Goal: Task Accomplishment & Management: Manage account settings

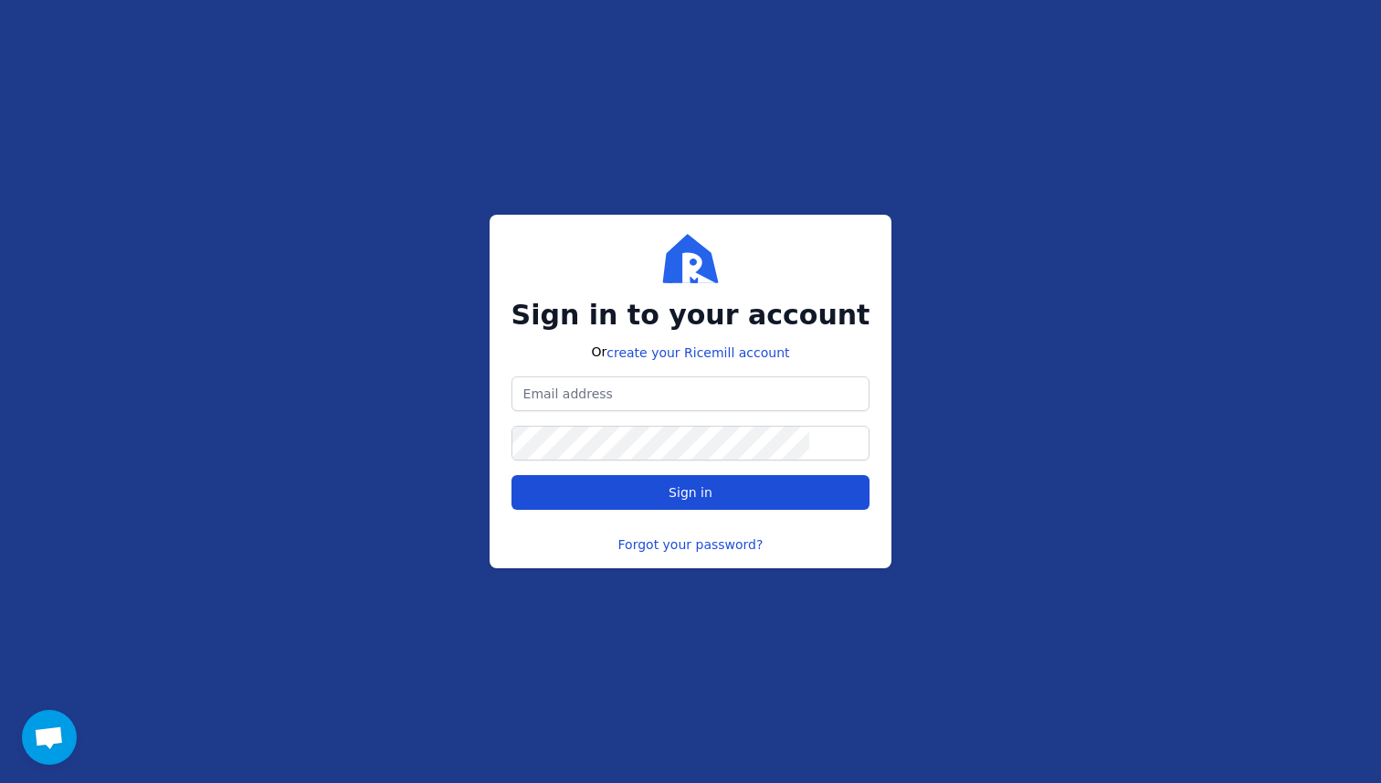
type input "[EMAIL_ADDRESS][DOMAIN_NAME]"
click at [733, 508] on button "Sign in" at bounding box center [690, 492] width 359 height 35
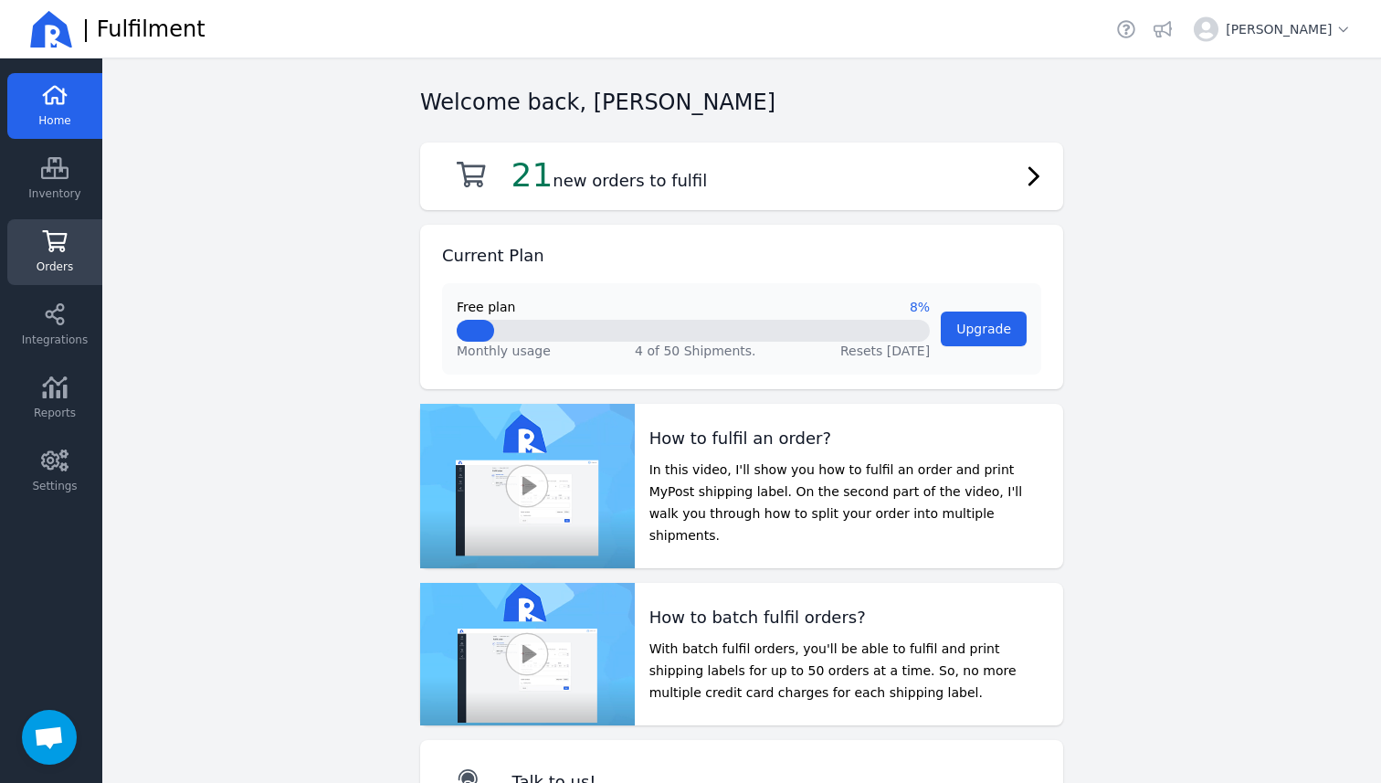
click at [64, 261] on span "Orders" at bounding box center [55, 266] width 37 height 15
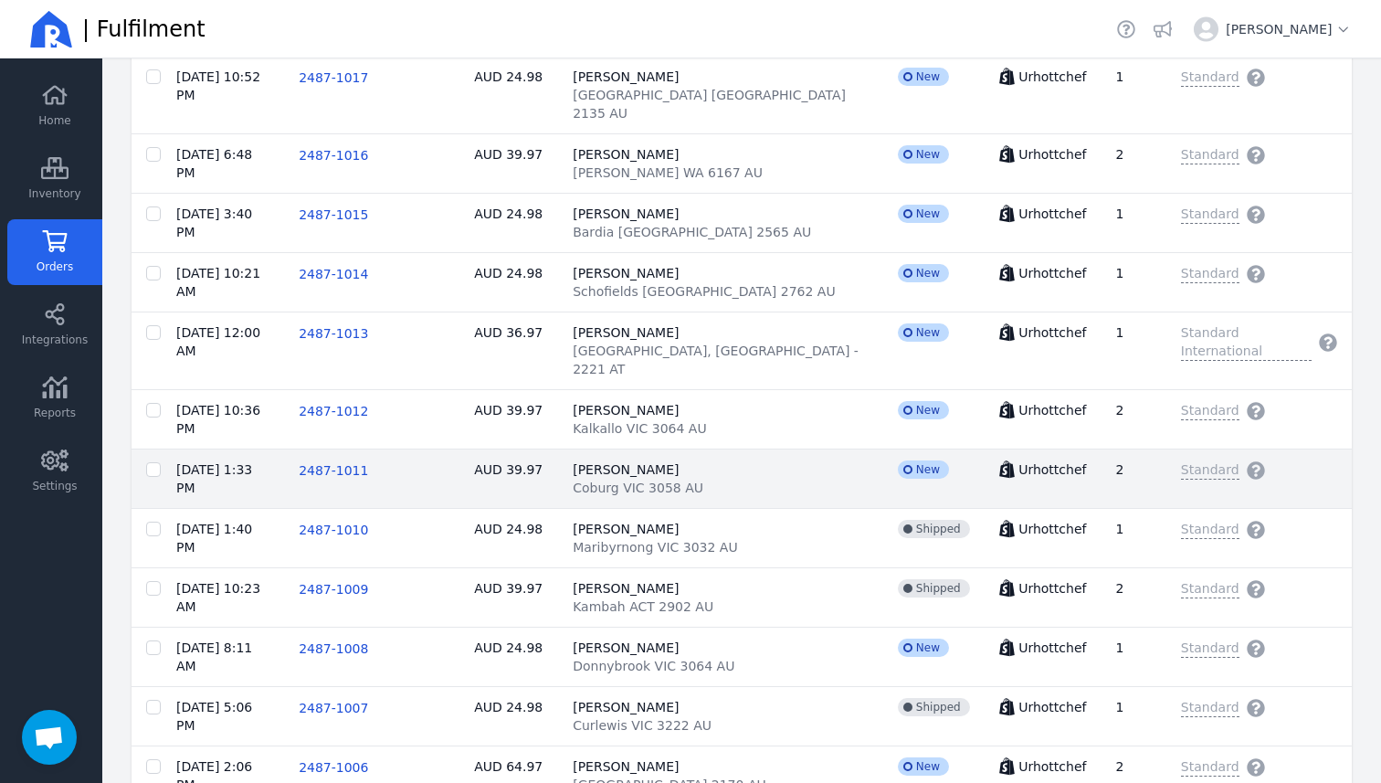
scroll to position [769, 0]
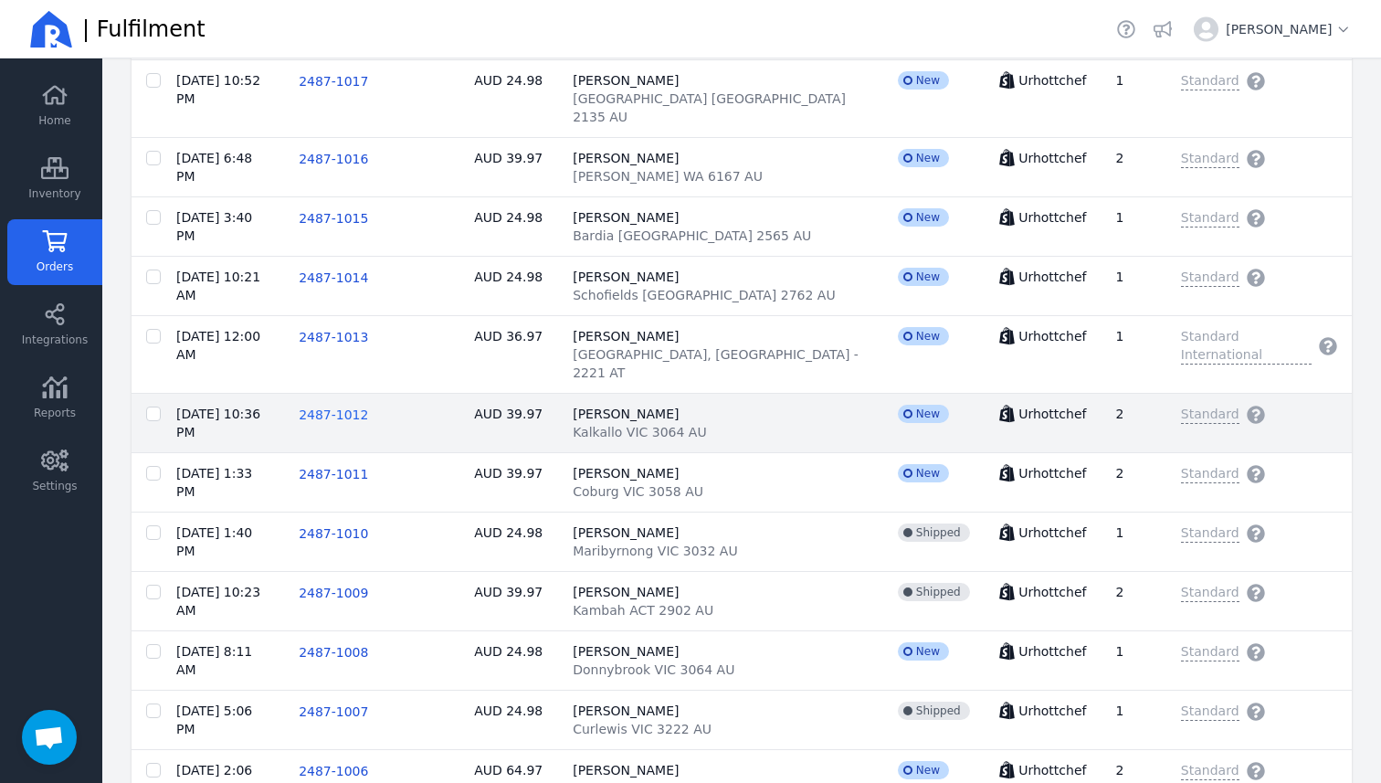
click at [368, 407] on span "2487-1012" at bounding box center [333, 414] width 69 height 15
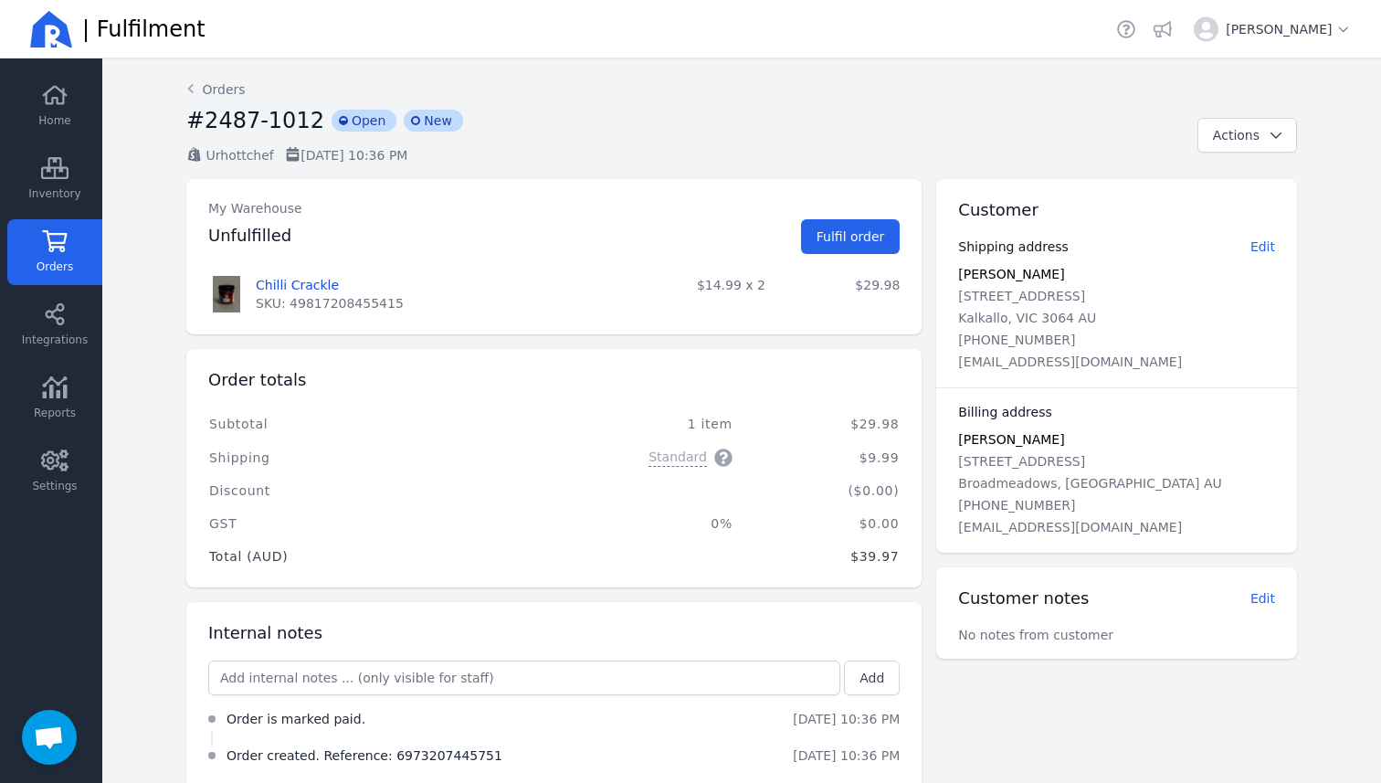
scroll to position [33, 0]
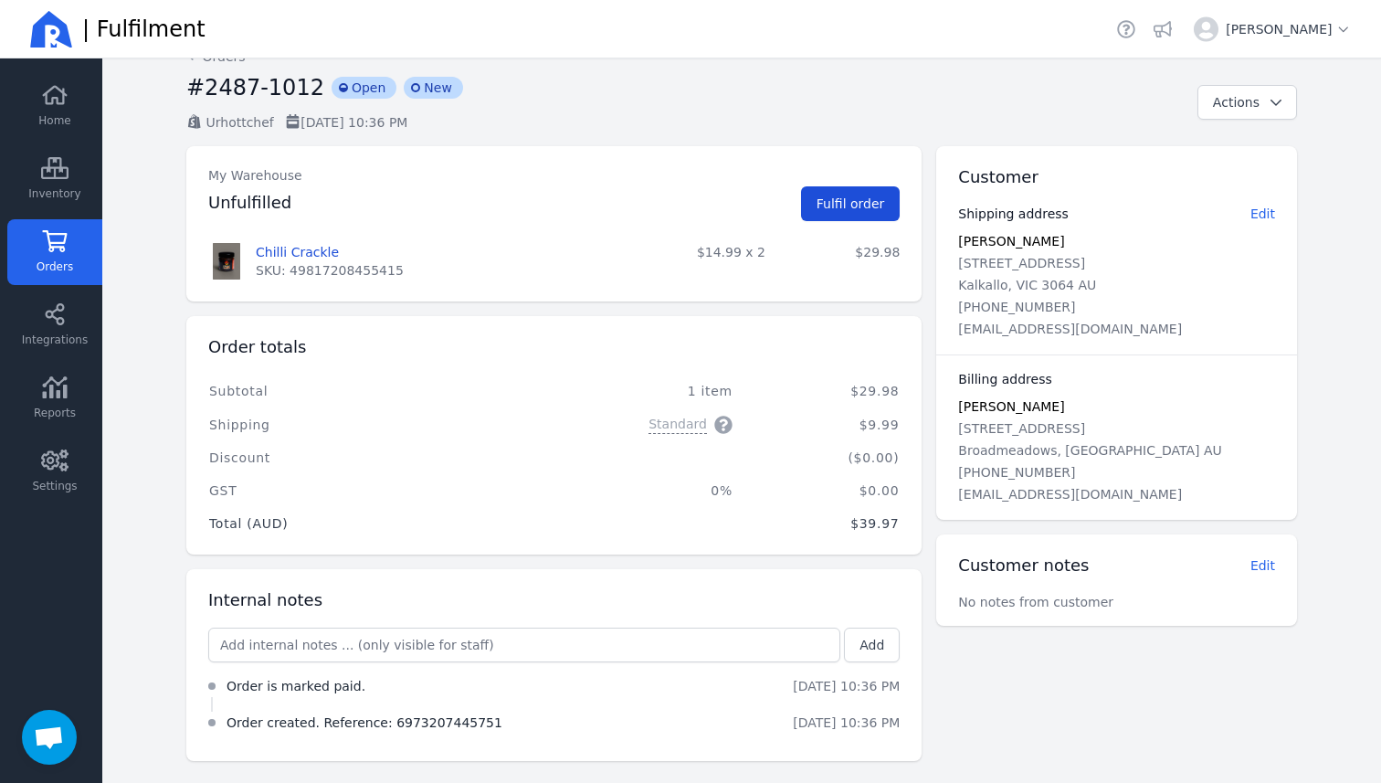
click at [863, 206] on span "Fulfil order" at bounding box center [851, 203] width 69 height 15
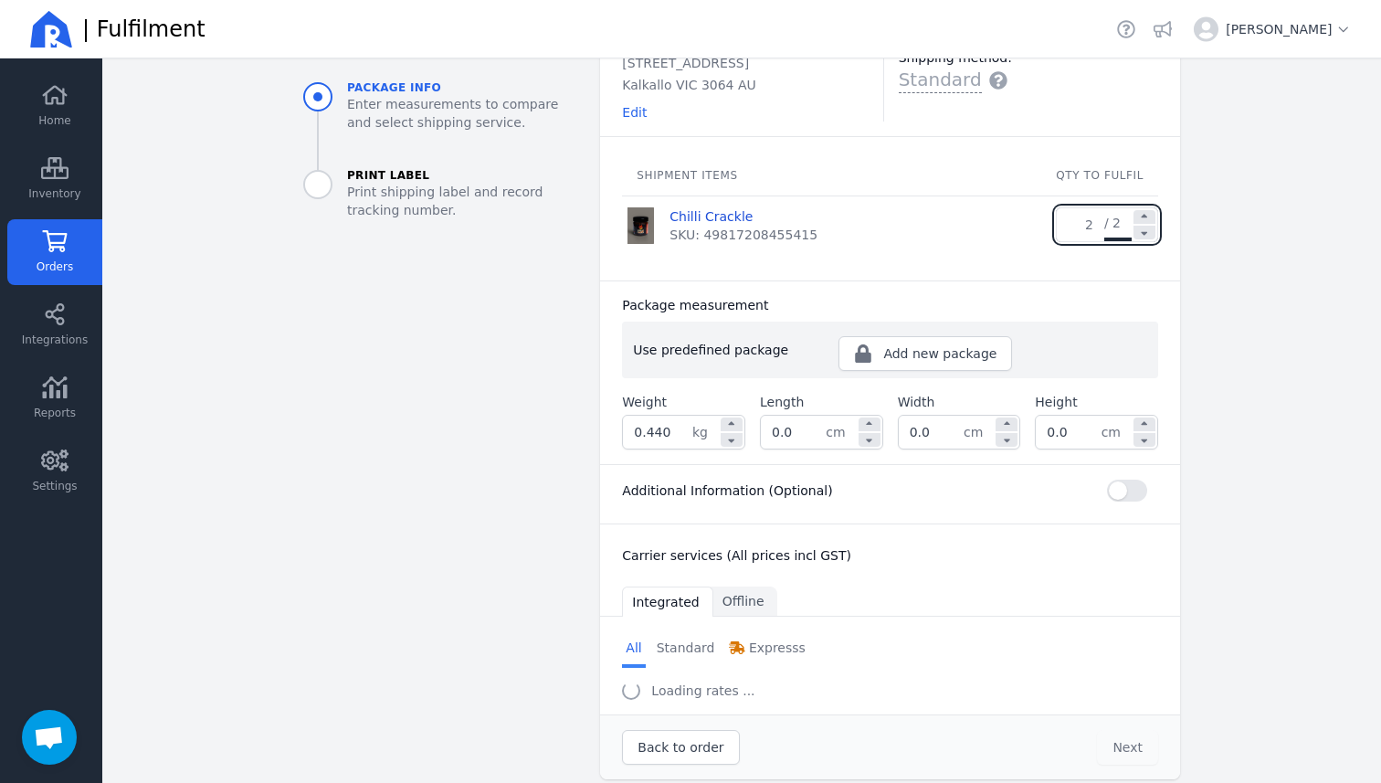
scroll to position [171, 0]
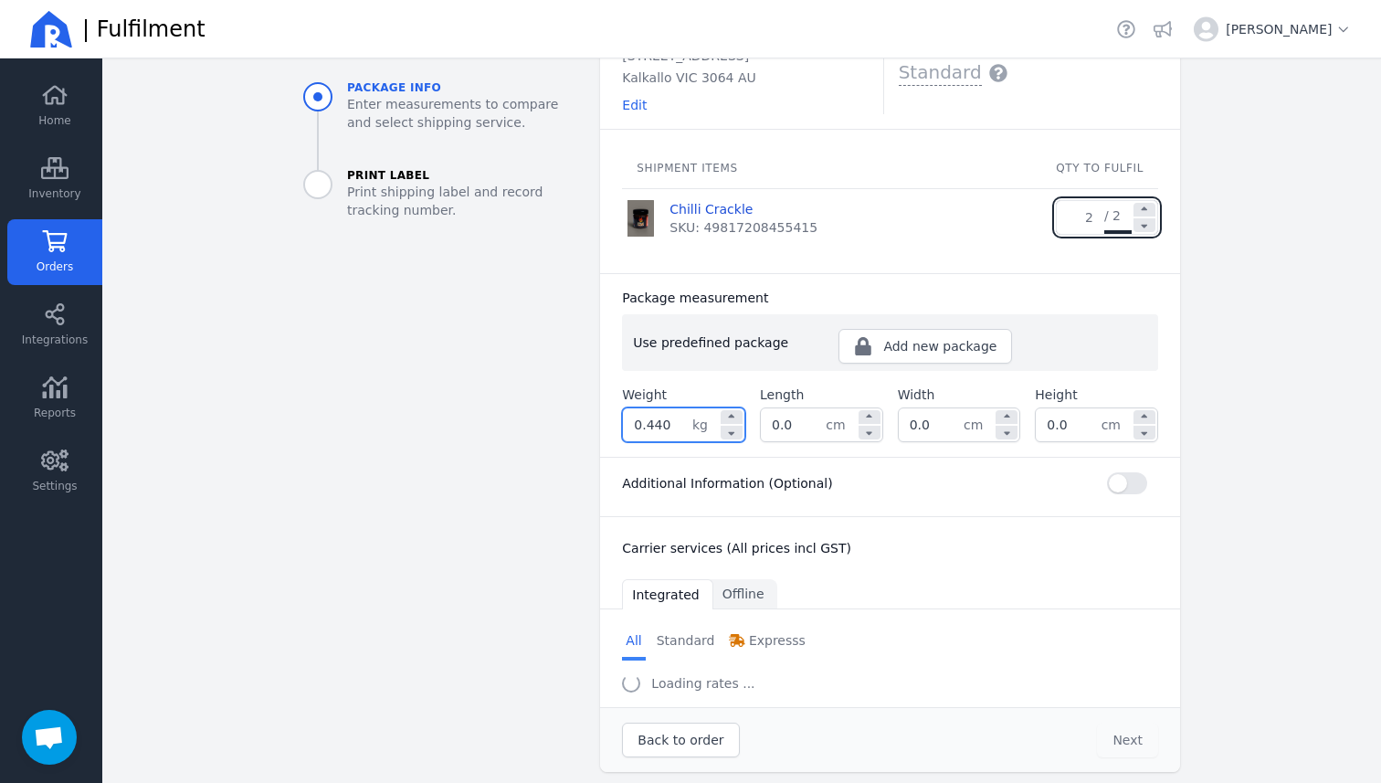
click at [670, 422] on input "0.440" at bounding box center [657, 424] width 69 height 33
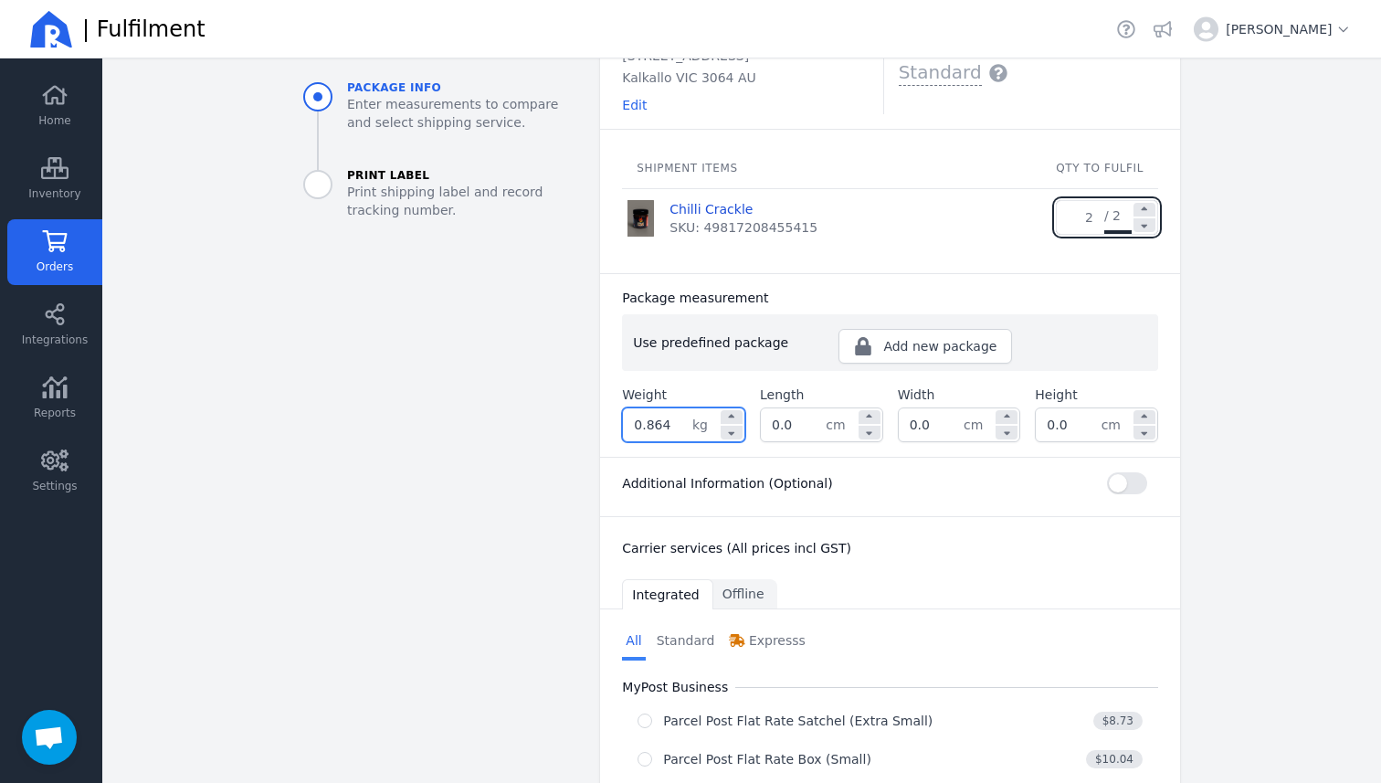
type input "0.864"
click at [799, 432] on input "0.0" at bounding box center [793, 424] width 65 height 33
type input "0"
type input "22.0"
click at [930, 423] on input "0.0" at bounding box center [931, 424] width 65 height 33
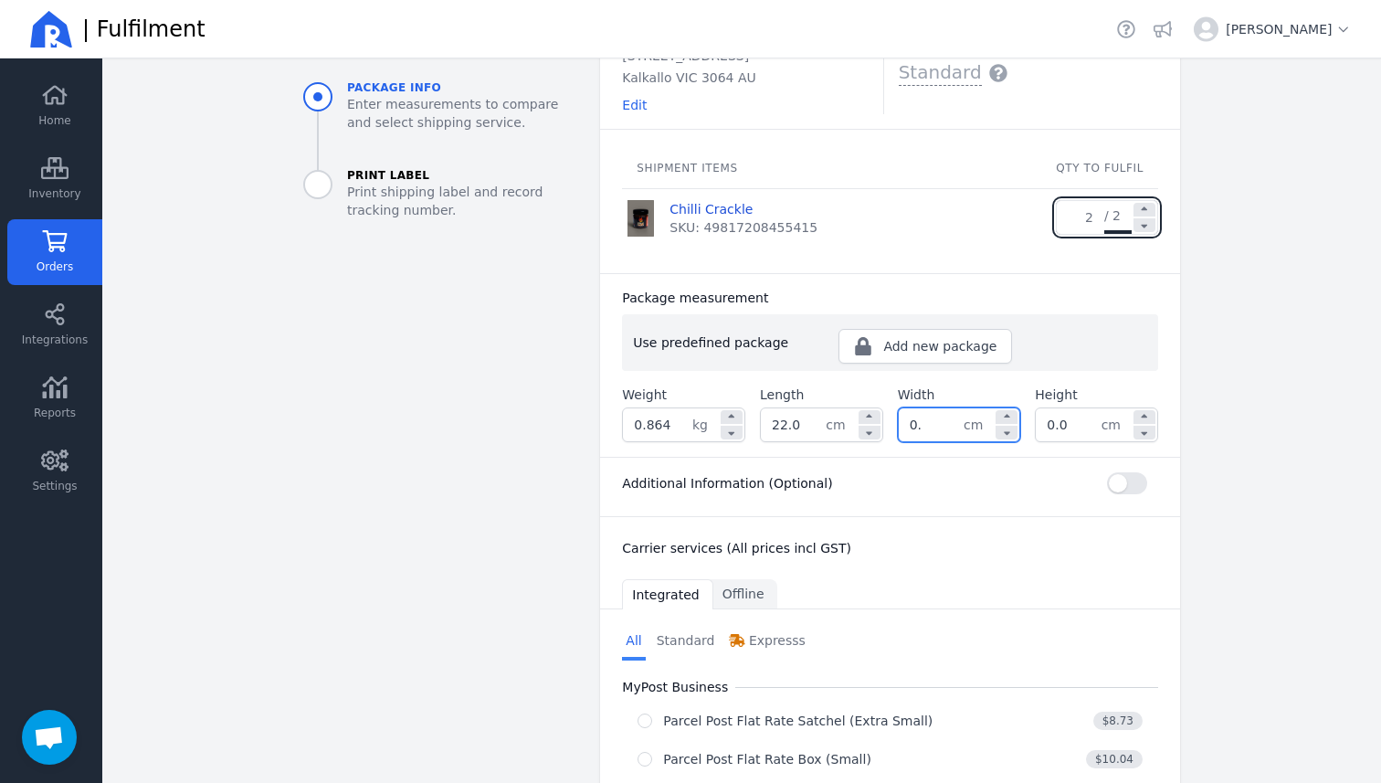
type input "0"
type input "13.5"
click at [1070, 425] on input "0.0" at bounding box center [1068, 424] width 65 height 33
type input "0"
type input "0.0"
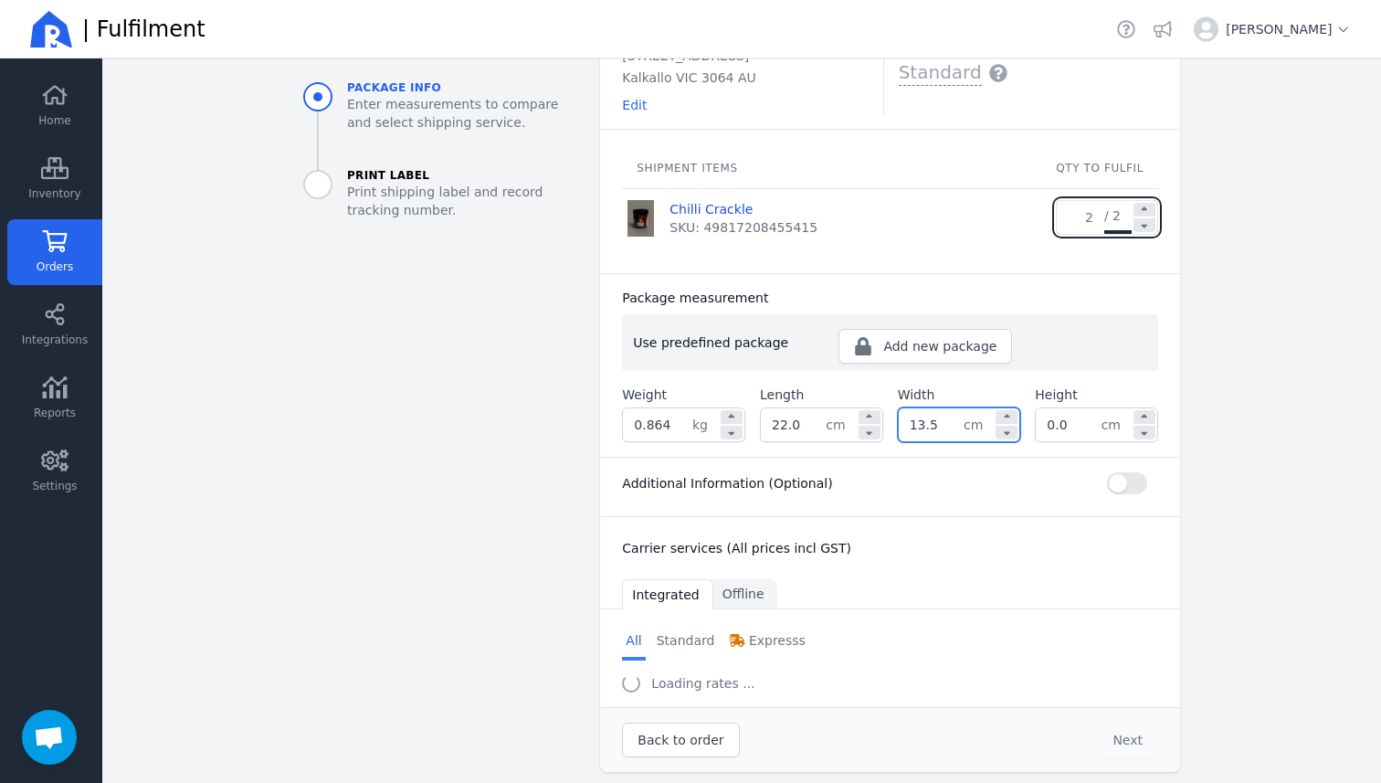
click at [949, 421] on input "13.5" at bounding box center [931, 424] width 65 height 33
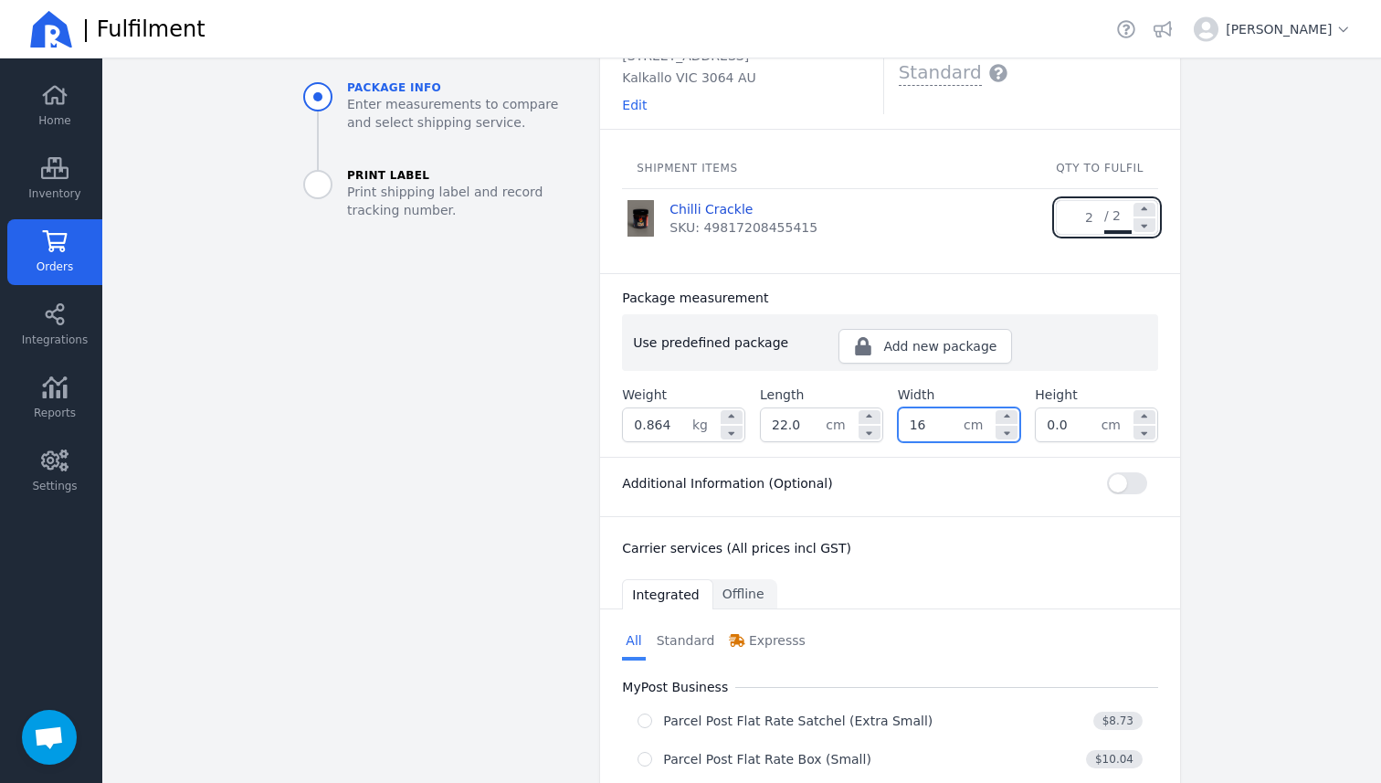
type input "16.0"
click at [1084, 424] on input "0.0" at bounding box center [1068, 424] width 65 height 33
type input "0"
type input "16.0"
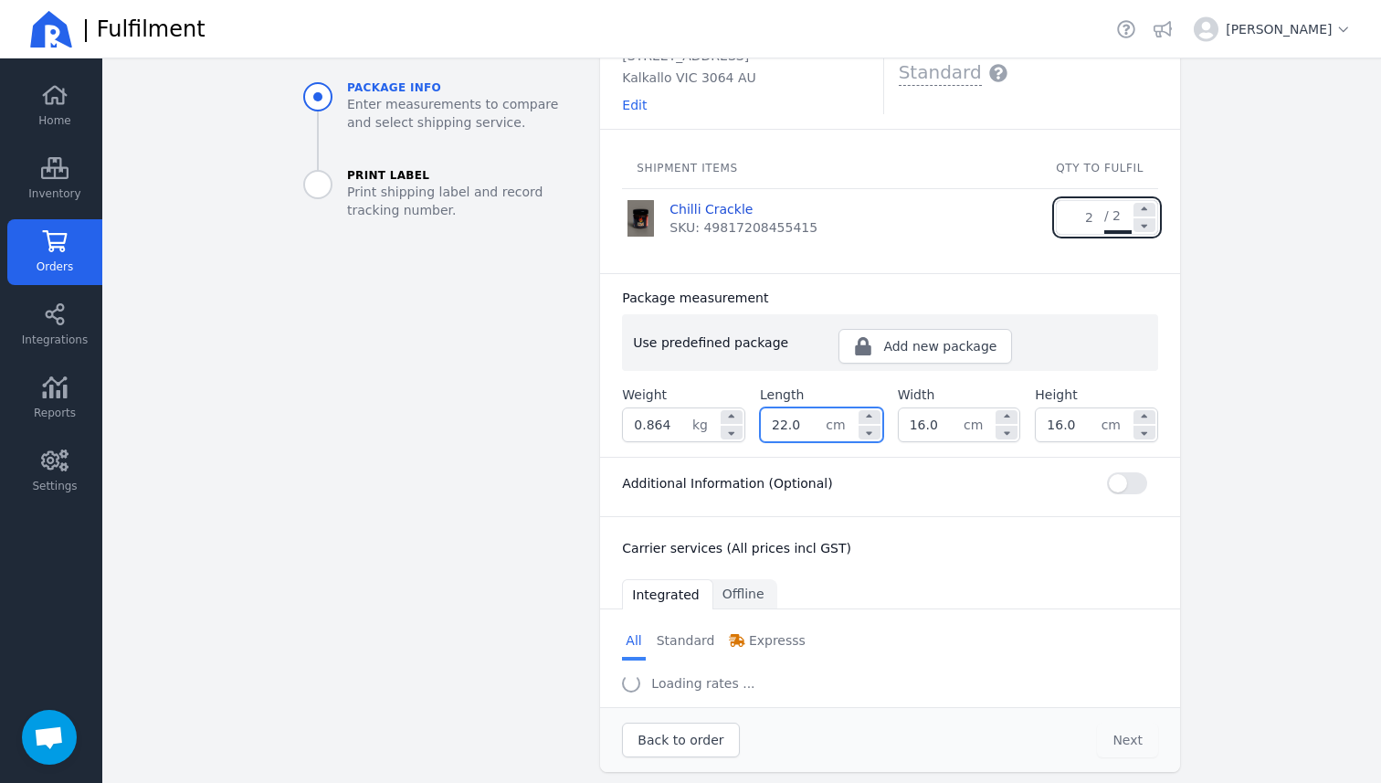
click at [789, 426] on input "22.0" at bounding box center [793, 424] width 65 height 33
click at [799, 426] on input "22.0" at bounding box center [793, 424] width 65 height 33
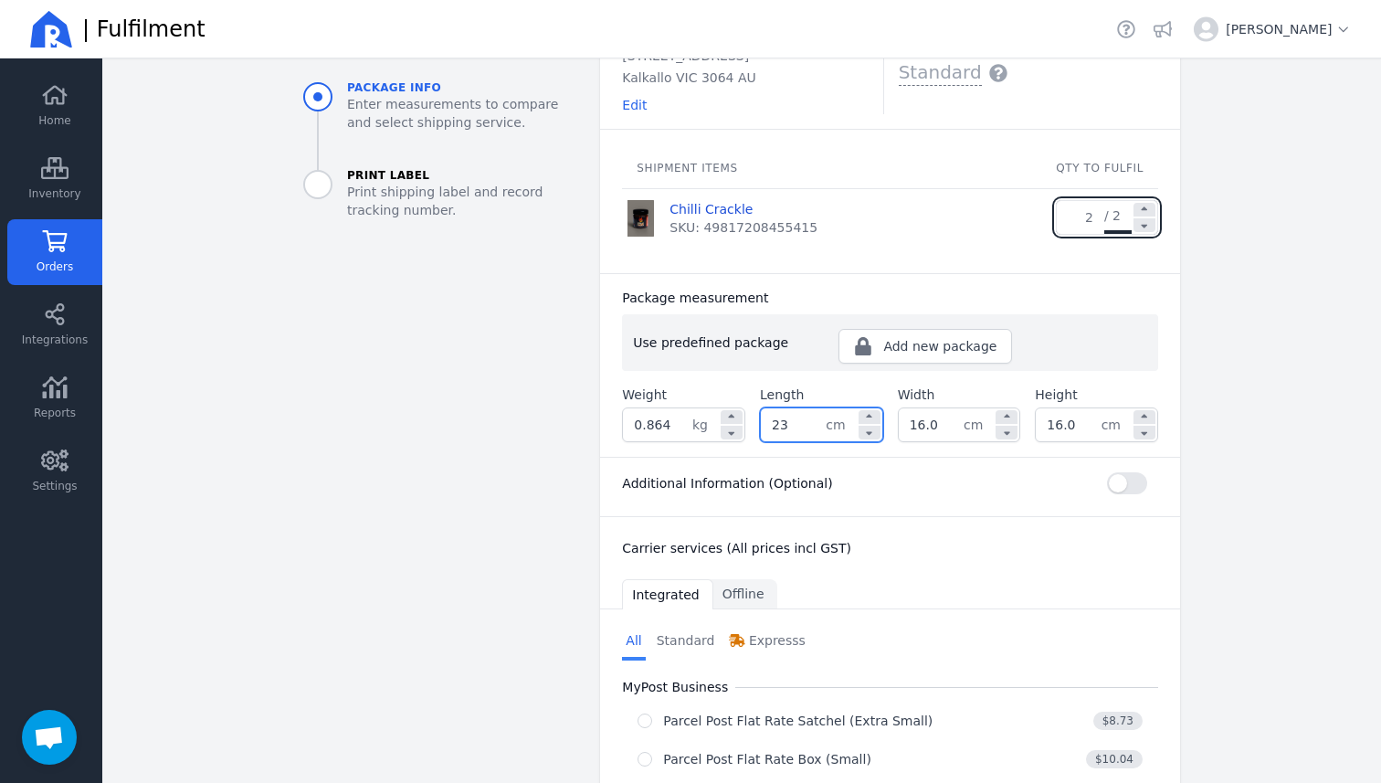
type input "23.0"
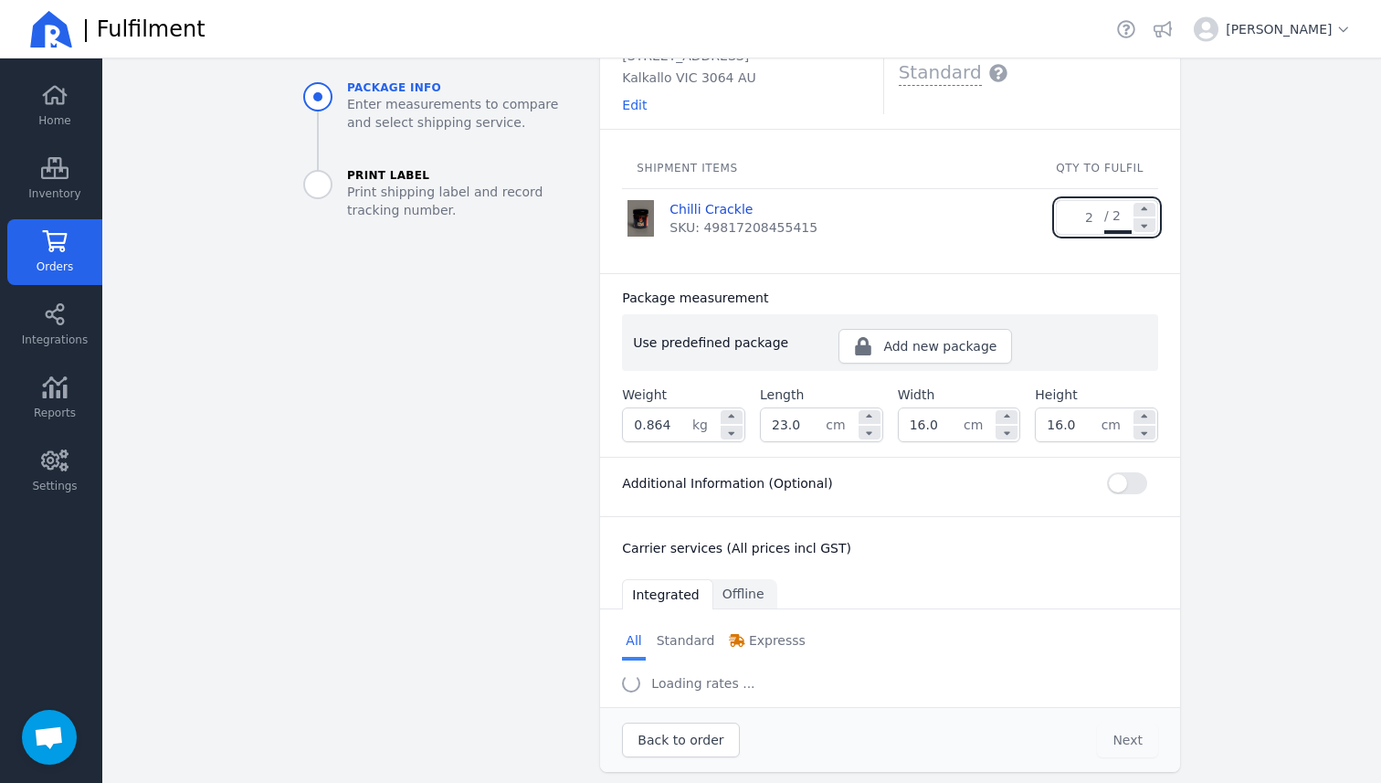
click at [918, 477] on div "Additional Information (Optional)" at bounding box center [890, 483] width 536 height 22
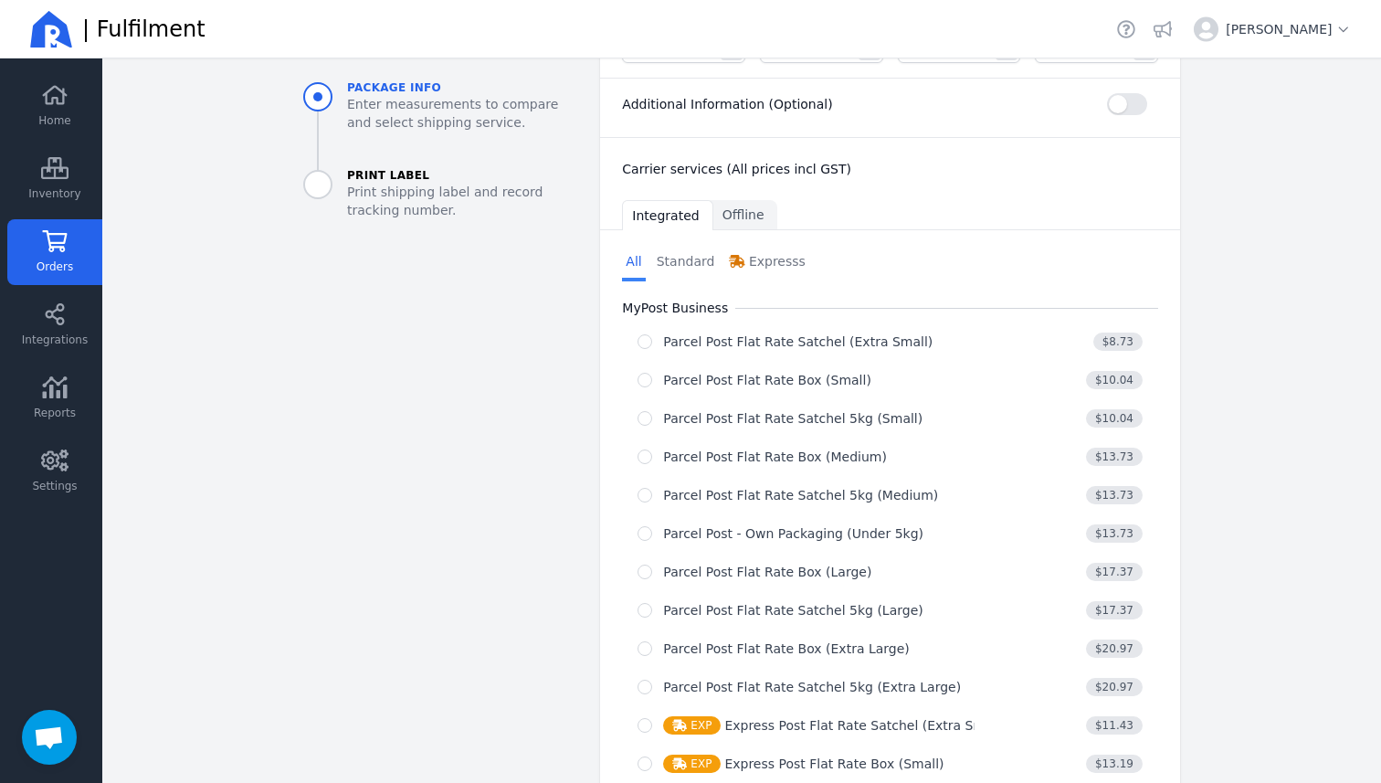
scroll to position [554, 0]
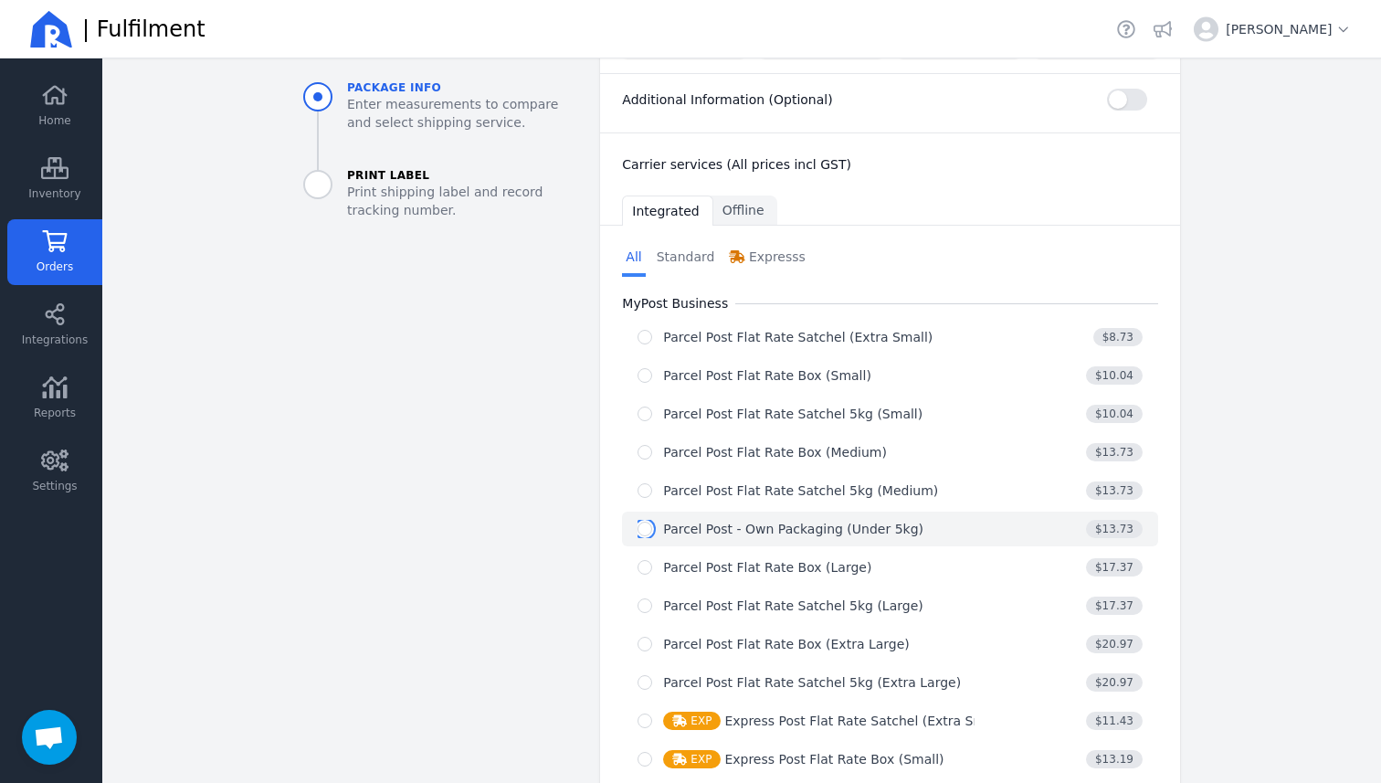
click at [649, 532] on input "radio" at bounding box center [645, 529] width 15 height 15
radio input "true"
select select "0"
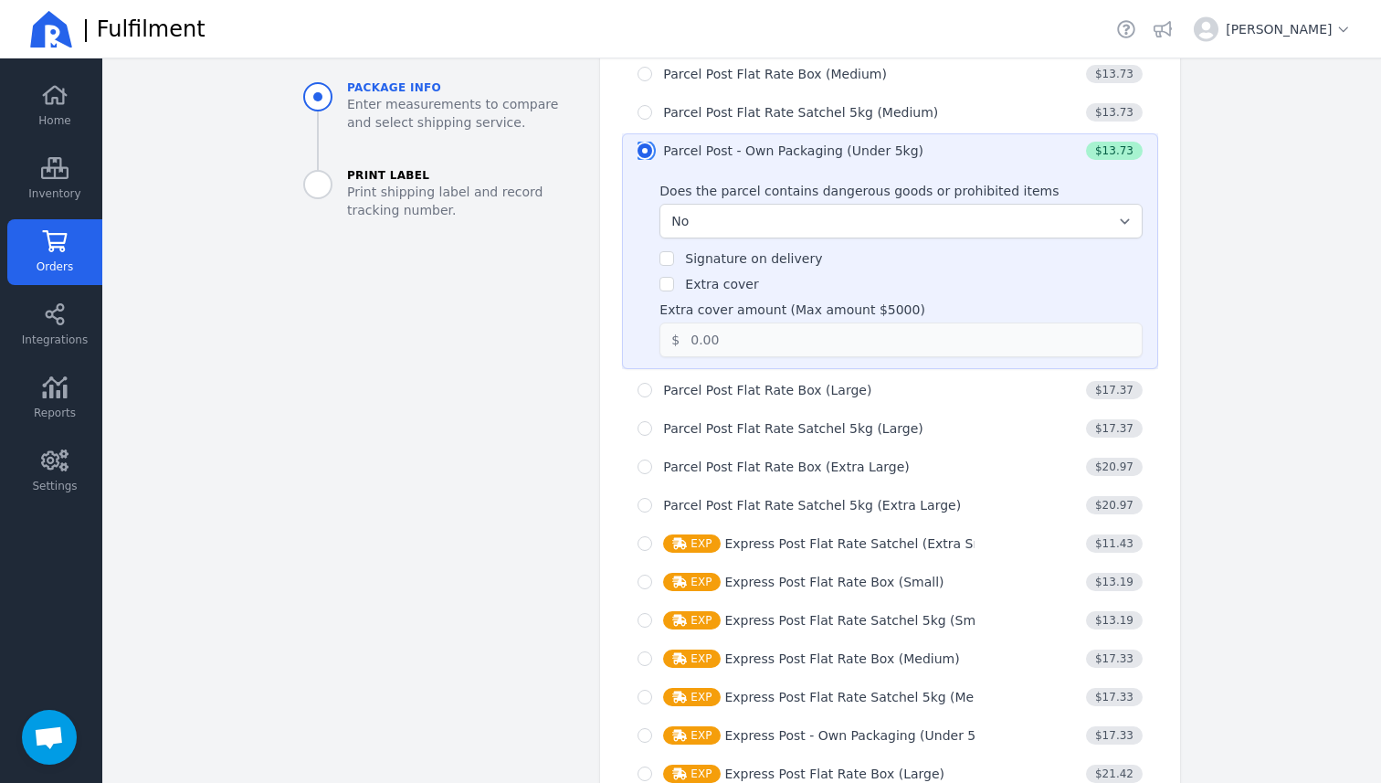
scroll to position [1157, 0]
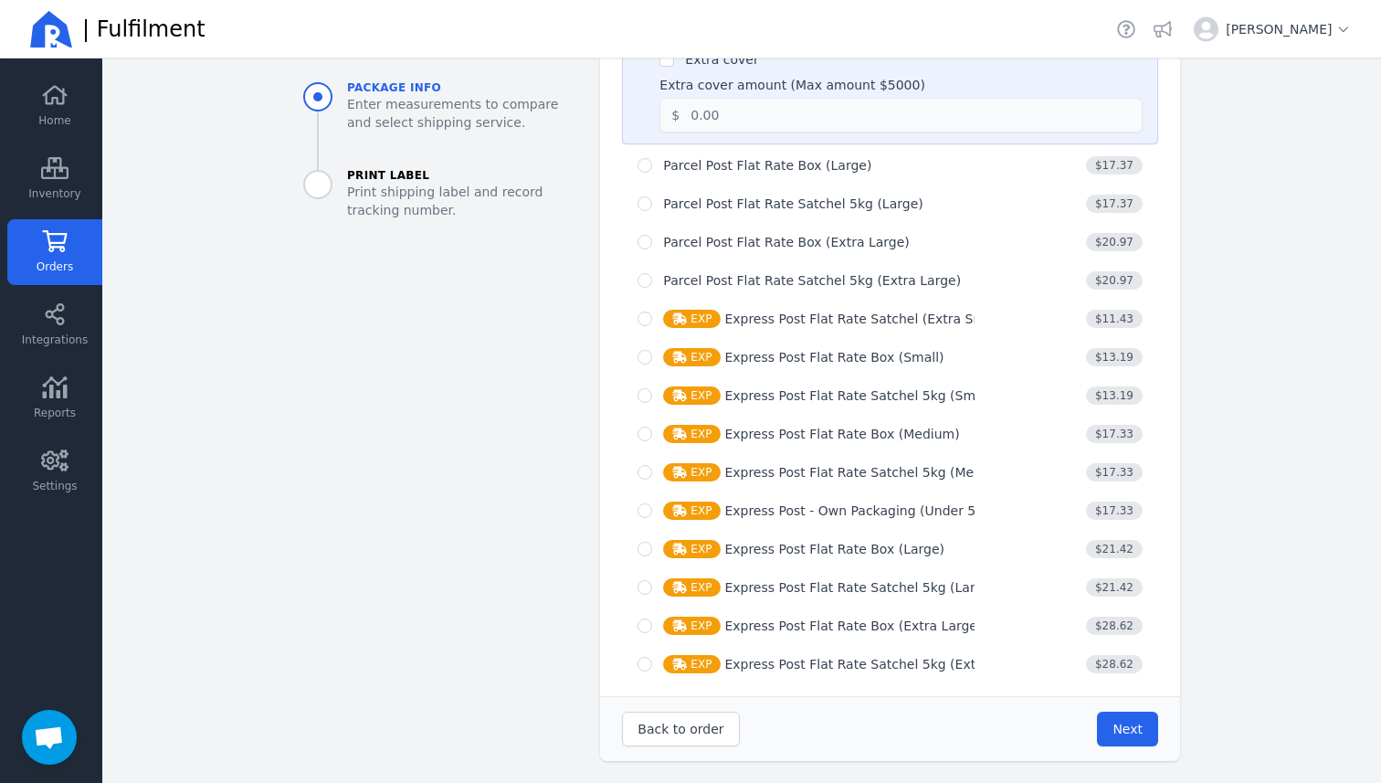
click at [1098, 717] on div "Back to order Next" at bounding box center [890, 729] width 536 height 35
click at [1130, 725] on span "Next" at bounding box center [1127, 729] width 30 height 15
type input "23.0"
type input "16.0"
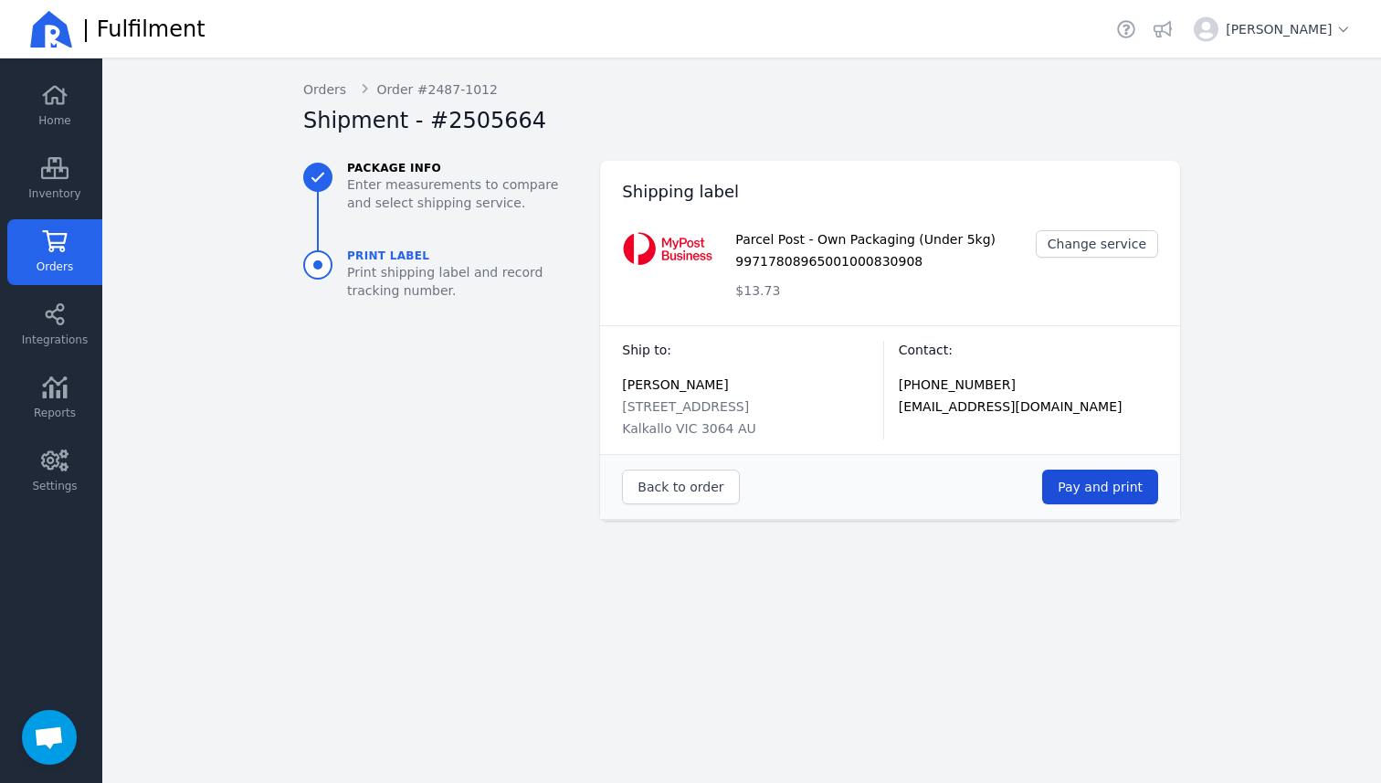
click at [1086, 487] on span "Pay and print" at bounding box center [1100, 487] width 85 height 15
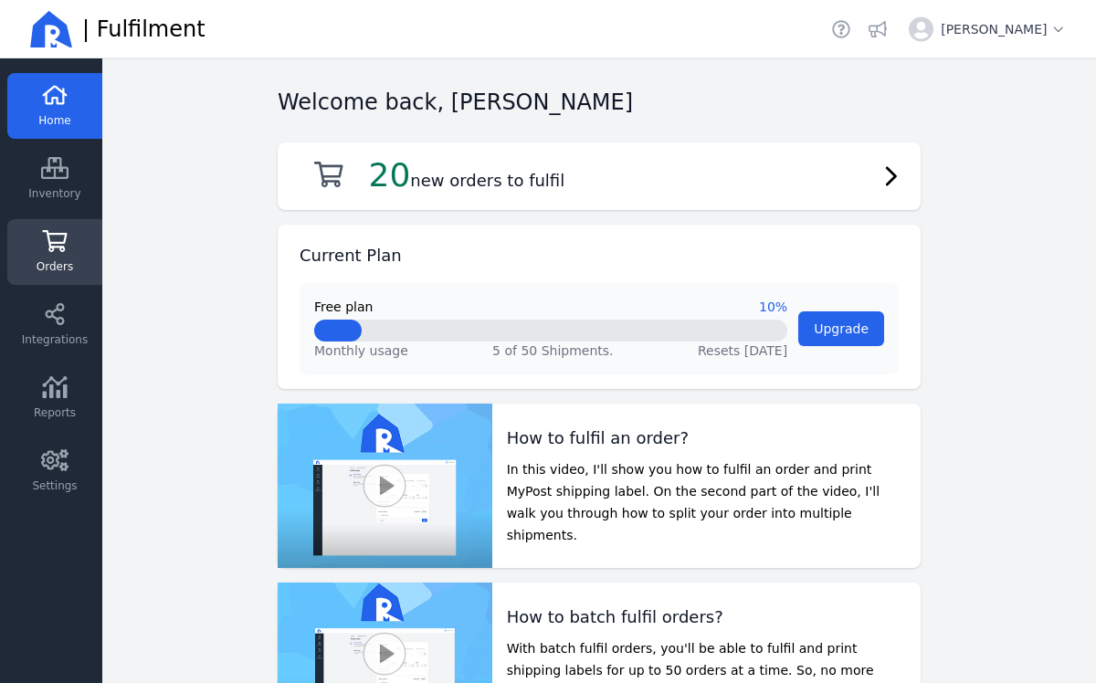
click at [62, 234] on icon at bounding box center [55, 241] width 25 height 22
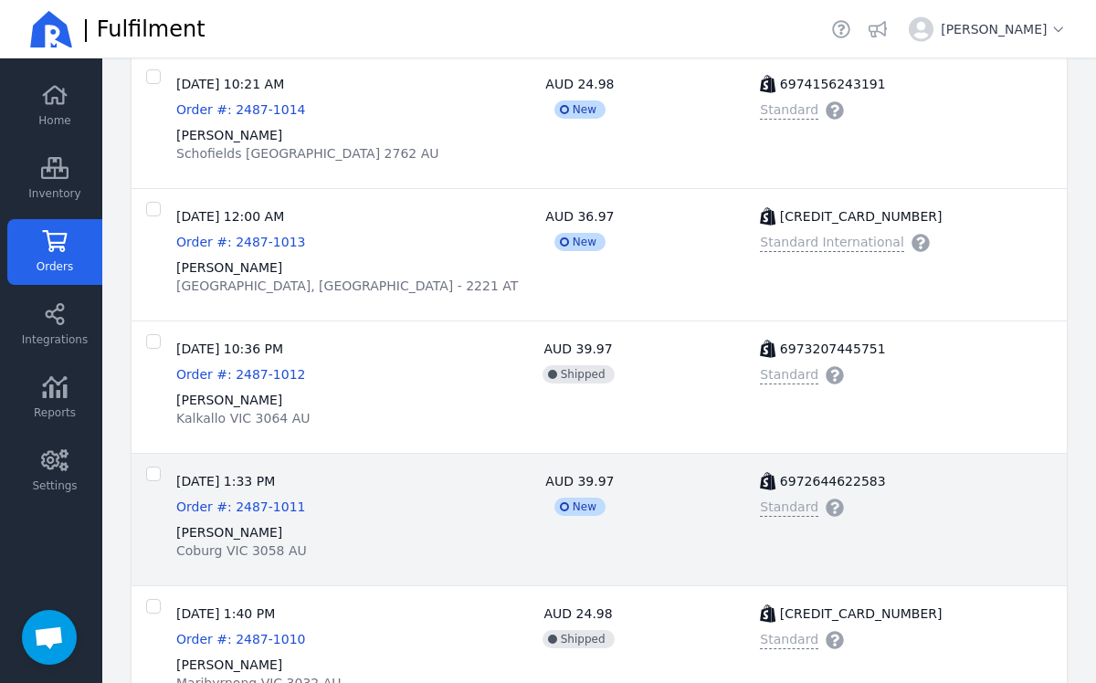
scroll to position [1728, 0]
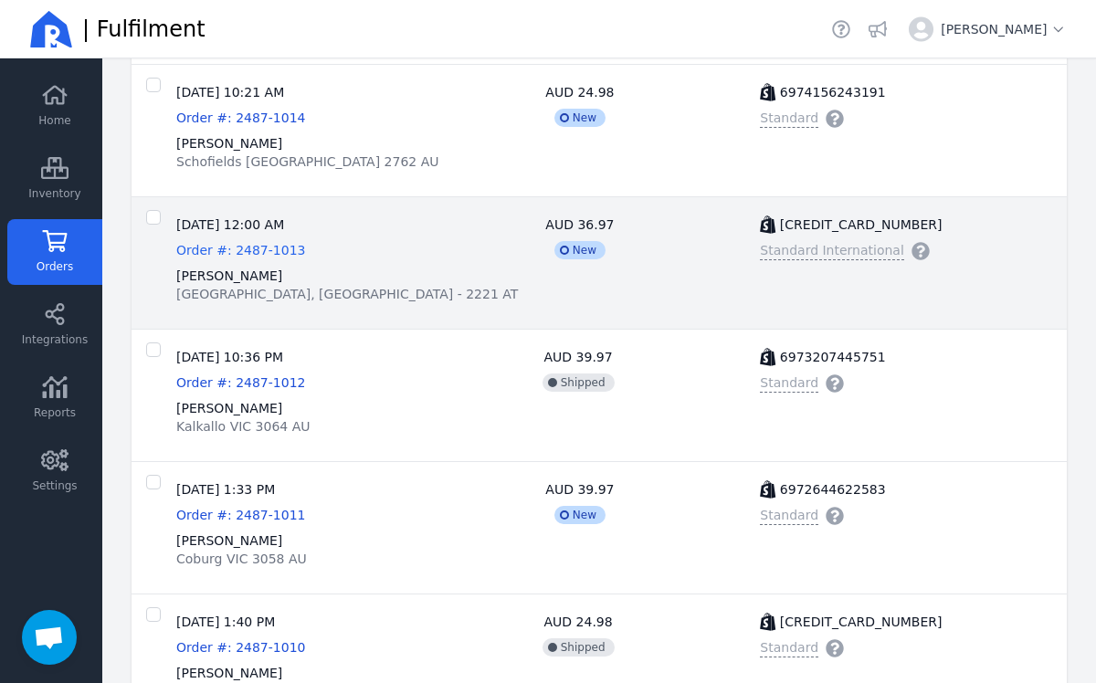
click at [216, 251] on span "Order #: 2487-1013" at bounding box center [240, 250] width 129 height 15
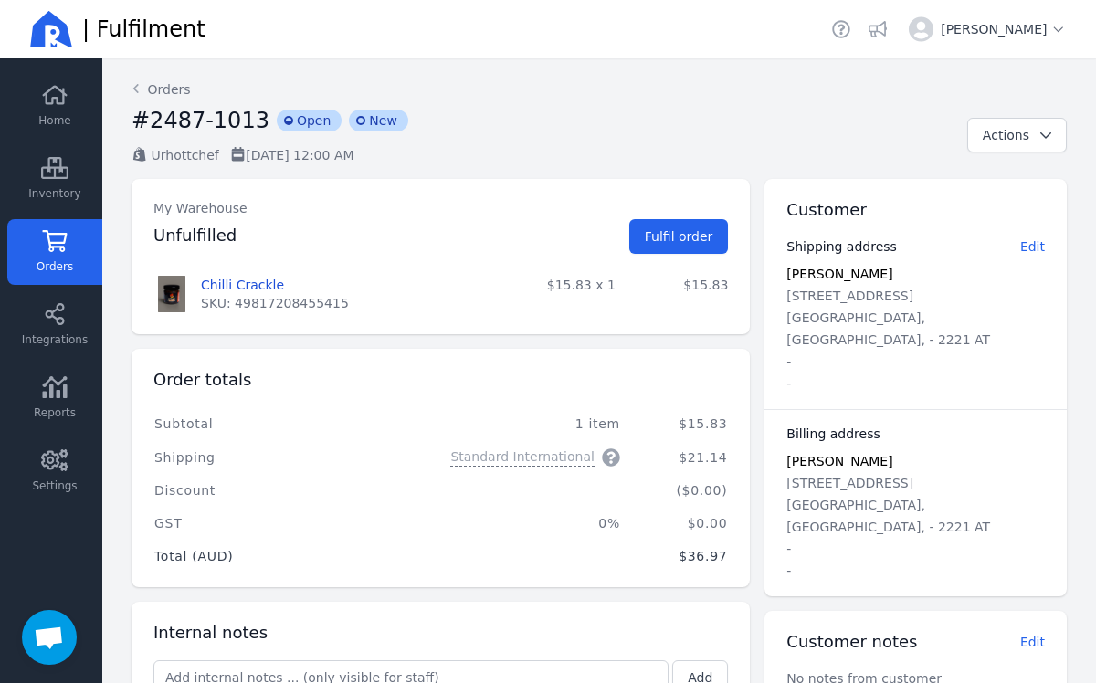
scroll to position [132, 0]
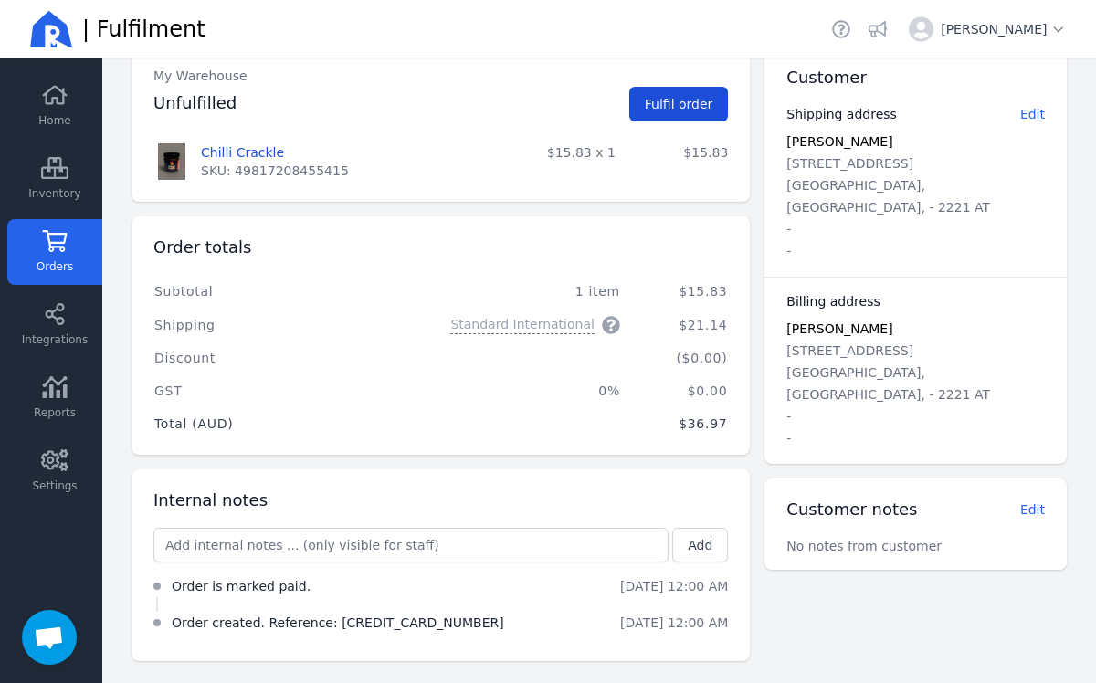
click at [684, 101] on span "Fulfil order" at bounding box center [679, 104] width 69 height 15
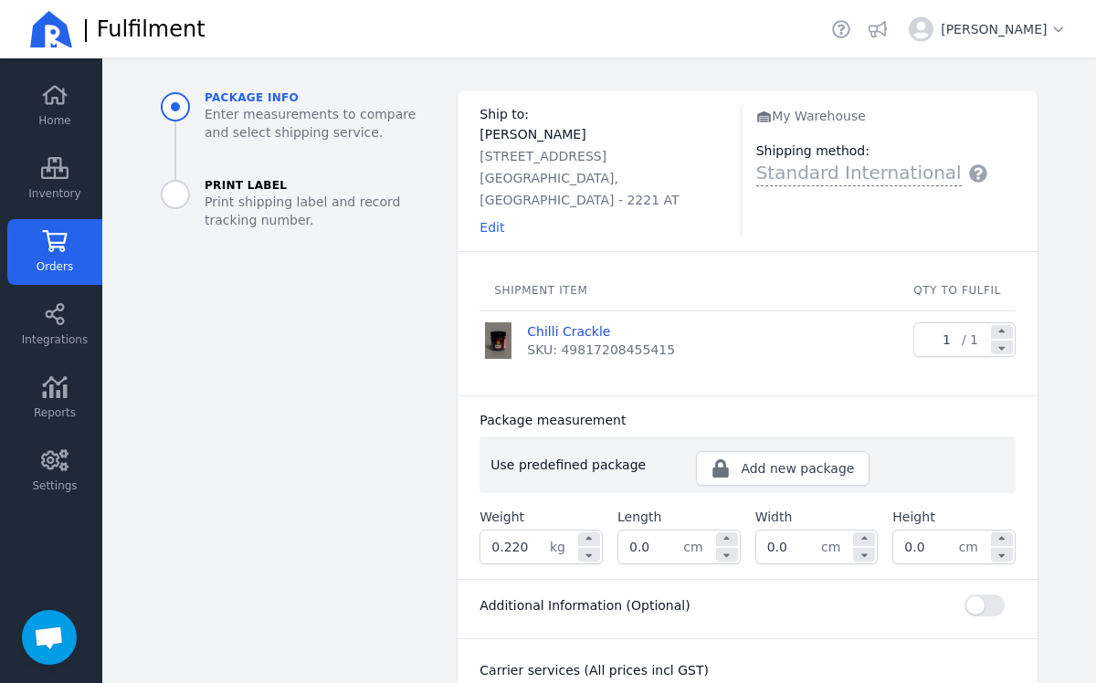
scroll to position [69, 0]
click at [525, 532] on input "0.220" at bounding box center [514, 548] width 69 height 33
type input "0.421"
click at [666, 539] on input "0.0" at bounding box center [650, 548] width 65 height 33
click at [666, 537] on input "0.0" at bounding box center [650, 548] width 65 height 33
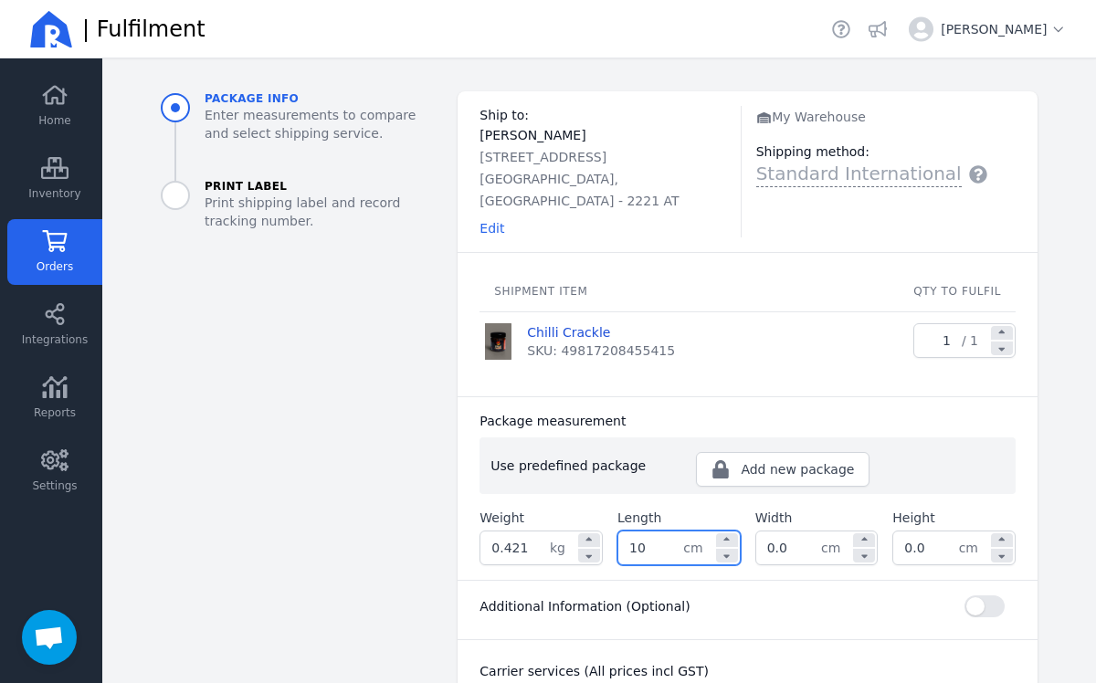
type input "10.0"
click at [805, 532] on input "0.0" at bounding box center [788, 548] width 65 height 33
type input "0"
type input "10.0"
click at [942, 532] on input "0.0" at bounding box center [925, 548] width 65 height 33
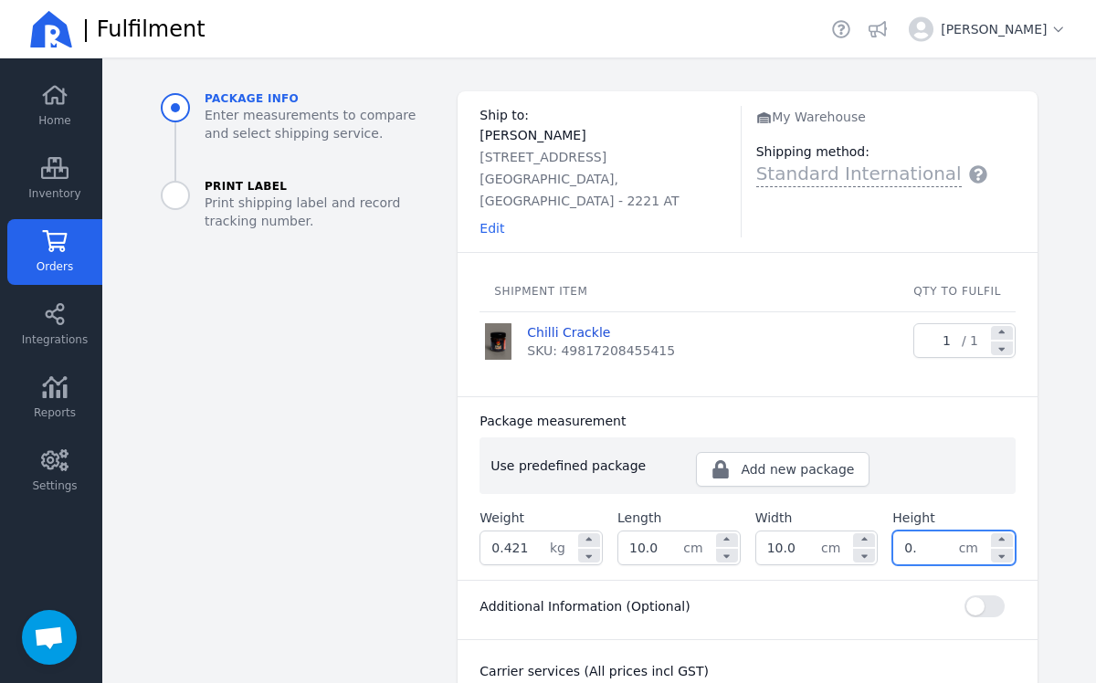
type input "0"
type input "10.0"
click at [1060, 537] on div "Back Orders Order #2487-1013 Fulfil order Package info Enter measurements to co…" at bounding box center [599, 495] width 935 height 1012
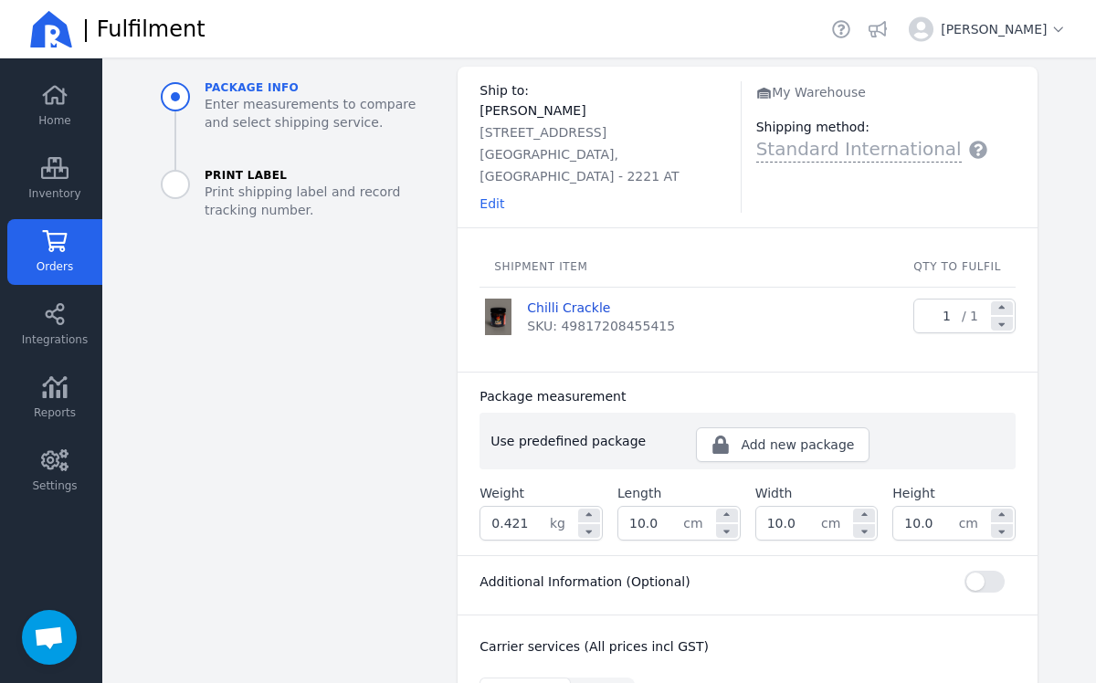
scroll to position [95, 0]
click at [53, 267] on span "Orders" at bounding box center [55, 266] width 37 height 15
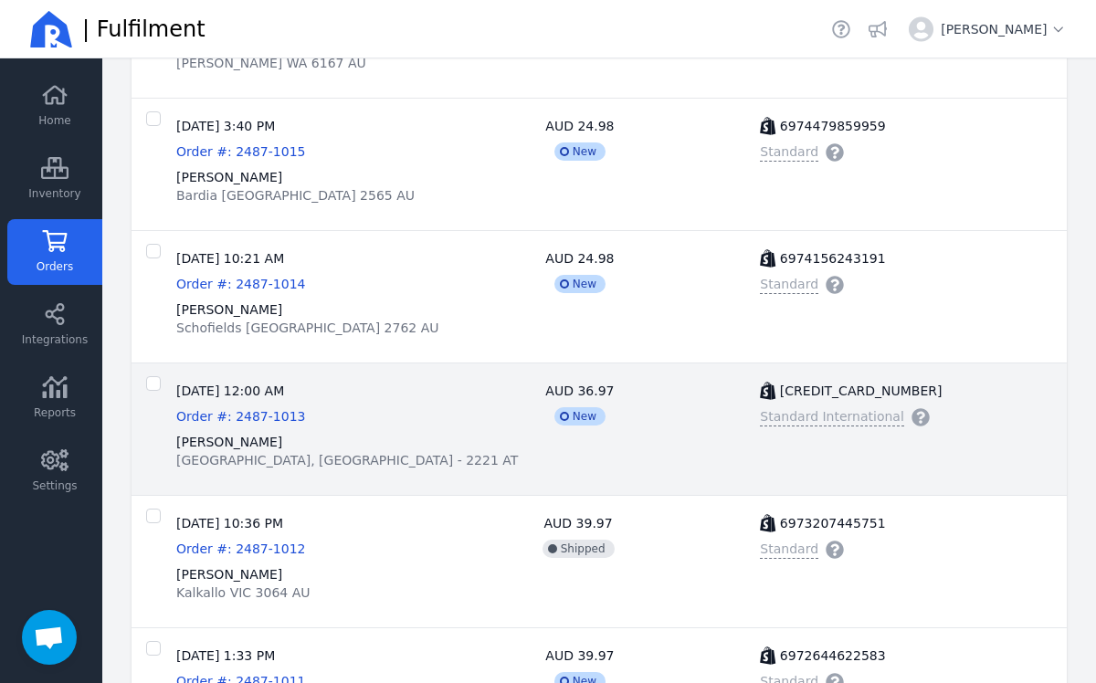
scroll to position [1558, 0]
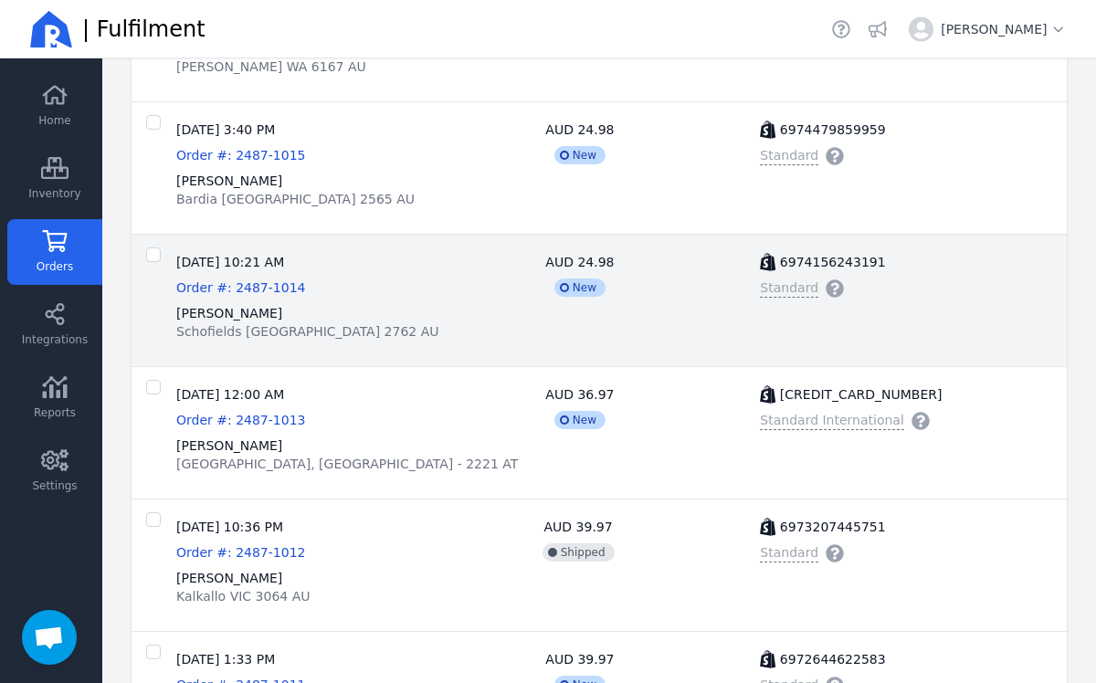
click at [415, 304] on div "[PERSON_NAME] Schofields [GEOGRAPHIC_DATA] 2762 AU" at bounding box center [395, 322] width 438 height 37
checkbox input "false"
checkbox input "true"
click at [381, 288] on div "[DATE] 10:21 AM Order #: 2487-1014 AUD 24.98 incompleted New" at bounding box center [395, 275] width 438 height 44
checkbox input "false"
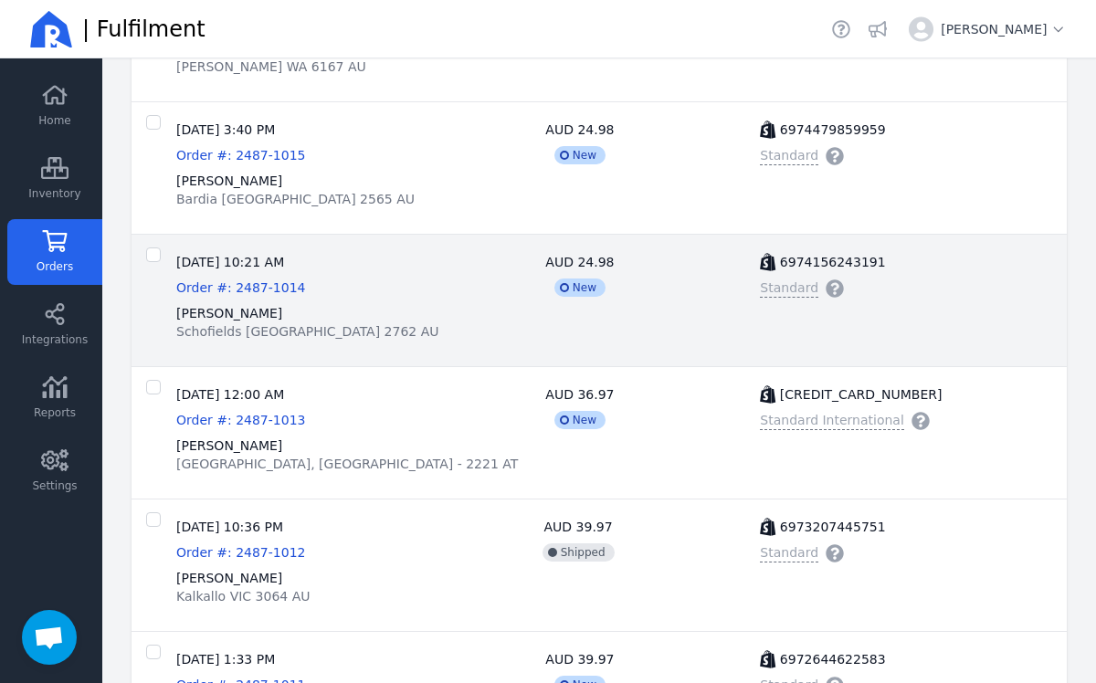
checkbox input "false"
click at [381, 288] on div "[DATE] 10:21 AM Order #: 2487-1014 AUD 24.98 incompleted New" at bounding box center [395, 275] width 438 height 44
checkbox input "false"
checkbox input "true"
click at [264, 290] on span "Order #: 2487-1014" at bounding box center [240, 287] width 129 height 15
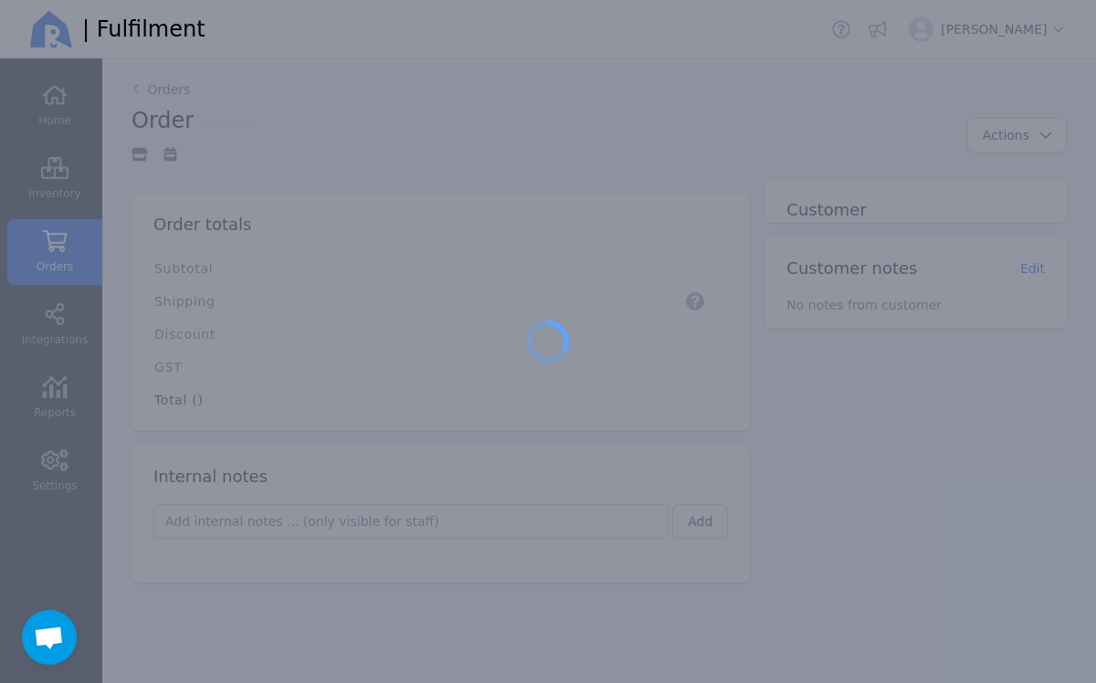
click at [264, 290] on div at bounding box center [548, 341] width 1096 height 683
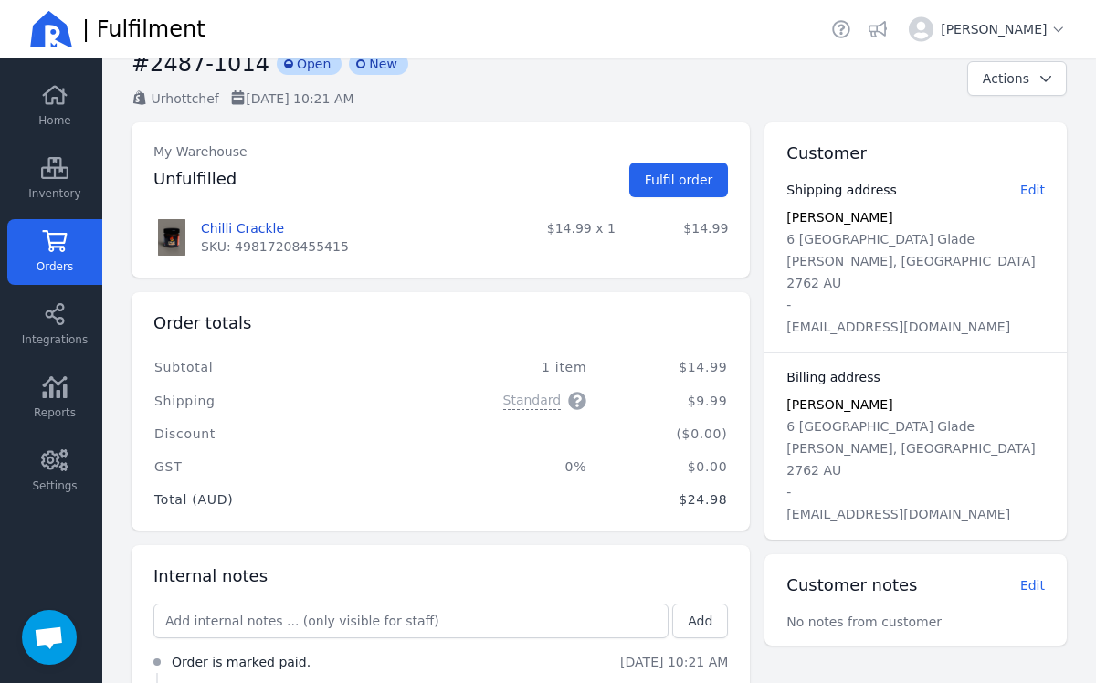
scroll to position [132, 0]
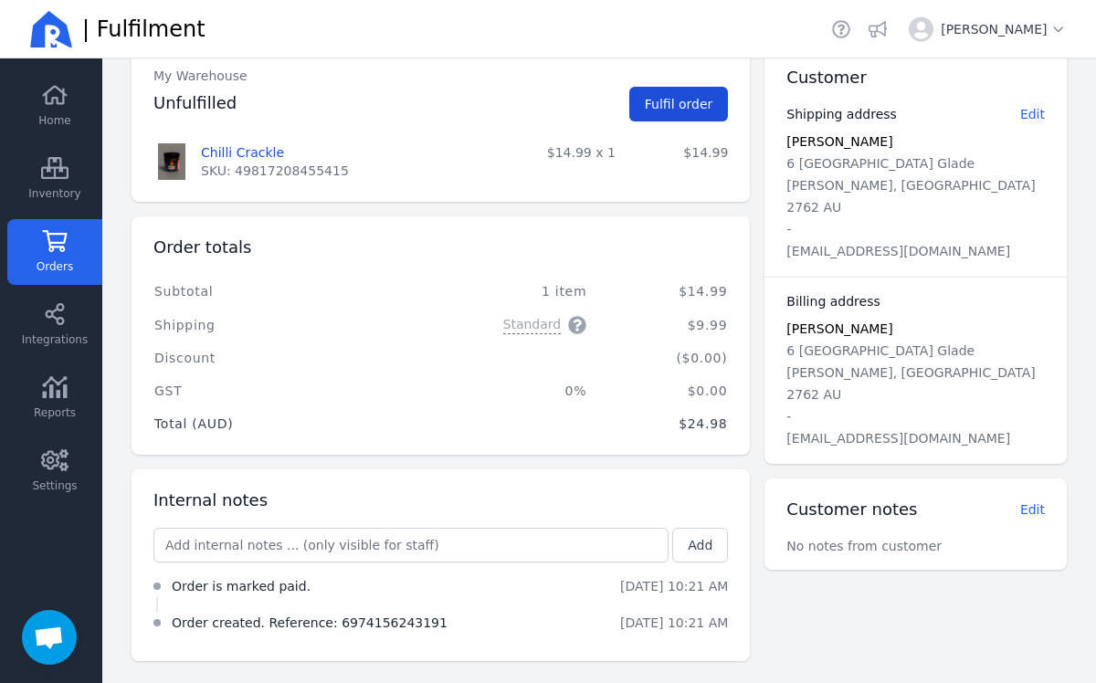
click at [692, 119] on button "Fulfil order" at bounding box center [679, 104] width 100 height 35
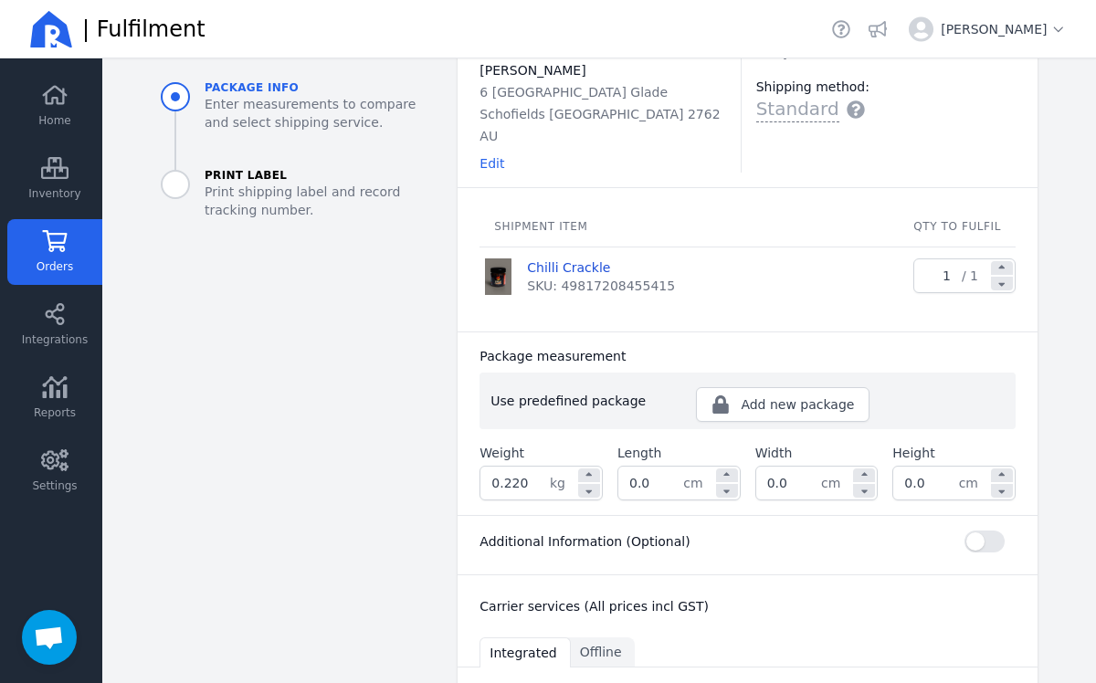
scroll to position [135, 0]
click at [533, 466] on input "0.220" at bounding box center [514, 482] width 69 height 33
type input "0"
click at [596, 468] on div at bounding box center [589, 475] width 22 height 14
click at [561, 466] on span "kg" at bounding box center [563, 482] width 26 height 33
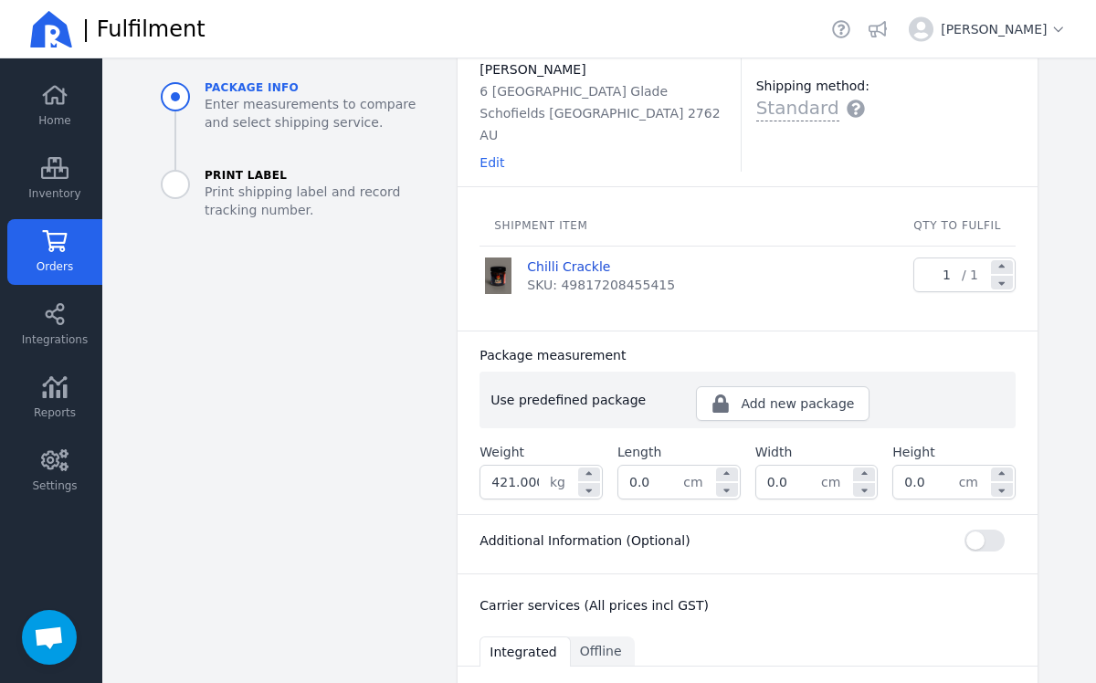
click at [561, 466] on span "kg" at bounding box center [563, 482] width 26 height 33
click at [554, 466] on span "kg" at bounding box center [563, 482] width 26 height 33
click at [546, 466] on input "421.000" at bounding box center [514, 482] width 69 height 33
click at [590, 483] on icon at bounding box center [589, 488] width 16 height 11
click at [517, 466] on input "420.000" at bounding box center [514, 482] width 69 height 33
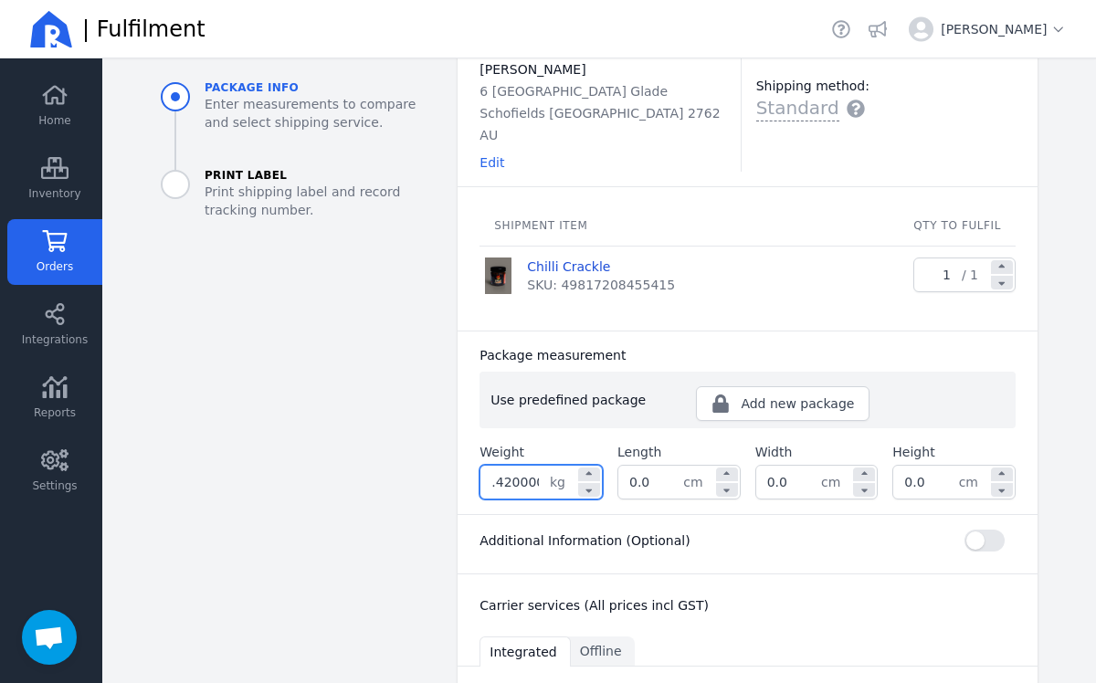
click at [543, 466] on input ".420000" at bounding box center [514, 482] width 69 height 33
type input "0.420"
click at [655, 466] on input "0.0" at bounding box center [650, 482] width 65 height 33
type input "0"
type input "10.0"
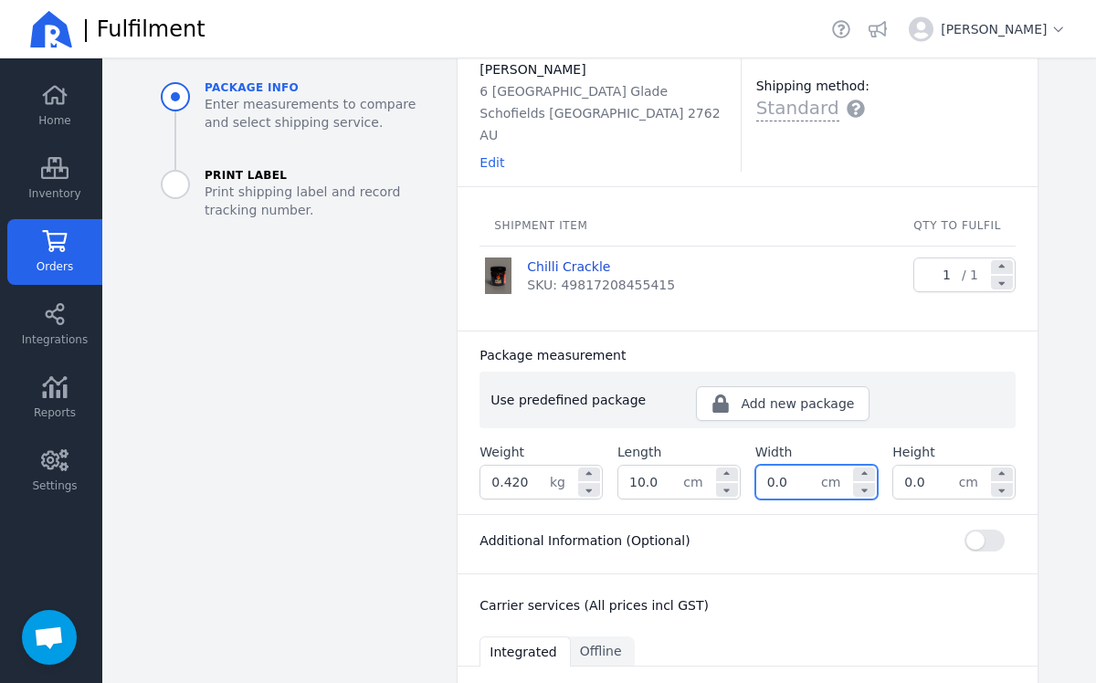
click at [796, 466] on input "0.0" at bounding box center [788, 482] width 65 height 33
type input "0"
type input "10.0"
click at [928, 466] on input "0.0" at bounding box center [925, 482] width 65 height 33
type input "0"
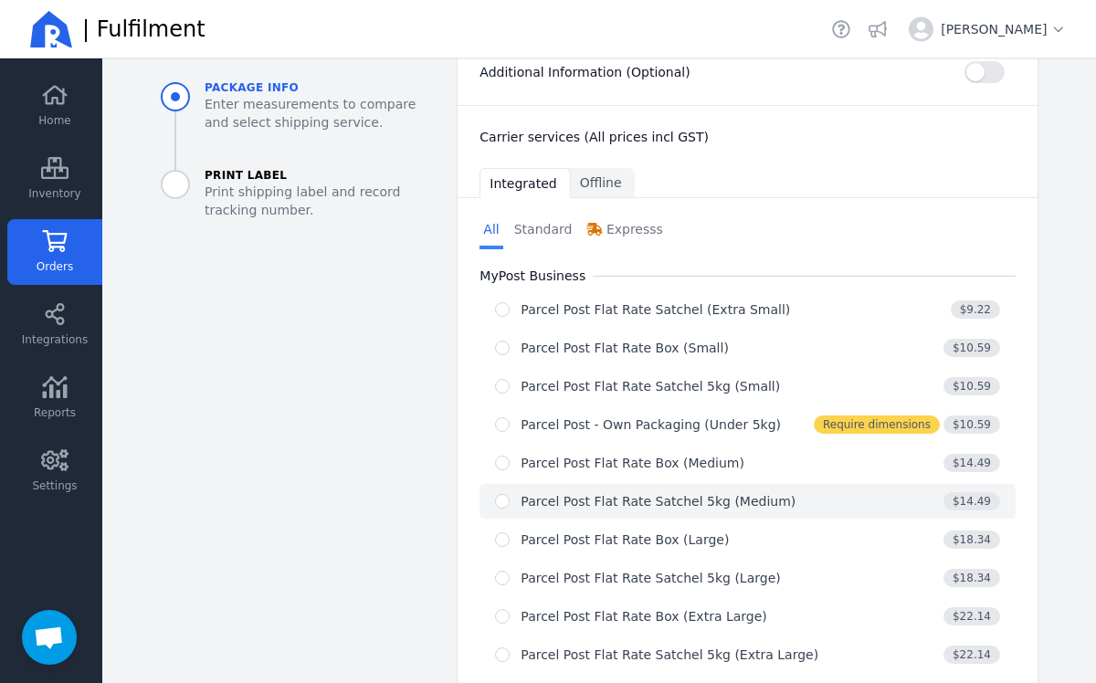
scroll to position [642, 0]
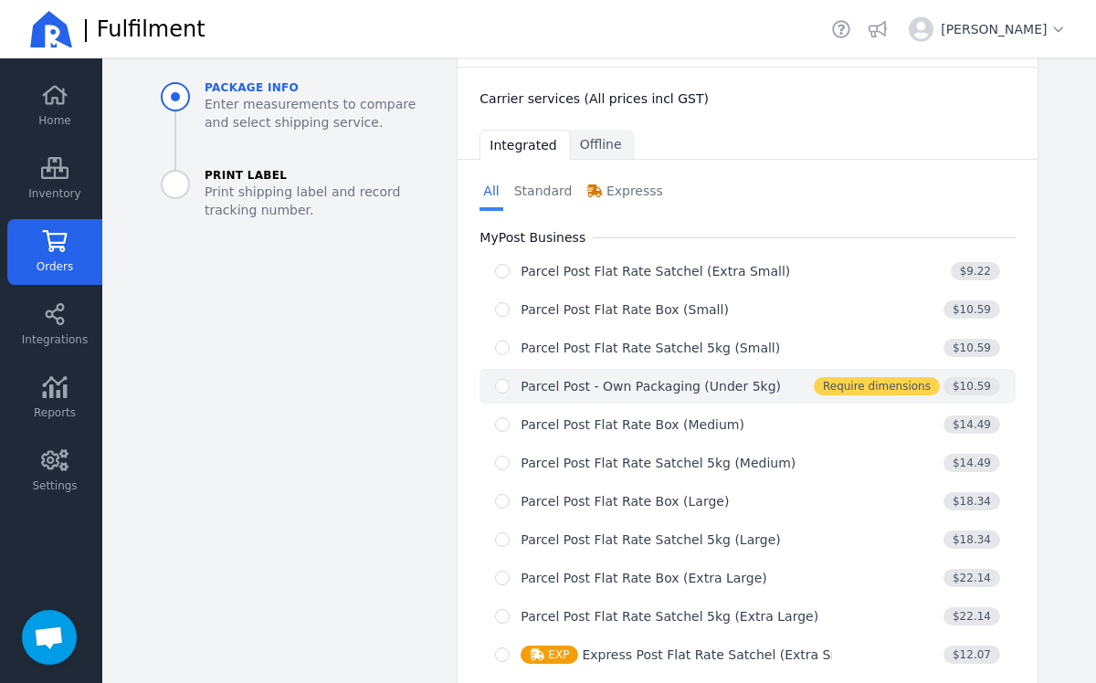
type input "10.0"
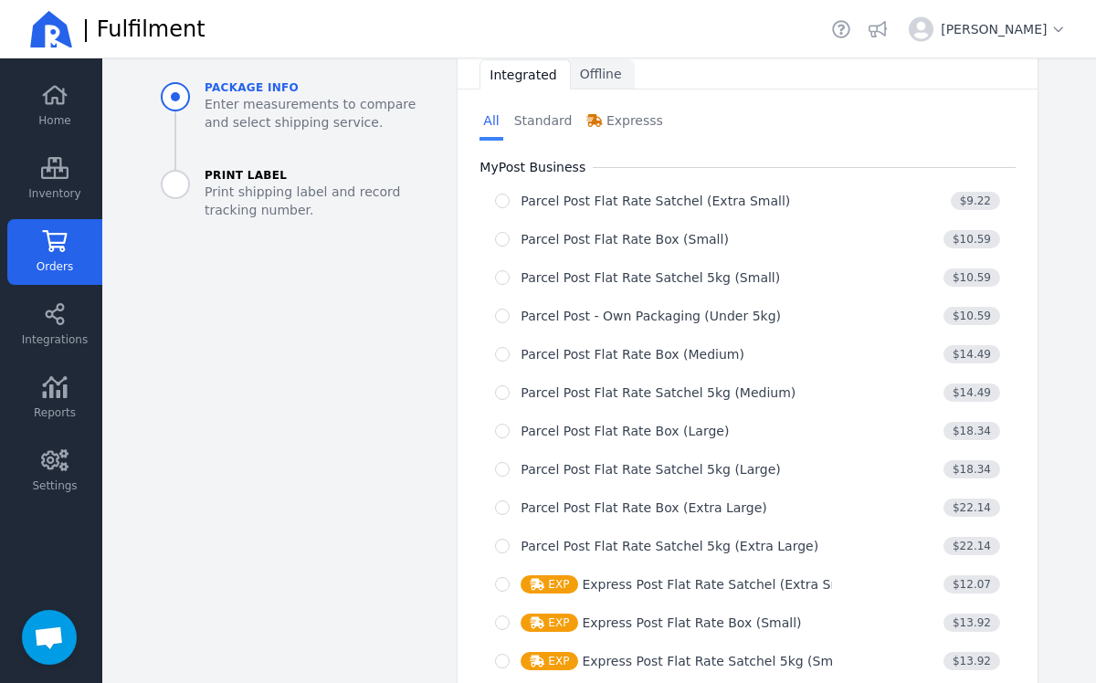
scroll to position [710, 0]
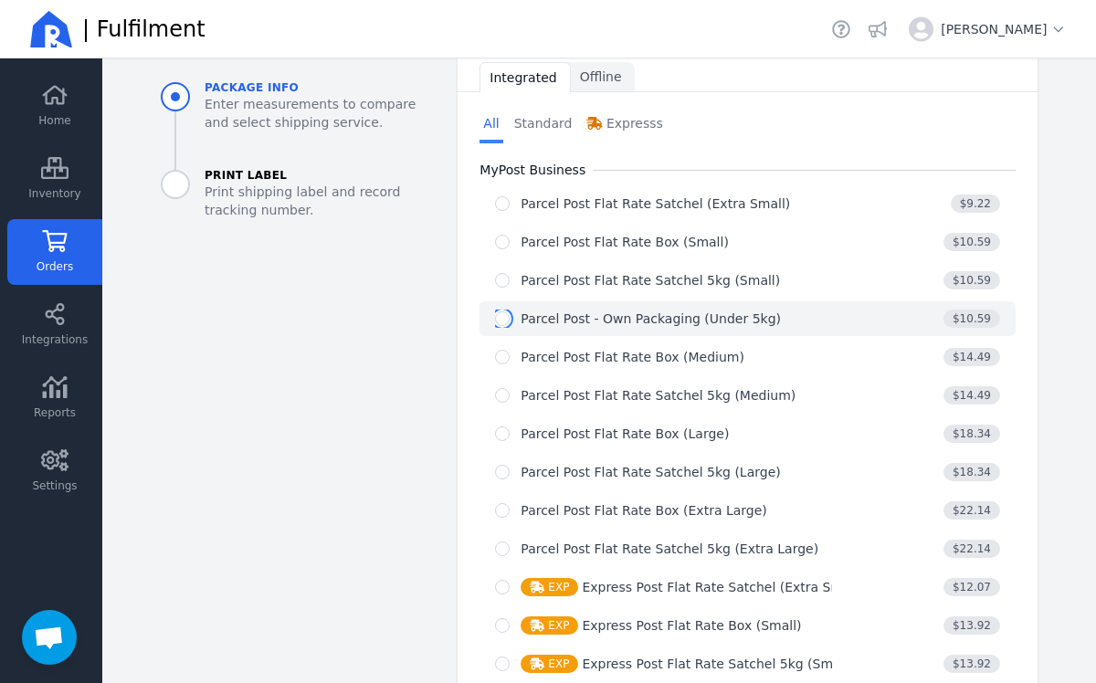
click at [506, 311] on input "radio" at bounding box center [502, 318] width 15 height 15
radio input "true"
select select "0"
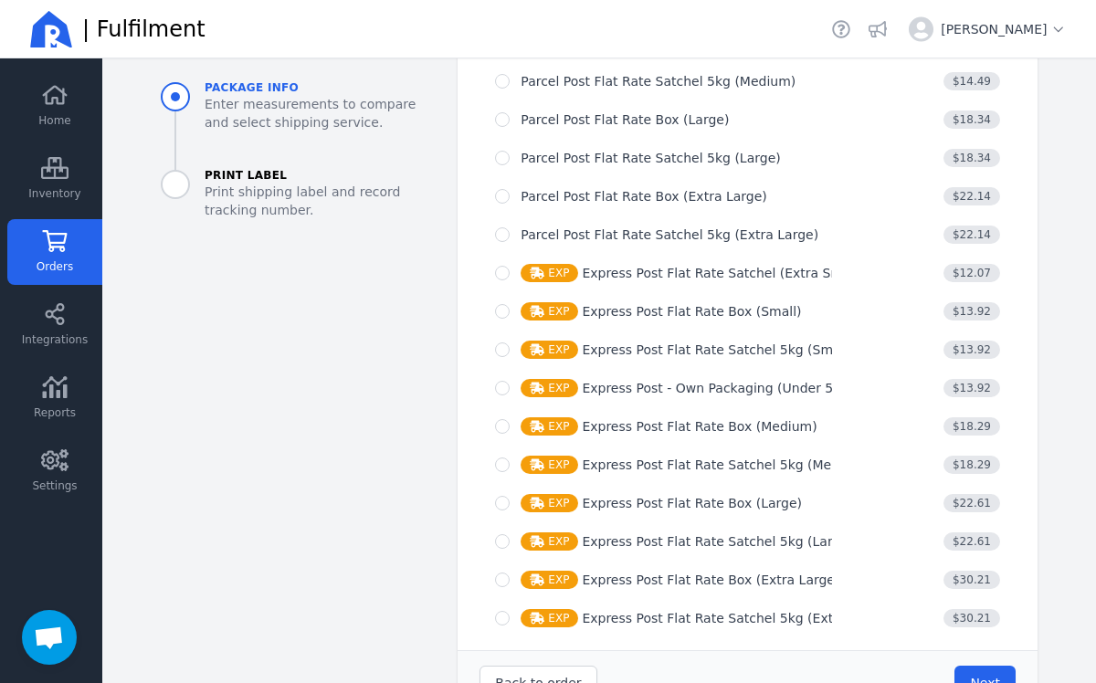
scroll to position [1257, 0]
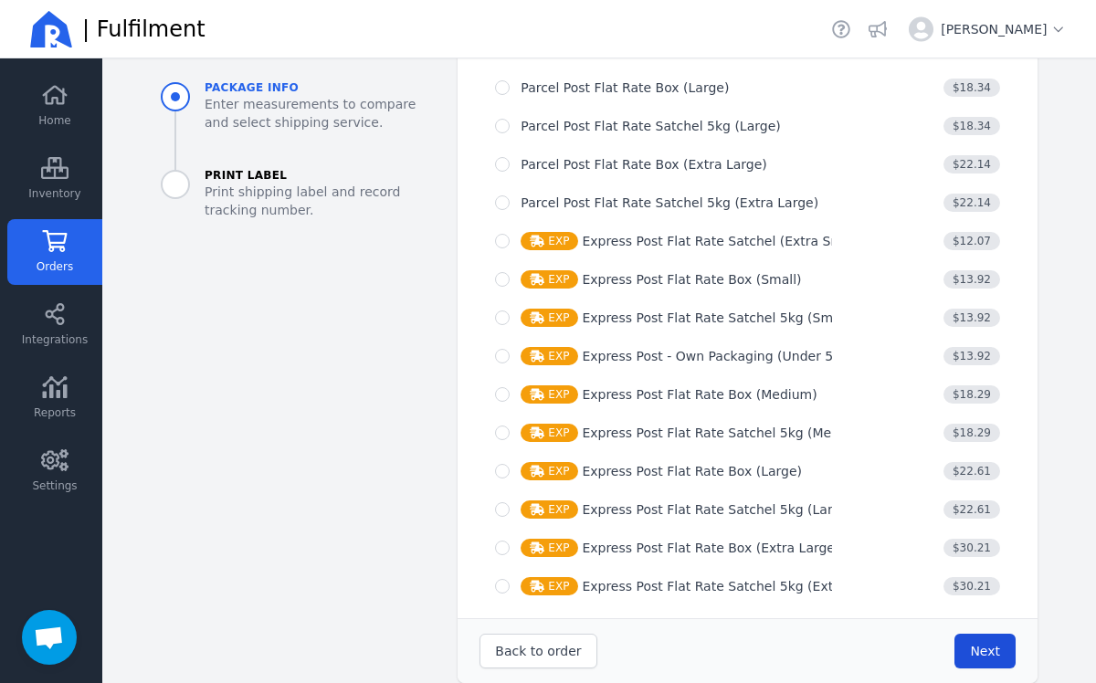
click at [972, 644] on span "Next" at bounding box center [985, 651] width 30 height 15
type input "10.0"
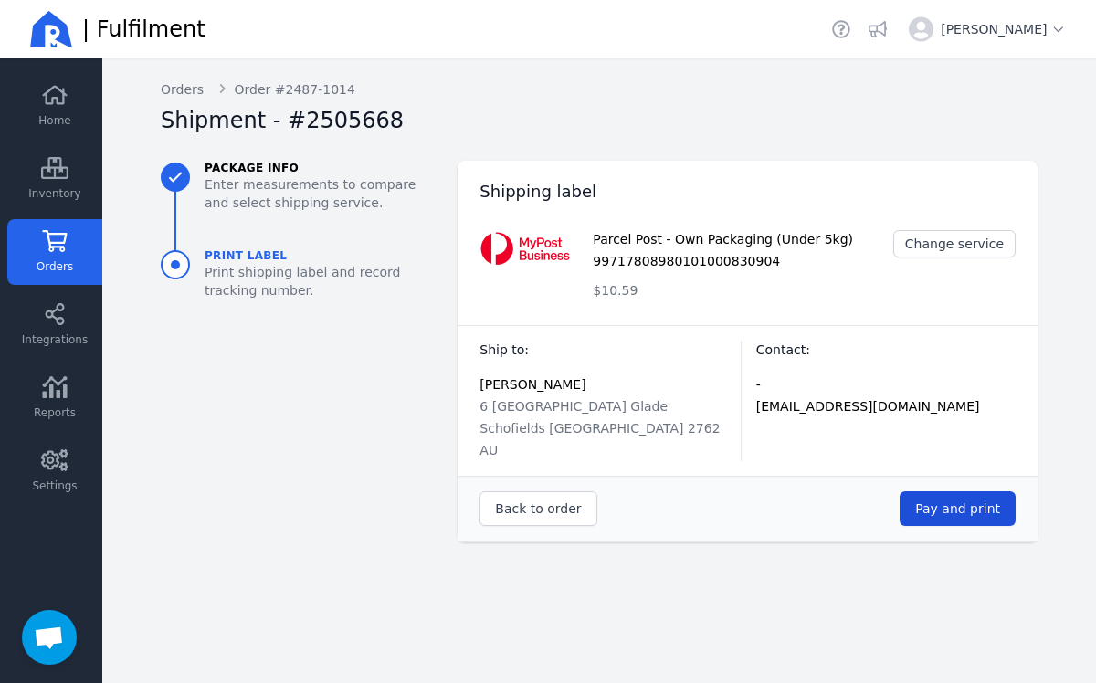
click at [964, 501] on span "Pay and print" at bounding box center [957, 508] width 85 height 15
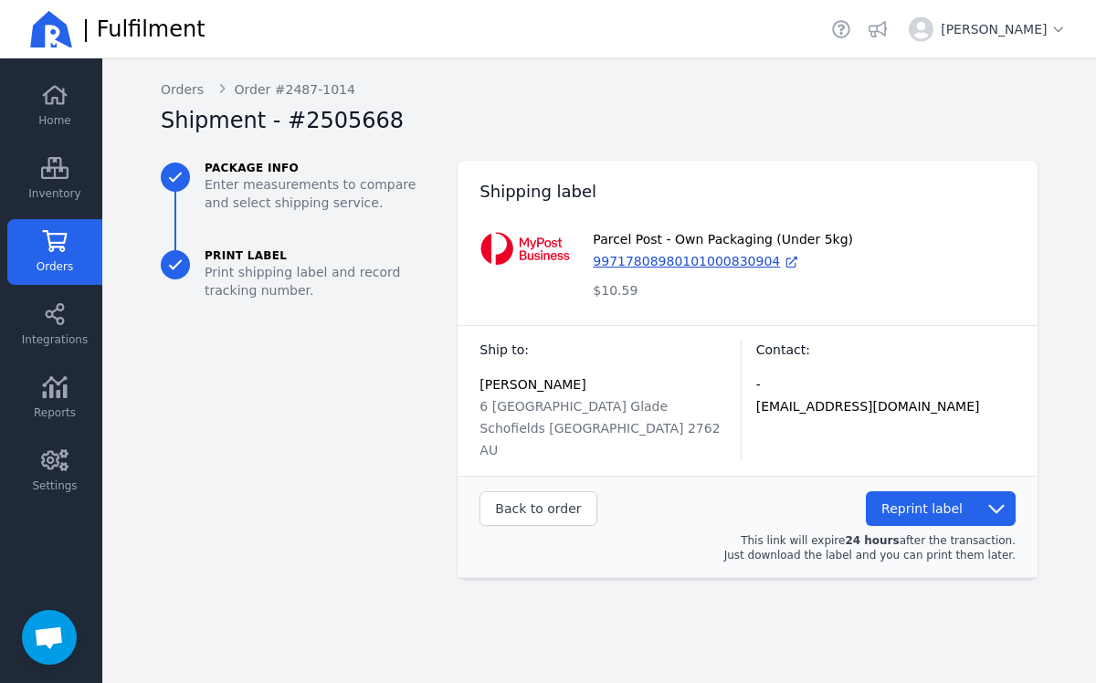
click at [49, 237] on icon at bounding box center [54, 241] width 27 height 22
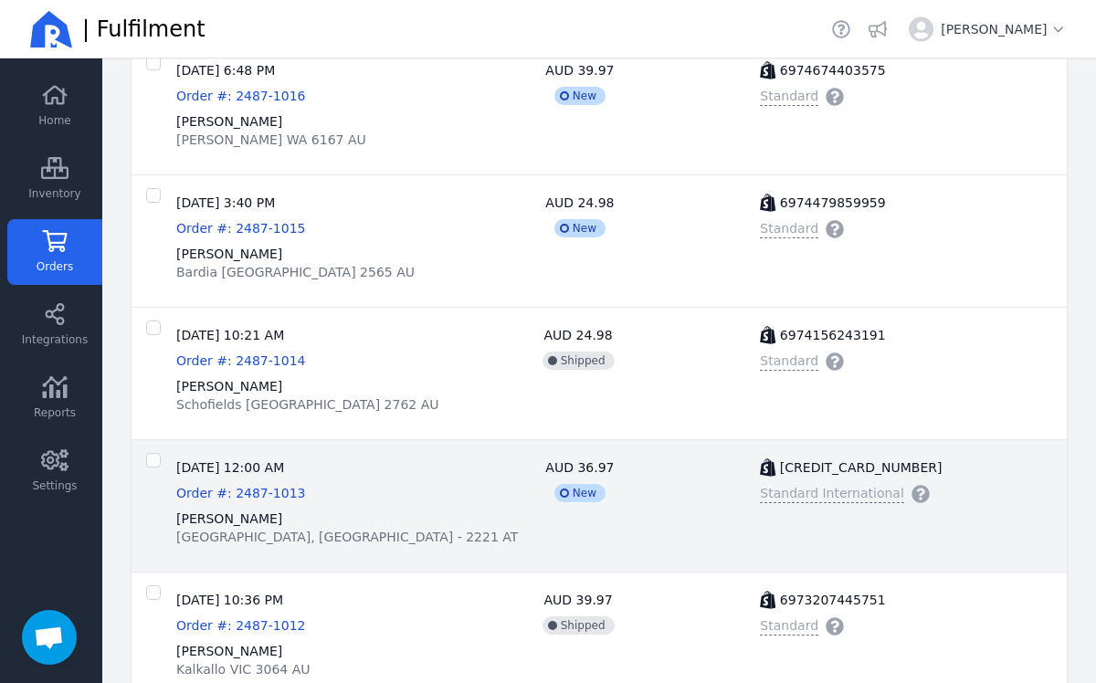
scroll to position [1487, 0]
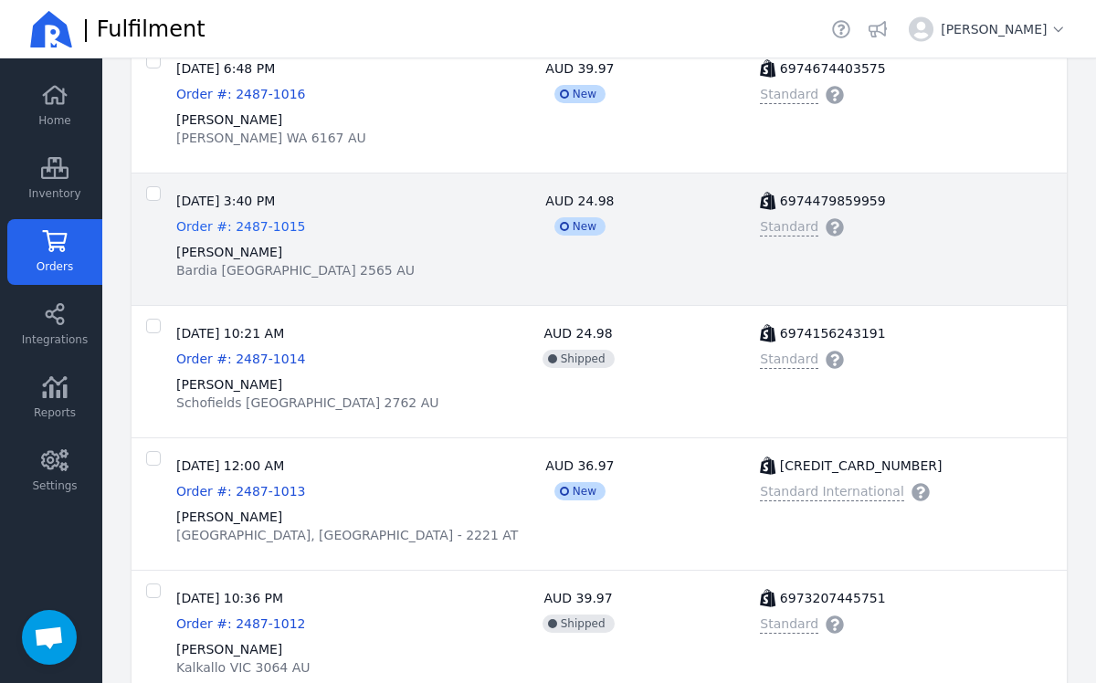
click at [268, 227] on span "Order #: 2487-1015" at bounding box center [240, 226] width 129 height 15
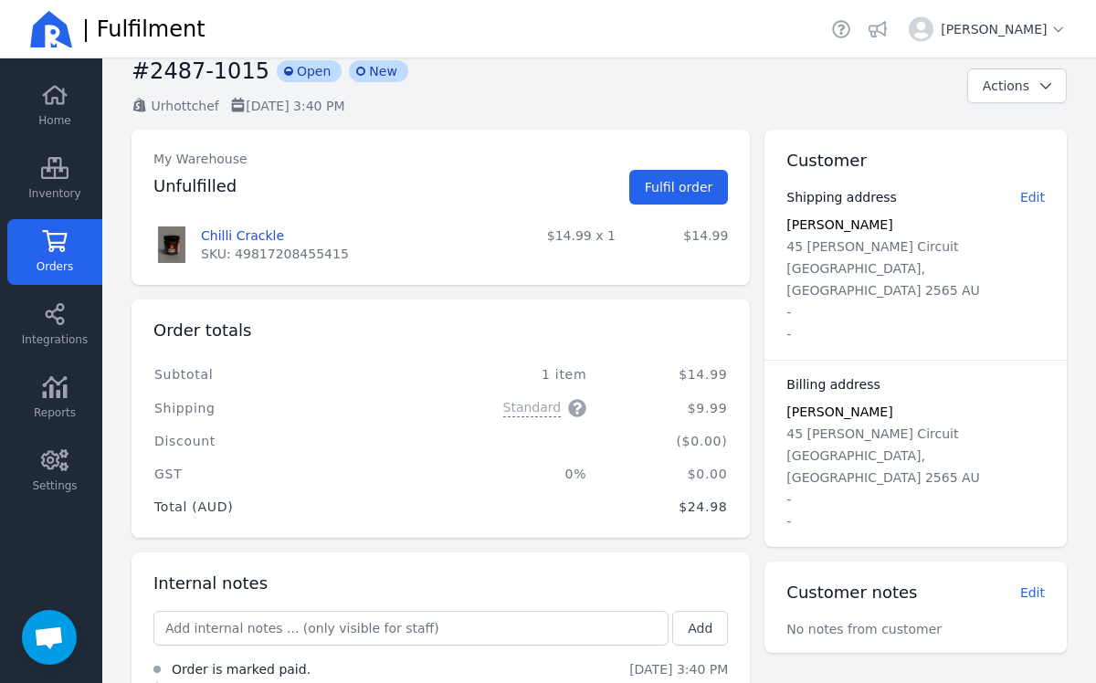
scroll to position [132, 0]
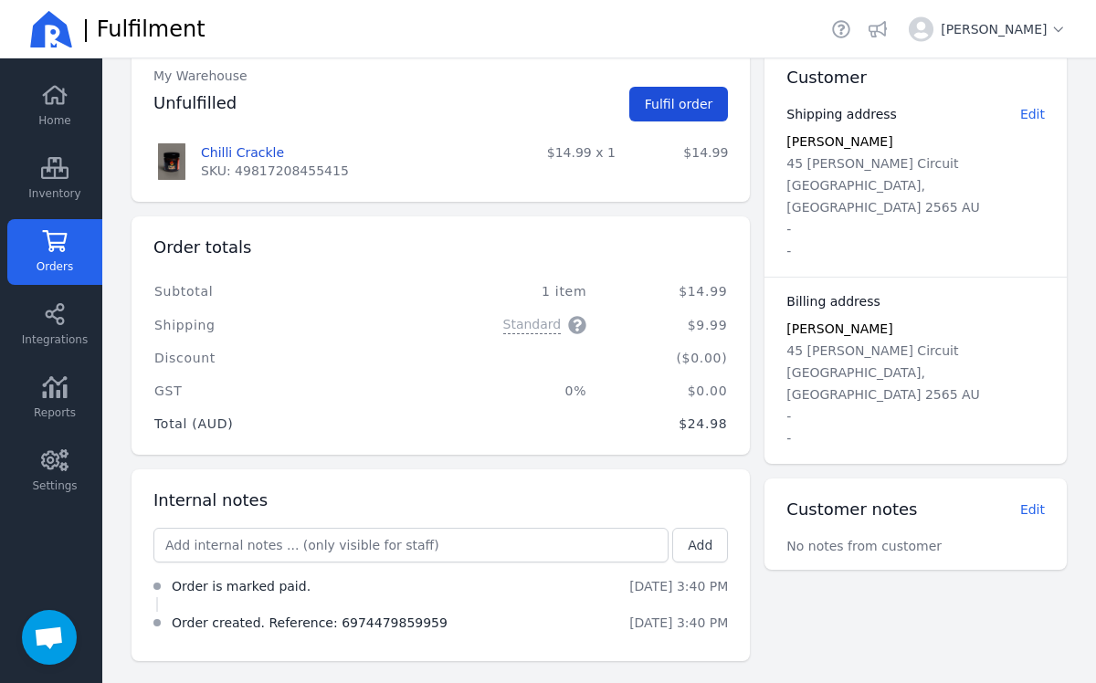
click at [677, 107] on span "Fulfil order" at bounding box center [679, 104] width 69 height 15
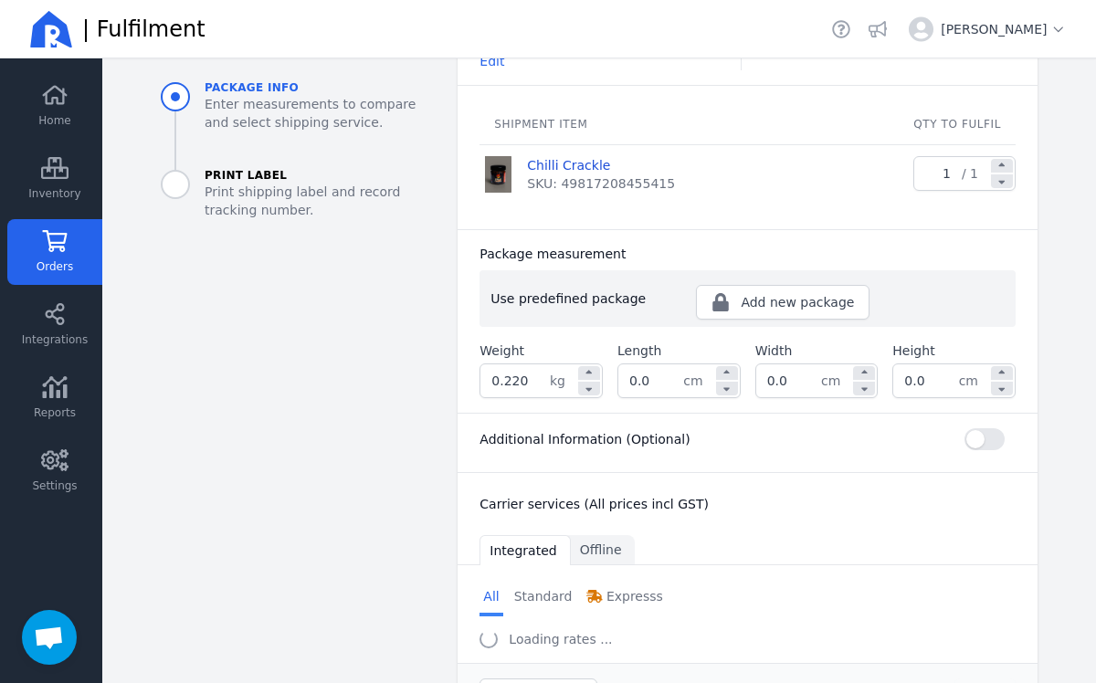
scroll to position [235, 0]
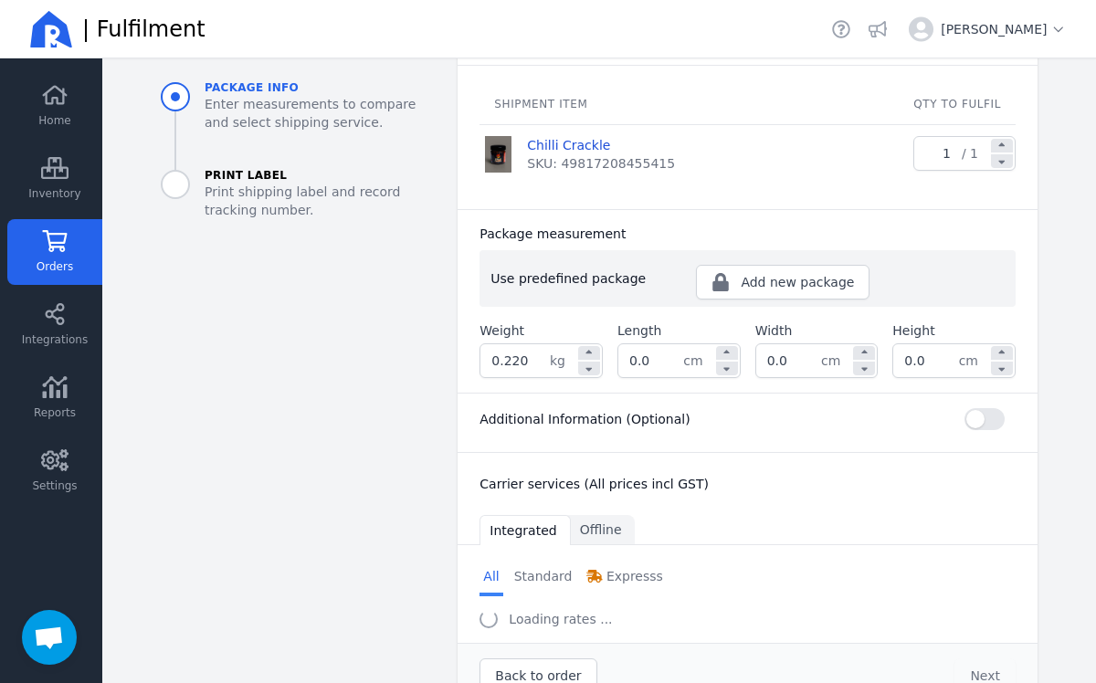
click at [525, 371] on input "0.220" at bounding box center [514, 360] width 69 height 33
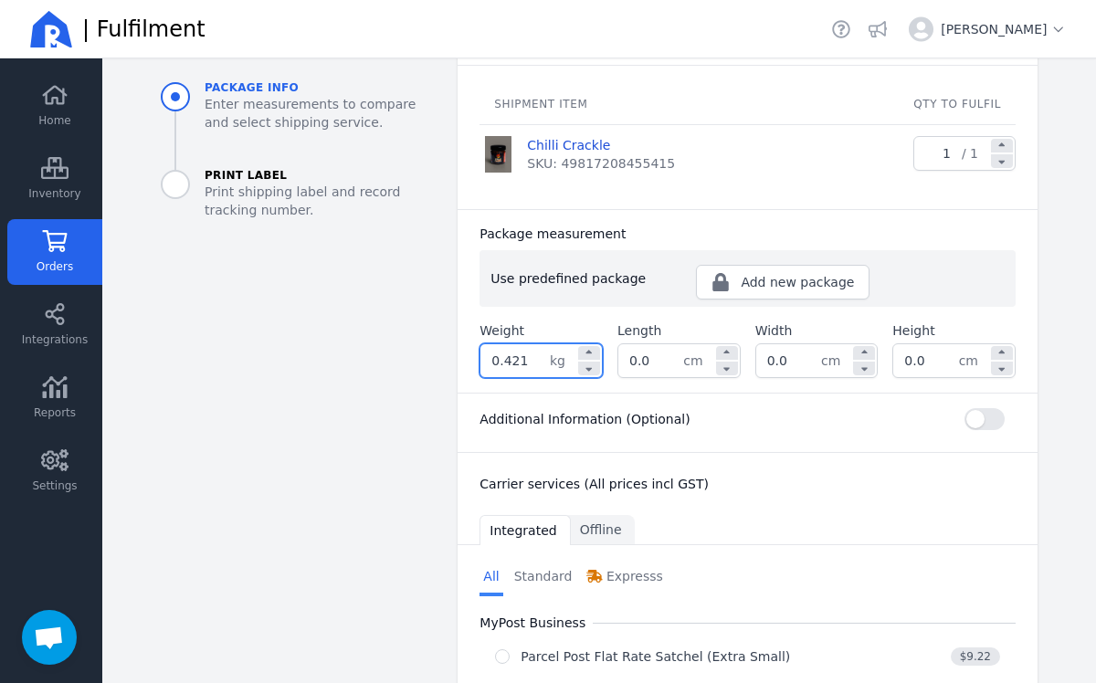
type input "0.421"
click at [658, 364] on input "0.0" at bounding box center [650, 360] width 65 height 33
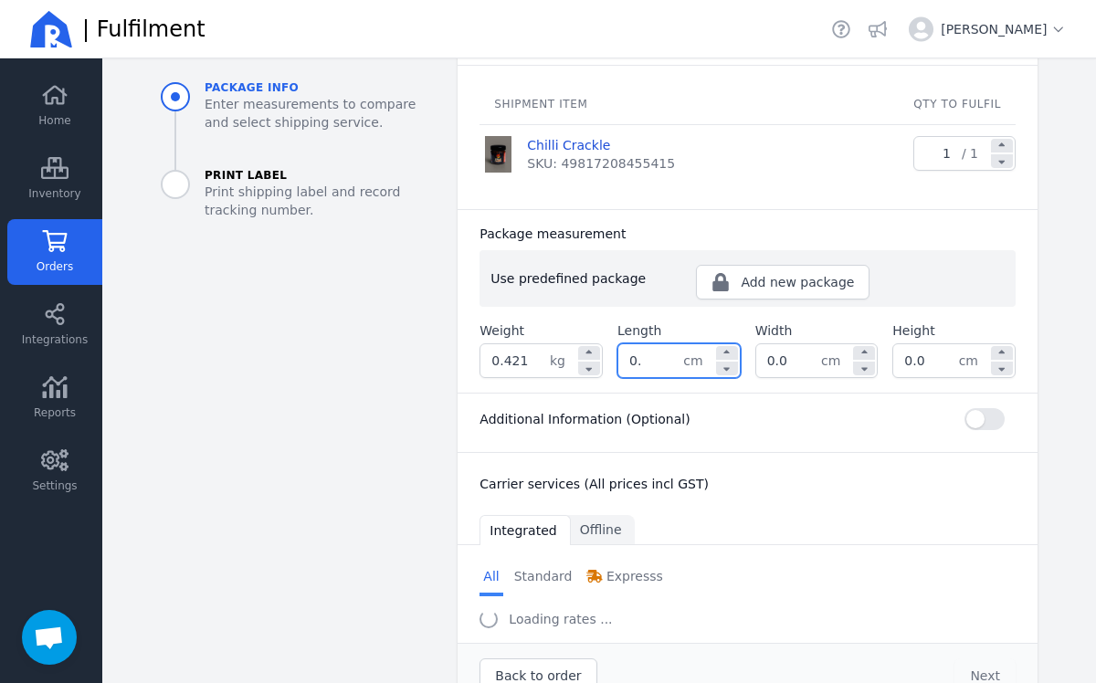
type input "0"
type input "10.0"
click at [797, 362] on input "0.0" at bounding box center [788, 360] width 65 height 33
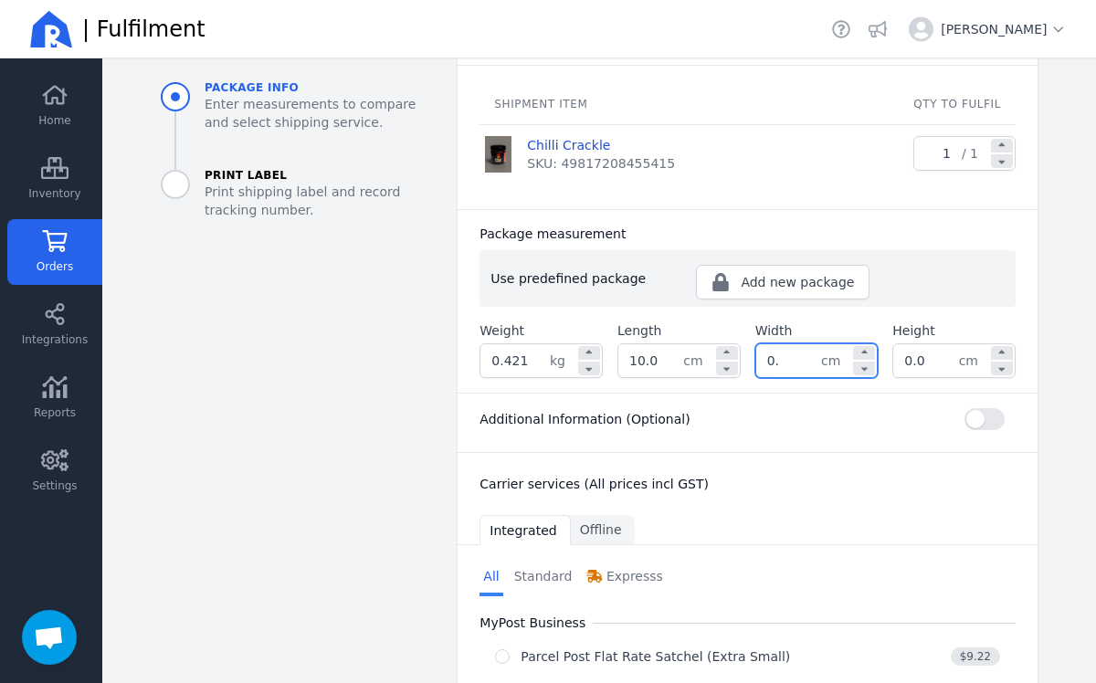
type input "0"
type input "10.0"
click at [932, 359] on input "0.0" at bounding box center [925, 360] width 65 height 33
type input "0"
type input "10.0"
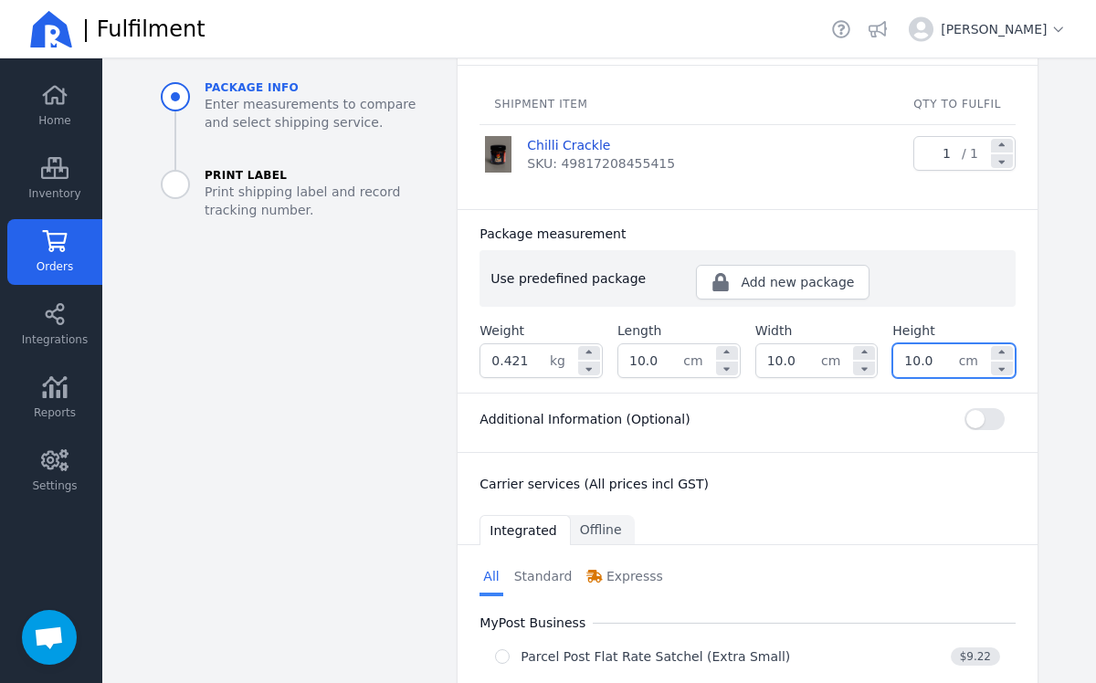
click at [854, 428] on div "Additional Information (Optional)" at bounding box center [748, 419] width 536 height 22
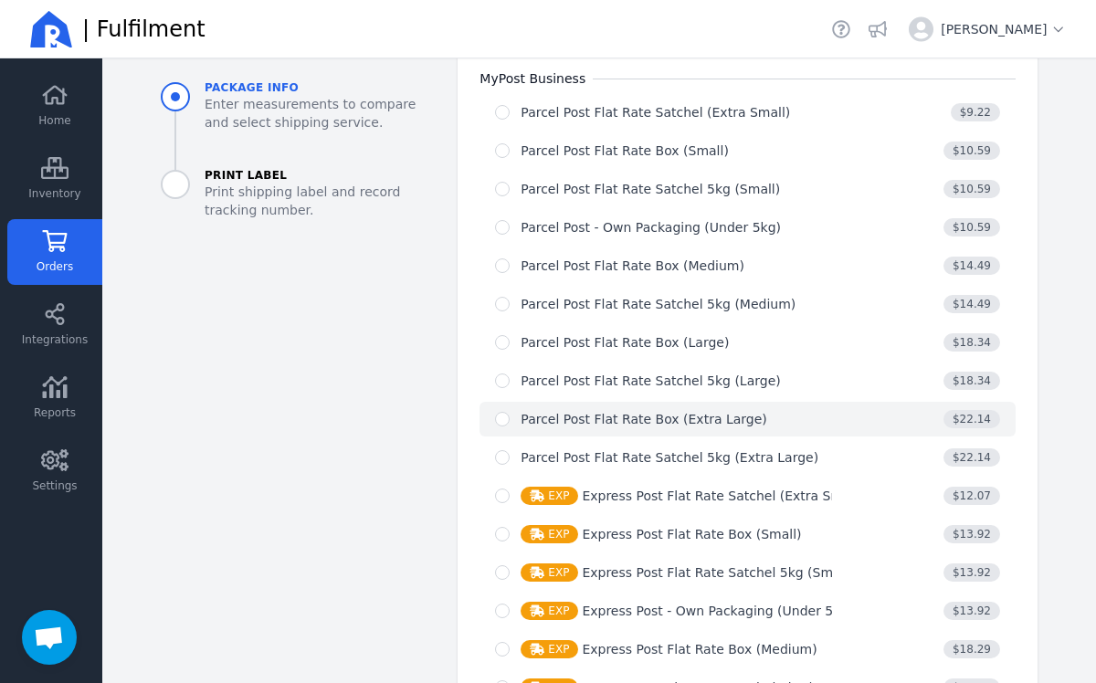
scroll to position [774, 0]
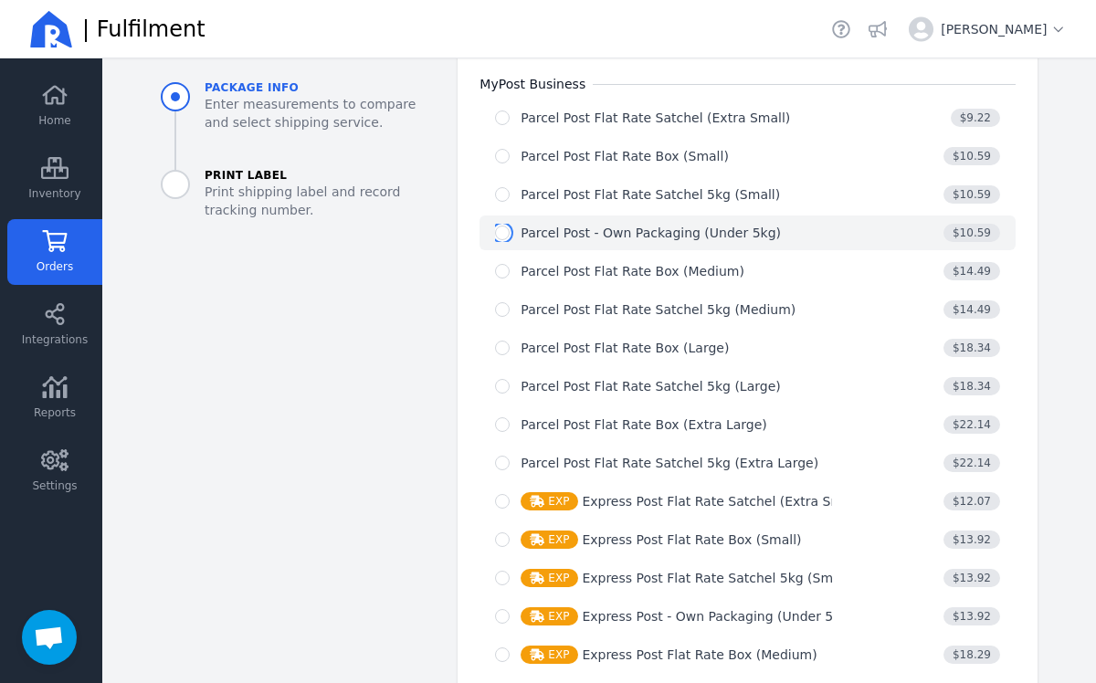
click at [501, 233] on input "radio" at bounding box center [502, 233] width 15 height 15
radio input "true"
select select "0"
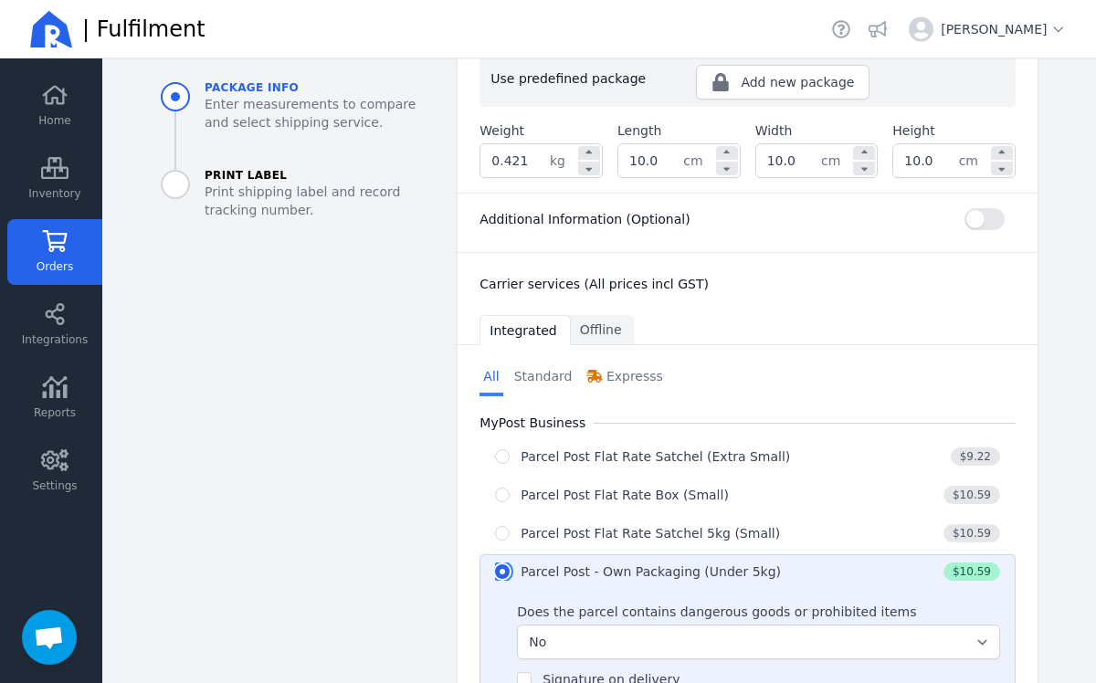
scroll to position [419, 0]
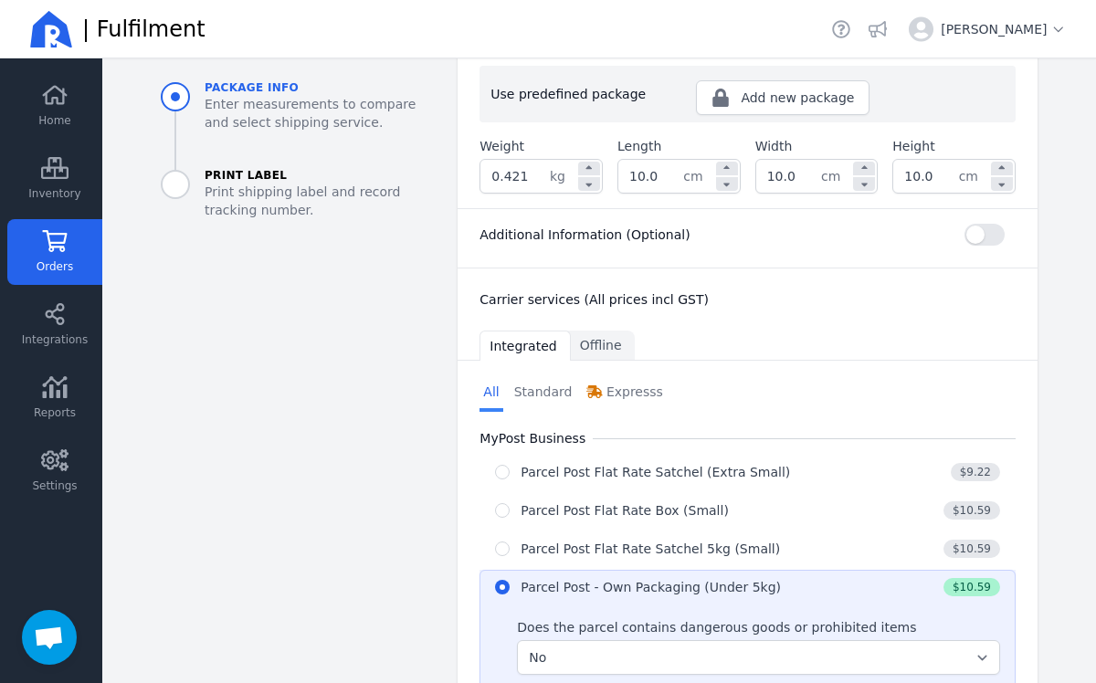
click at [528, 178] on input "0.421" at bounding box center [514, 176] width 69 height 33
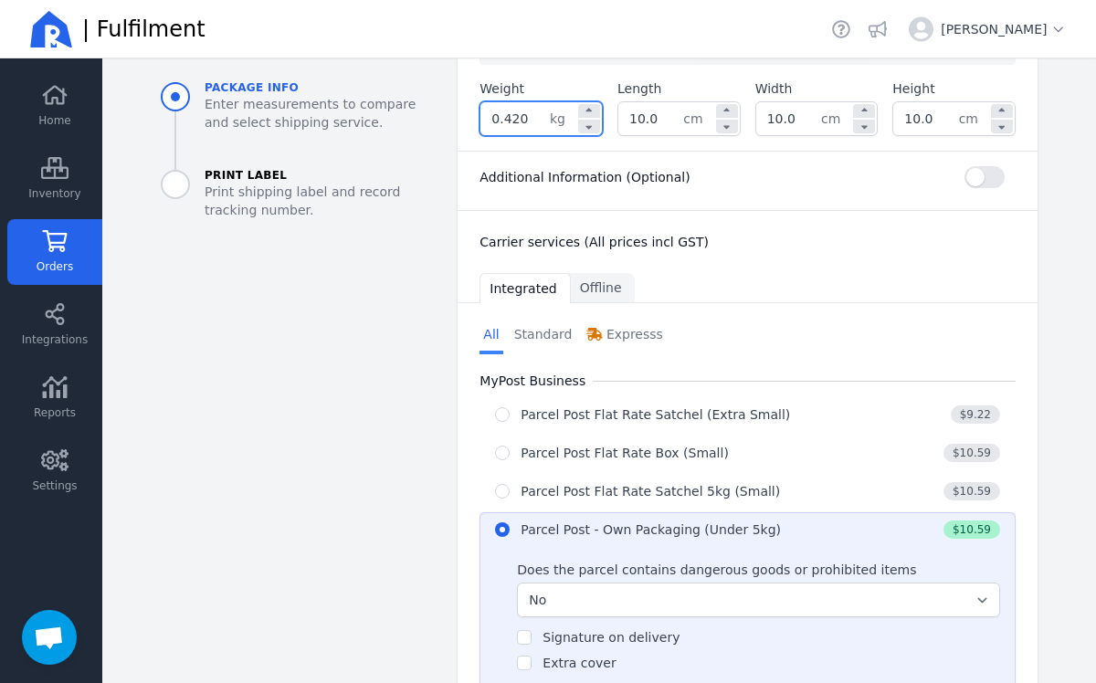
scroll to position [481, 0]
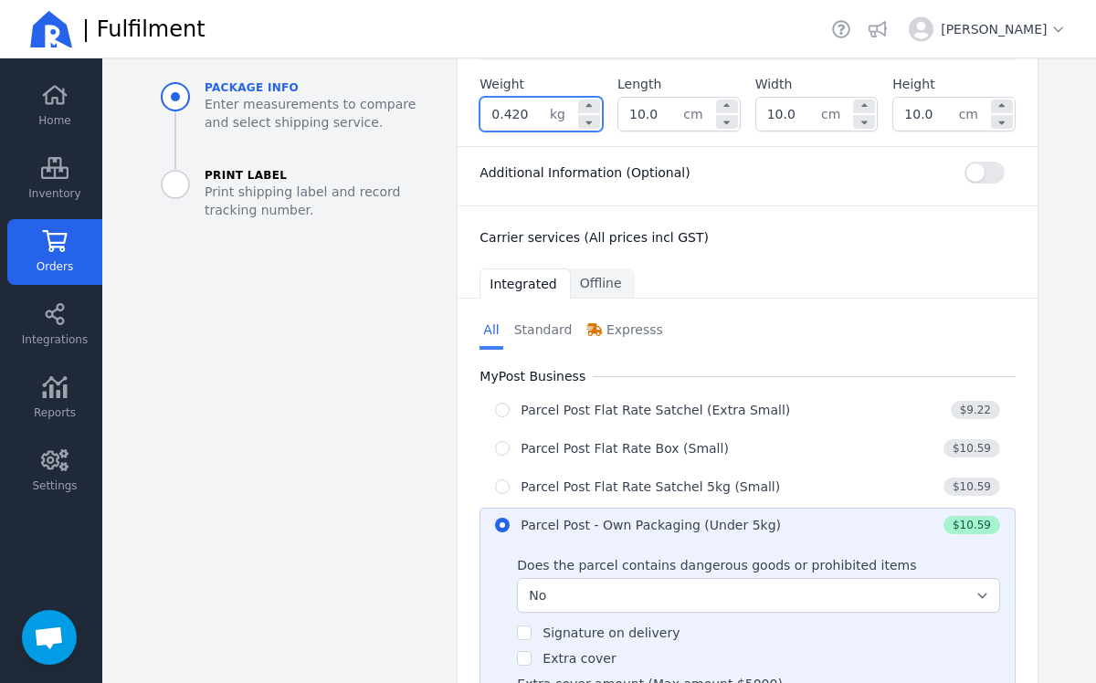
type input "0.420"
click at [802, 262] on div "Ship to: [PERSON_NAME][STREET_ADDRESS][PERSON_NAME] AU Edit My Warehouse Shippi…" at bounding box center [748, 557] width 580 height 1757
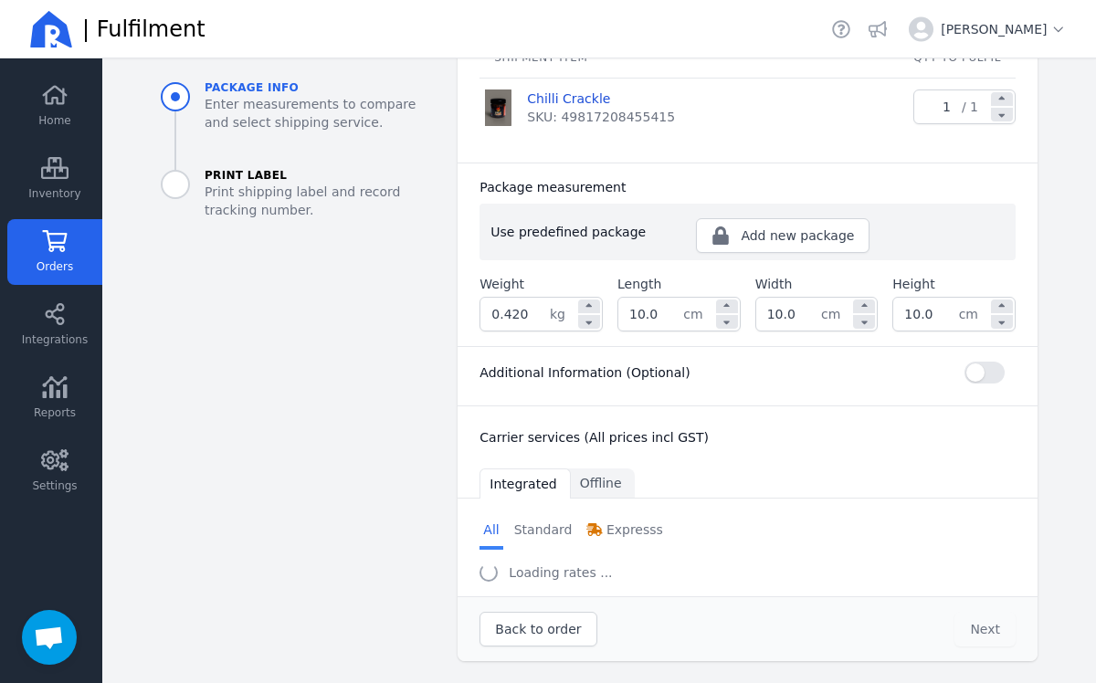
select select "0"
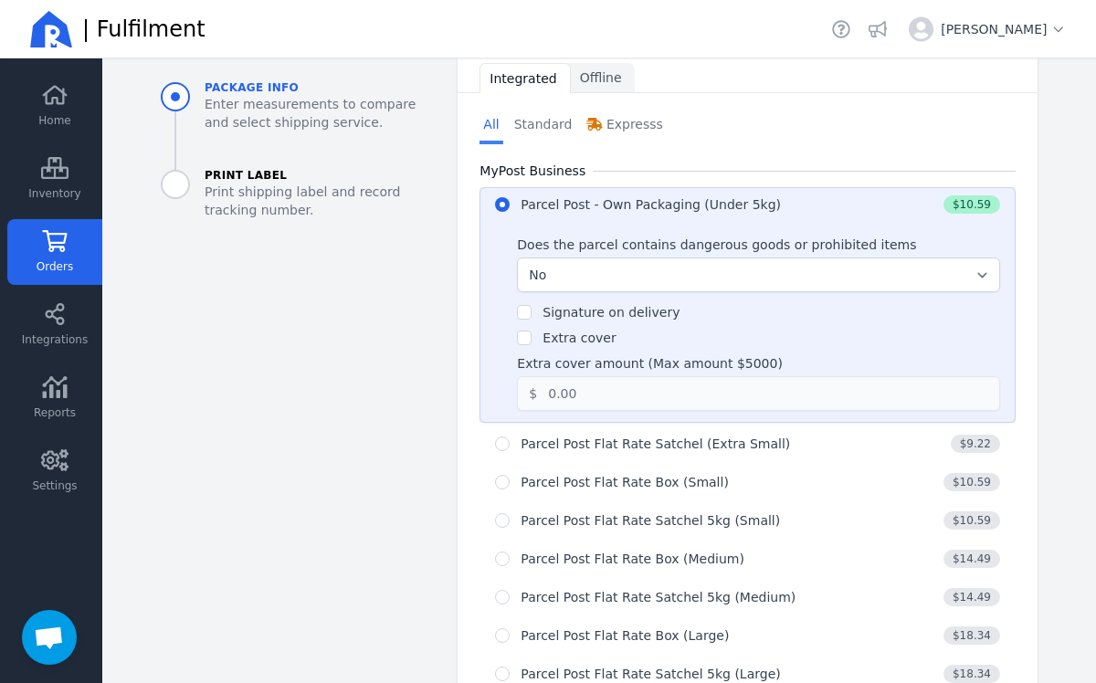
scroll to position [681, 0]
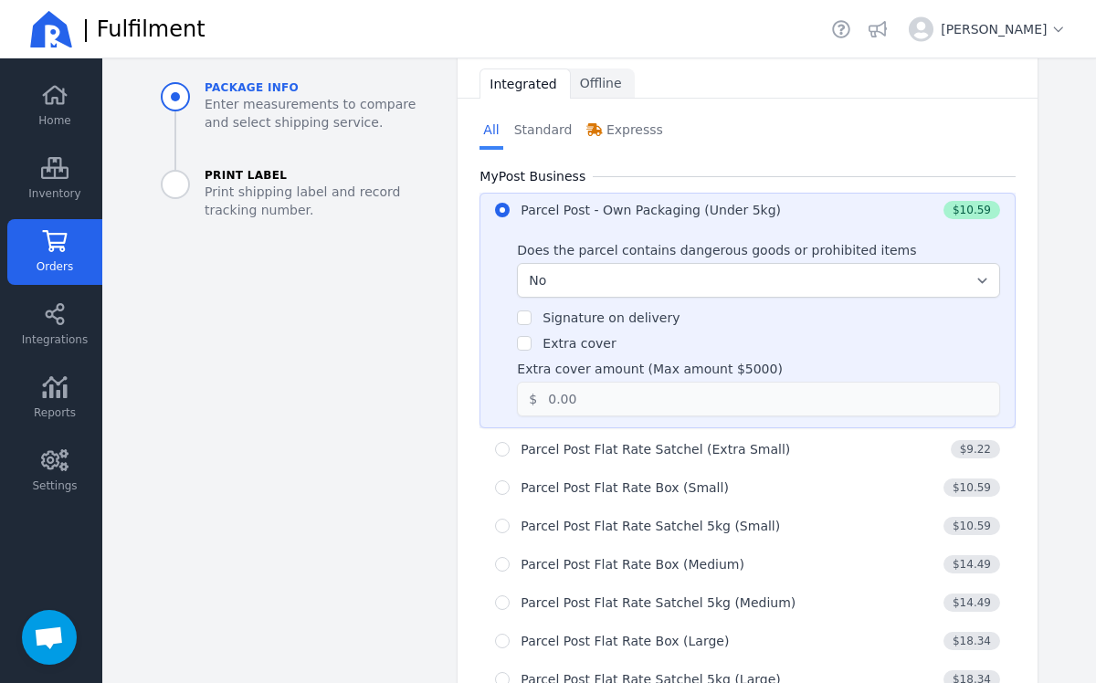
click at [927, 144] on nav "All Standard Expresss" at bounding box center [748, 131] width 536 height 37
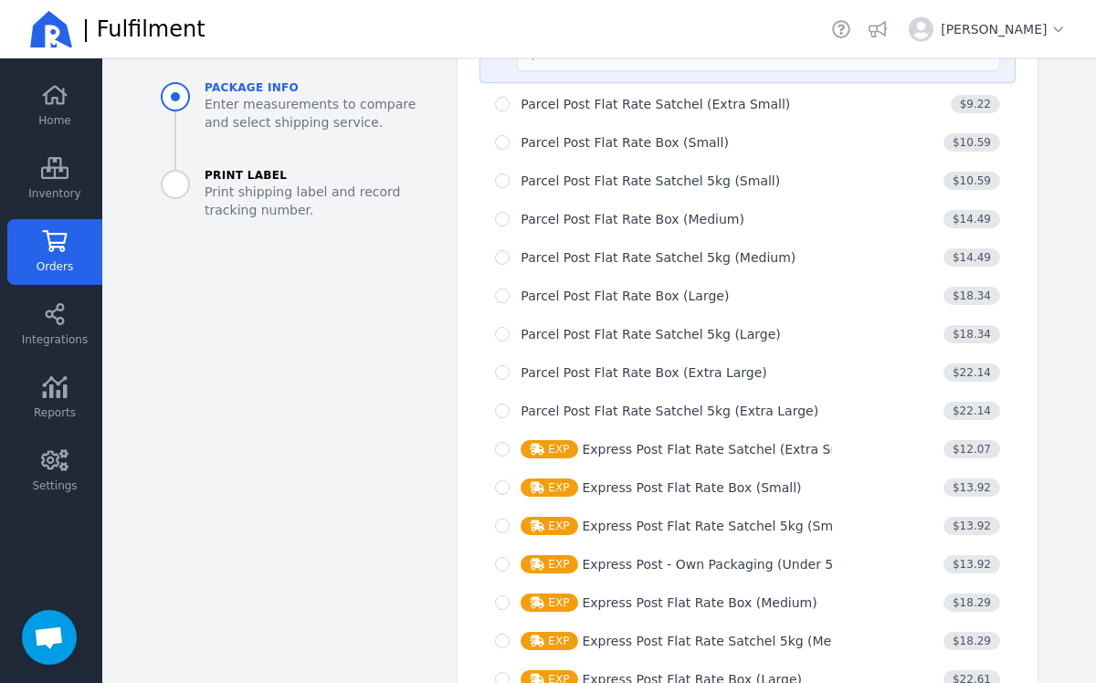
scroll to position [1257, 0]
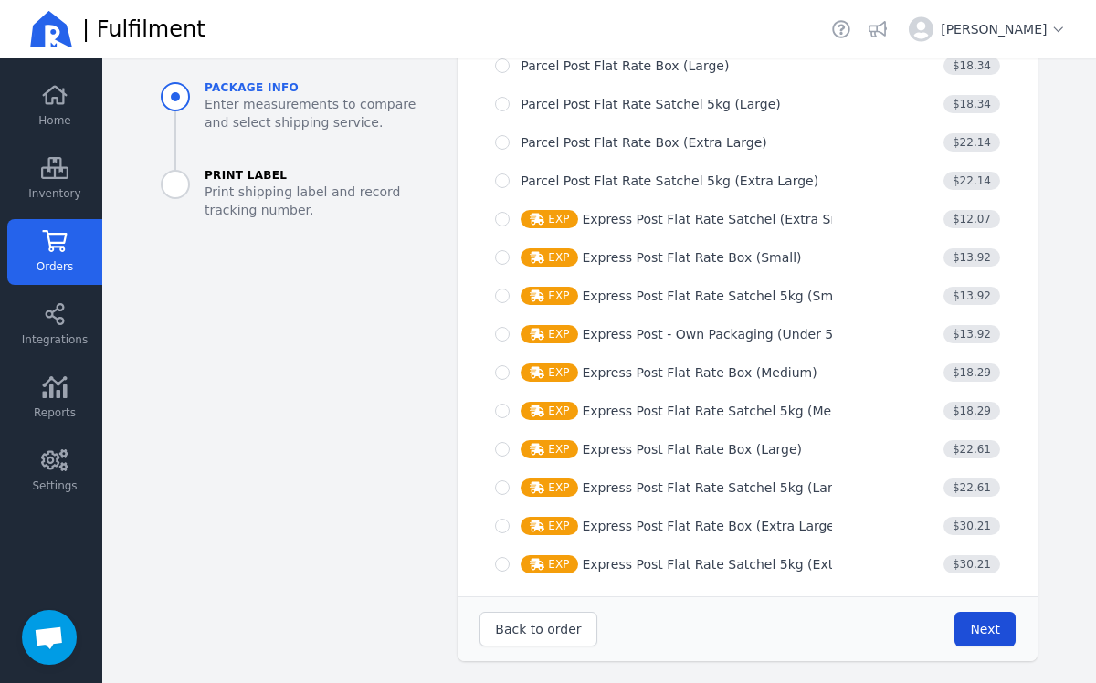
click at [975, 623] on span "Next" at bounding box center [985, 629] width 30 height 15
type input "10.0"
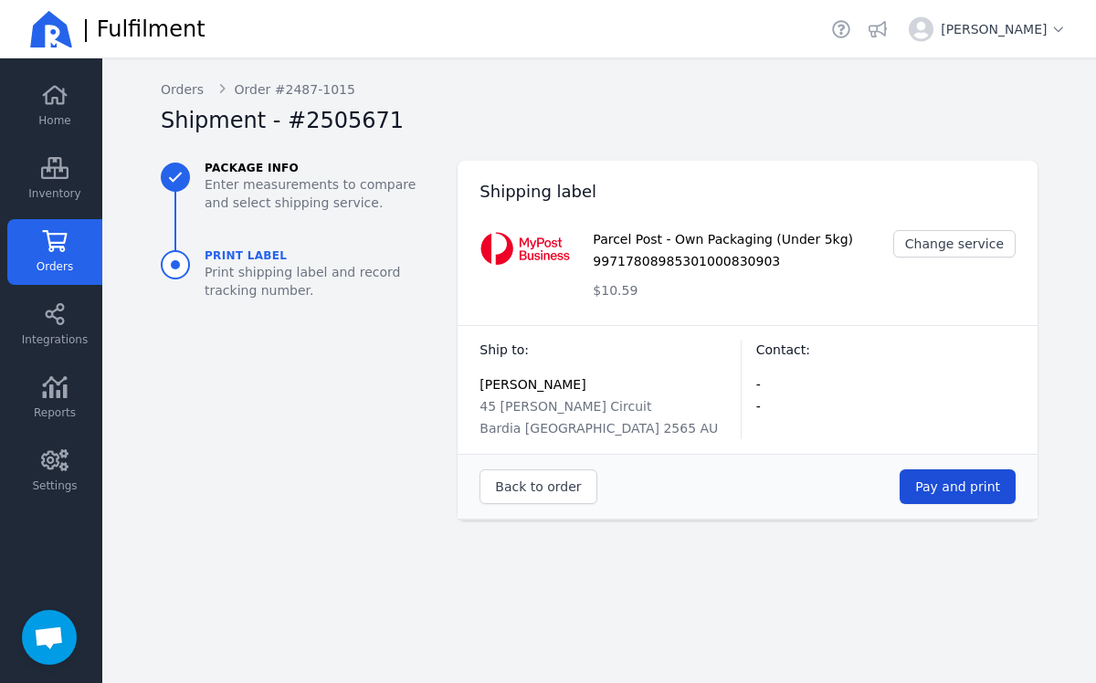
click at [946, 499] on button "Pay and print" at bounding box center [958, 486] width 116 height 35
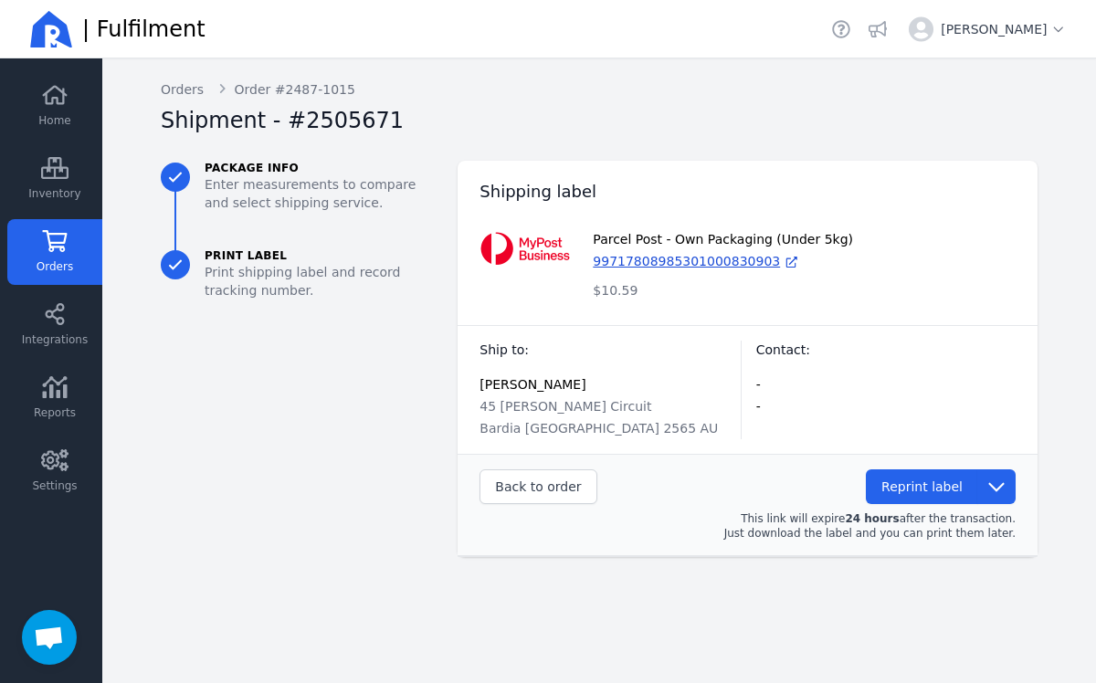
click at [69, 249] on link "Orders" at bounding box center [54, 252] width 95 height 66
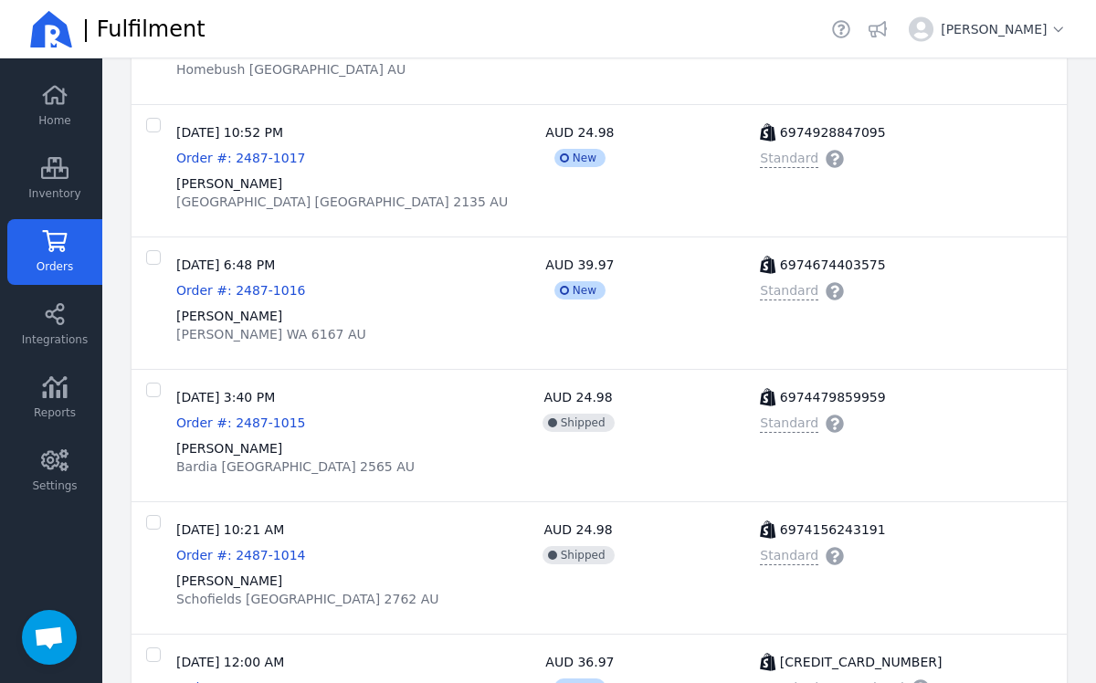
scroll to position [1282, 0]
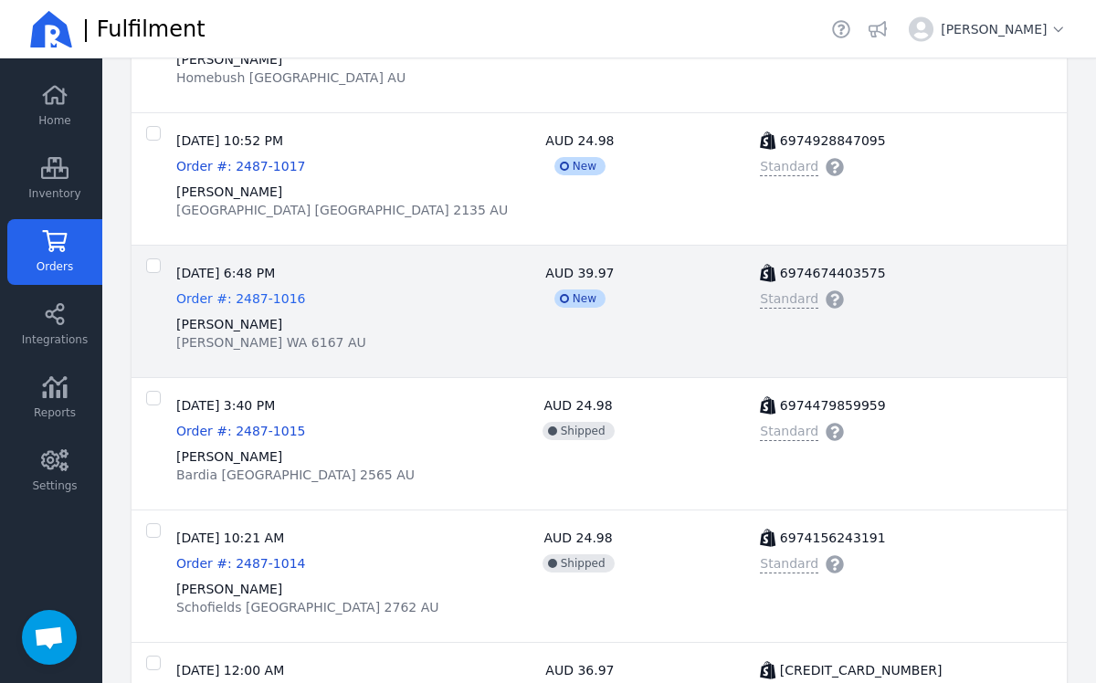
click at [206, 294] on span "Order #: 2487-1016" at bounding box center [240, 298] width 129 height 15
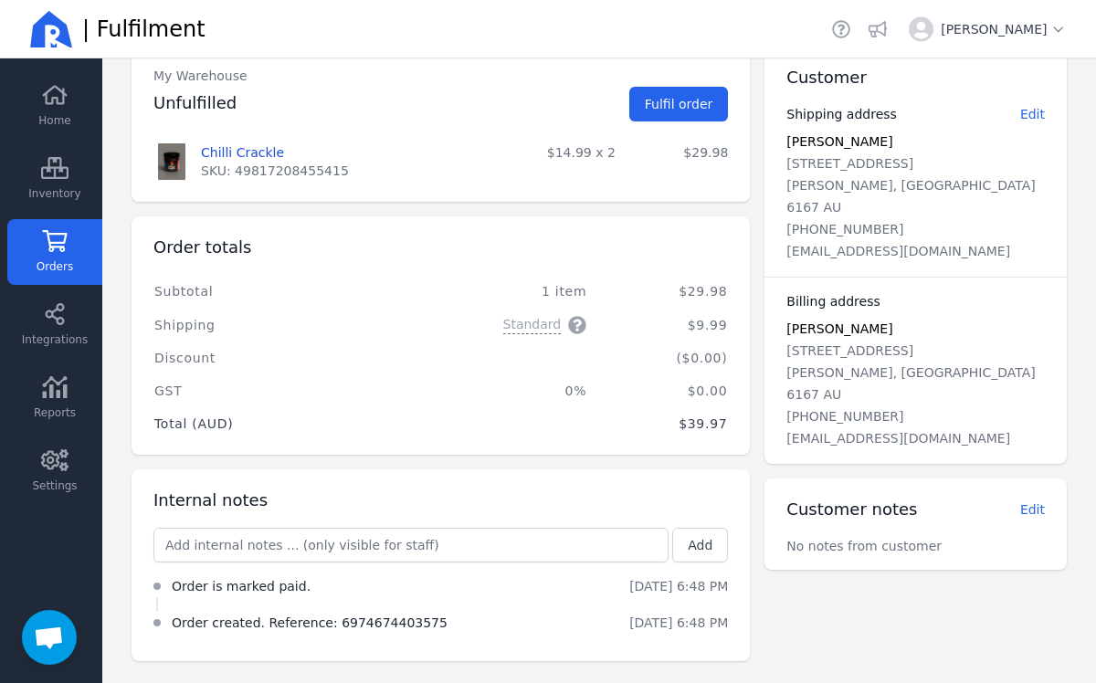
scroll to position [102, 0]
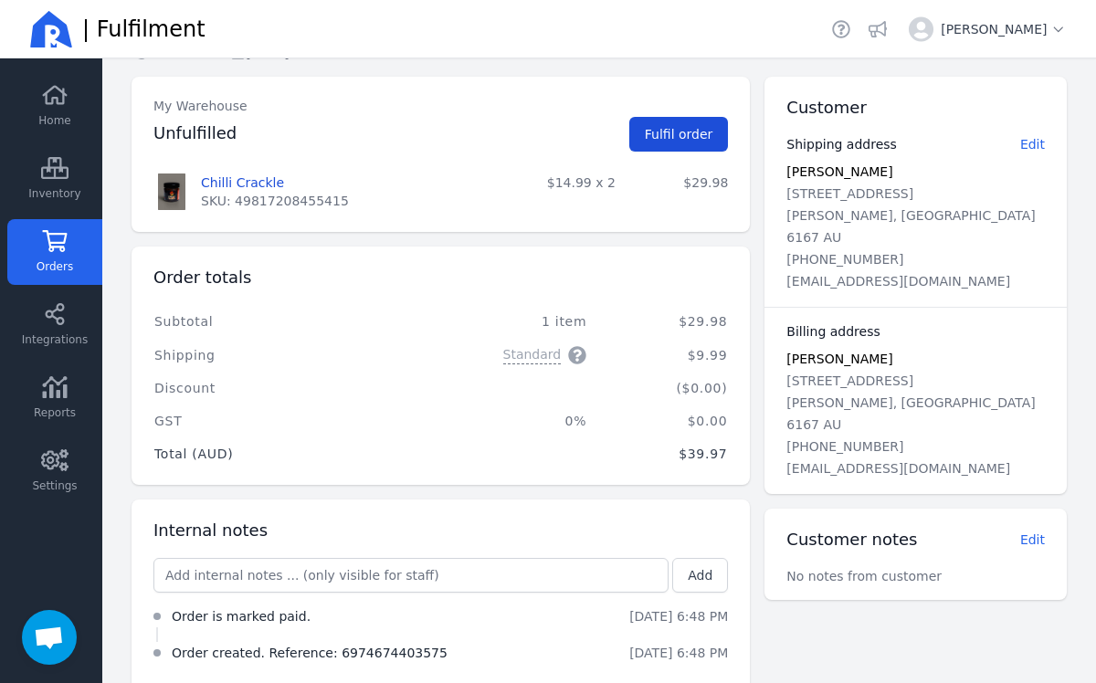
click at [673, 132] on span "Fulfil order" at bounding box center [679, 134] width 69 height 15
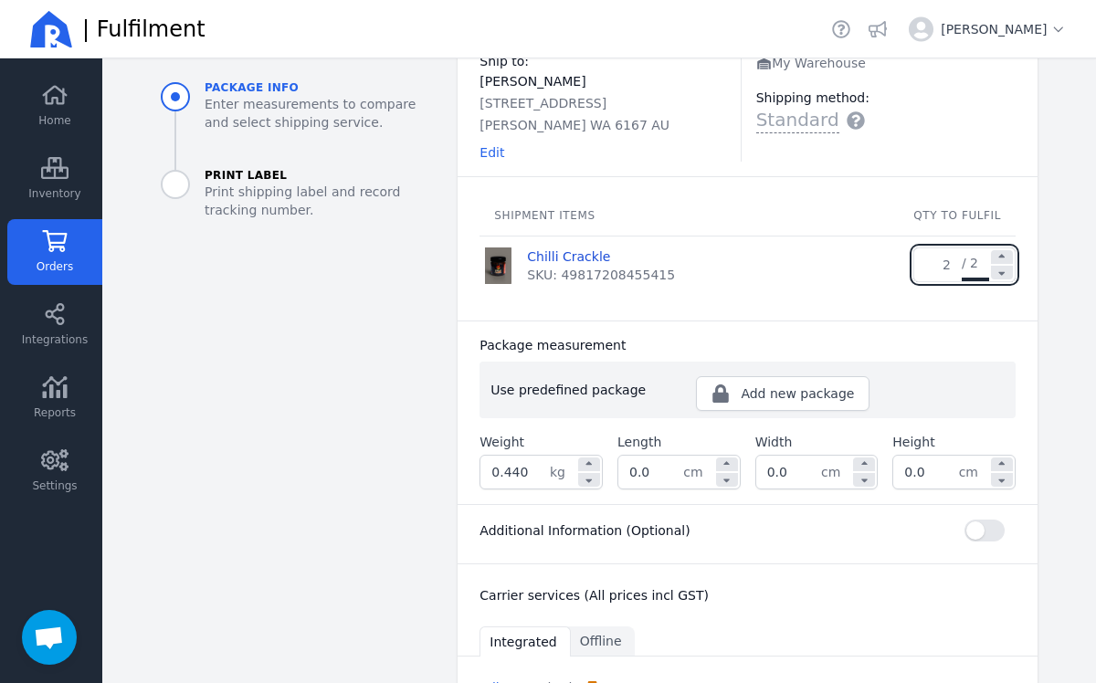
scroll to position [127, 0]
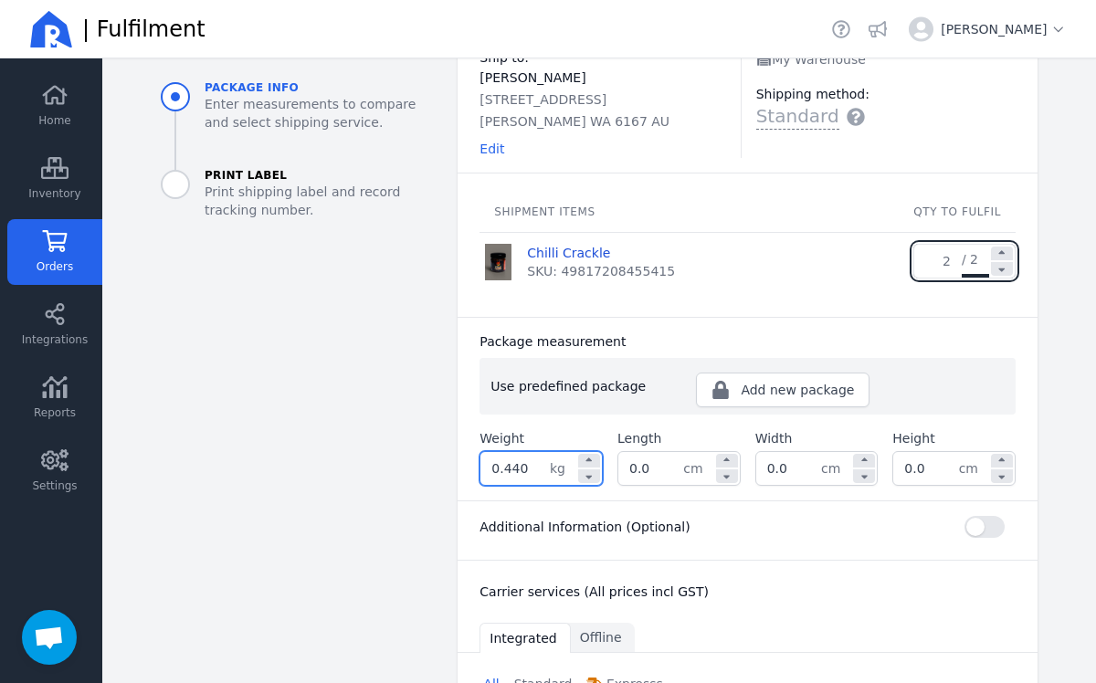
click at [538, 470] on input "0.440" at bounding box center [514, 468] width 69 height 33
type input "0.853"
click at [670, 472] on input "0.0" at bounding box center [650, 468] width 65 height 33
type input "0"
type input "22.0"
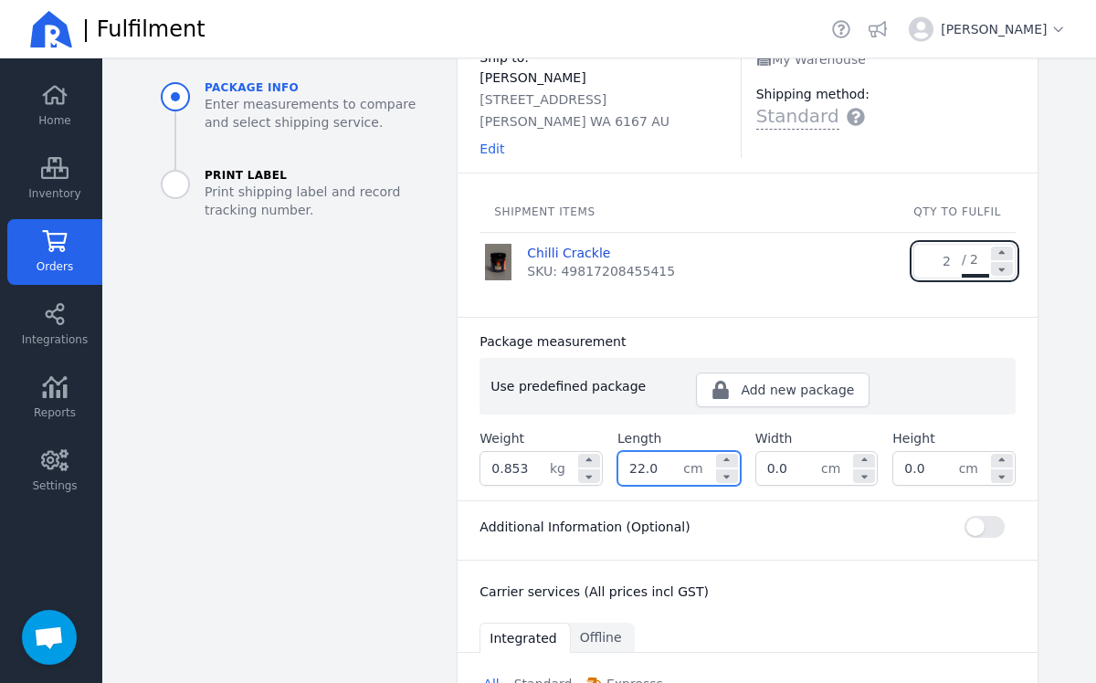
click at [787, 468] on input "0.0" at bounding box center [788, 468] width 65 height 33
type input "0"
type input "14.0"
click at [949, 468] on input "0.0" at bounding box center [925, 468] width 65 height 33
type input "0"
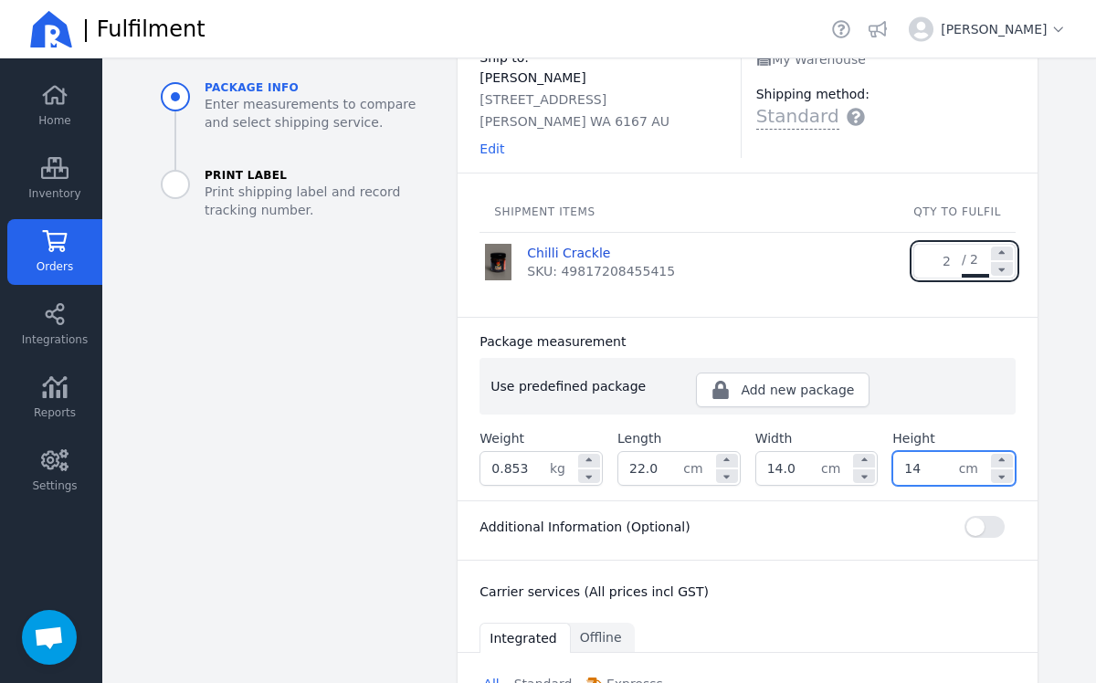
type input "14.0"
click at [852, 534] on div "Additional Information (Optional)" at bounding box center [748, 527] width 536 height 22
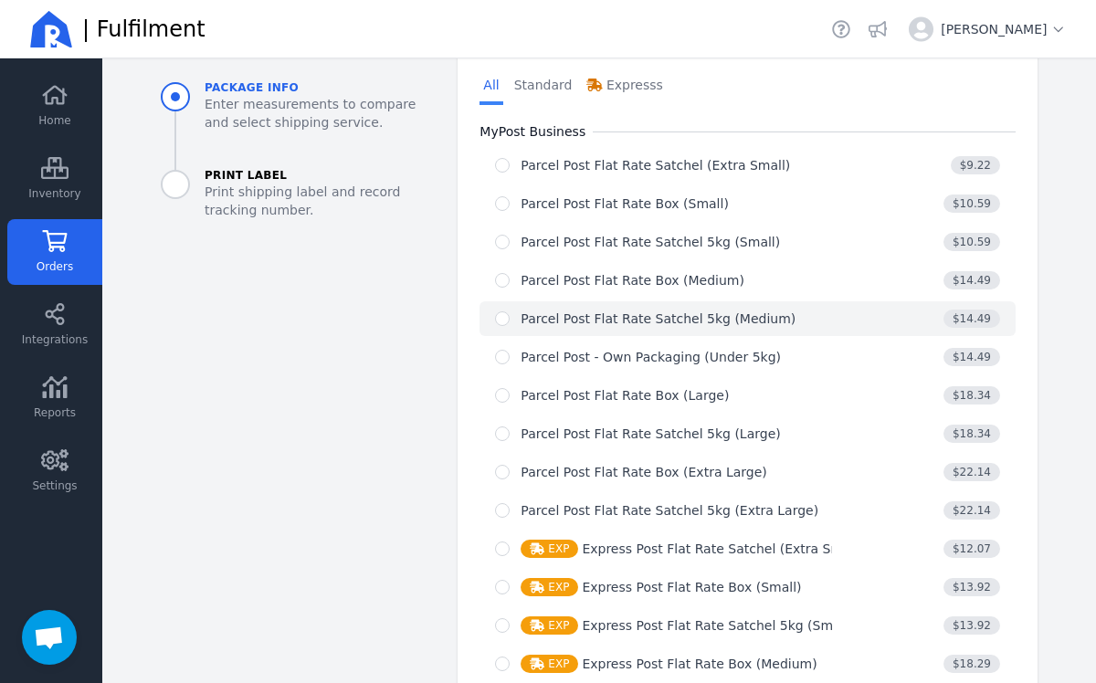
scroll to position [748, 0]
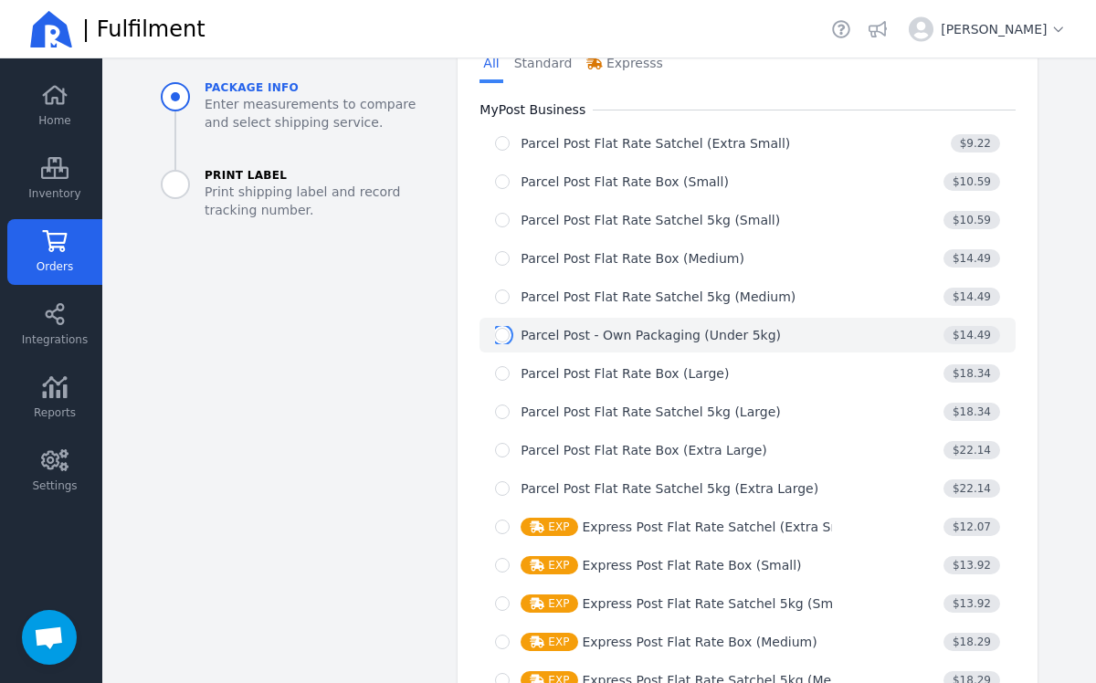
click at [502, 338] on input "radio" at bounding box center [502, 335] width 15 height 15
radio input "true"
select select "0"
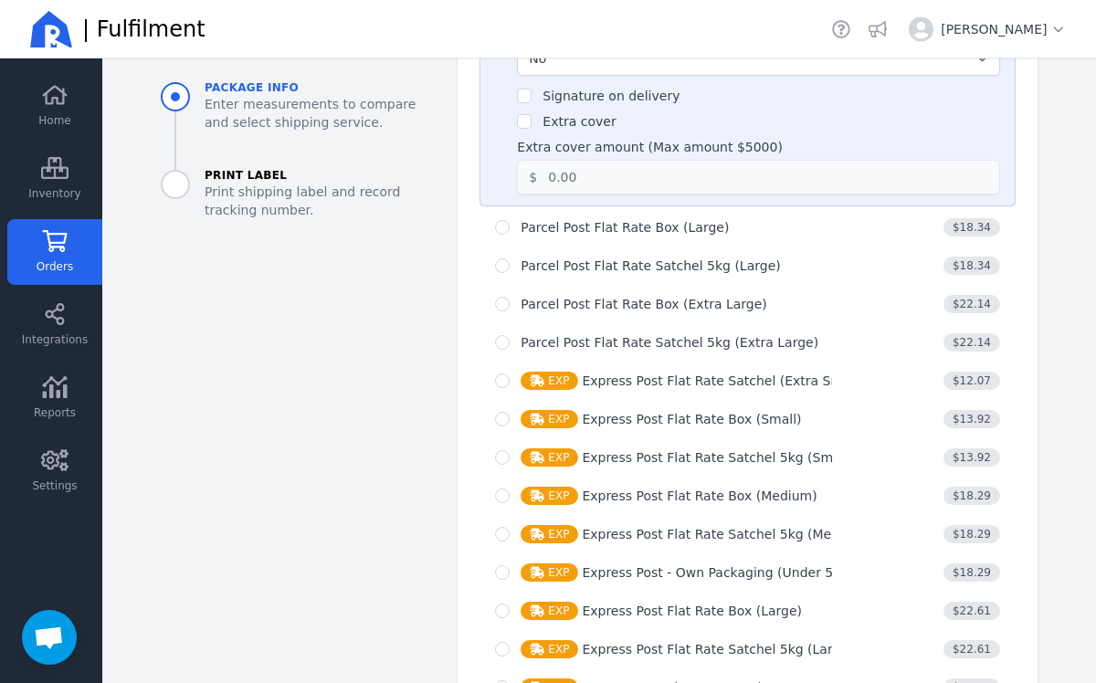
scroll to position [1257, 0]
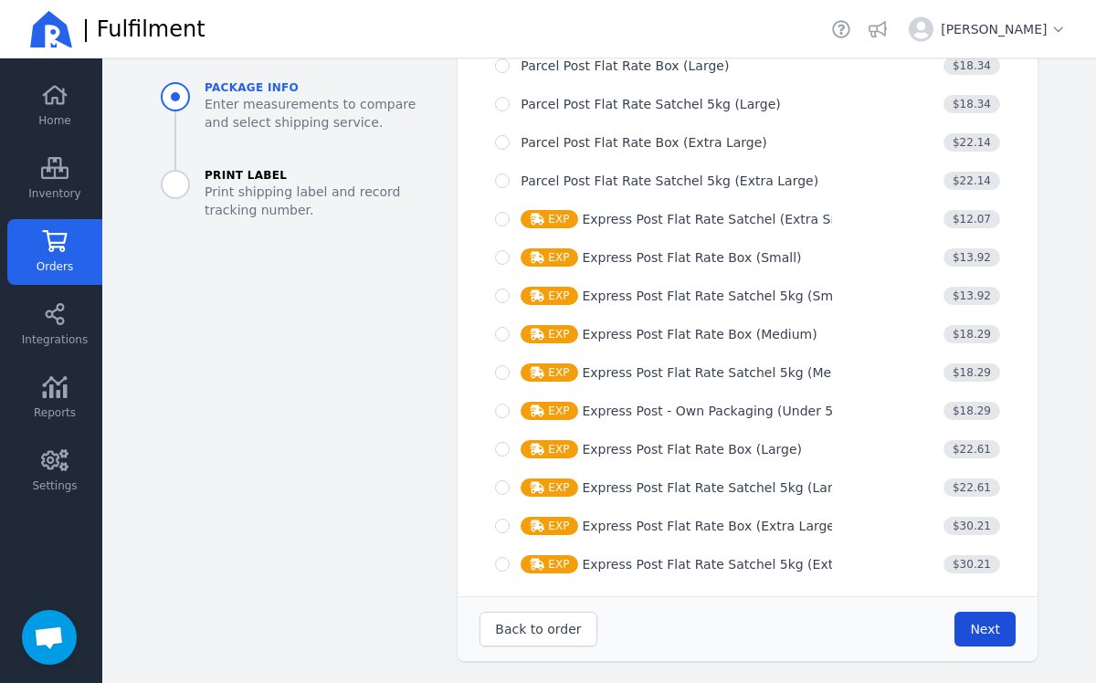
click at [997, 632] on span "Next" at bounding box center [985, 629] width 30 height 15
type input "22.0"
type input "14.0"
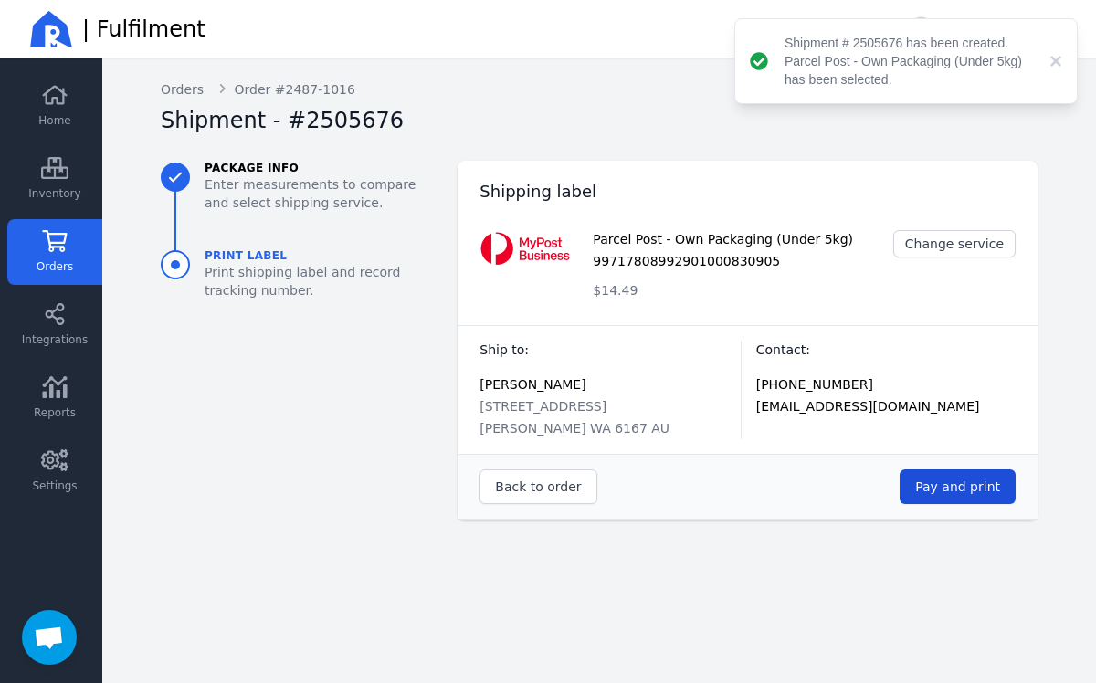
click at [944, 492] on span "Pay and print" at bounding box center [957, 487] width 85 height 15
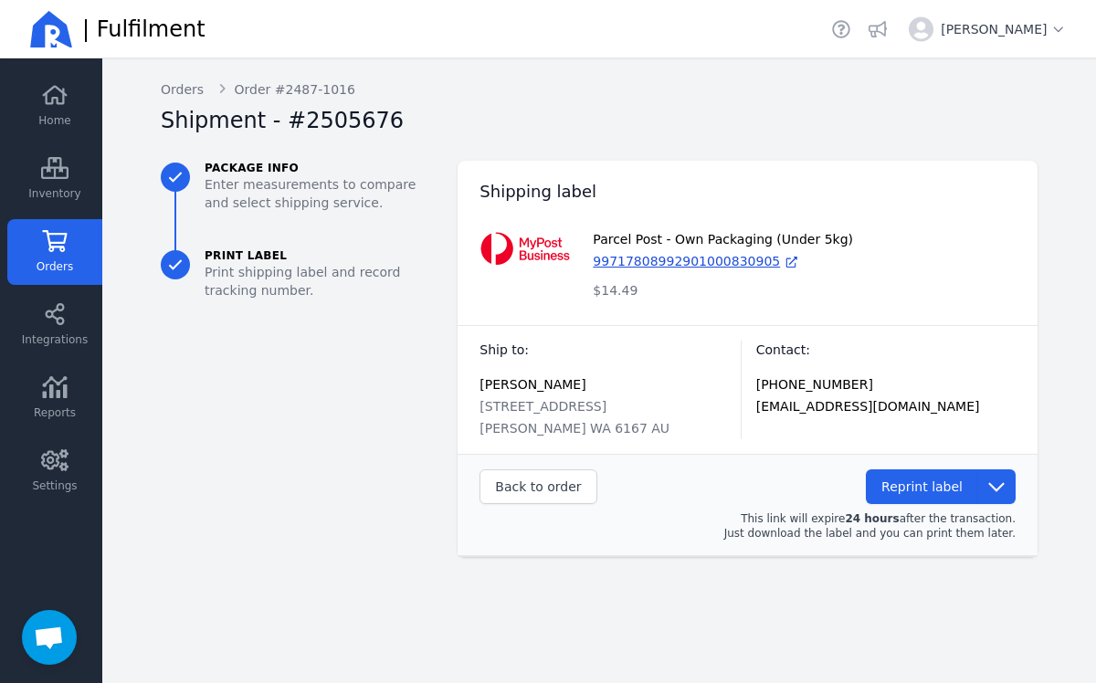
click at [74, 246] on link "Orders" at bounding box center [54, 252] width 95 height 66
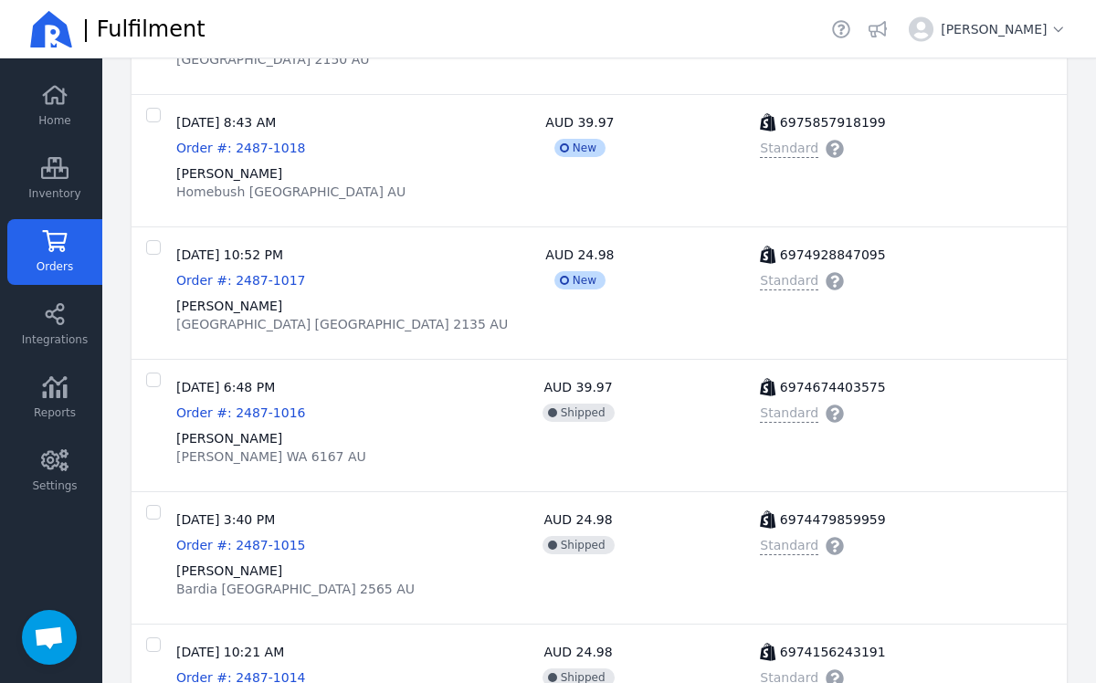
scroll to position [1172, 0]
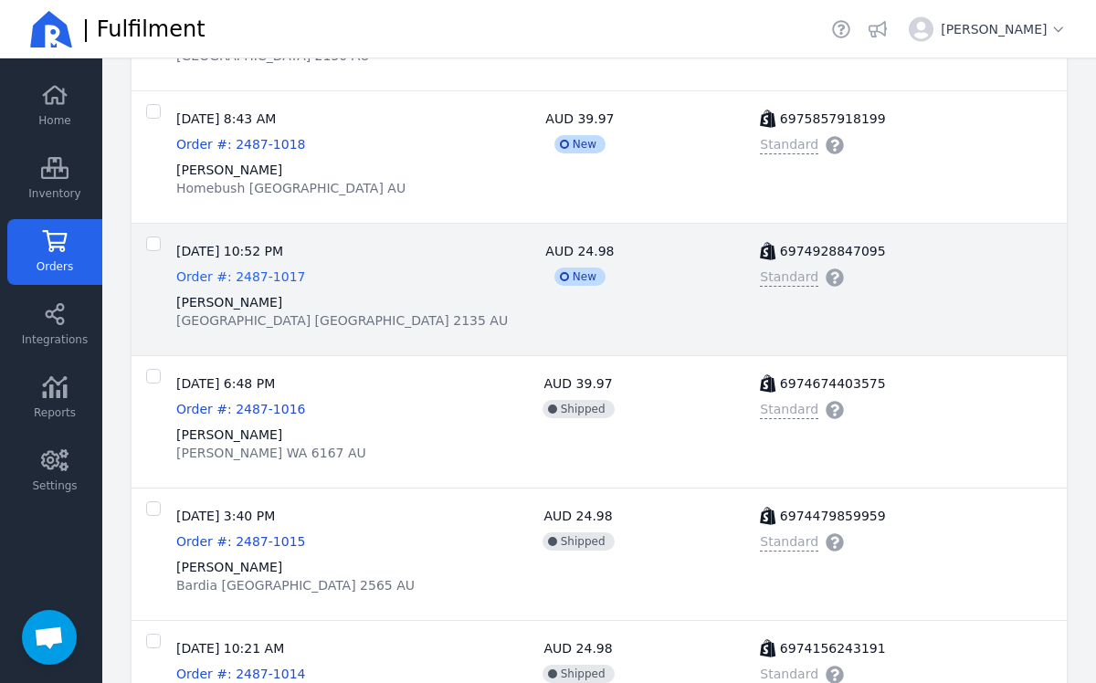
click at [240, 283] on span "Order #: 2487-1017" at bounding box center [240, 276] width 129 height 15
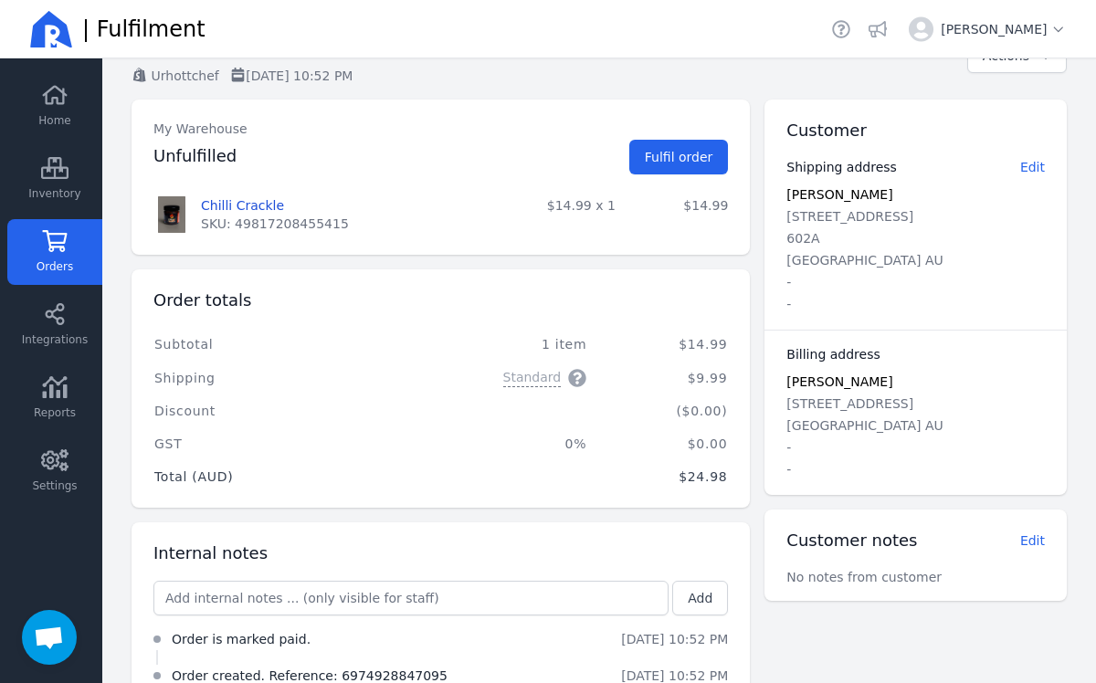
scroll to position [132, 0]
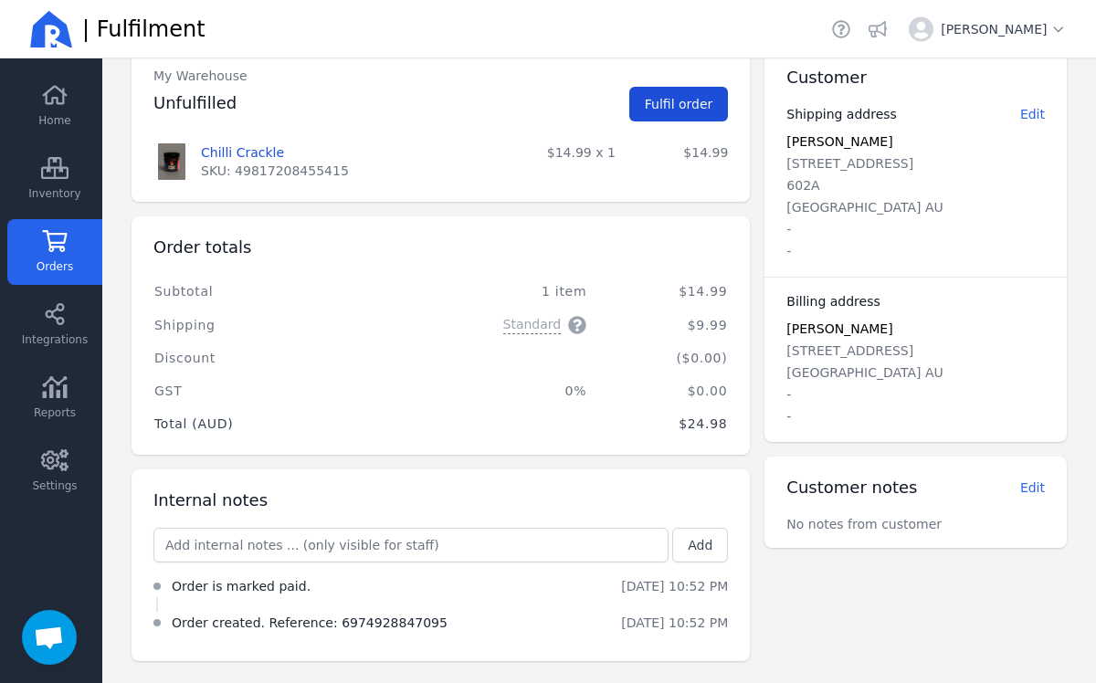
click at [677, 110] on span "Fulfil order" at bounding box center [679, 104] width 69 height 15
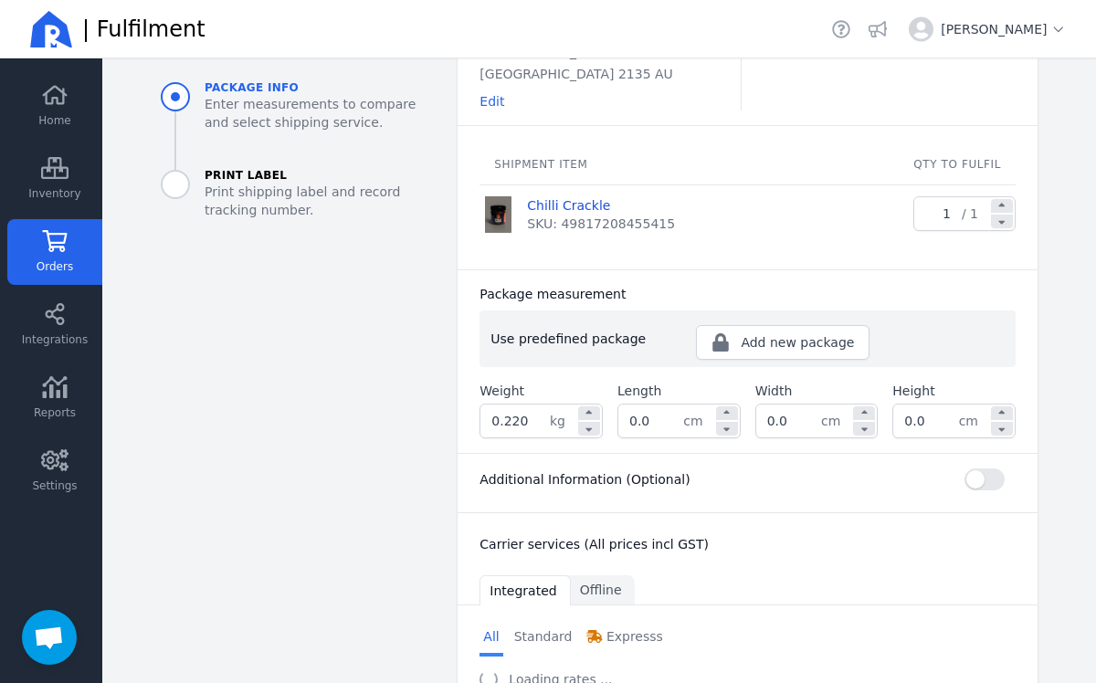
scroll to position [303, 0]
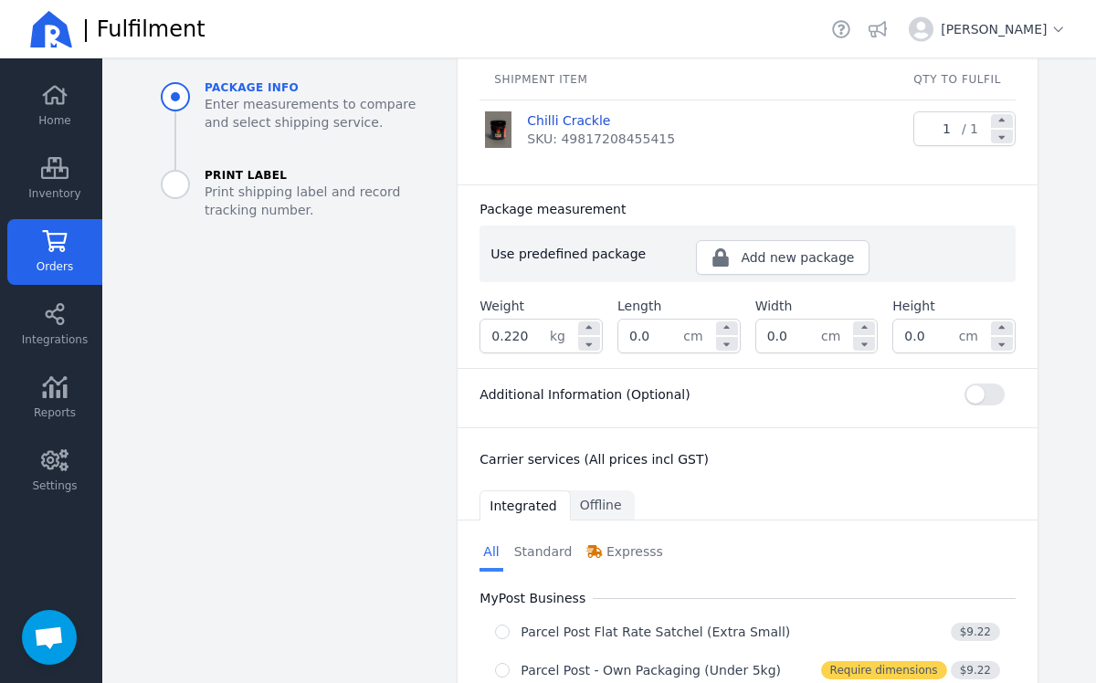
click at [539, 320] on input "0.220" at bounding box center [514, 336] width 69 height 33
type input "0.421"
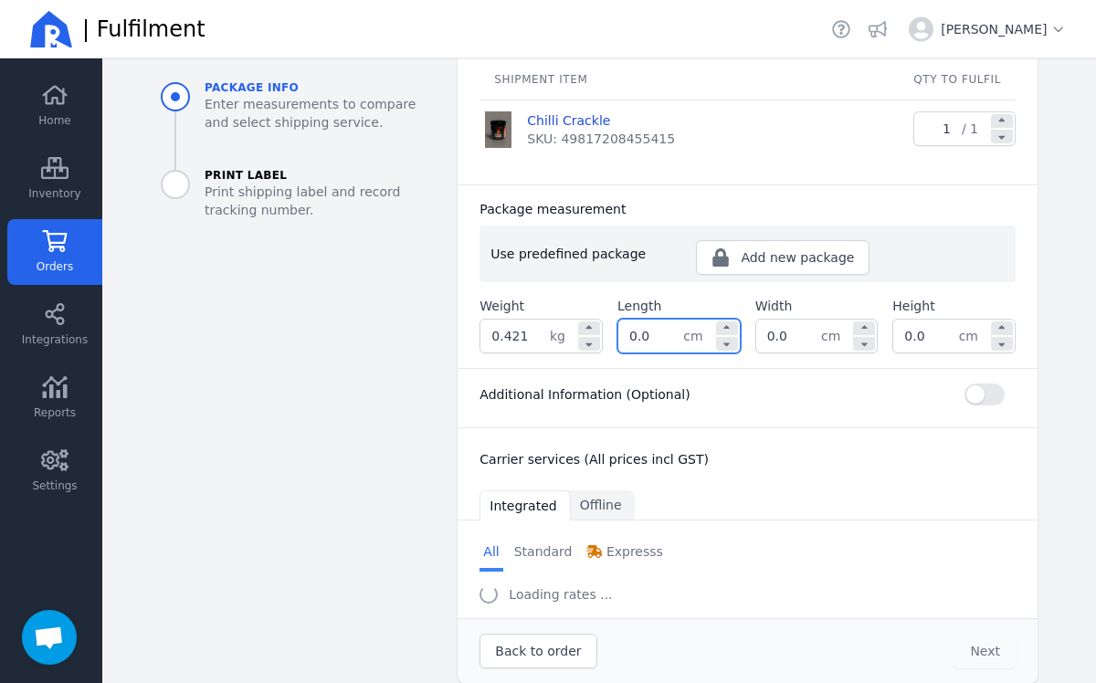
click at [662, 325] on input "0.0" at bounding box center [650, 336] width 65 height 33
type input "0"
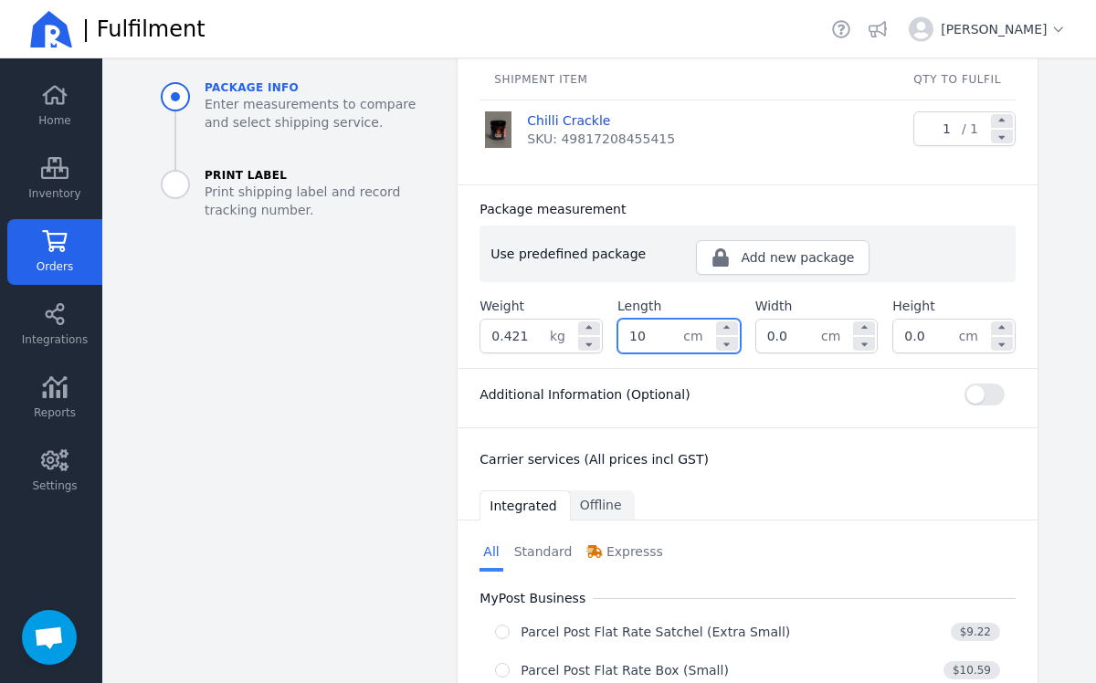
type input "10.0"
click at [801, 320] on input "0.0" at bounding box center [788, 336] width 65 height 33
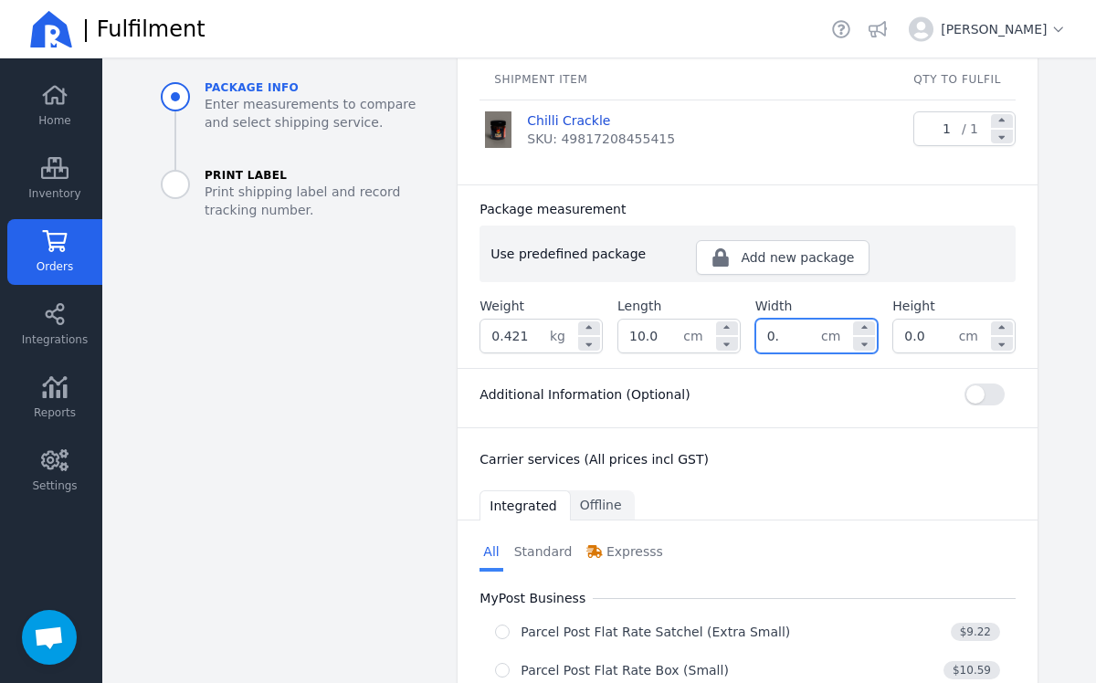
type input "0"
type input "10.0"
click at [939, 325] on input "0.0" at bounding box center [925, 336] width 65 height 33
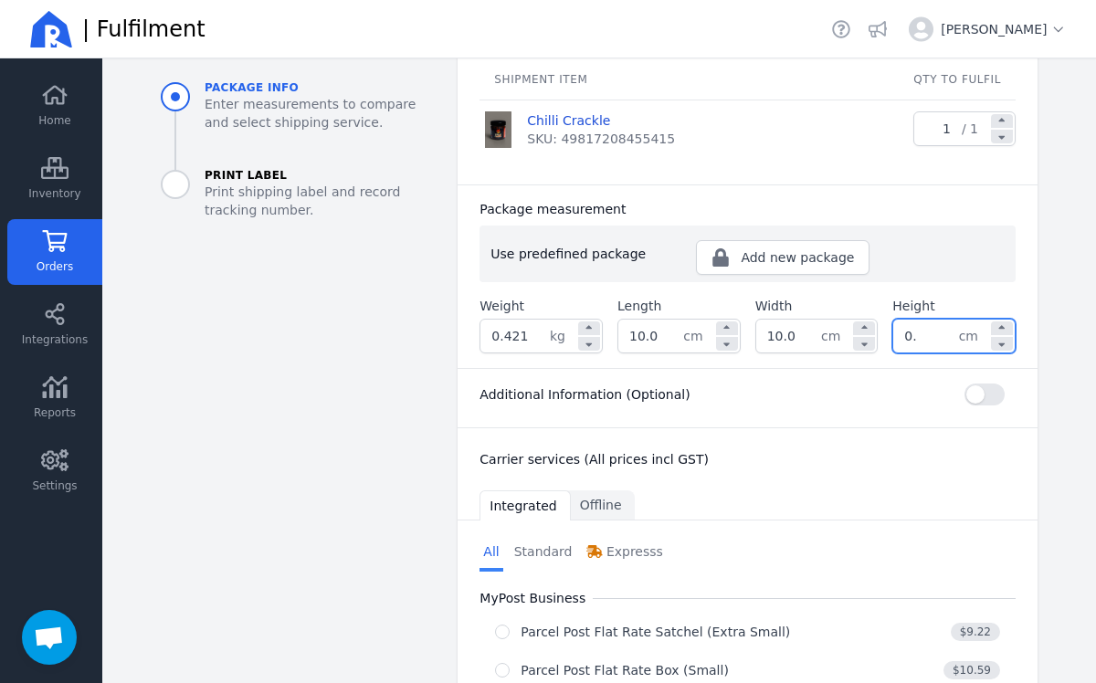
type input "0"
type input "10.0"
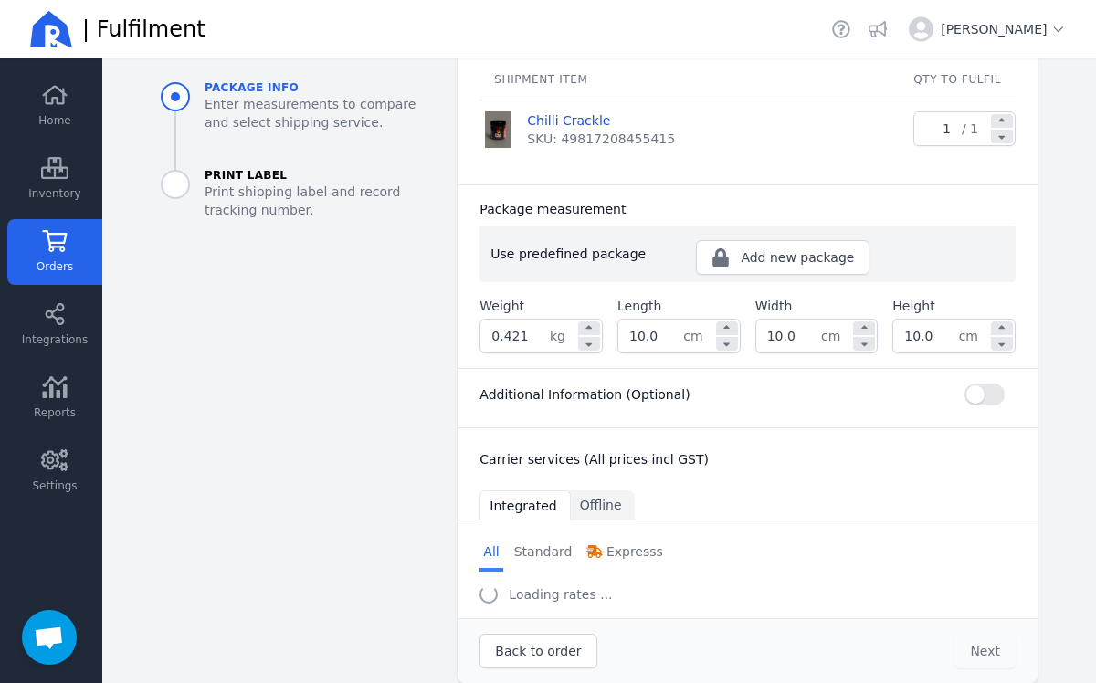
click at [914, 384] on div "Additional Information (Optional)" at bounding box center [748, 395] width 536 height 22
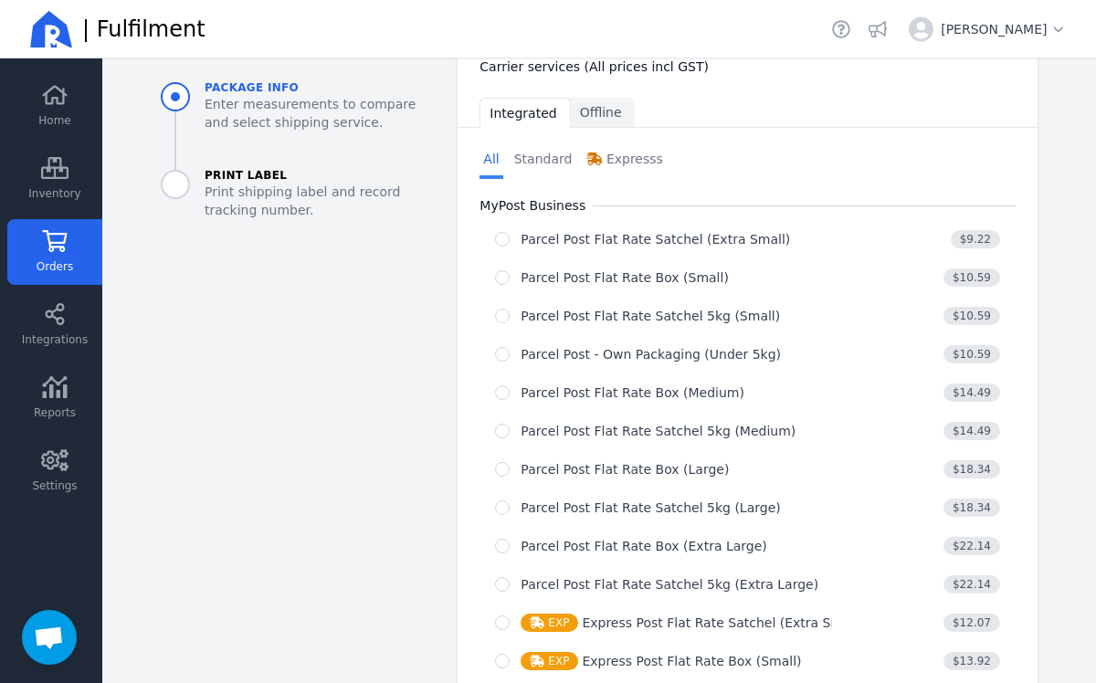
scroll to position [752, 0]
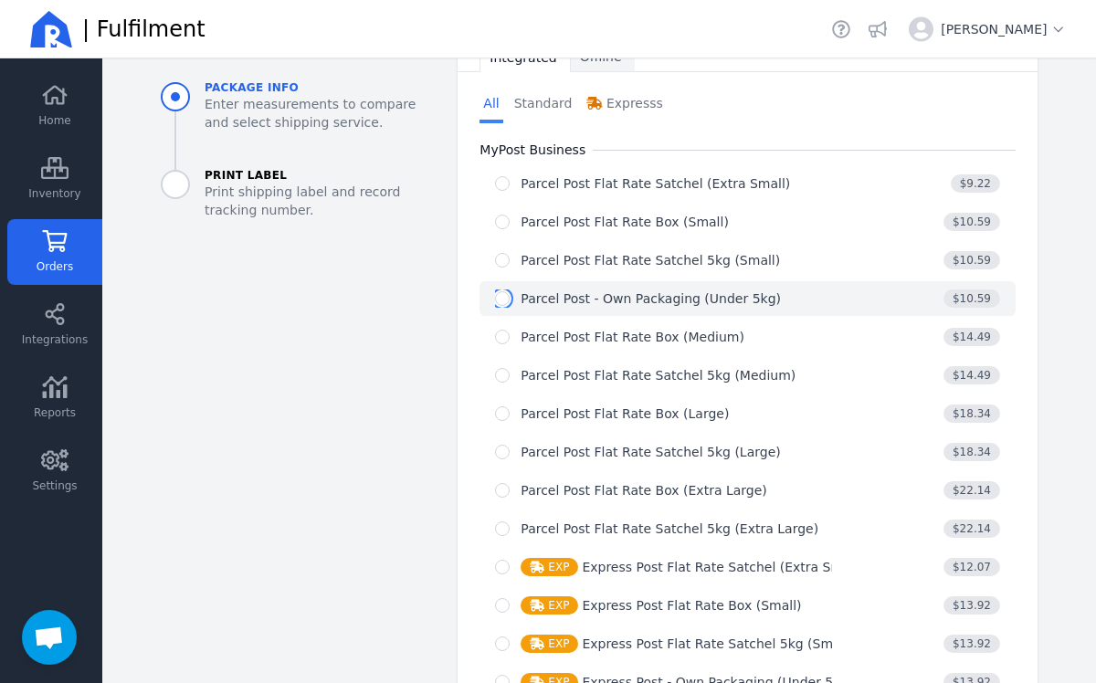
click at [502, 291] on input "radio" at bounding box center [502, 298] width 15 height 15
radio input "true"
select select "0"
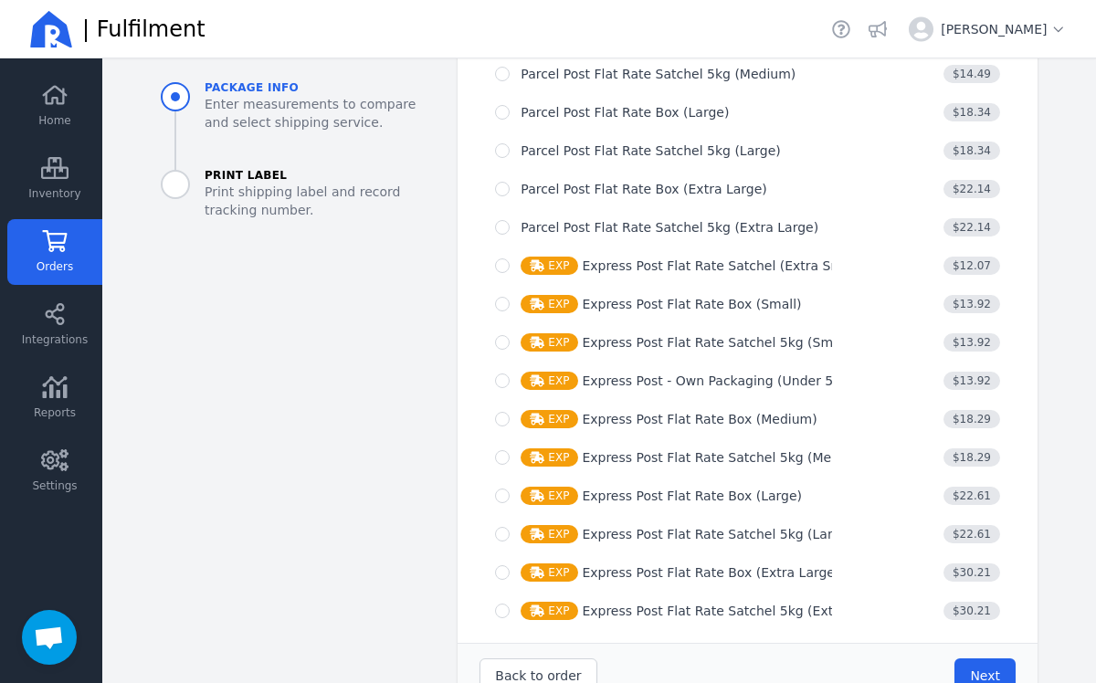
scroll to position [1279, 0]
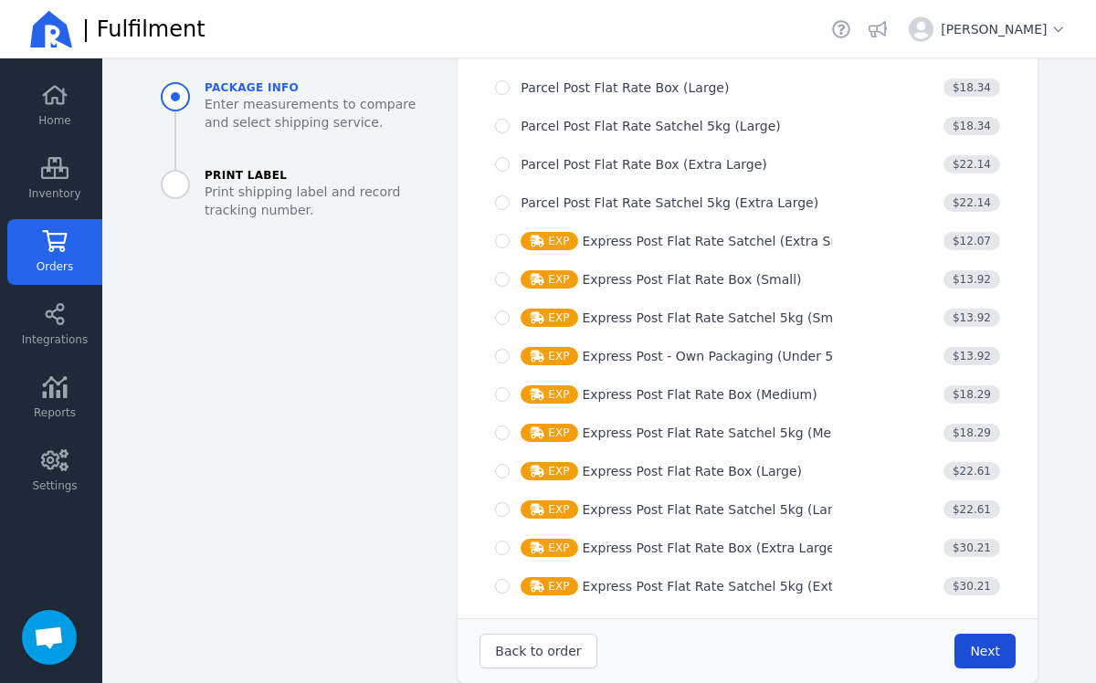
click at [995, 644] on span "Next" at bounding box center [985, 651] width 30 height 15
type input "10.0"
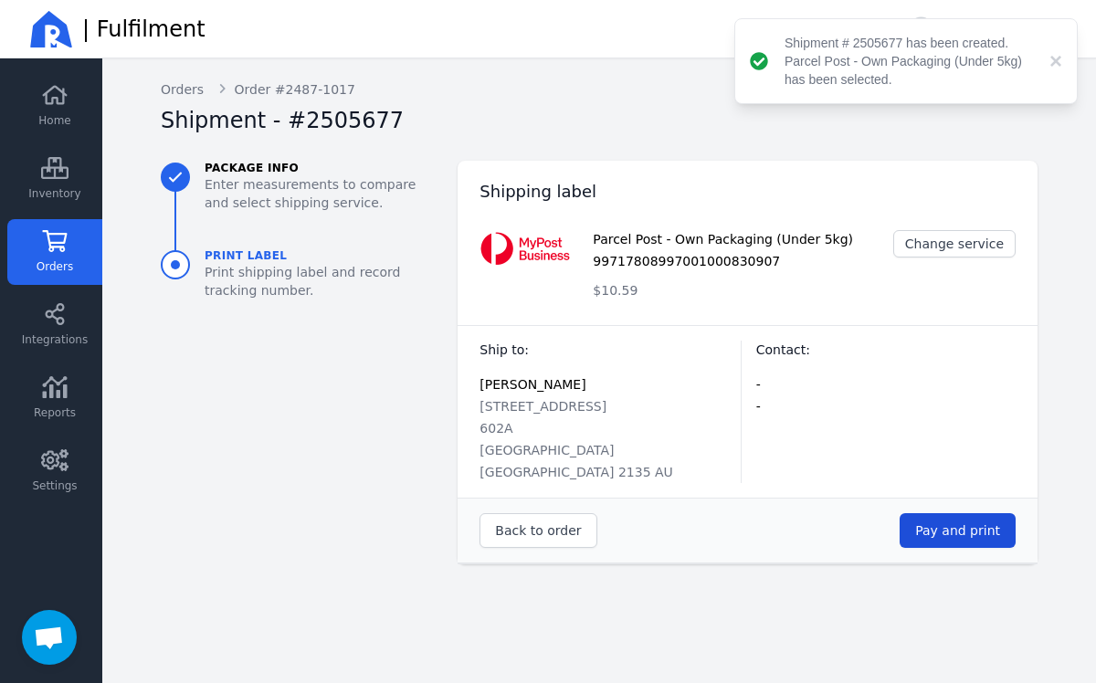
click at [953, 523] on span "Pay and print" at bounding box center [957, 530] width 85 height 15
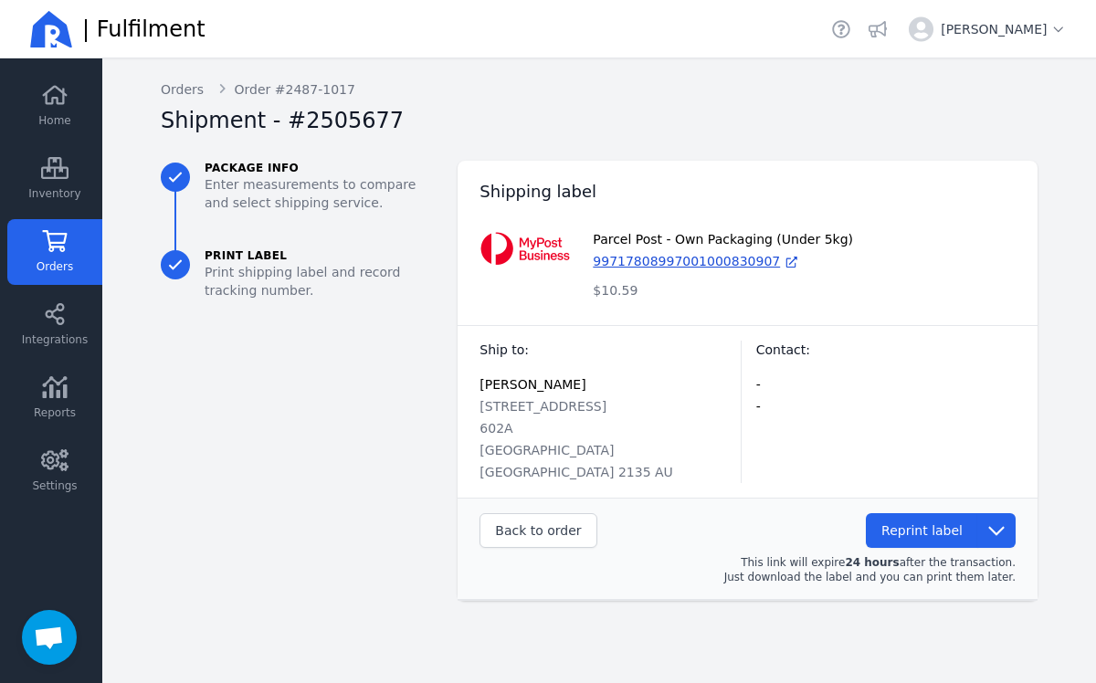
click at [58, 245] on icon at bounding box center [54, 241] width 27 height 22
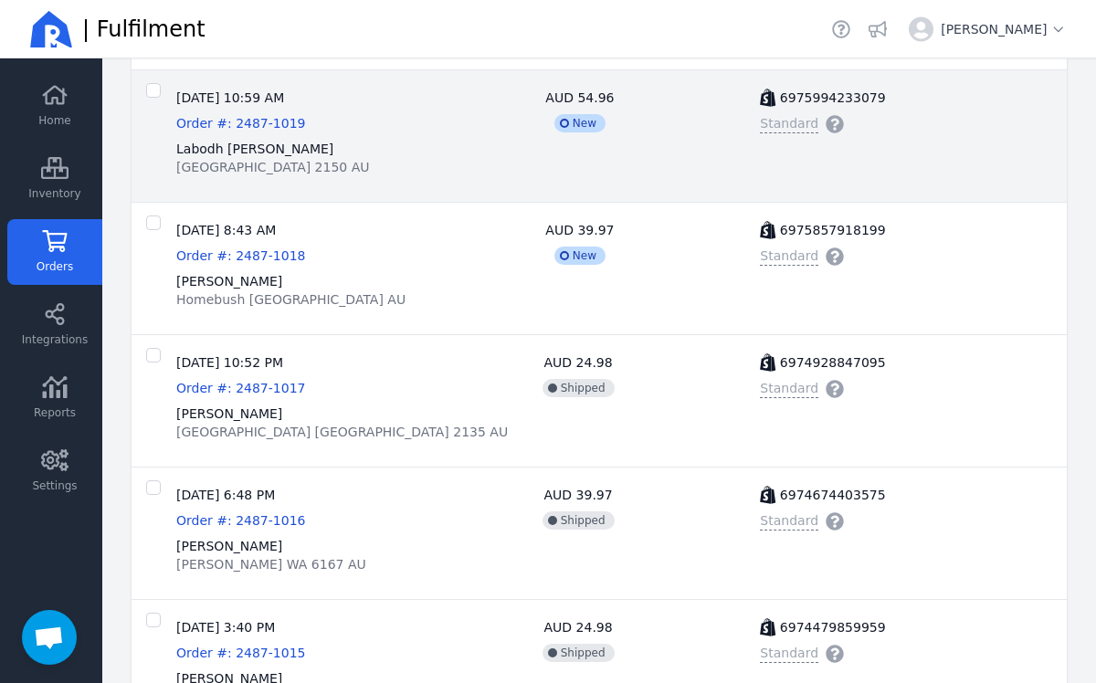
scroll to position [1066, 0]
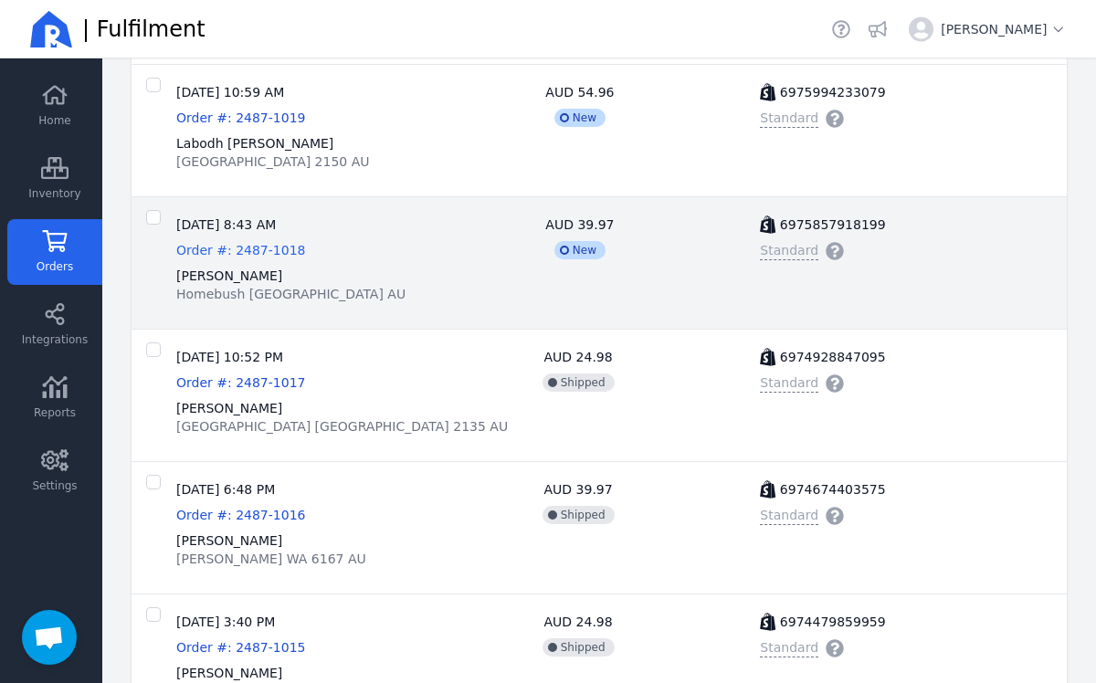
click at [229, 250] on span "Order #: 2487-1018" at bounding box center [240, 250] width 129 height 15
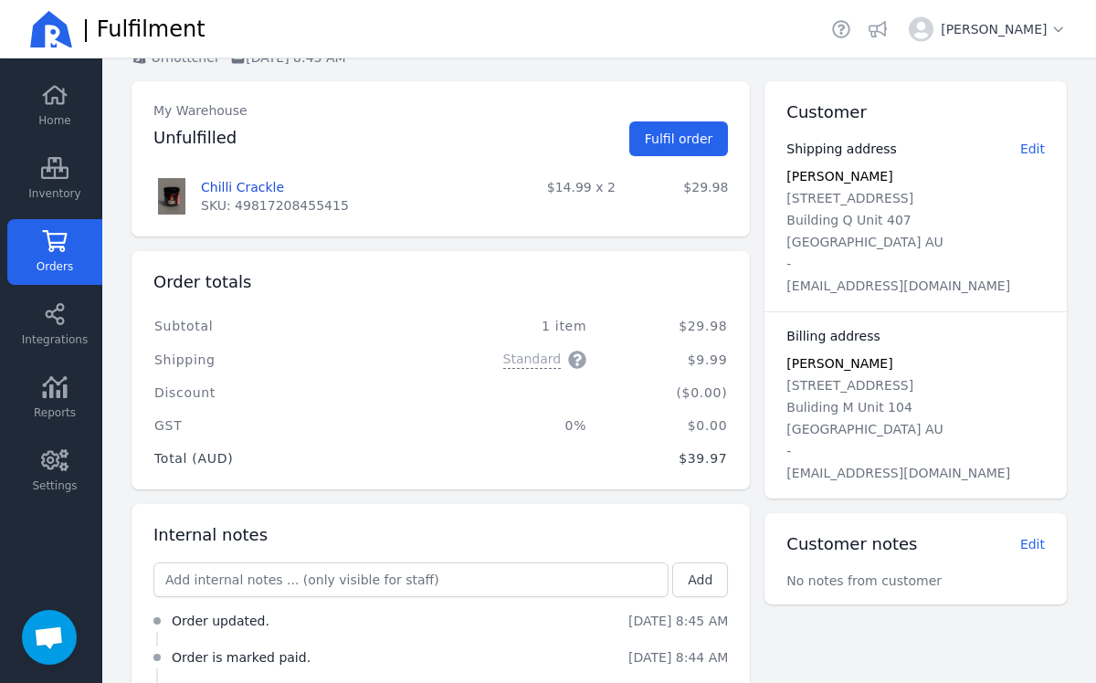
scroll to position [169, 0]
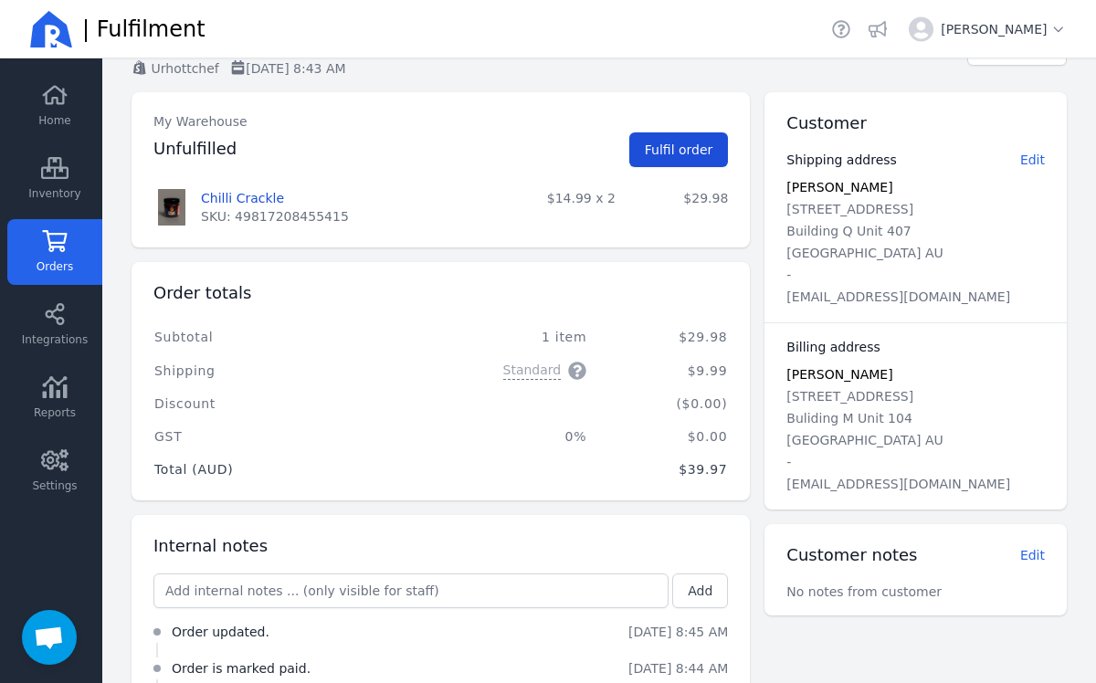
click at [700, 150] on span "Fulfil order" at bounding box center [679, 149] width 69 height 15
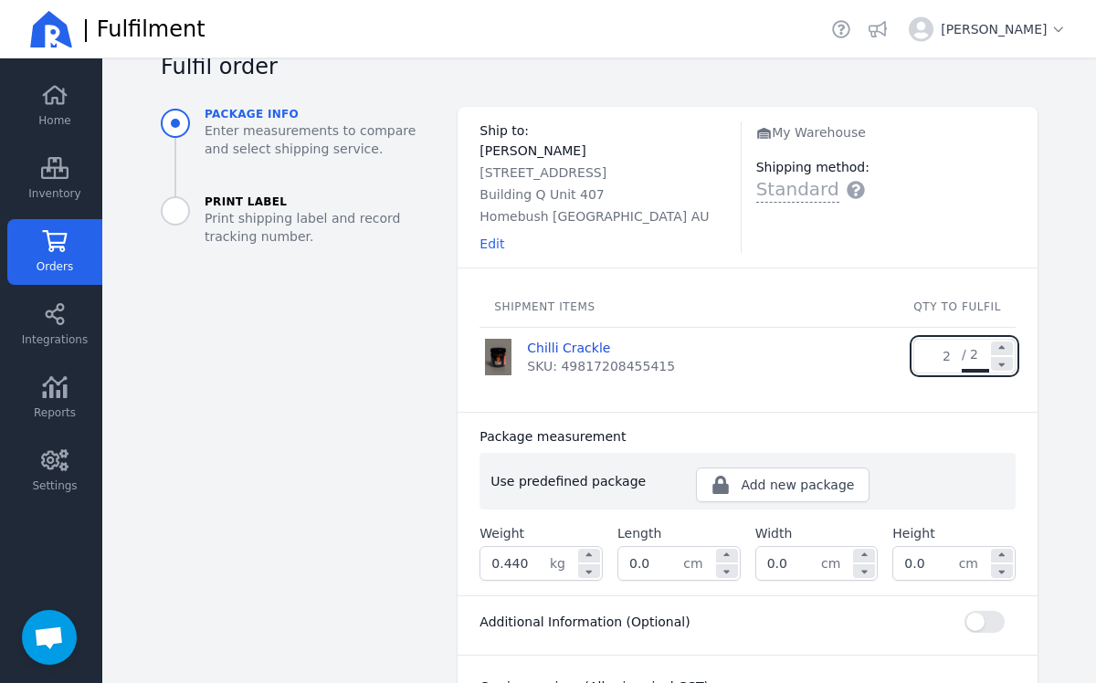
click at [530, 564] on input "0.440" at bounding box center [514, 563] width 69 height 33
type input "0.844"
click at [672, 558] on input "0.0" at bounding box center [650, 563] width 65 height 33
type input "0"
type input "20.0"
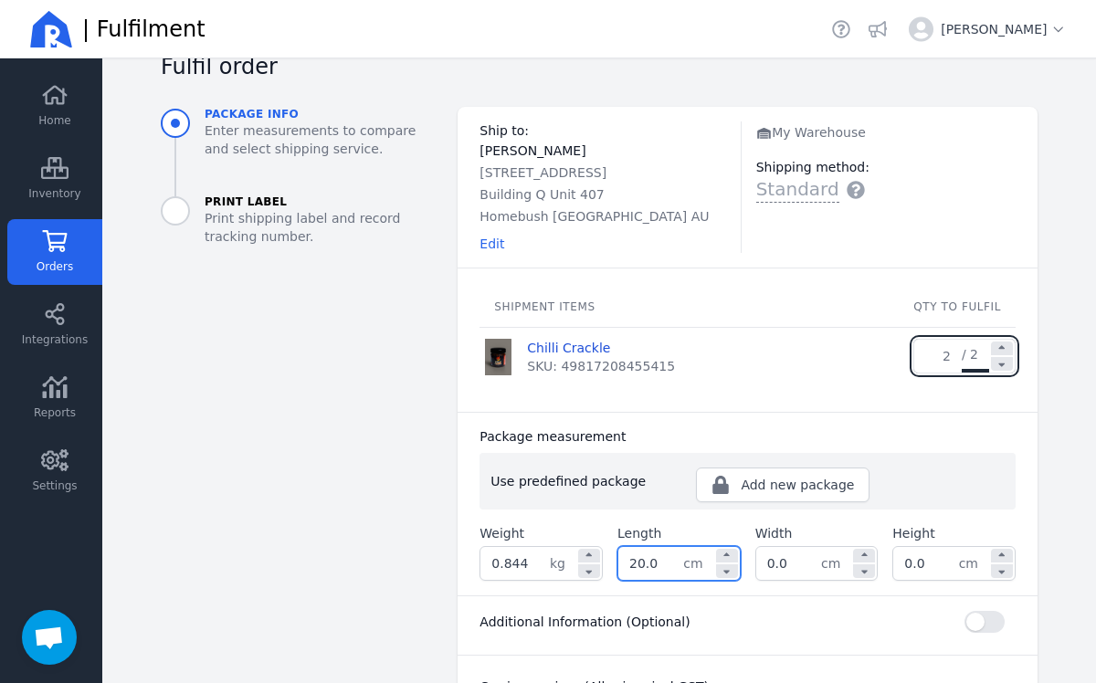
click at [796, 572] on input "0.0" at bounding box center [788, 563] width 65 height 33
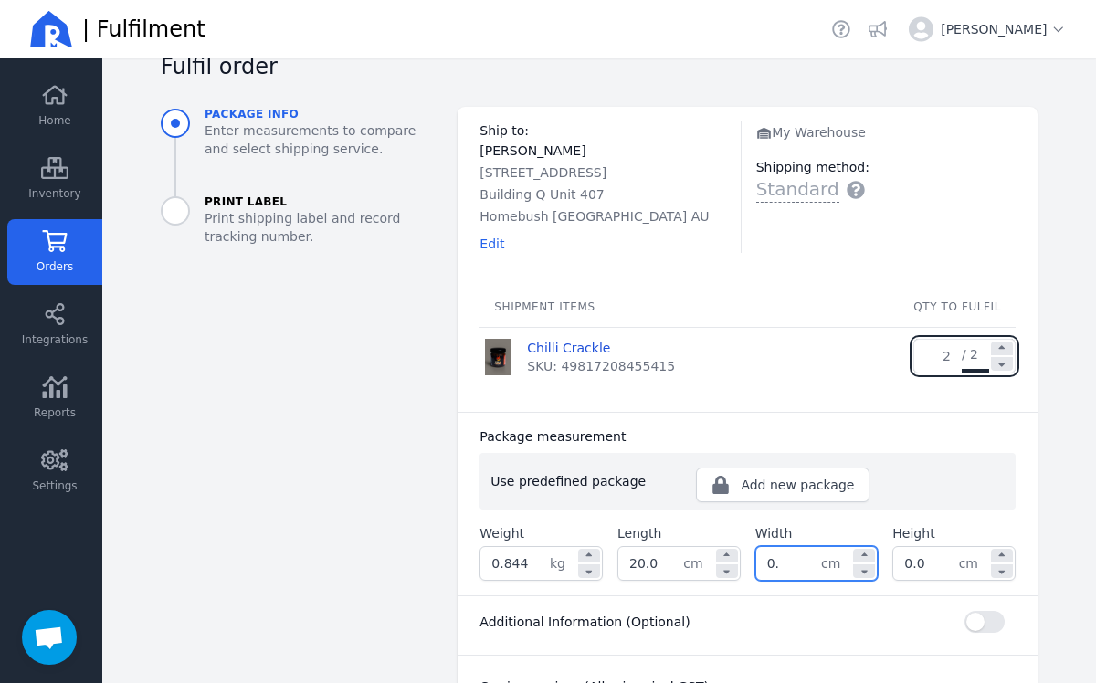
type input "0"
type input "10.0"
click at [936, 559] on input "0.0" at bounding box center [925, 563] width 65 height 33
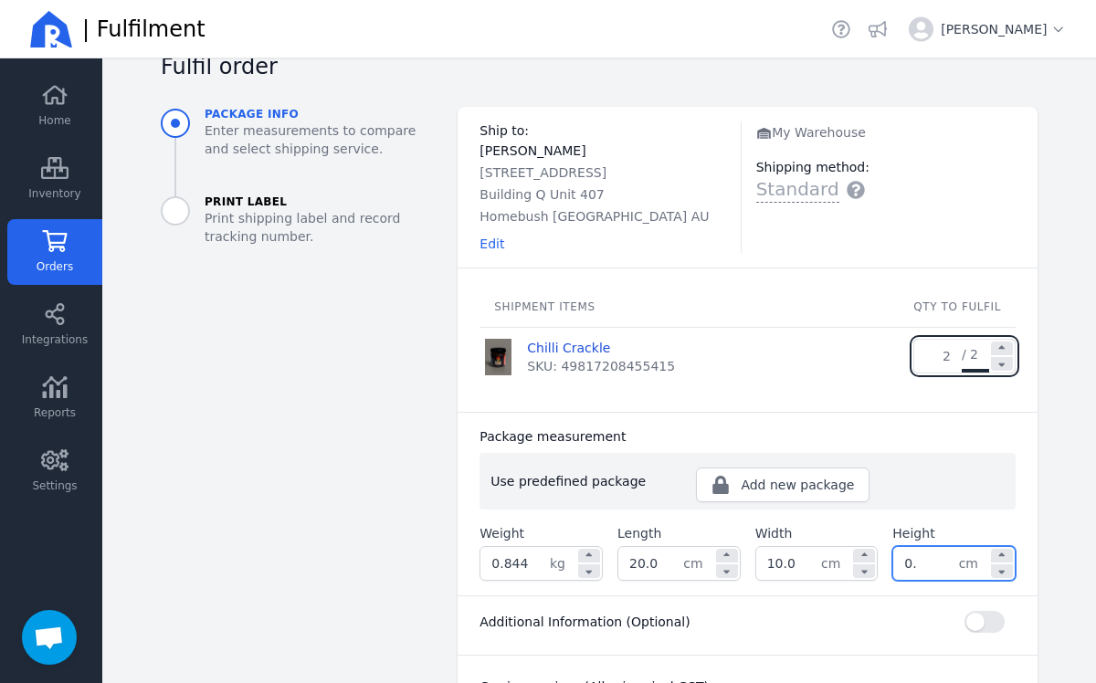
type input "0"
type input "10.0"
click at [828, 641] on div "Additional Information (Optional) Shipping instructions optional Your reference…" at bounding box center [748, 625] width 580 height 59
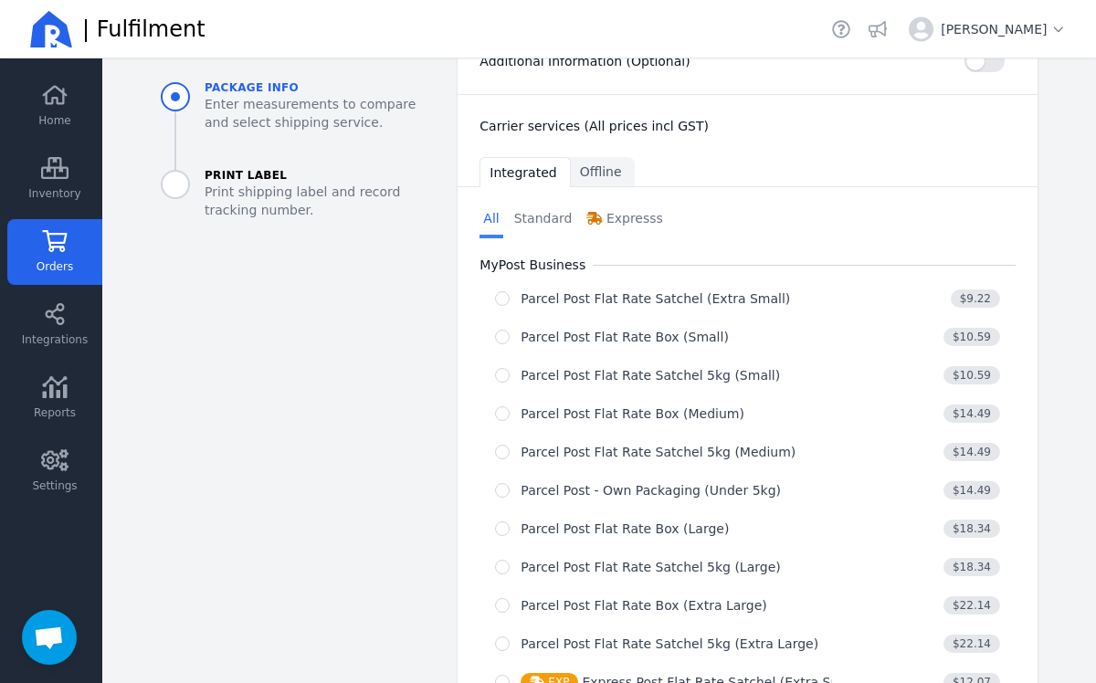
scroll to position [627, 0]
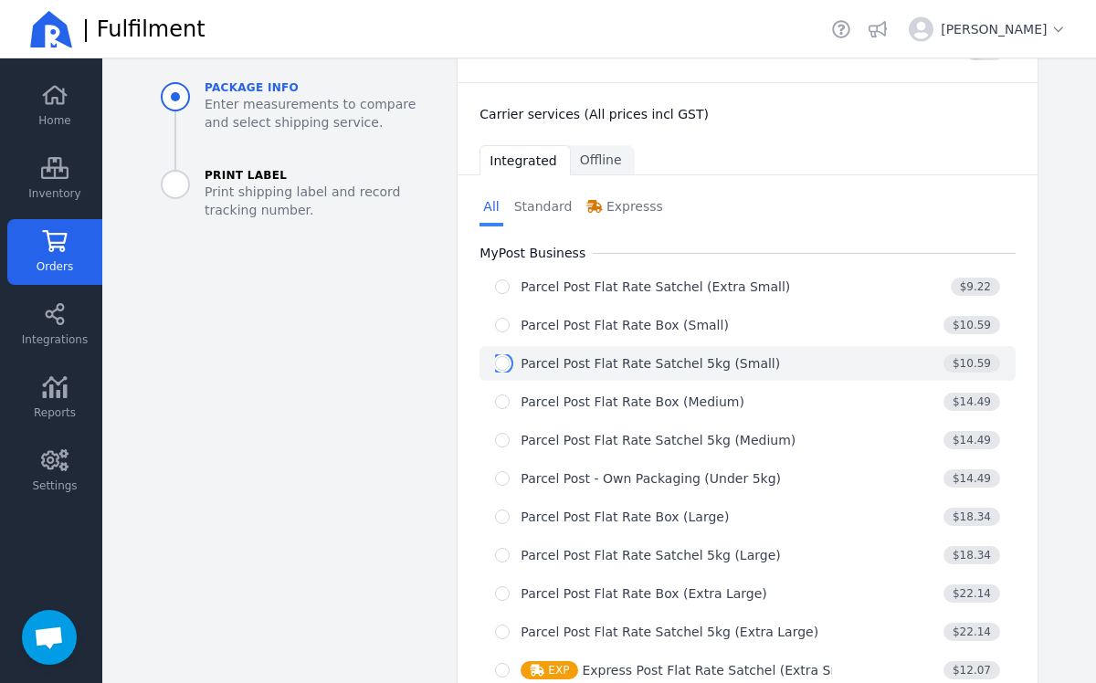
click at [505, 365] on input "radio" at bounding box center [502, 363] width 15 height 15
radio input "true"
select select "0"
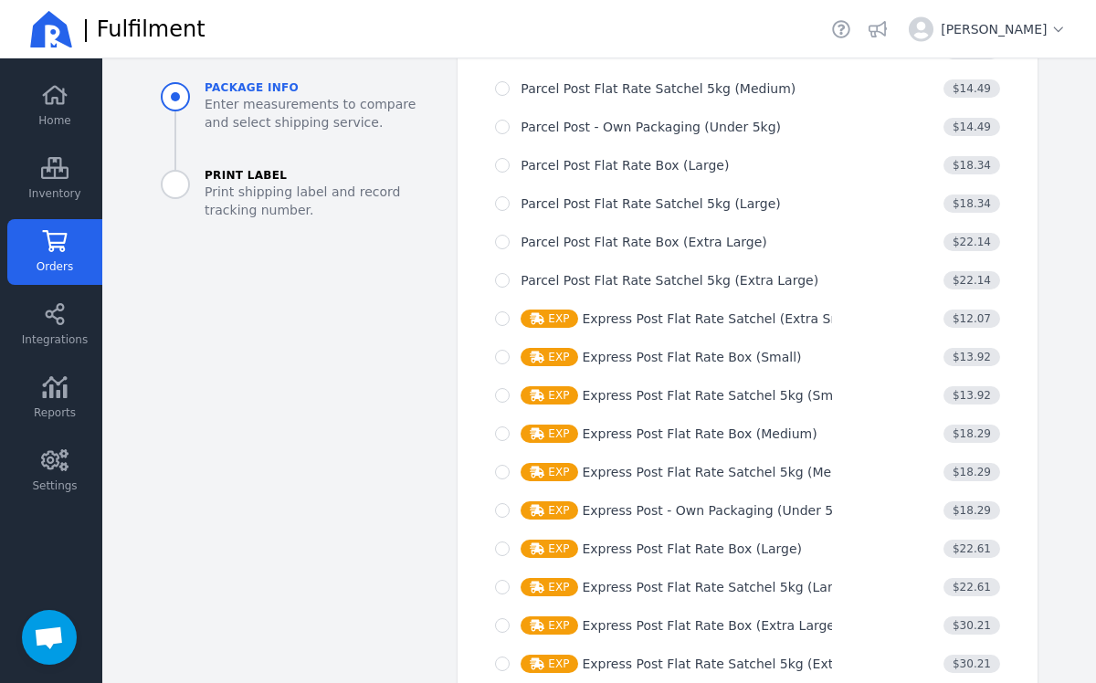
scroll to position [1279, 0]
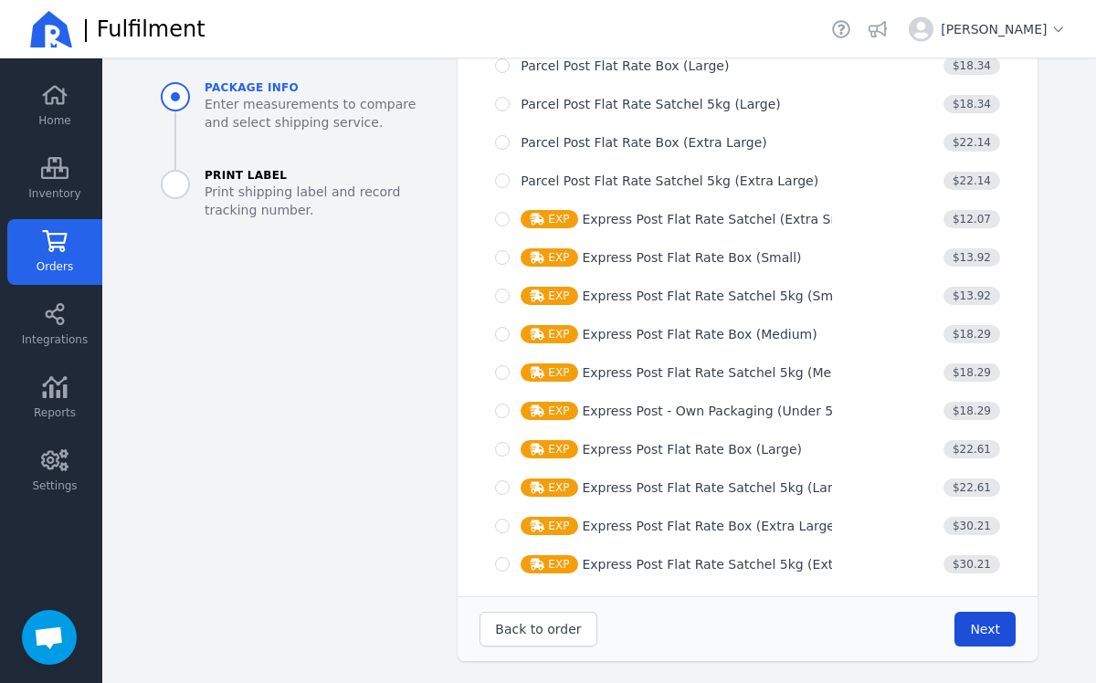
click at [967, 645] on button "Next" at bounding box center [984, 629] width 61 height 35
type input "20.0"
type input "10.0"
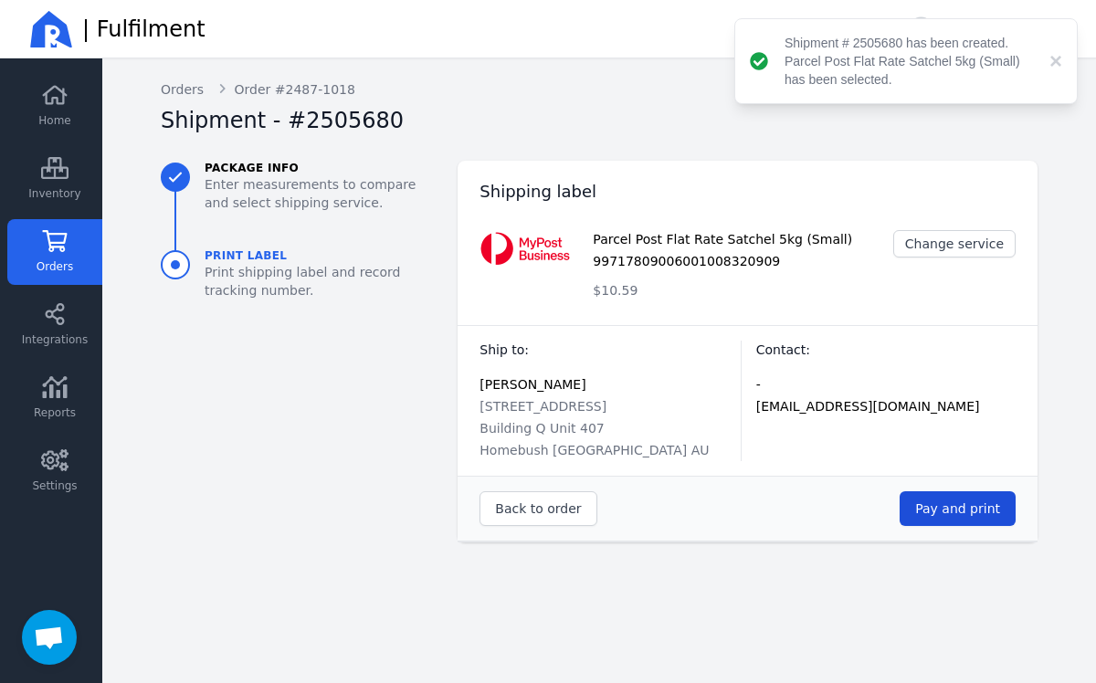
click at [929, 516] on span "Pay and print" at bounding box center [957, 509] width 85 height 18
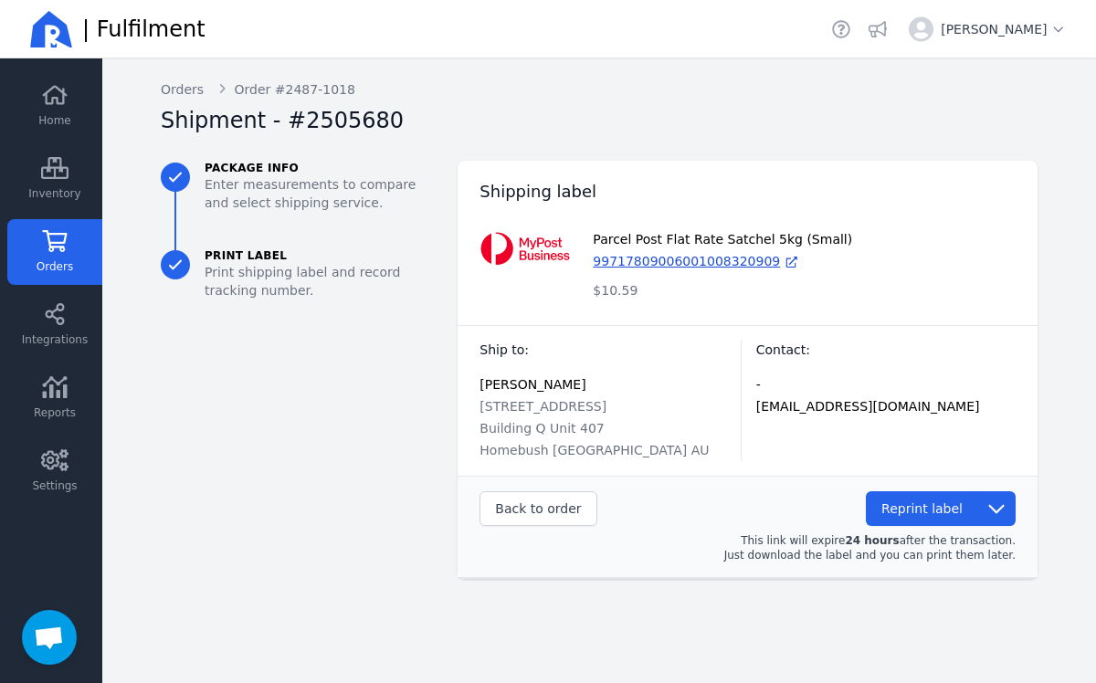
click at [65, 243] on icon at bounding box center [54, 241] width 27 height 22
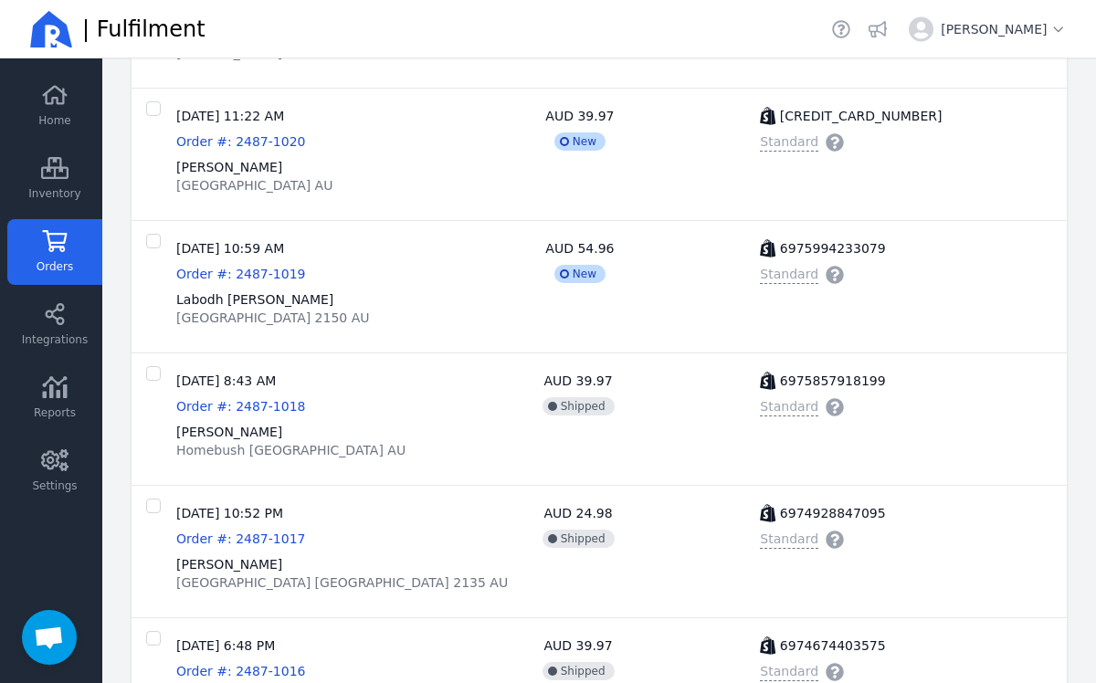
scroll to position [908, 0]
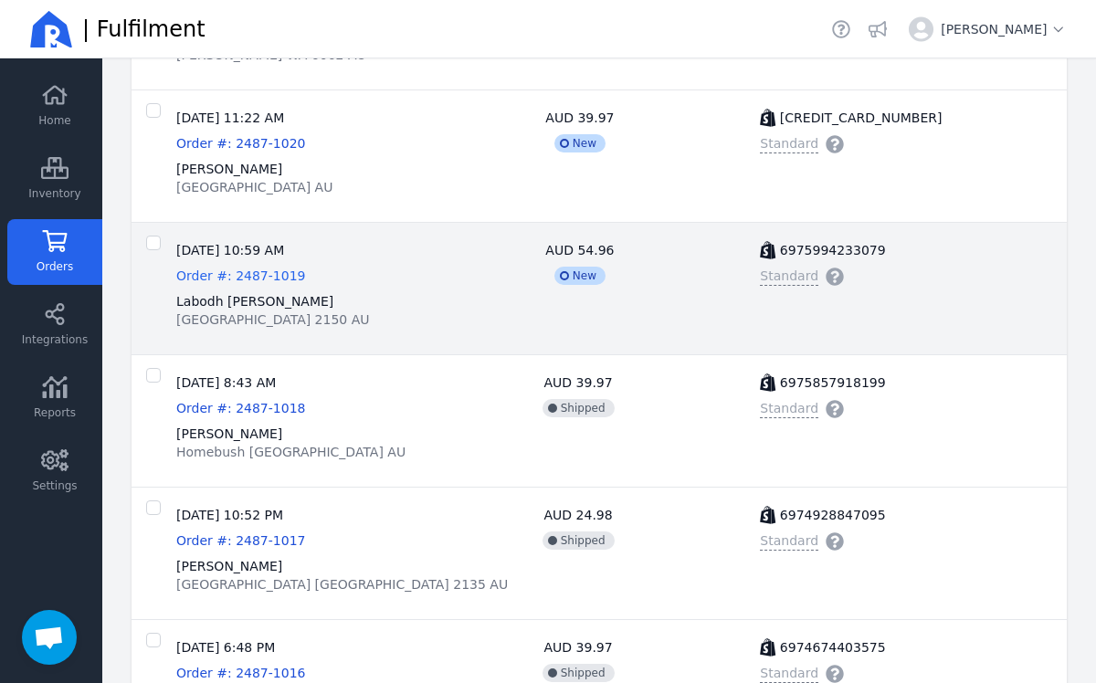
click at [260, 269] on span "Order #: 2487-1019" at bounding box center [240, 276] width 129 height 15
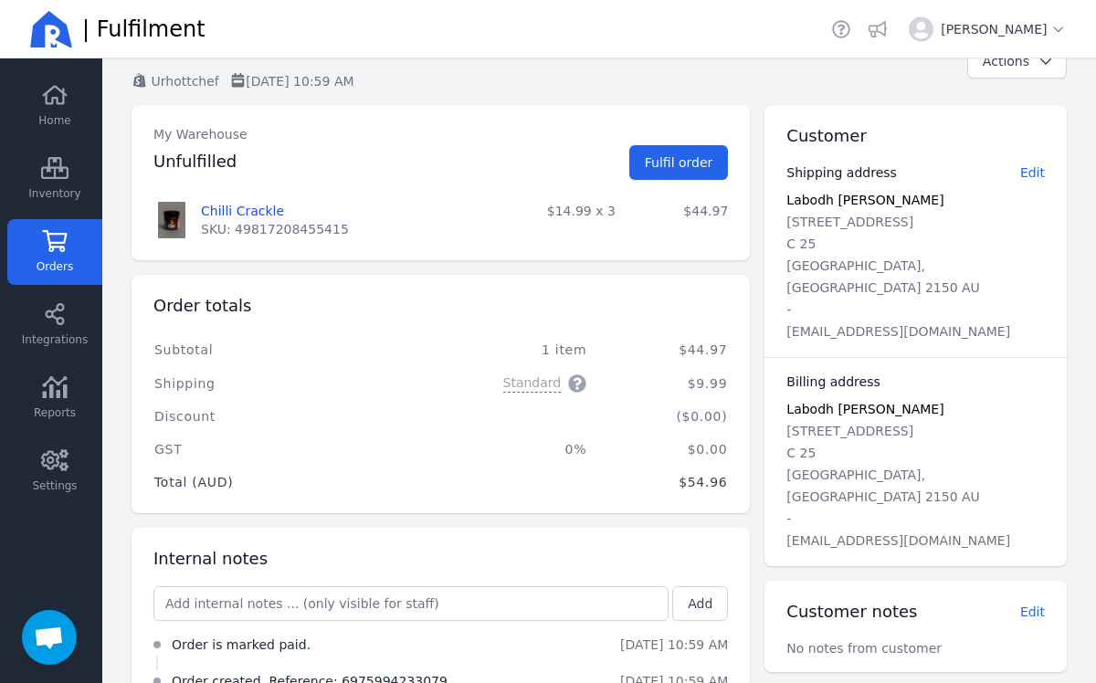
scroll to position [132, 0]
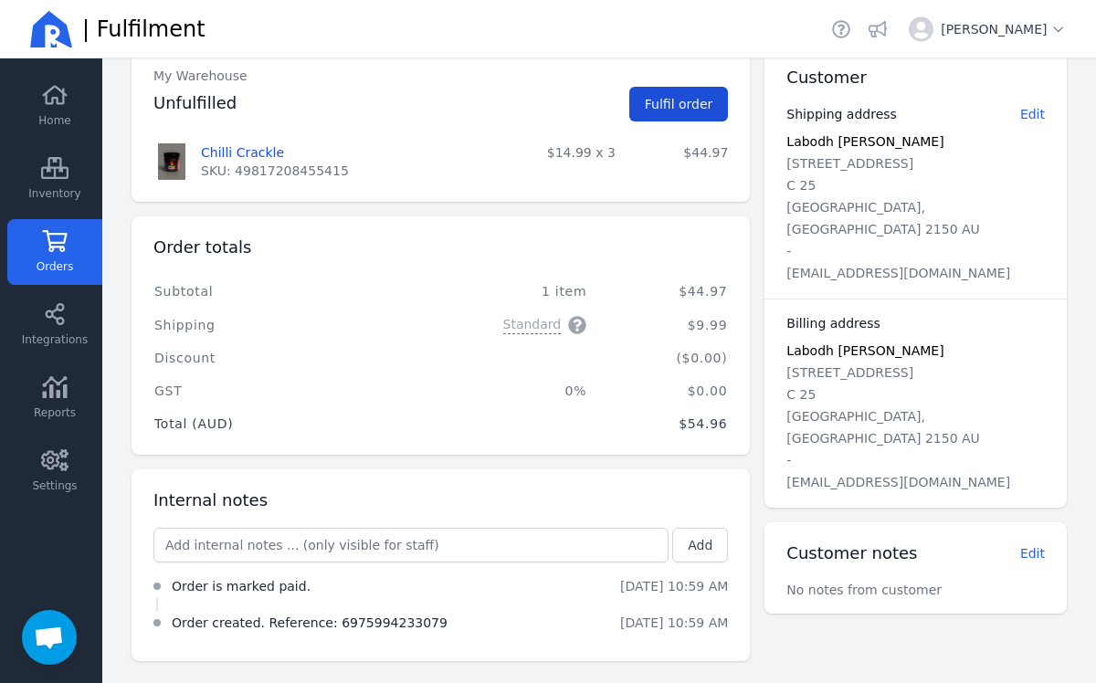
click at [665, 103] on span "Fulfil order" at bounding box center [679, 104] width 69 height 15
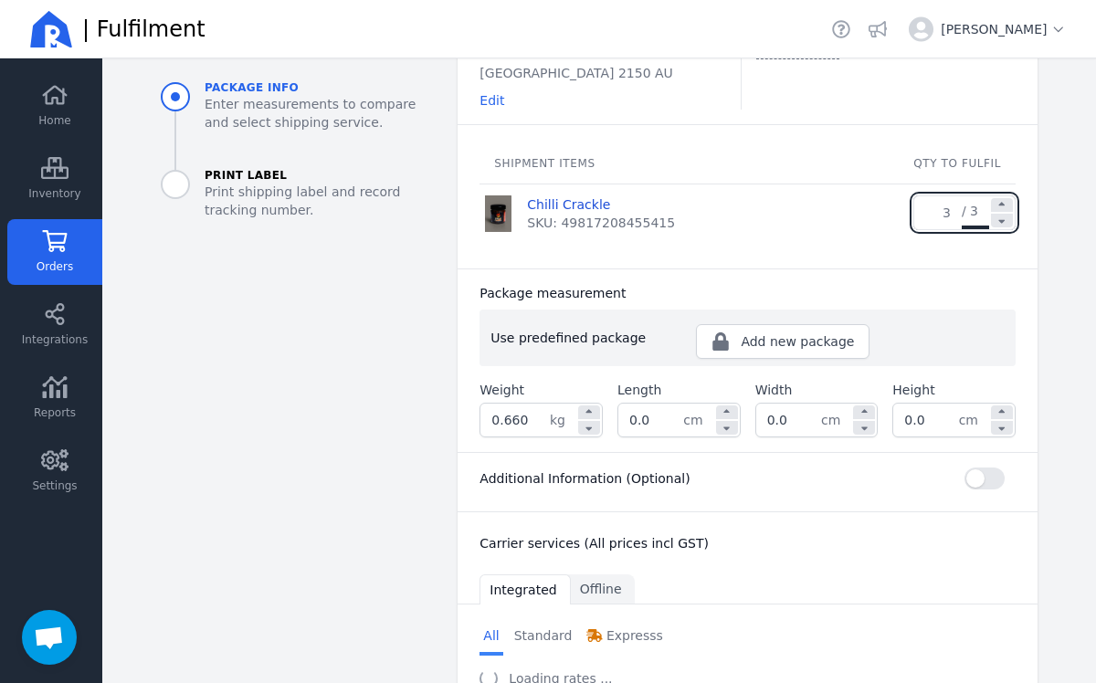
scroll to position [200, 0]
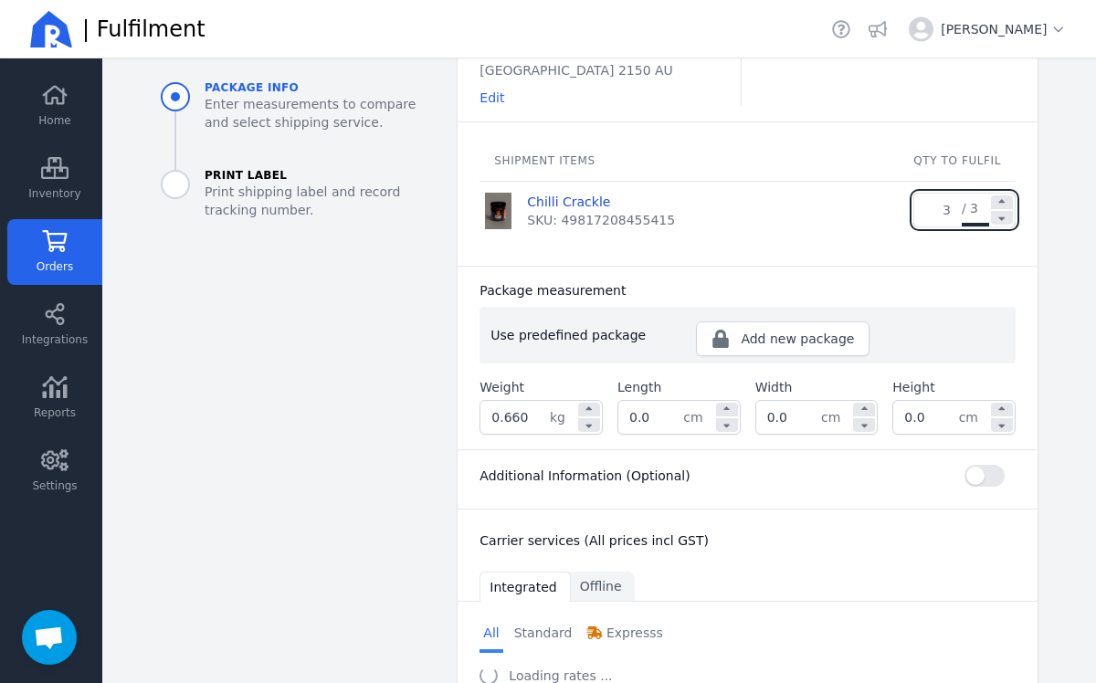
click at [530, 416] on input "0.660" at bounding box center [514, 417] width 69 height 33
type input "0"
type input "1.200"
click at [670, 416] on input "0.0" at bounding box center [650, 417] width 65 height 33
type input "0"
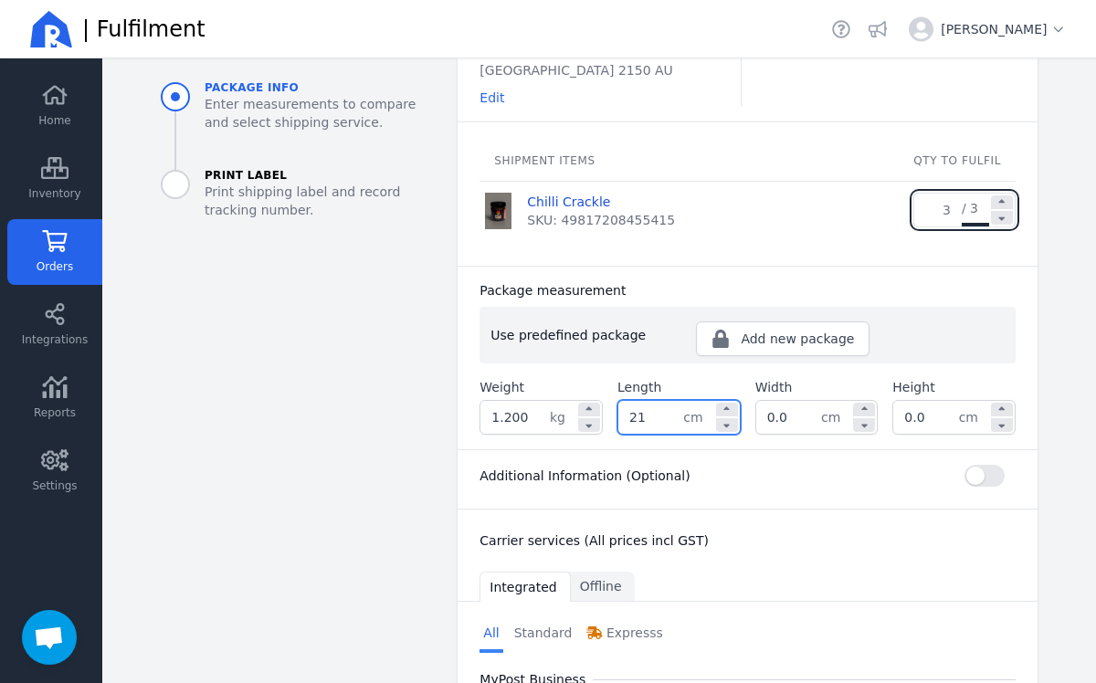
type input "21.0"
click at [790, 419] on input "0.0" at bounding box center [788, 417] width 65 height 33
type input "0"
type input "14.0"
click at [925, 415] on input "0.0" at bounding box center [925, 417] width 65 height 33
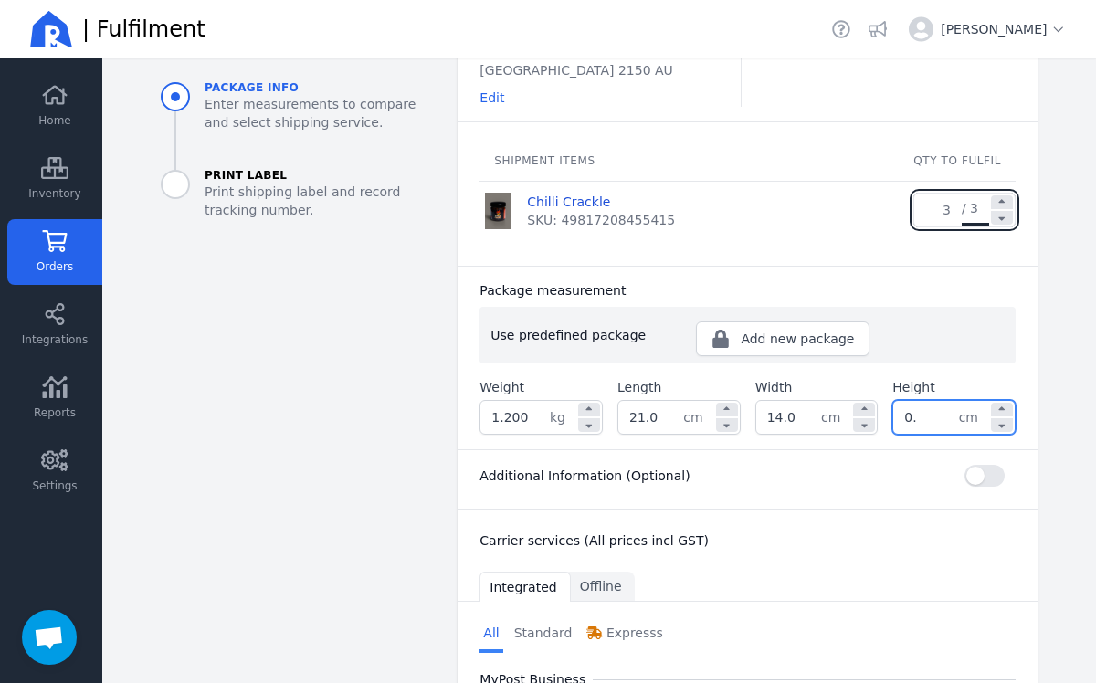
type input "0"
type input "14.0"
click at [874, 468] on div "Additional Information (Optional)" at bounding box center [748, 476] width 536 height 22
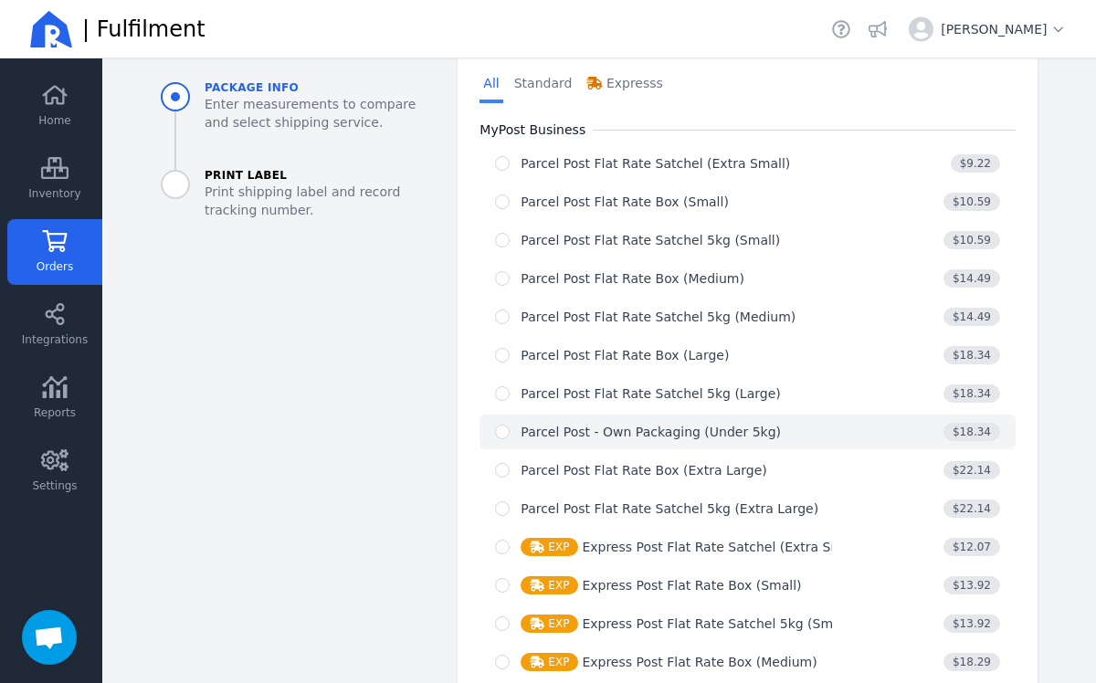
scroll to position [762, 0]
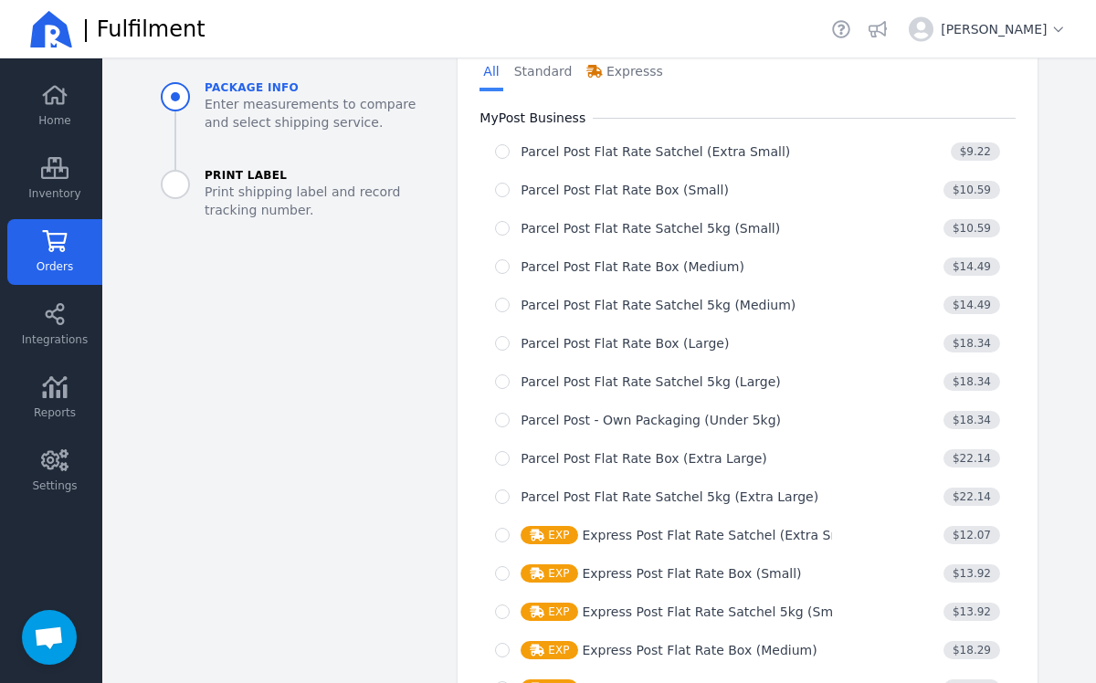
click at [56, 252] on link "Orders" at bounding box center [54, 252] width 95 height 66
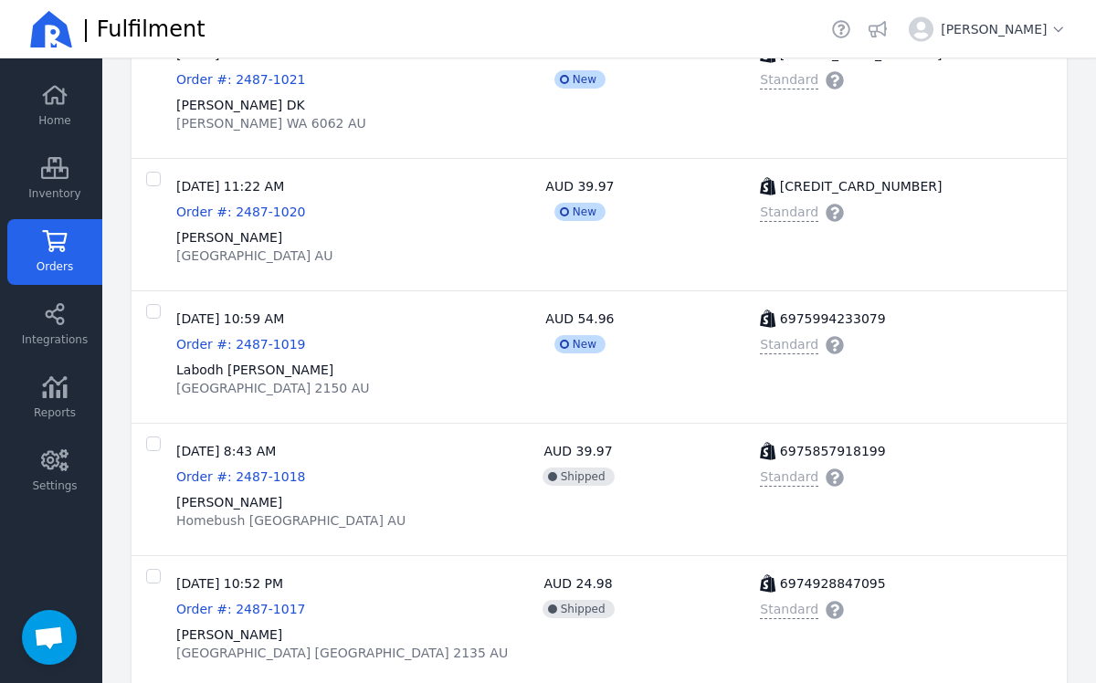
scroll to position [846, 0]
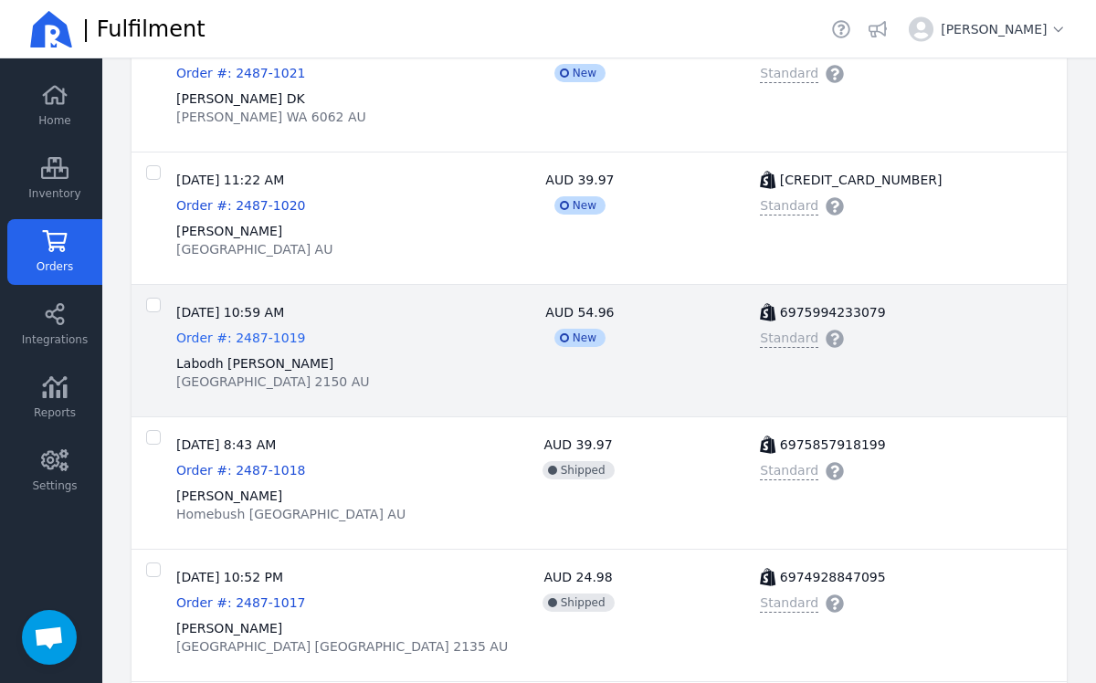
click at [226, 339] on span "Order #: 2487-1019" at bounding box center [240, 338] width 129 height 15
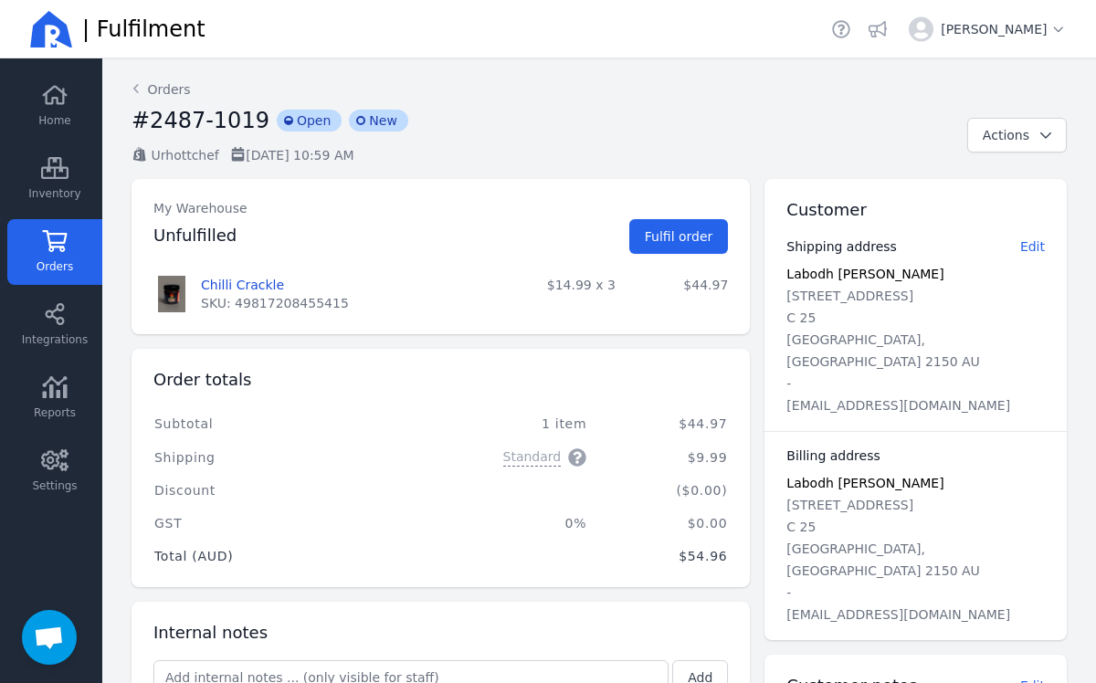
click at [62, 255] on link "Orders" at bounding box center [54, 252] width 95 height 66
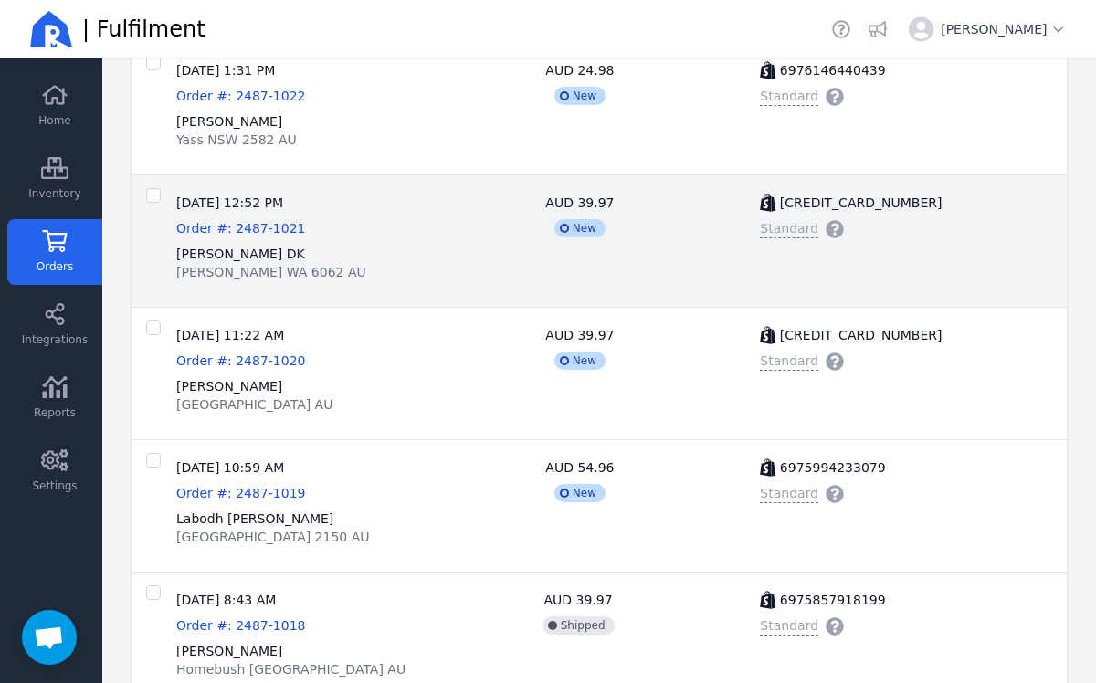
scroll to position [703, 0]
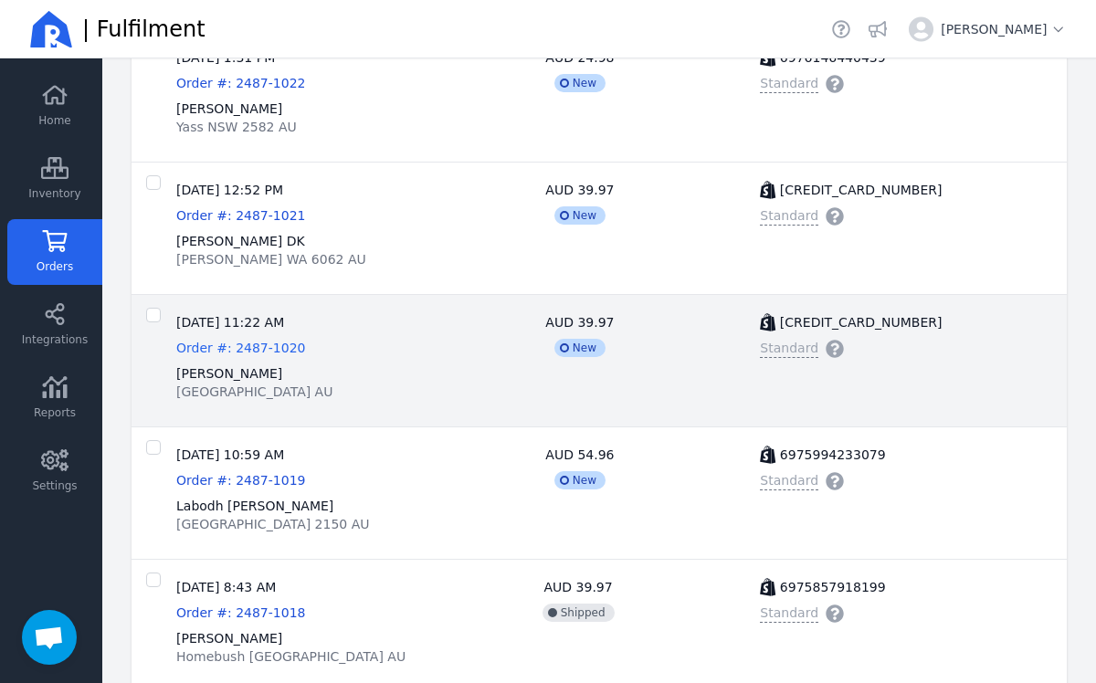
click at [260, 352] on span "Order #: 2487-1020" at bounding box center [240, 348] width 129 height 15
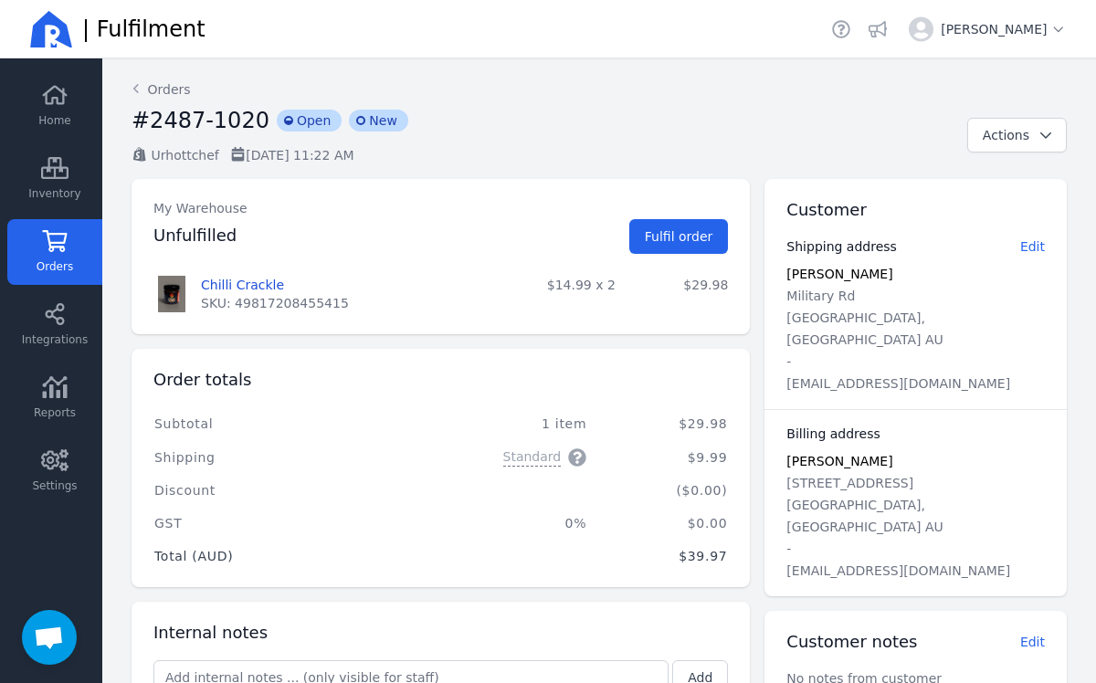
click at [37, 237] on link "Orders" at bounding box center [54, 252] width 95 height 66
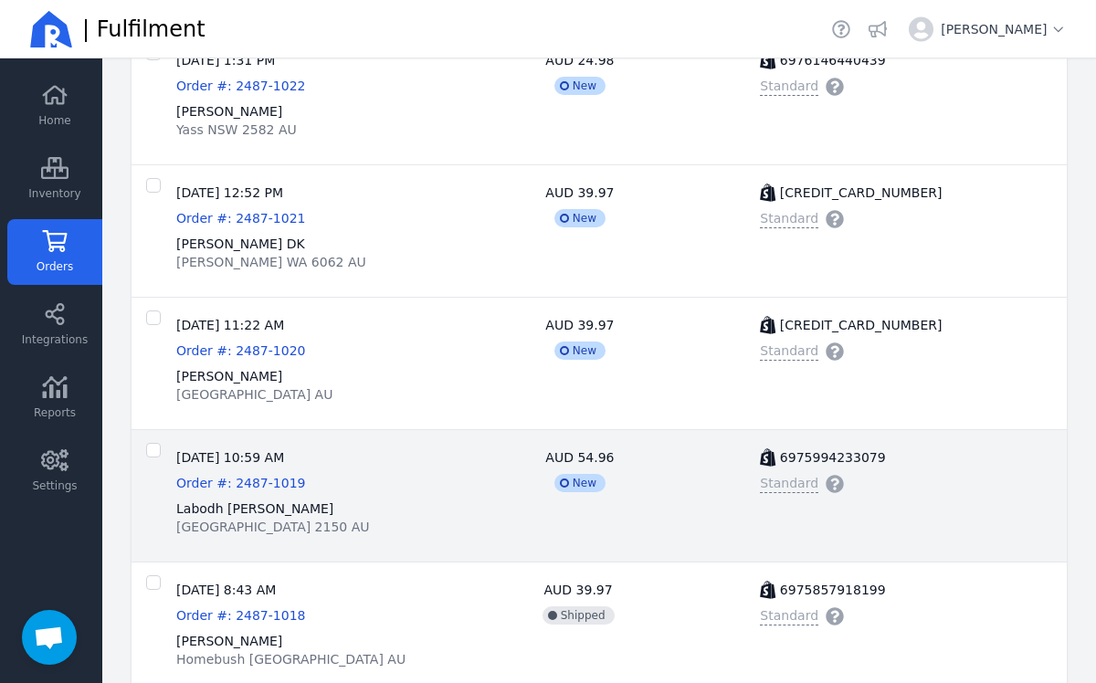
scroll to position [696, 0]
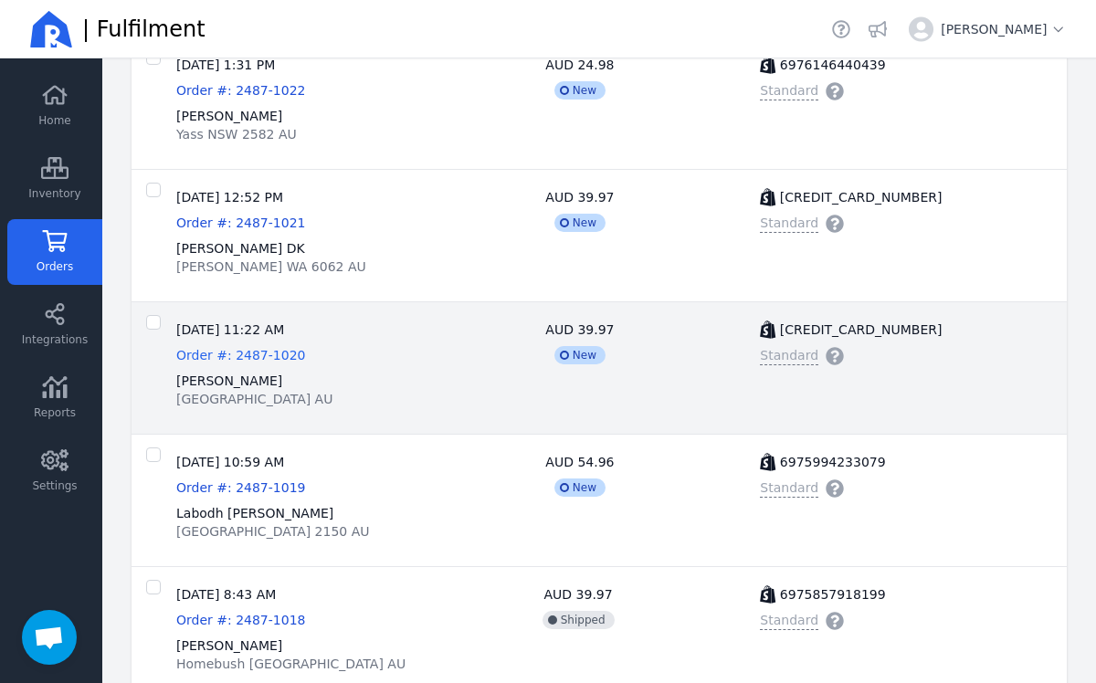
click at [197, 354] on span "Order #: 2487-1020" at bounding box center [240, 355] width 129 height 15
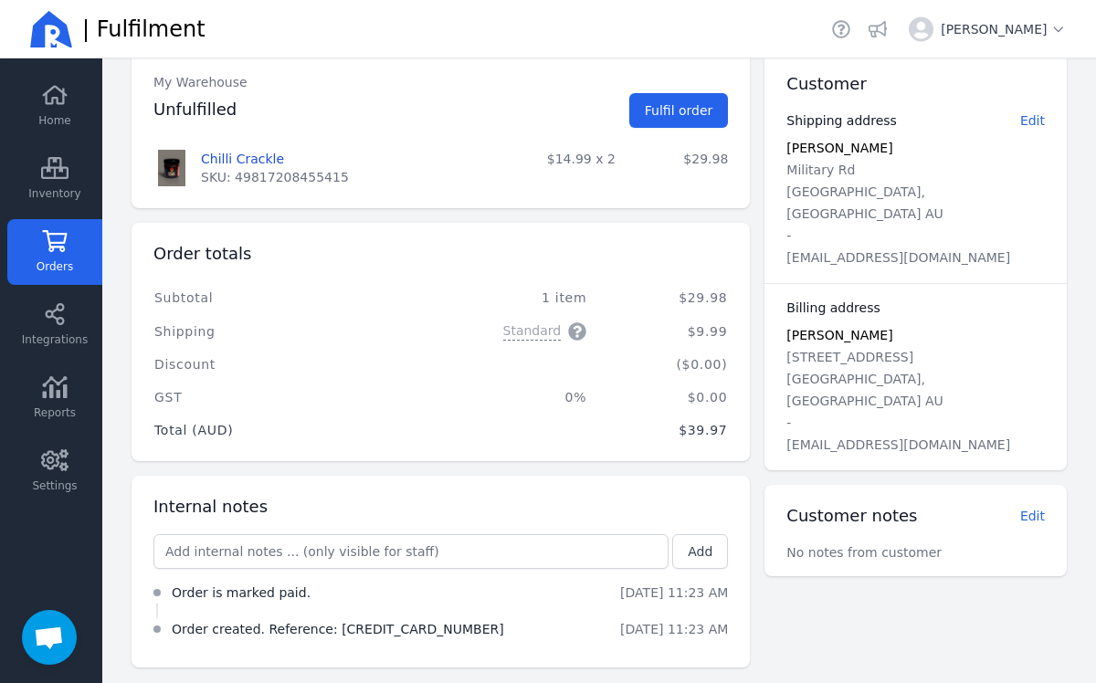
scroll to position [132, 0]
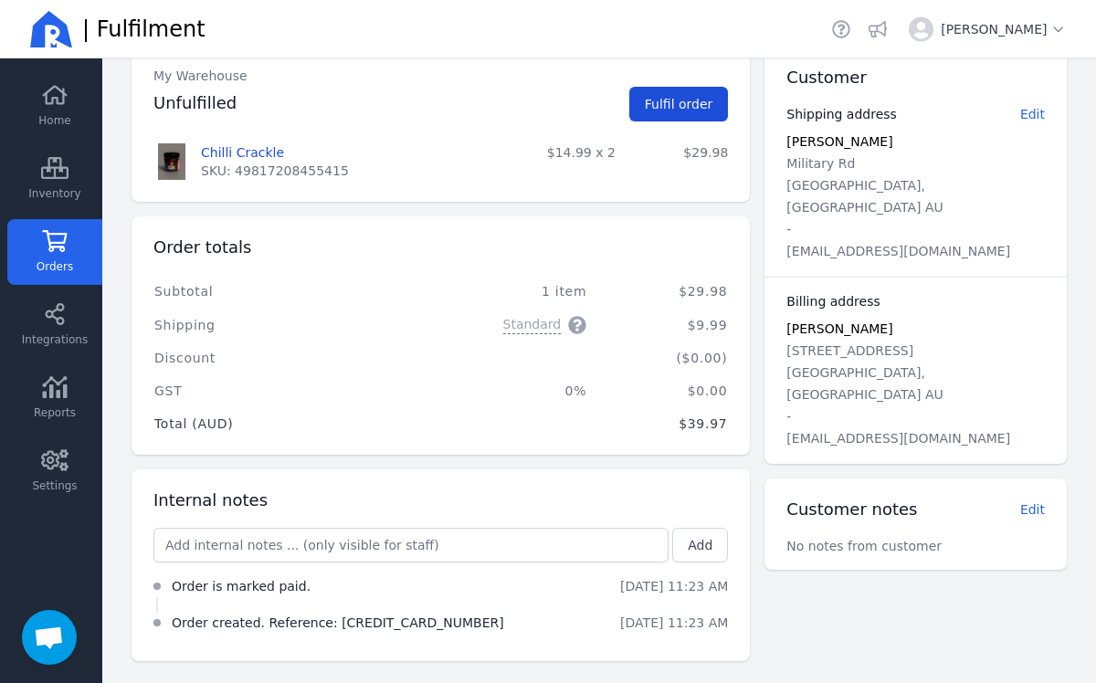
click at [690, 108] on span "Fulfil order" at bounding box center [679, 104] width 69 height 15
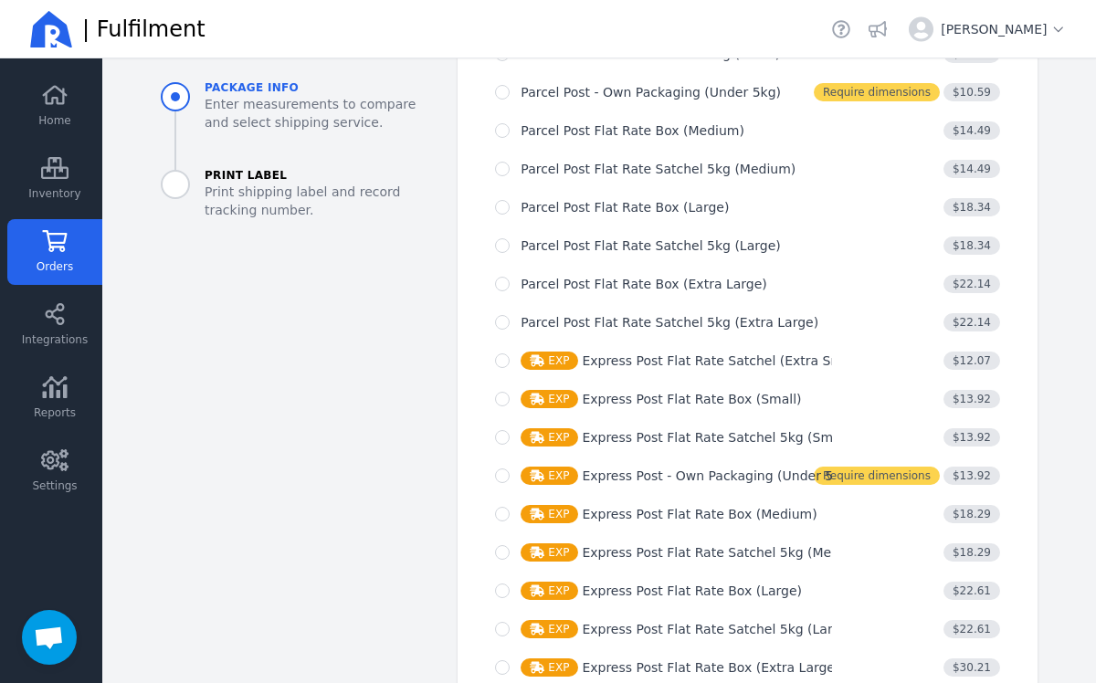
scroll to position [1056, 0]
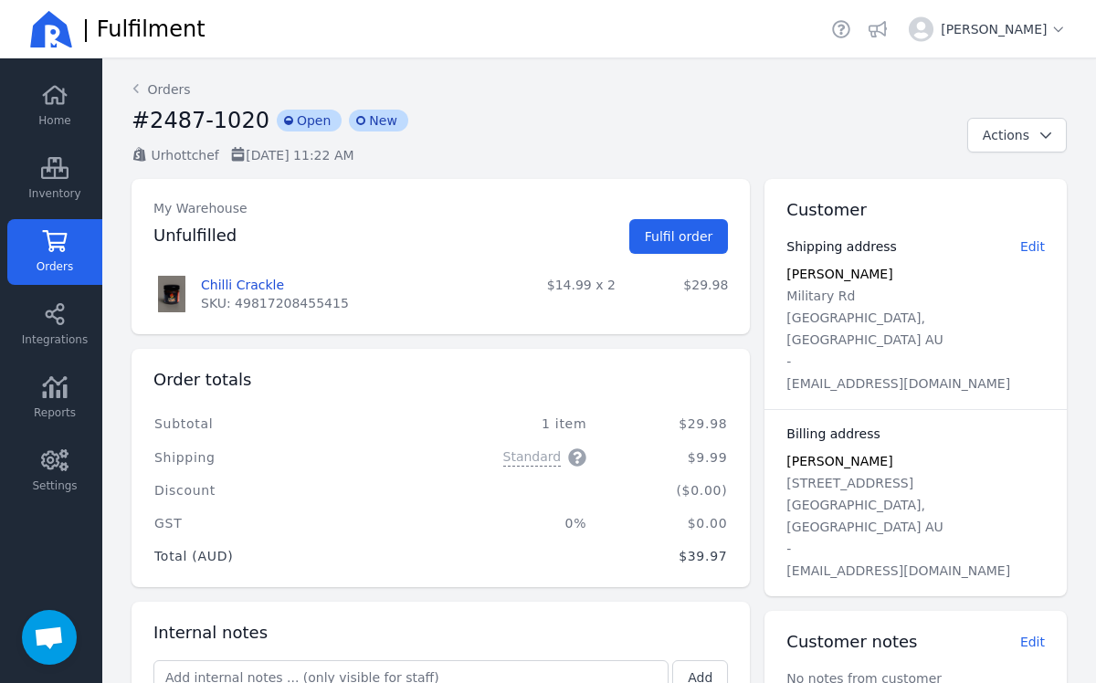
click at [57, 248] on icon at bounding box center [54, 241] width 27 height 22
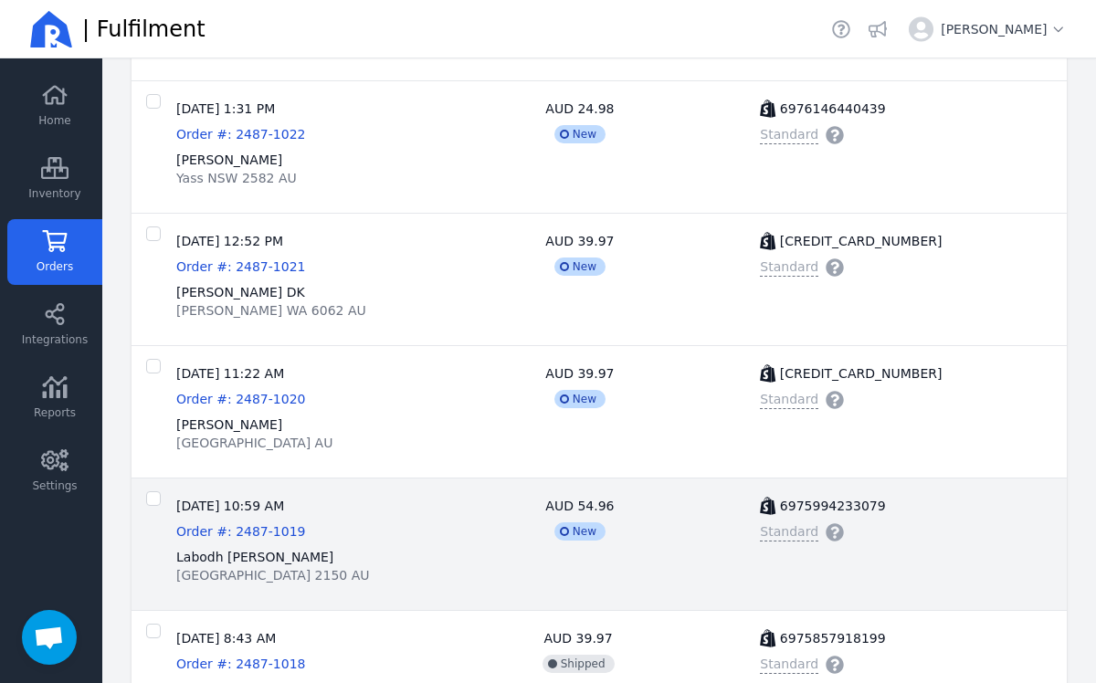
scroll to position [648, 0]
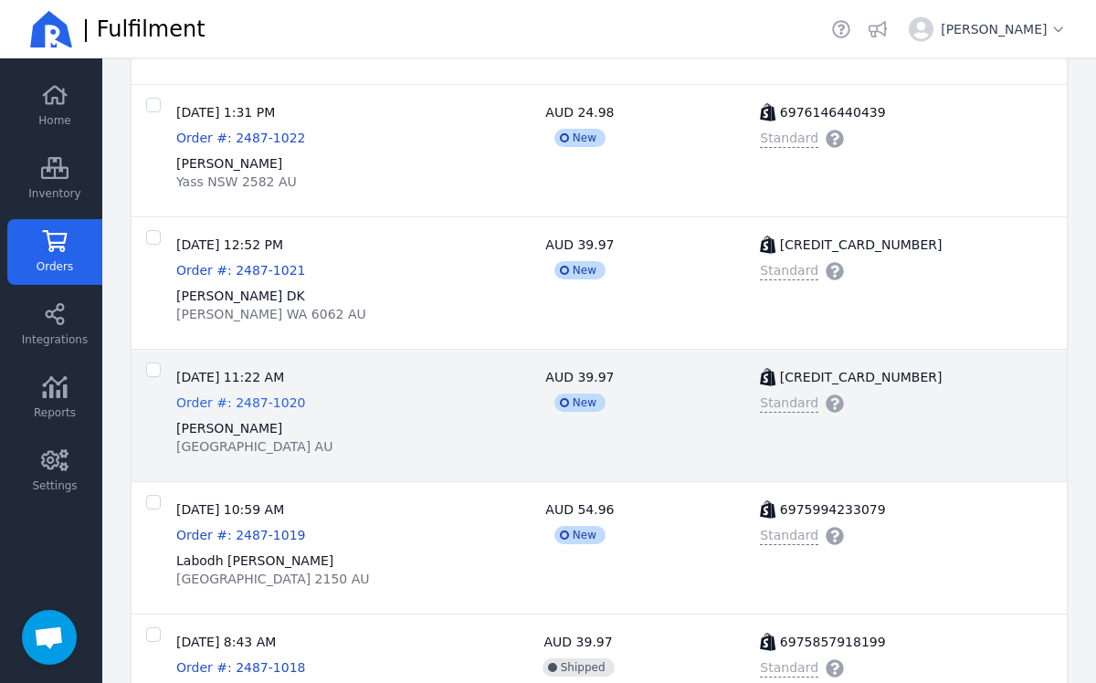
click at [237, 402] on span "Order #: 2487-1020" at bounding box center [240, 402] width 129 height 15
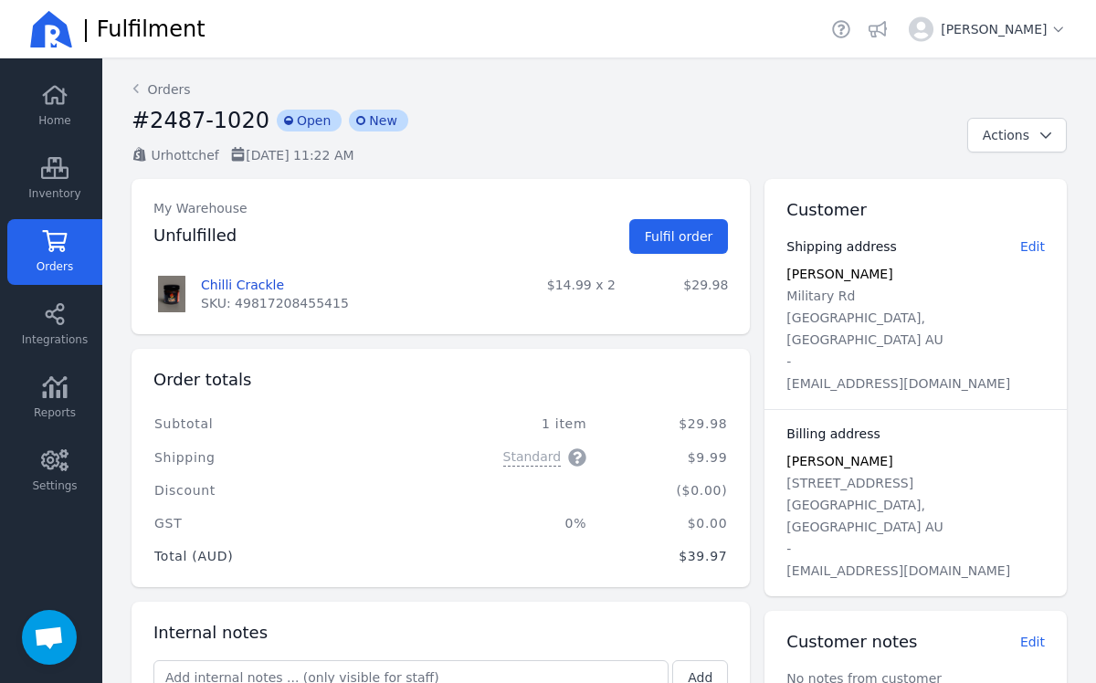
scroll to position [2, 0]
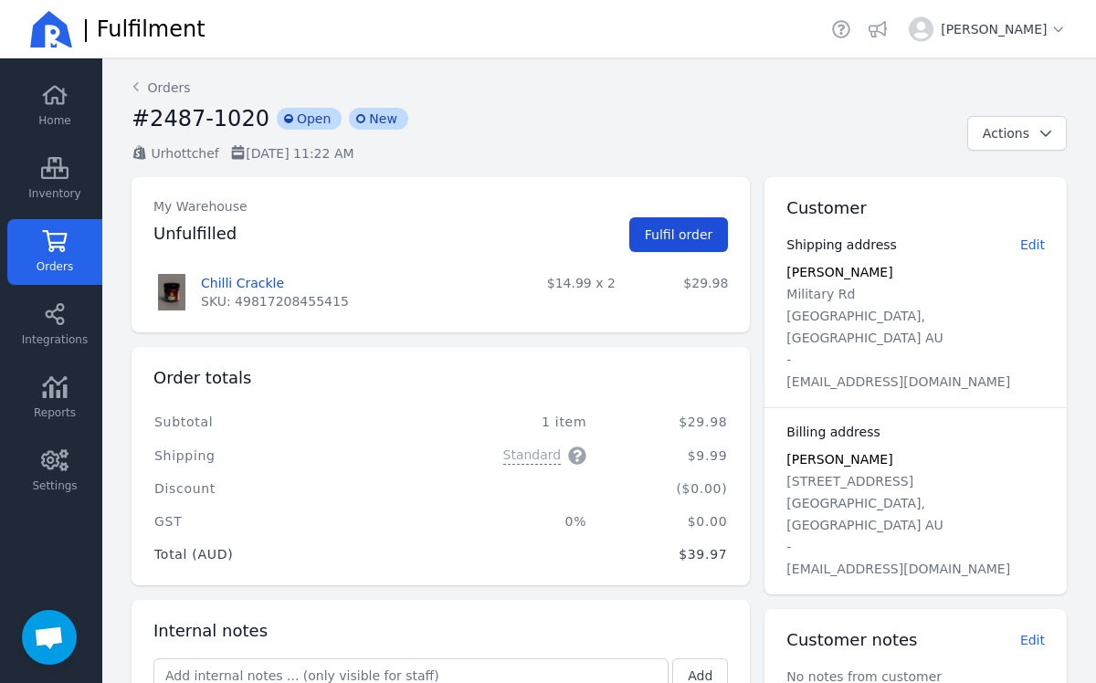
click at [678, 239] on span "Fulfil order" at bounding box center [679, 234] width 69 height 15
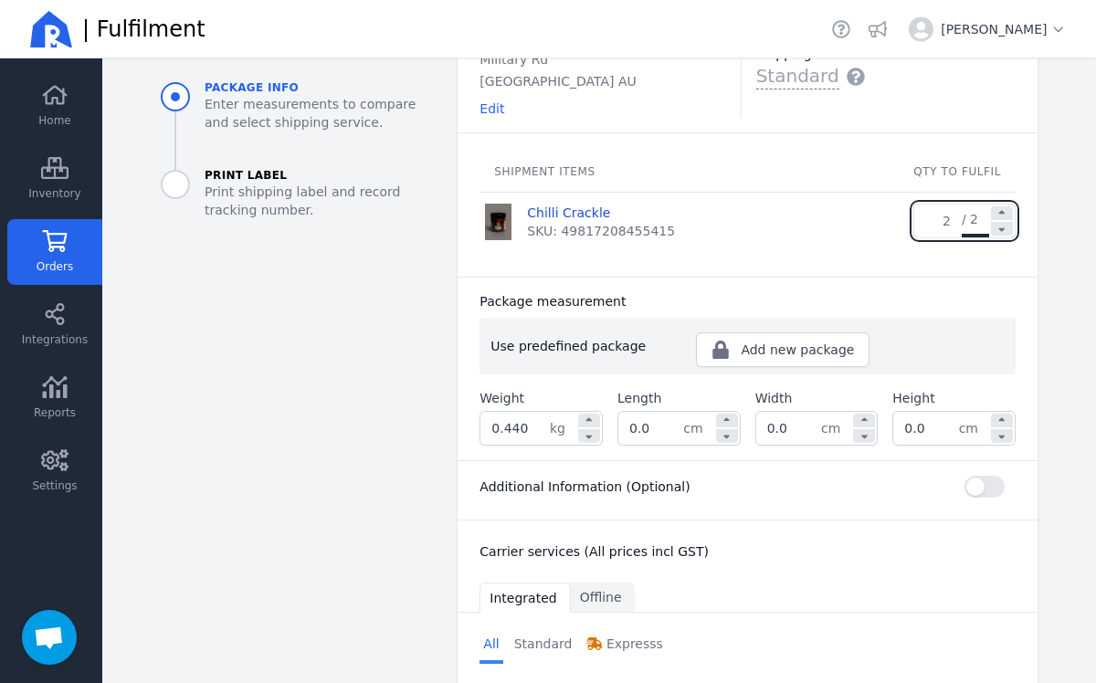
scroll to position [100, 0]
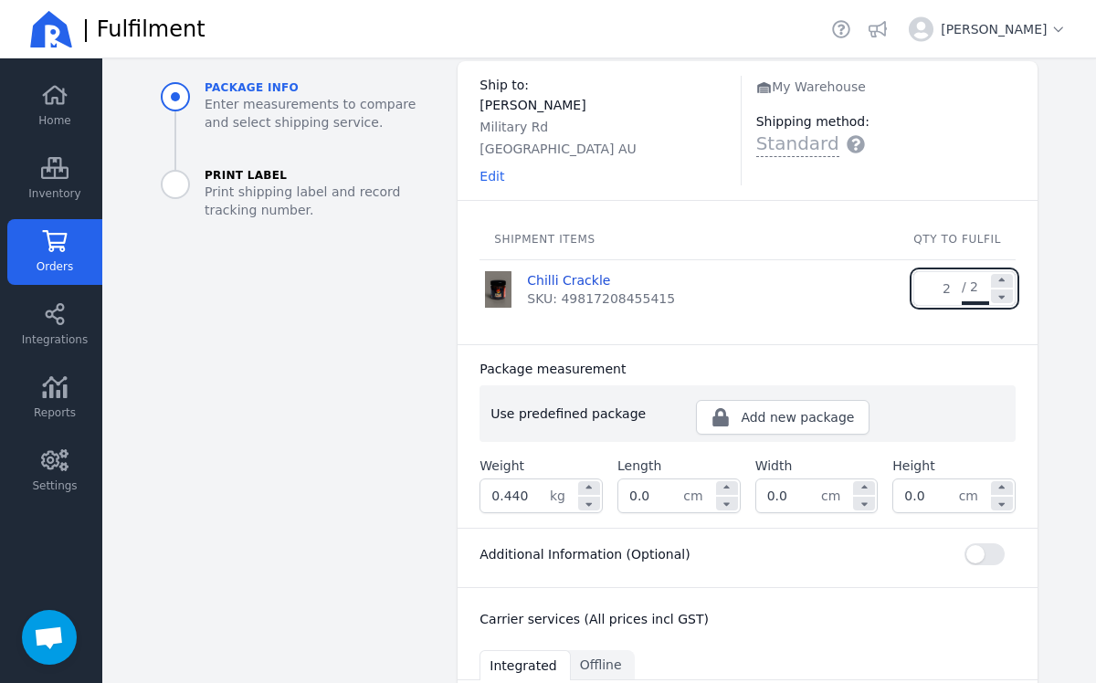
click at [535, 495] on input "0.440" at bounding box center [514, 496] width 69 height 33
type input "0.845"
click at [678, 500] on input "0.0" at bounding box center [650, 496] width 65 height 33
type input "0"
type input "21.0"
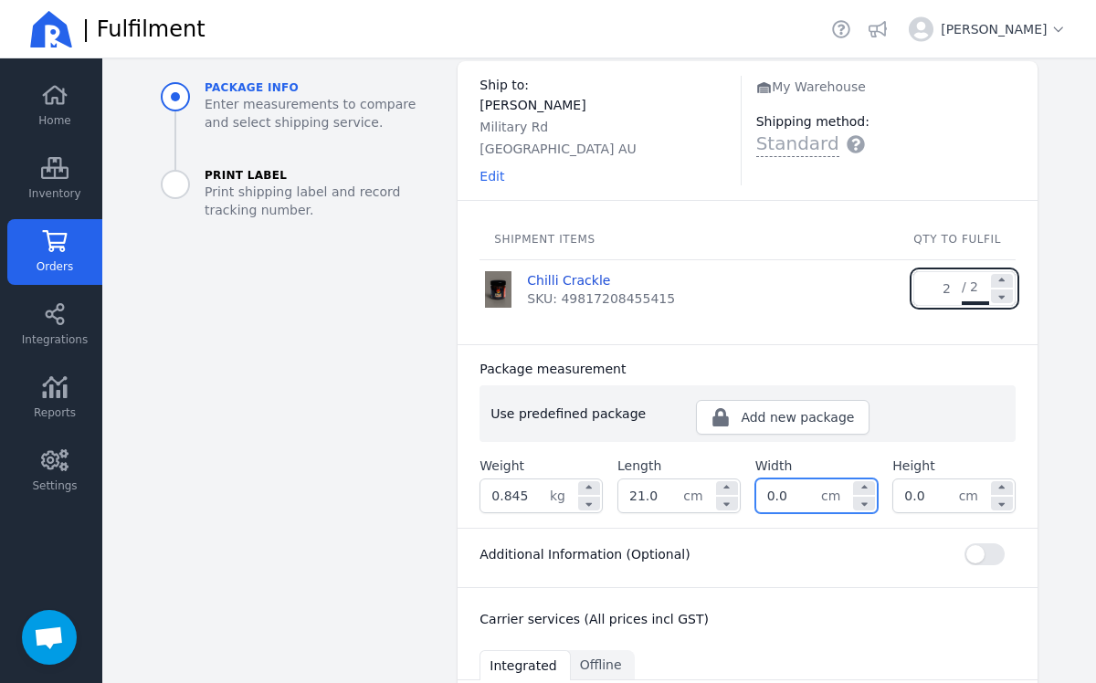
click at [801, 496] on input "0.0" at bounding box center [788, 496] width 65 height 33
type input "0"
type input "10.0"
click at [928, 504] on input "0.0" at bounding box center [925, 496] width 65 height 33
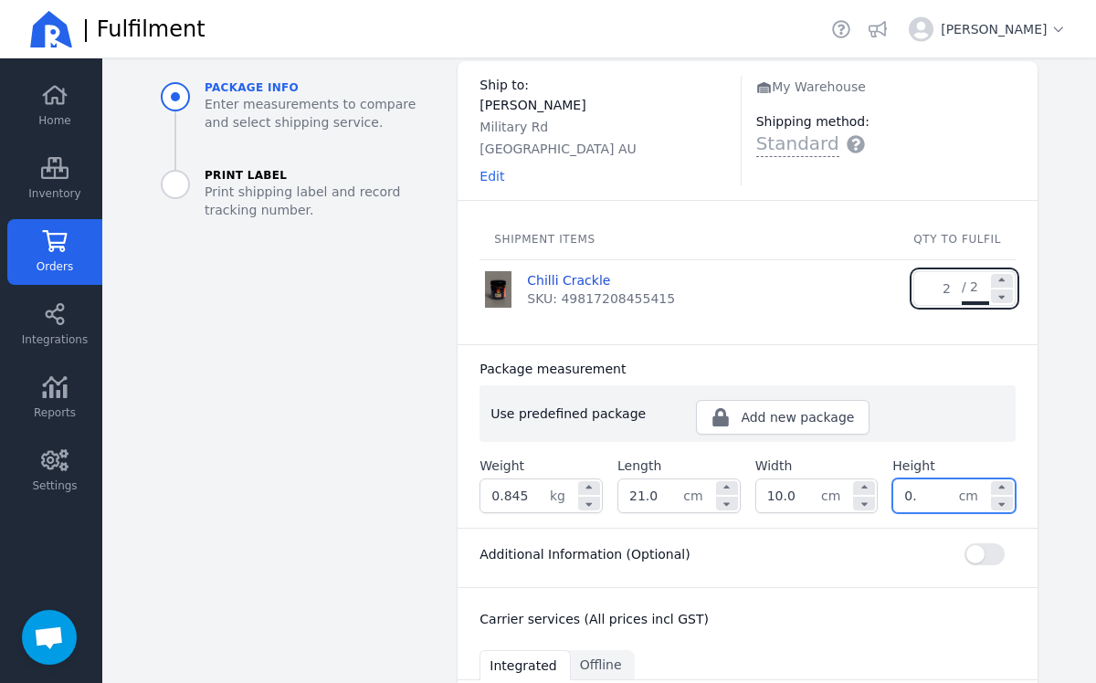
type input "0"
type input "10.0"
click at [812, 577] on div "Additional Information (Optional) Shipping instructions optional Your reference…" at bounding box center [748, 557] width 580 height 59
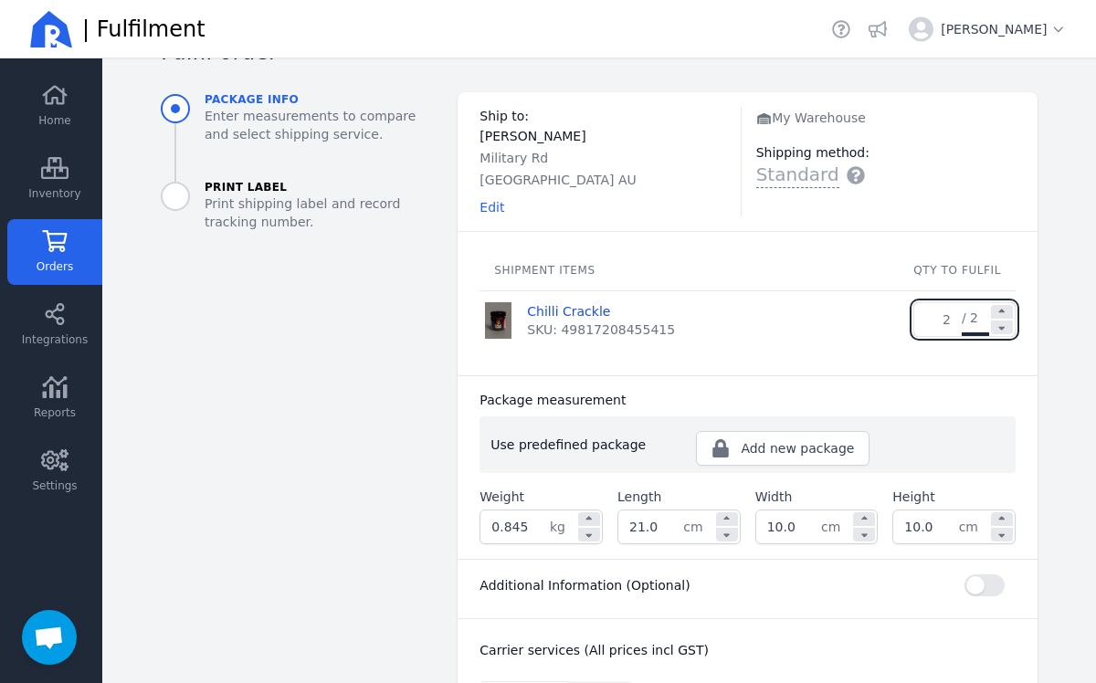
scroll to position [90, 0]
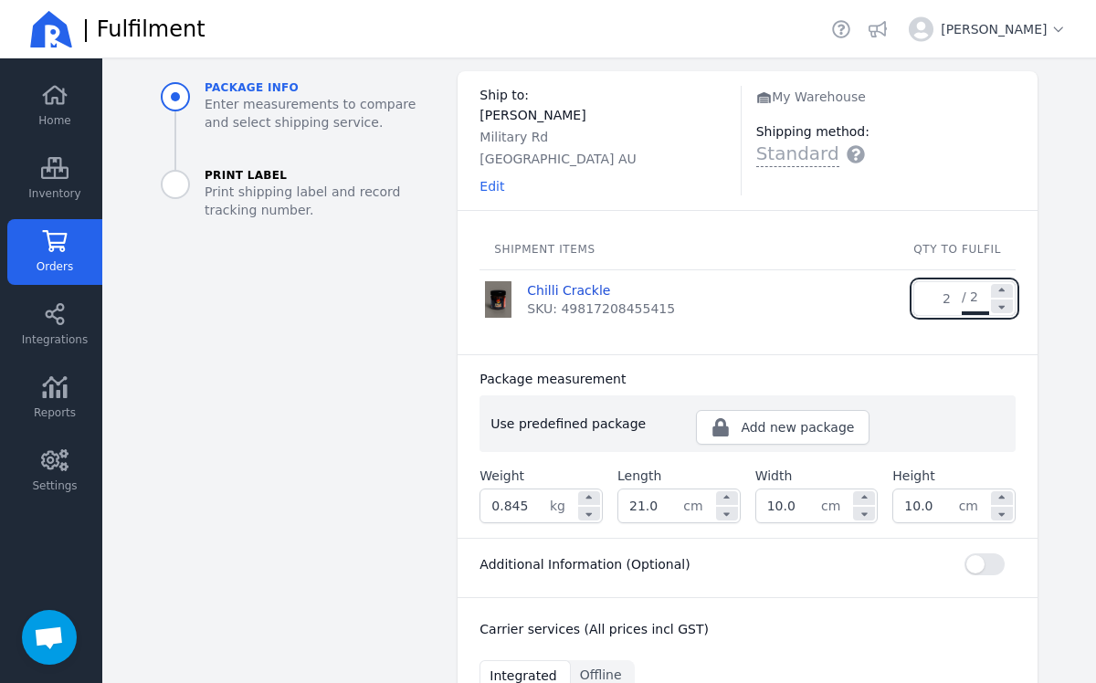
click at [536, 507] on input "0.845" at bounding box center [514, 506] width 69 height 33
type input "0.857"
click at [741, 562] on div "Additional Information (Optional)" at bounding box center [748, 565] width 536 height 22
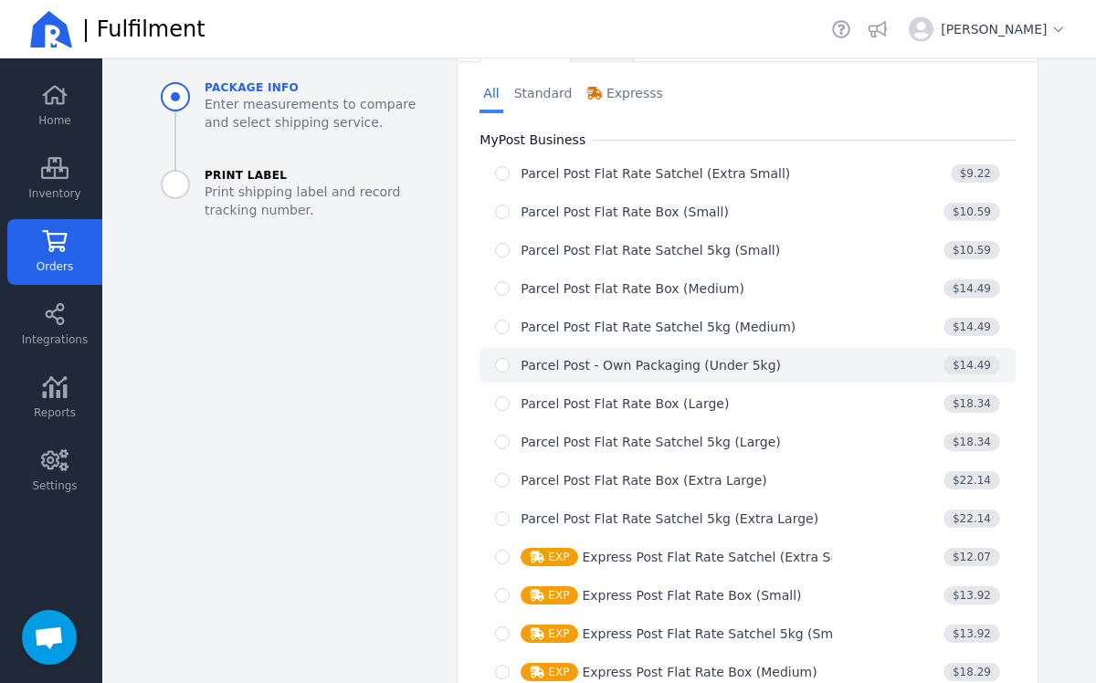
scroll to position [724, 0]
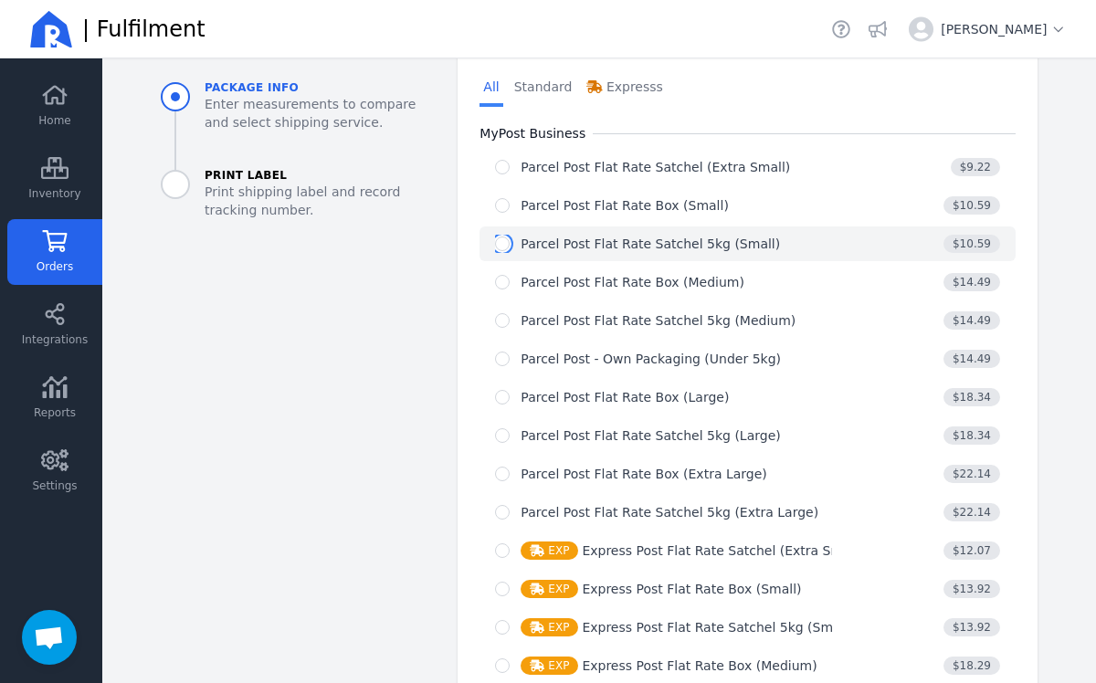
click at [509, 245] on input "radio" at bounding box center [502, 244] width 15 height 15
radio input "true"
select select "0"
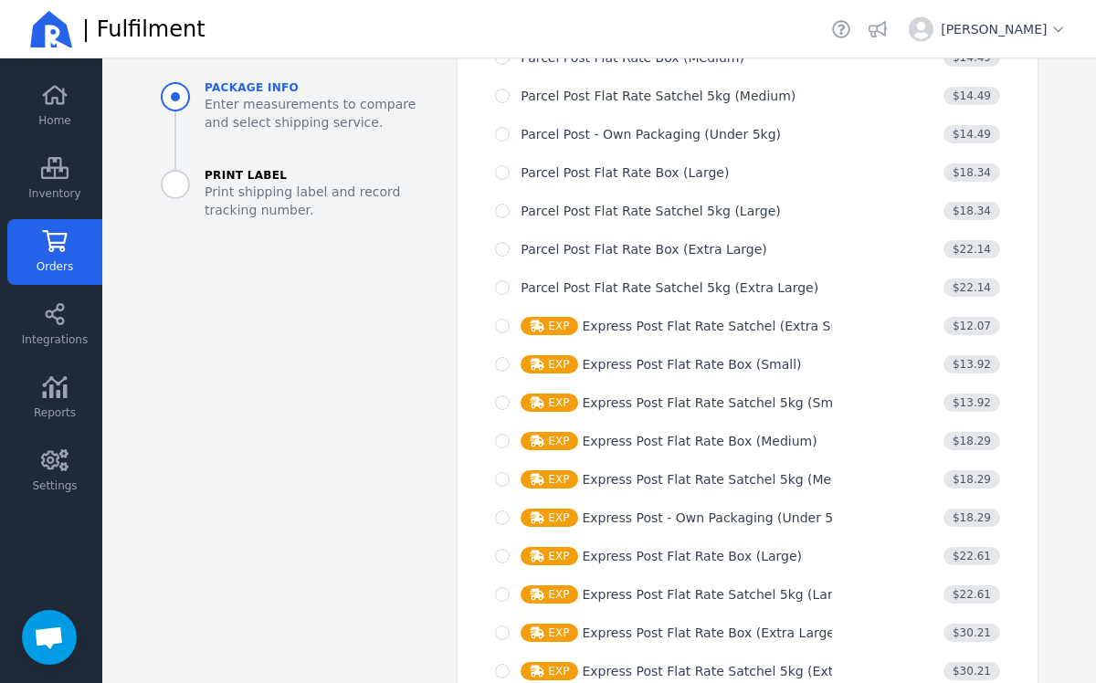
scroll to position [1257, 0]
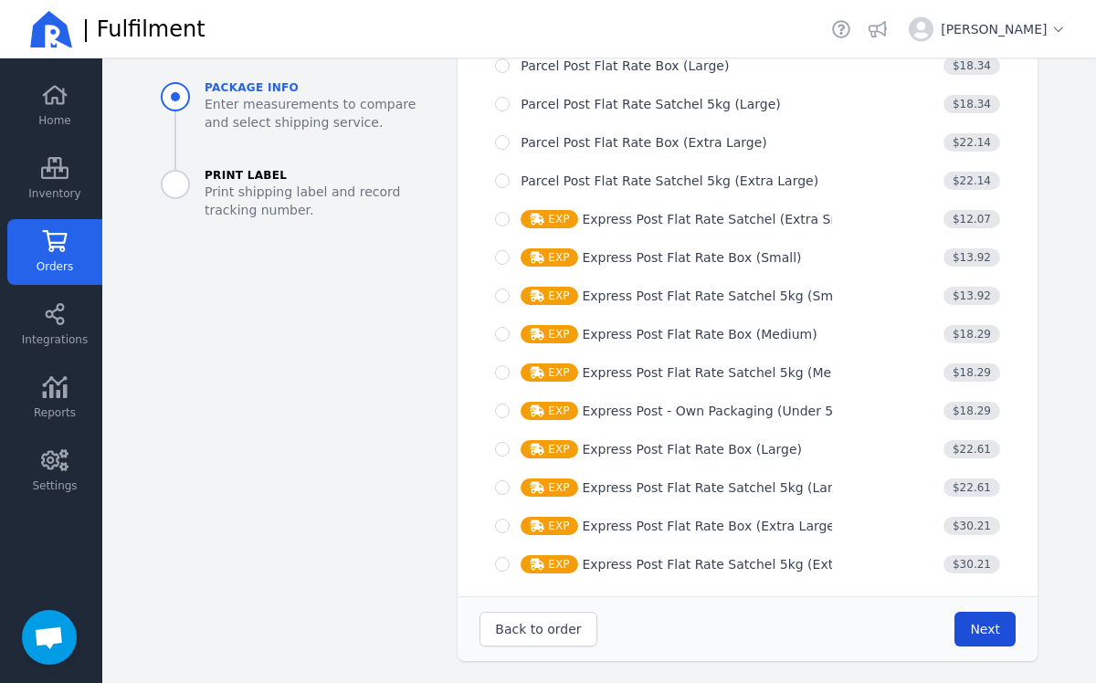
click at [992, 646] on button "Next" at bounding box center [984, 629] width 61 height 35
type input "21.0"
type input "10.0"
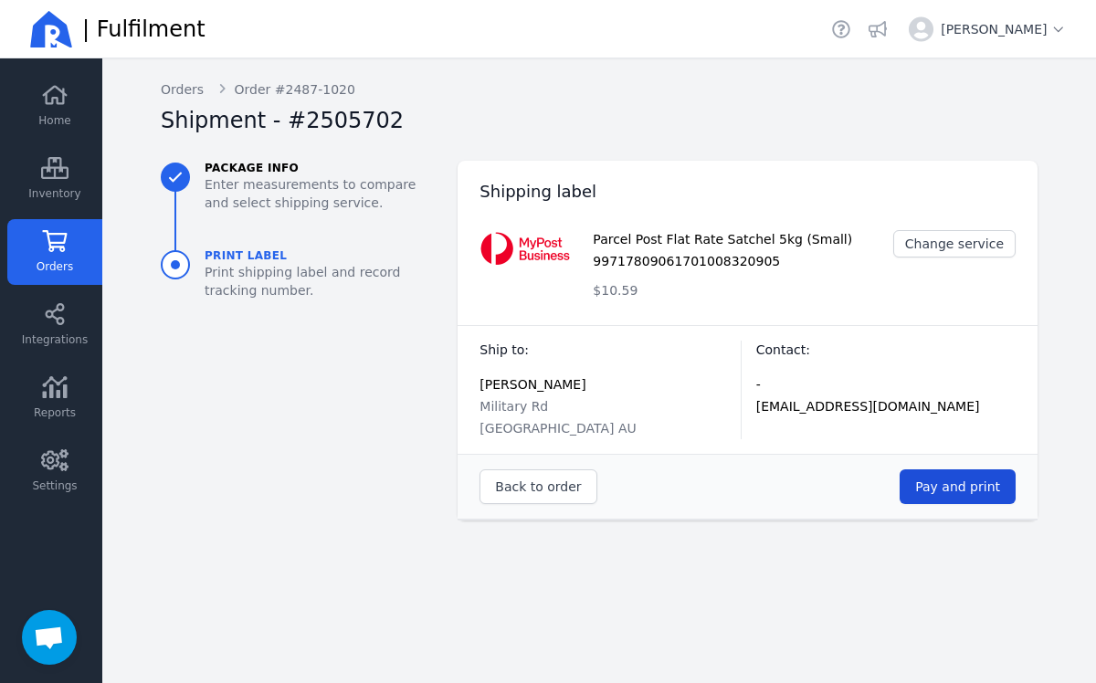
click at [944, 497] on button "Pay and print" at bounding box center [958, 486] width 116 height 35
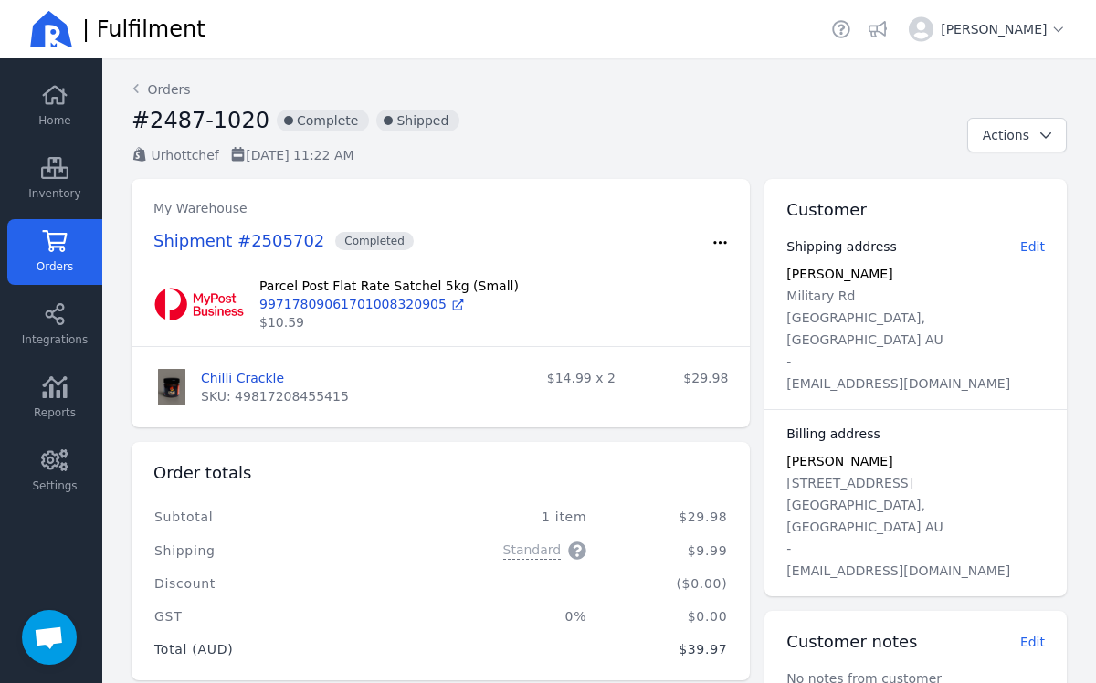
click at [65, 251] on link "Orders" at bounding box center [54, 252] width 95 height 66
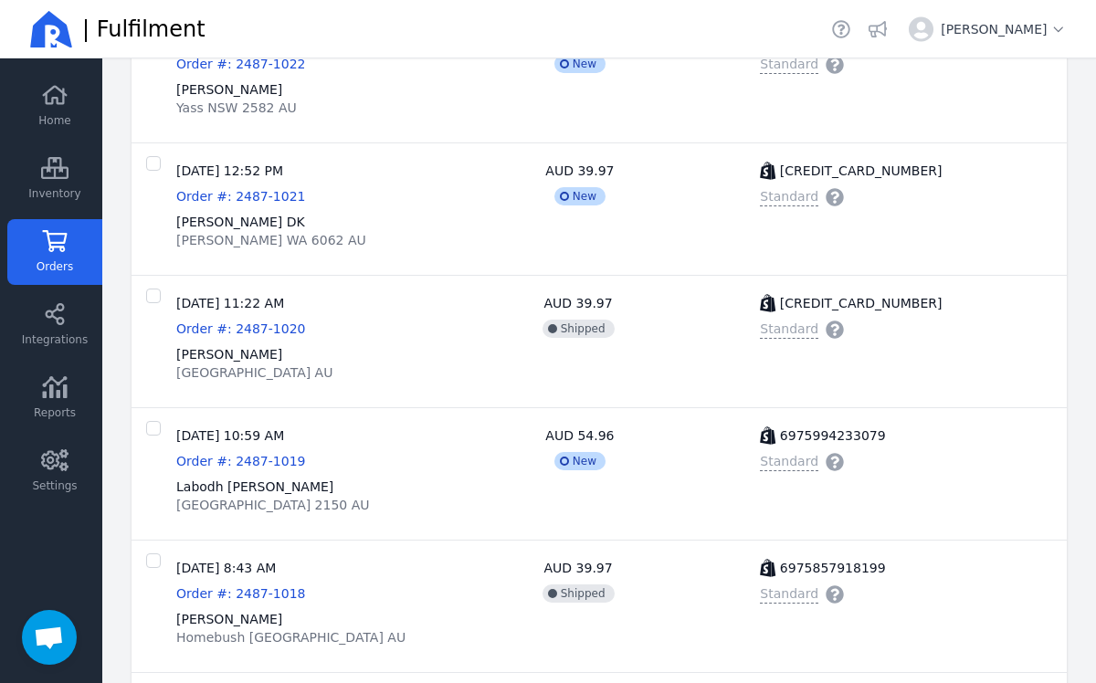
scroll to position [724, 0]
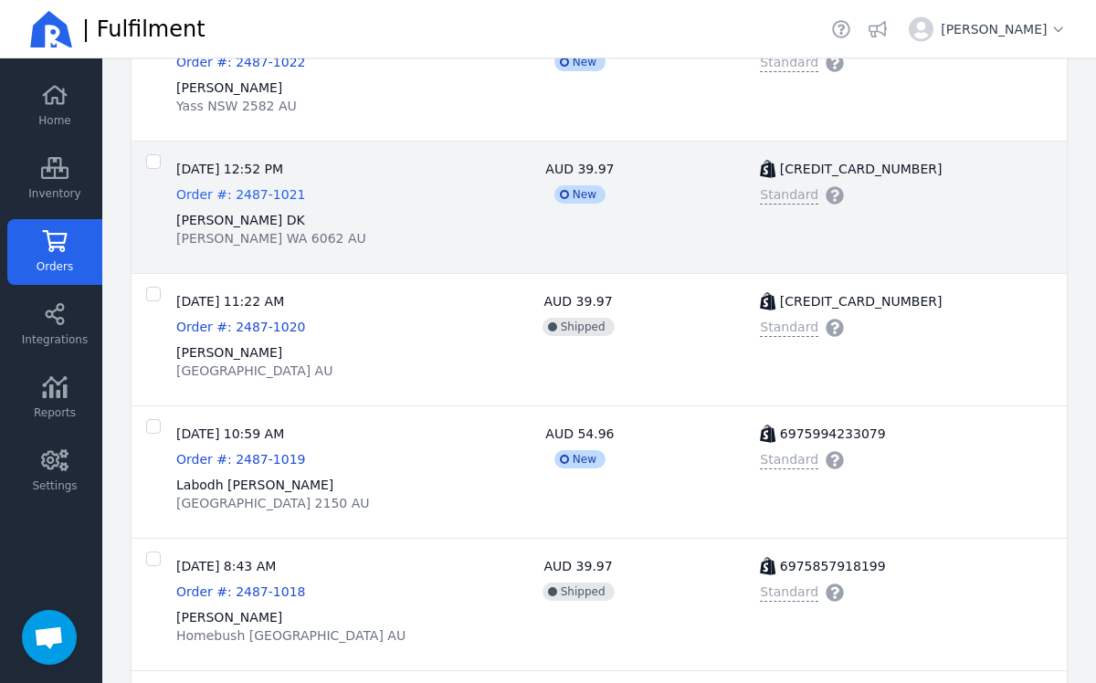
click at [244, 190] on span "Order #: 2487-1021" at bounding box center [240, 194] width 129 height 15
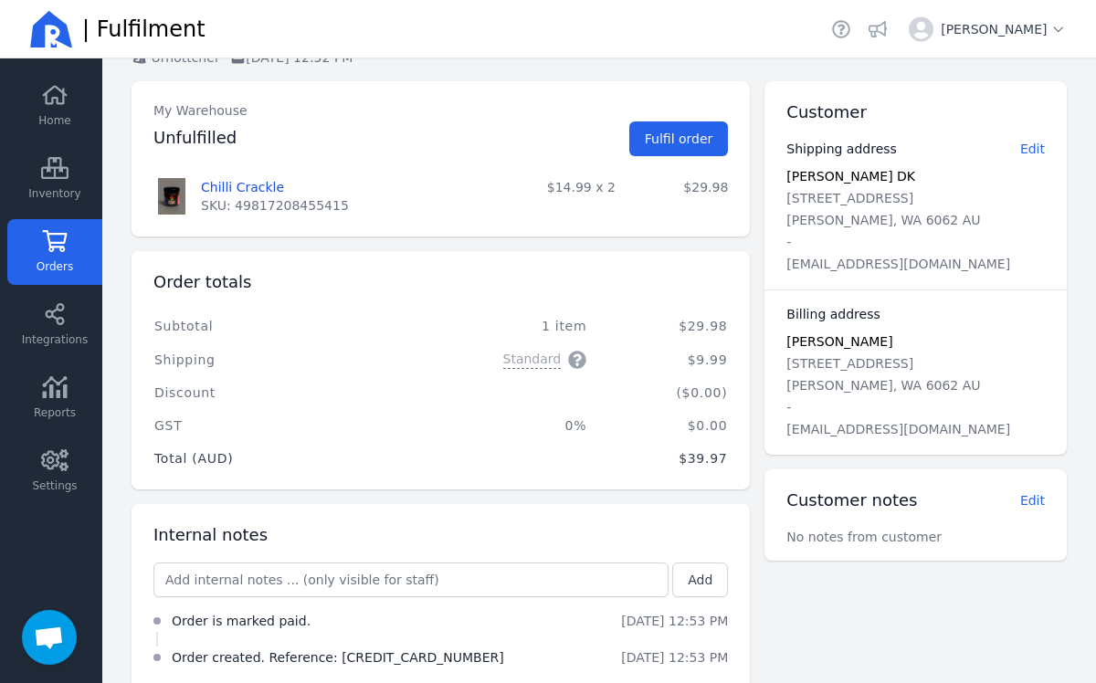
scroll to position [92, 0]
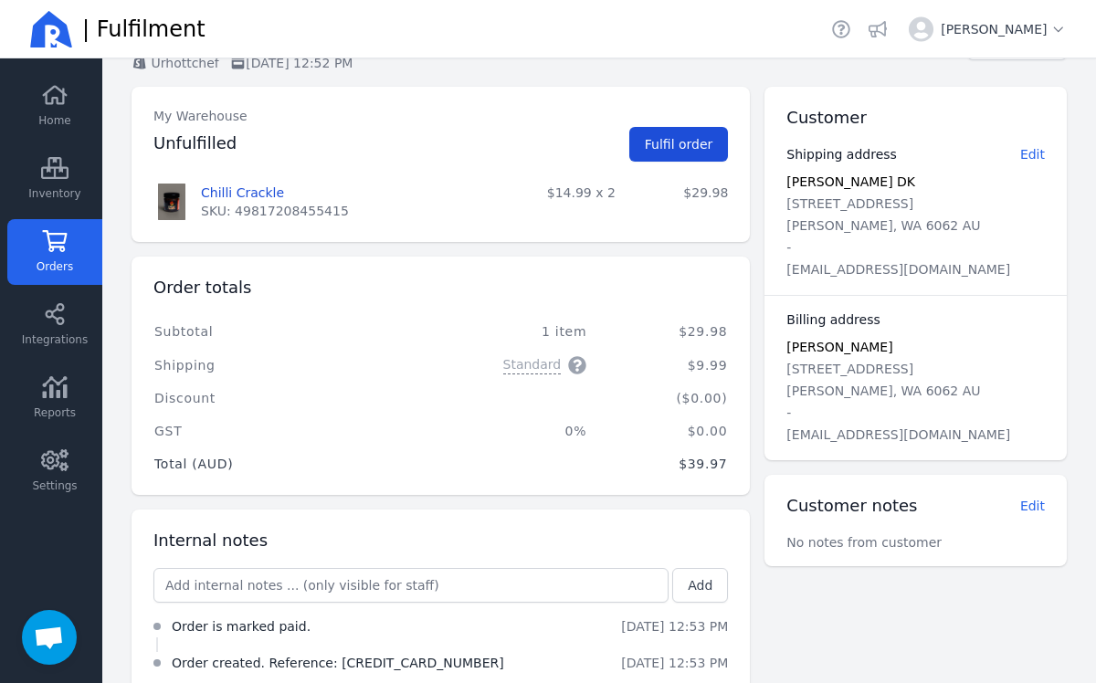
click at [664, 160] on button "Fulfil order" at bounding box center [679, 144] width 100 height 35
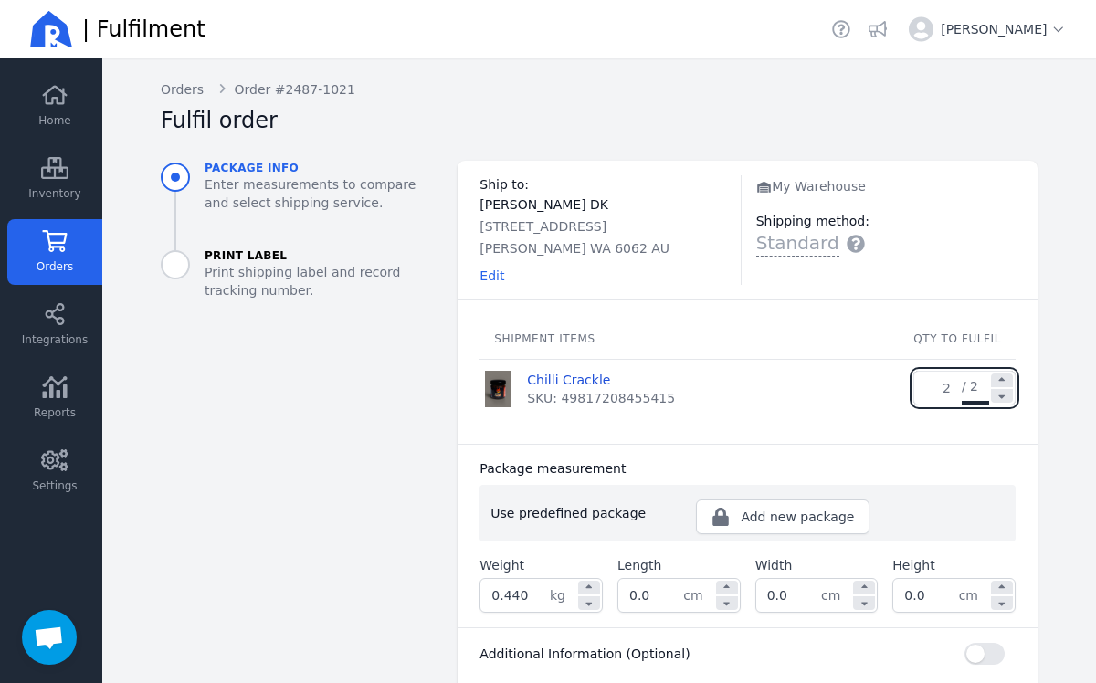
click at [50, 247] on icon at bounding box center [55, 241] width 25 height 22
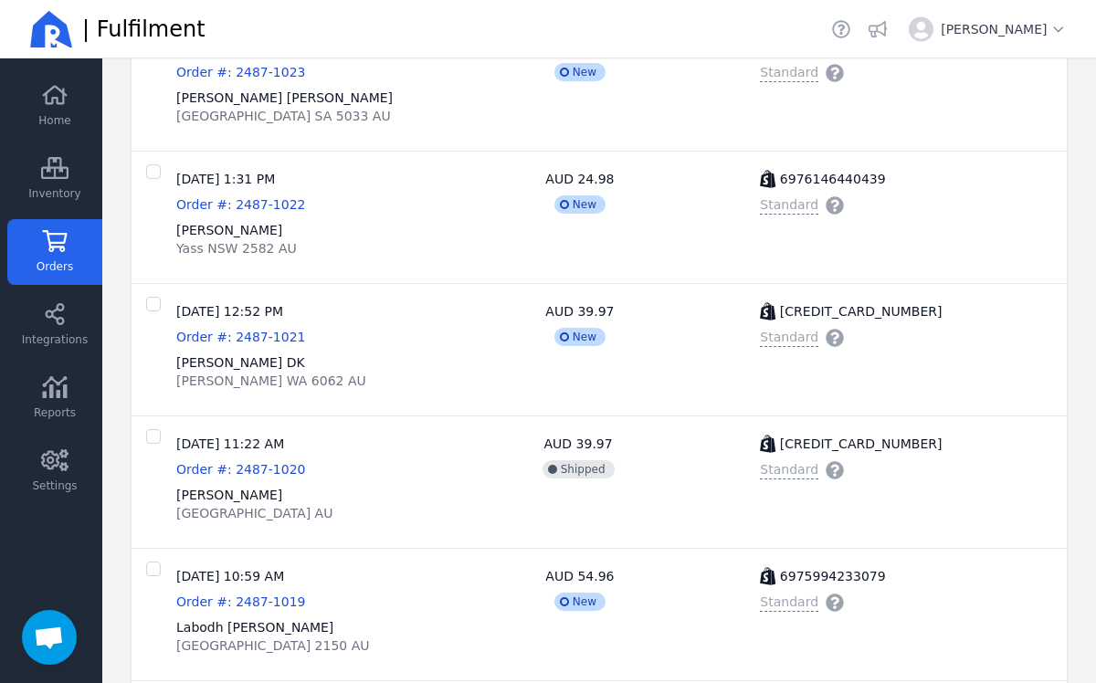
scroll to position [581, 0]
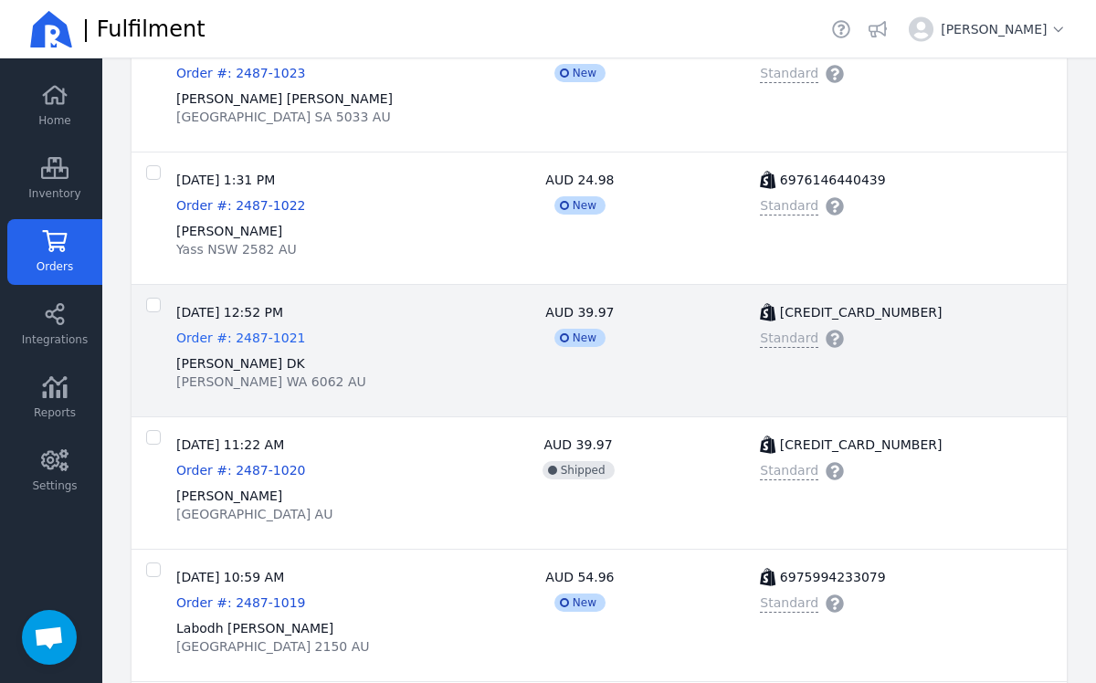
click at [253, 342] on span "Order #: 2487-1021" at bounding box center [240, 338] width 129 height 15
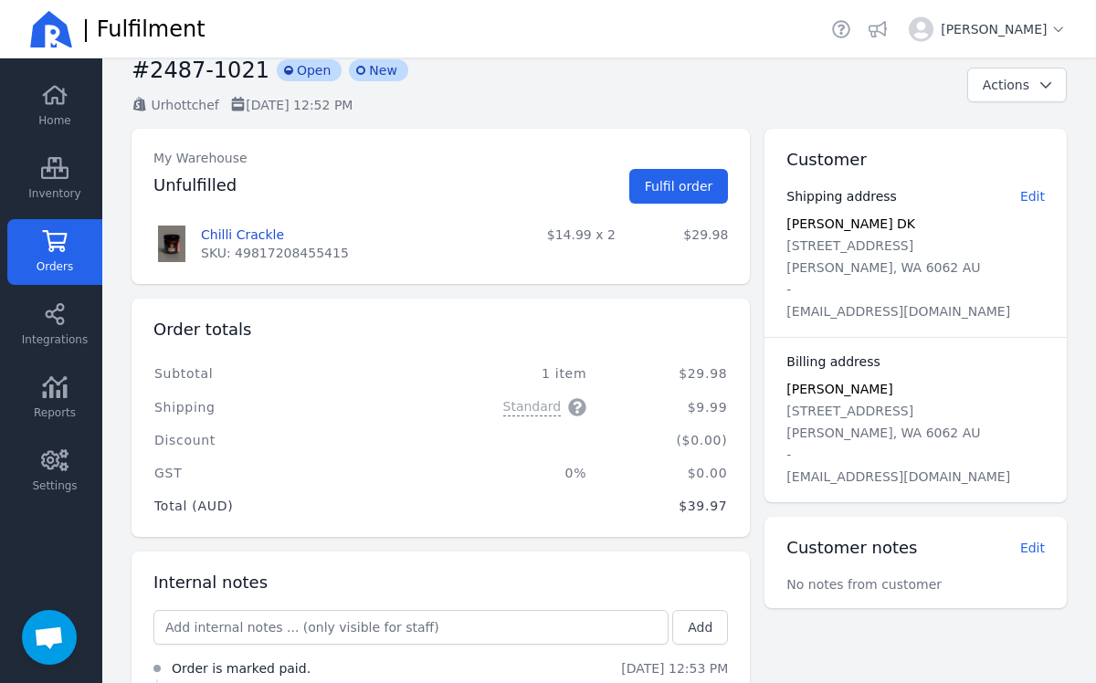
scroll to position [39, 0]
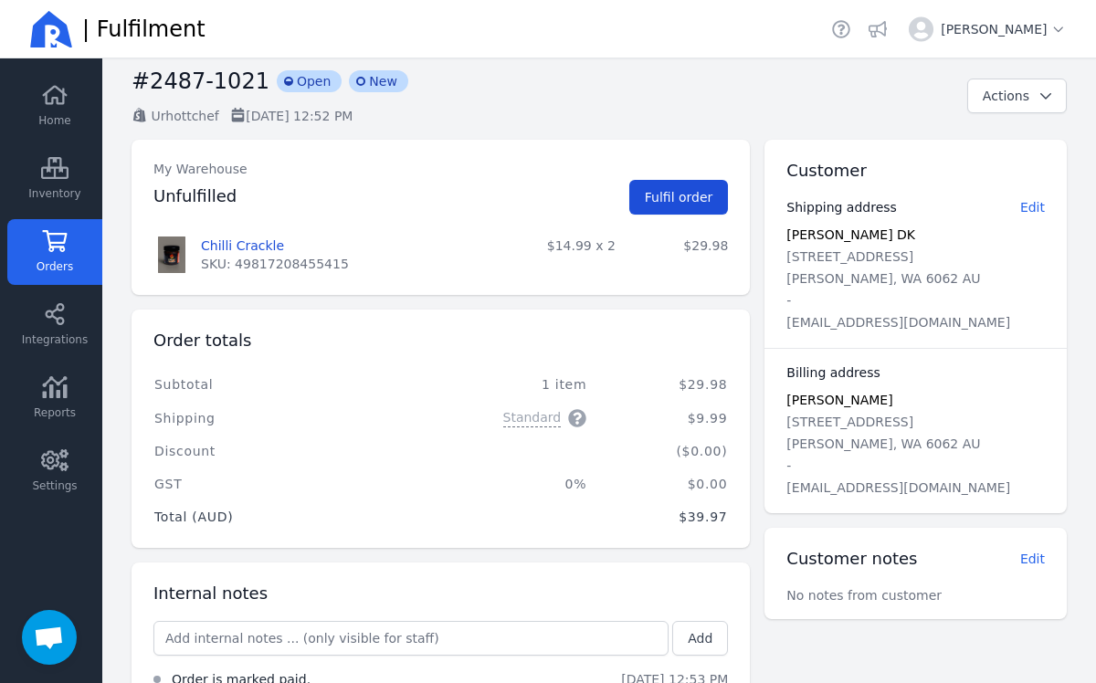
click at [674, 209] on button "Fulfil order" at bounding box center [679, 197] width 100 height 35
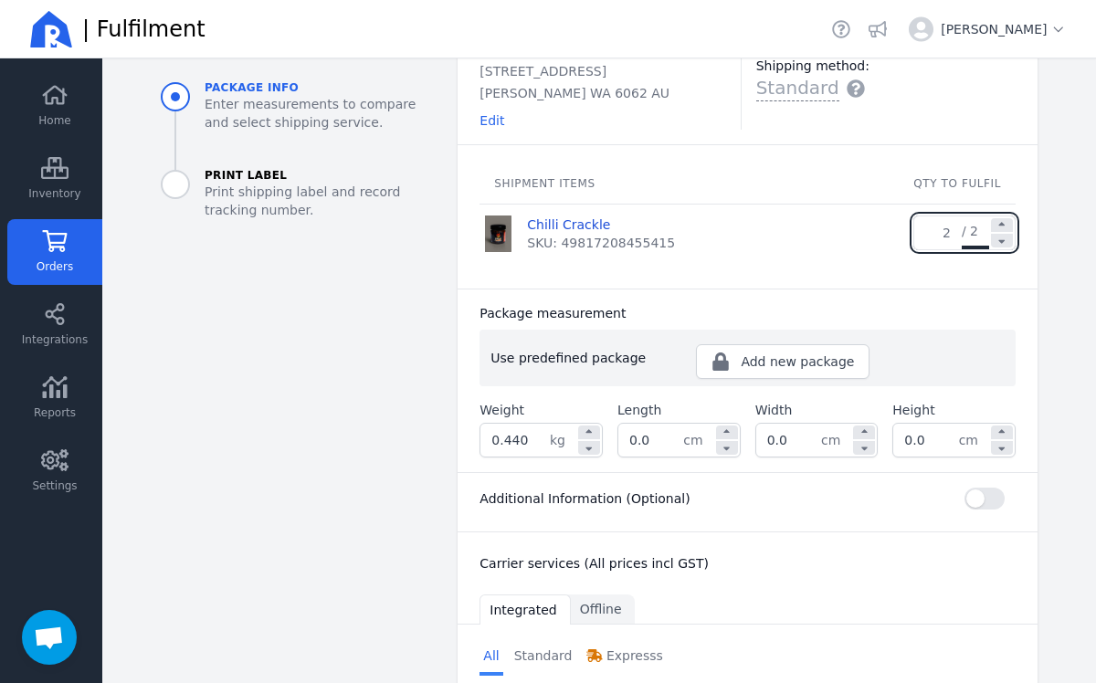
scroll to position [161, 0]
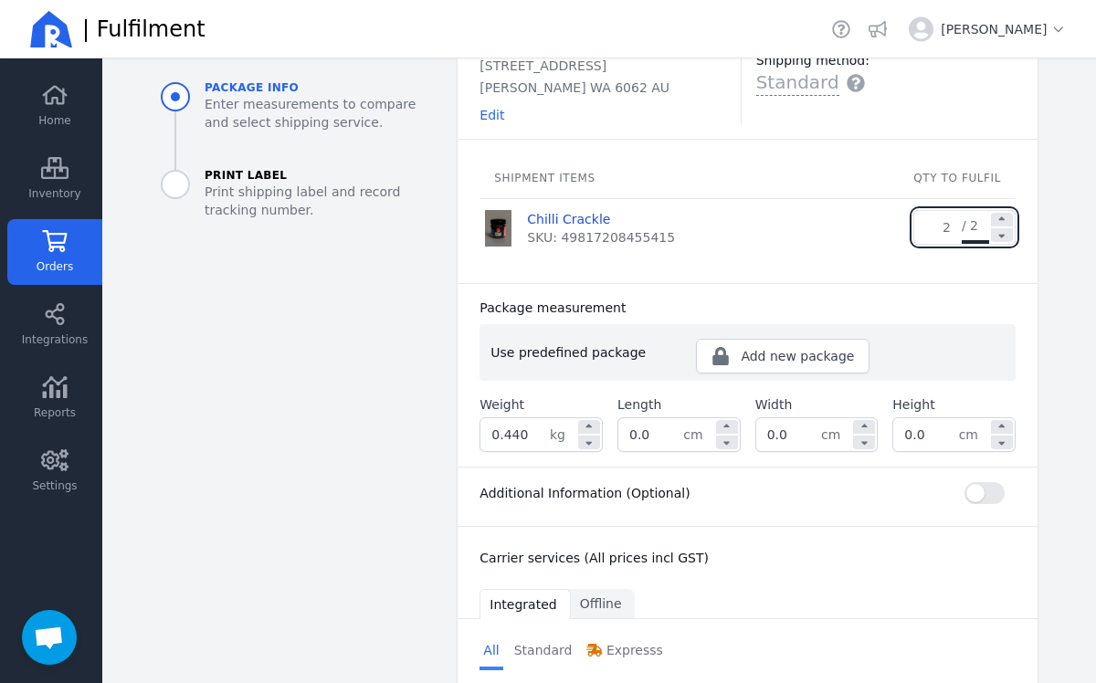
click at [532, 439] on input "0.440" at bounding box center [514, 434] width 69 height 33
type input "0.860"
click at [680, 437] on input "0.0" at bounding box center [650, 434] width 65 height 33
type input "0"
type input "22.0"
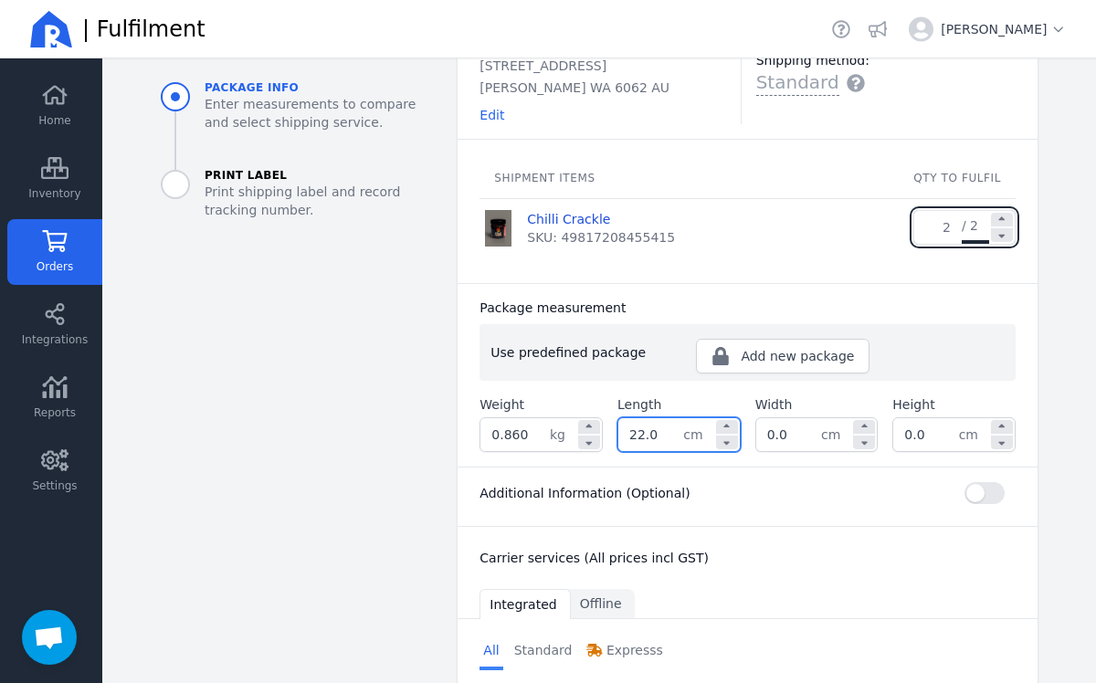
click at [785, 441] on input "0.0" at bounding box center [788, 434] width 65 height 33
type input "0"
type input "10.0"
click at [935, 435] on input "0.0" at bounding box center [925, 434] width 65 height 33
type input "0"
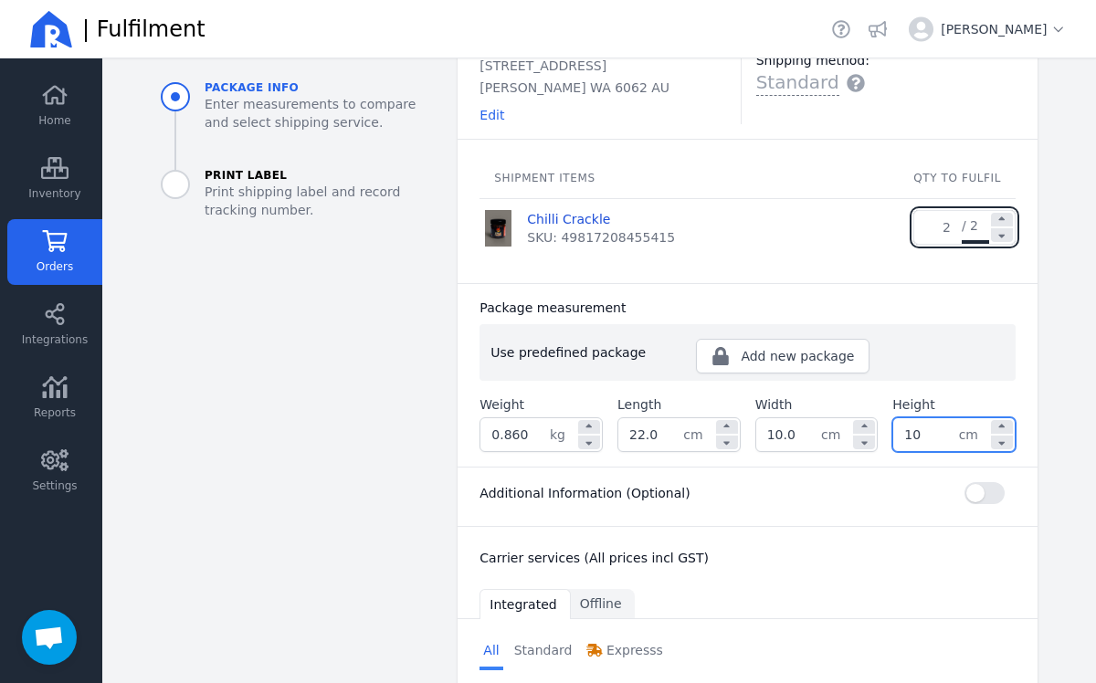
type input "10.0"
click at [839, 490] on div "Additional Information (Optional)" at bounding box center [748, 493] width 536 height 22
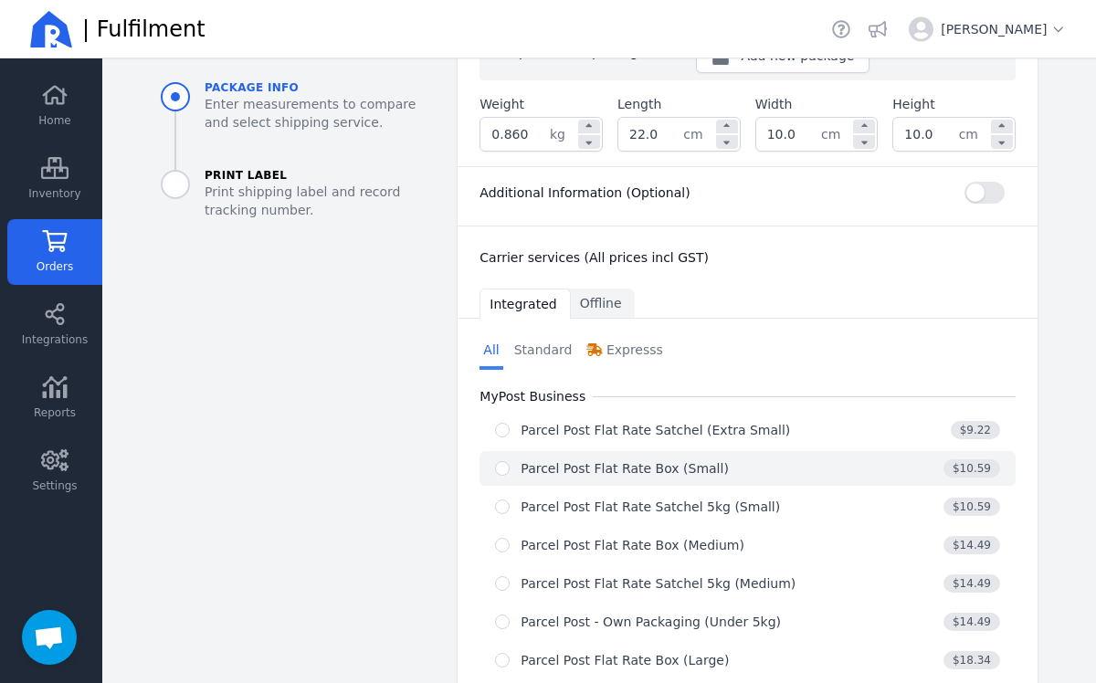
scroll to position [475, 0]
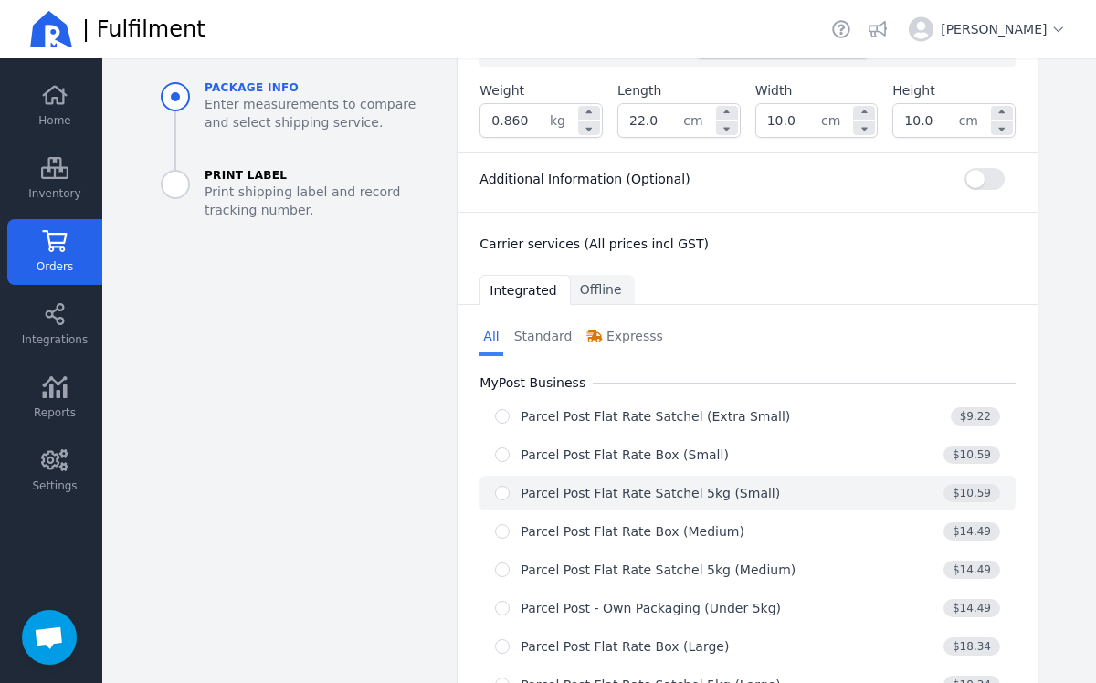
click at [737, 493] on div "Parcel Post Flat Rate Satchel 5kg (Small)" at bounding box center [650, 493] width 259 height 18
radio input "true"
select select "0"
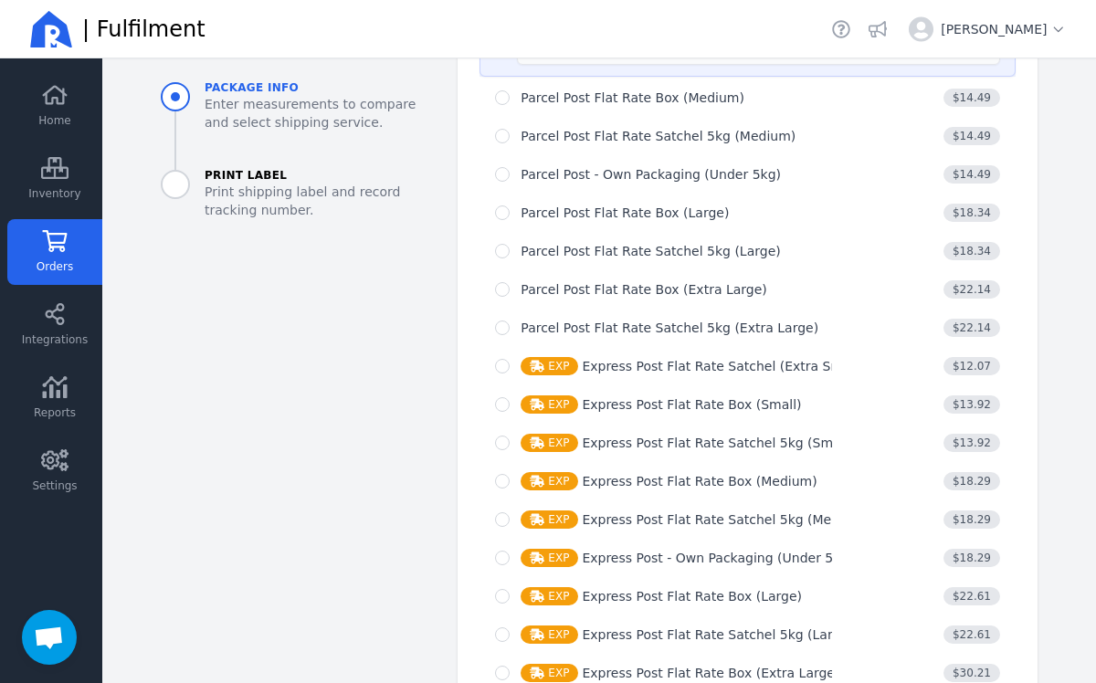
scroll to position [1257, 0]
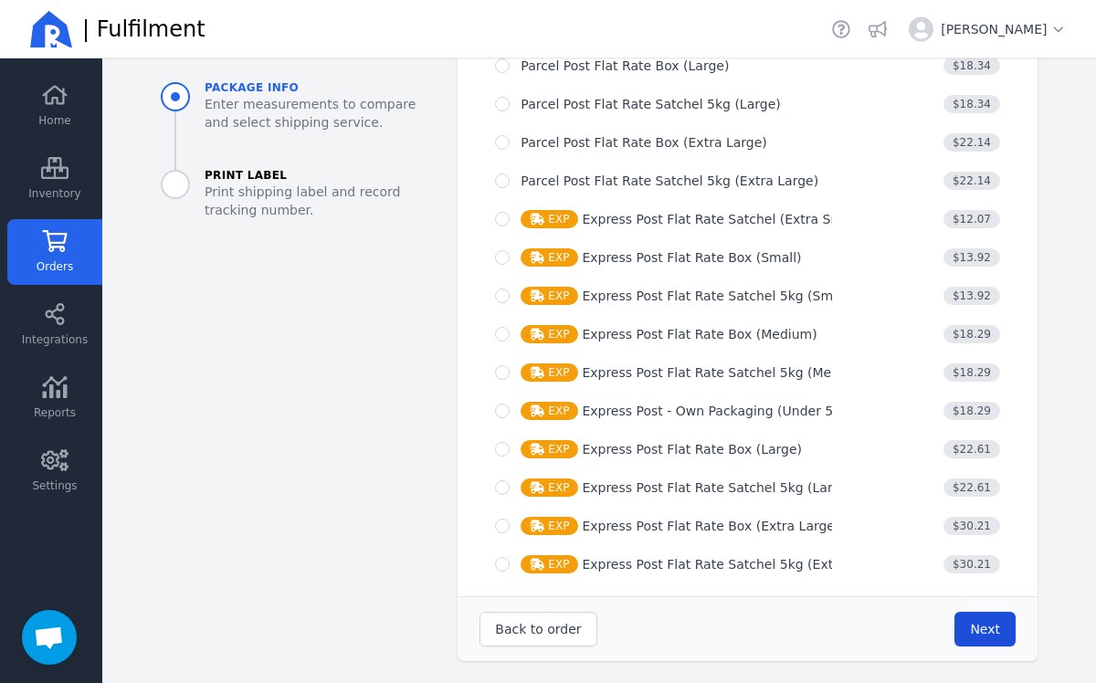
click at [983, 634] on span "Next" at bounding box center [985, 629] width 30 height 15
type input "22.0"
type input "10.0"
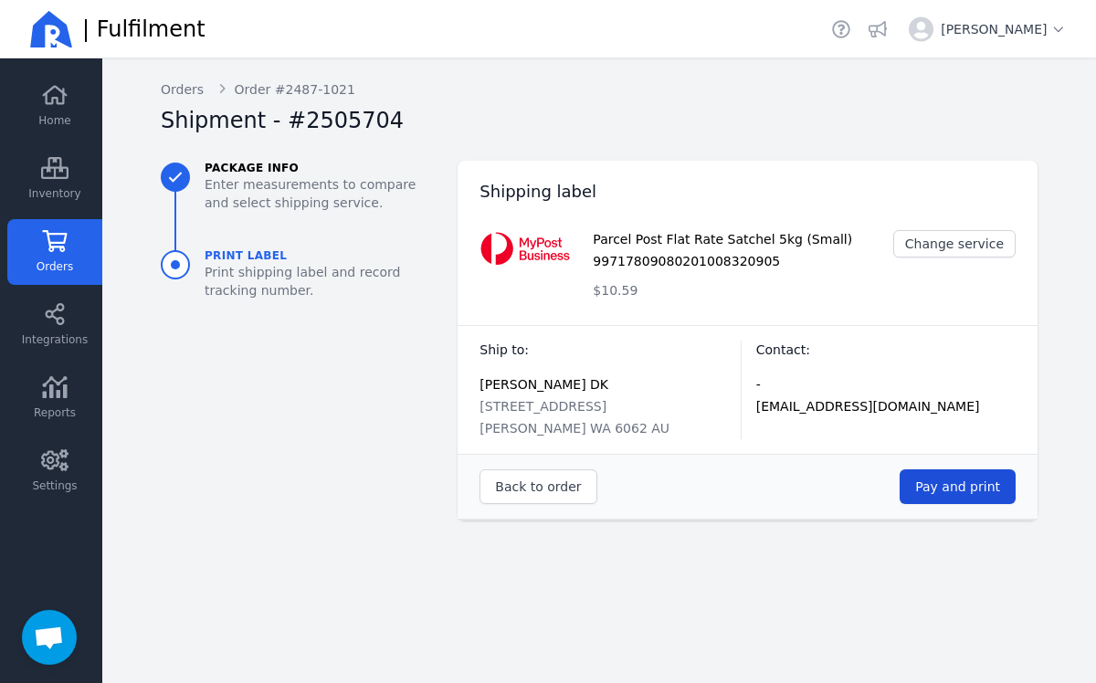
click at [957, 494] on span "Pay and print" at bounding box center [957, 487] width 85 height 18
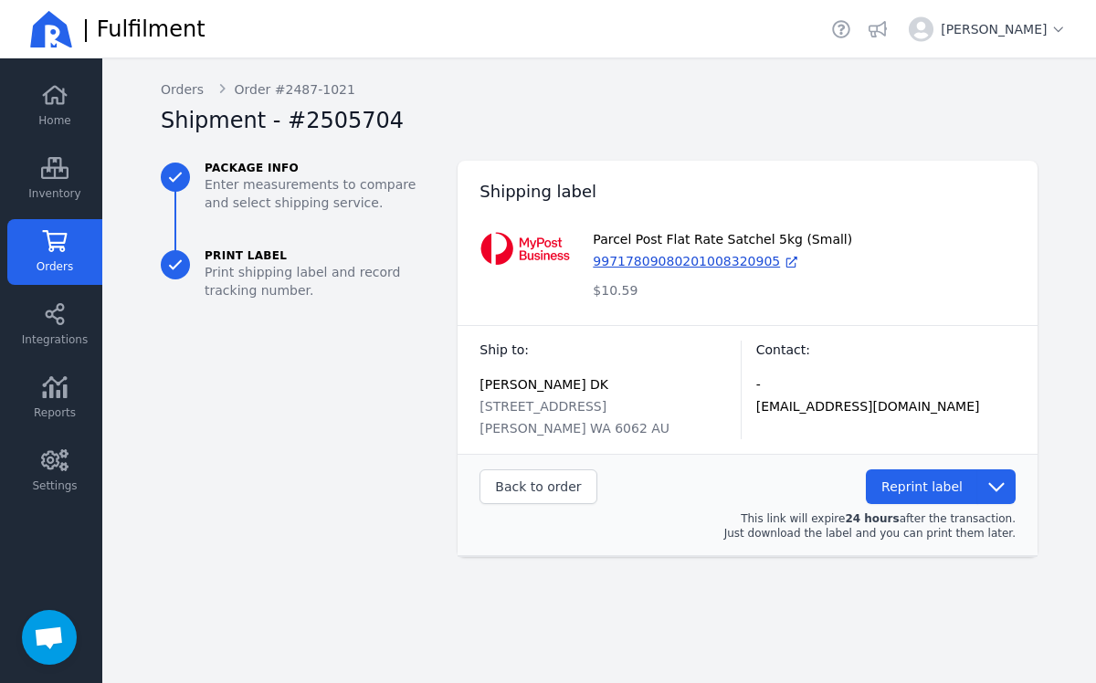
click at [61, 249] on icon at bounding box center [54, 241] width 27 height 22
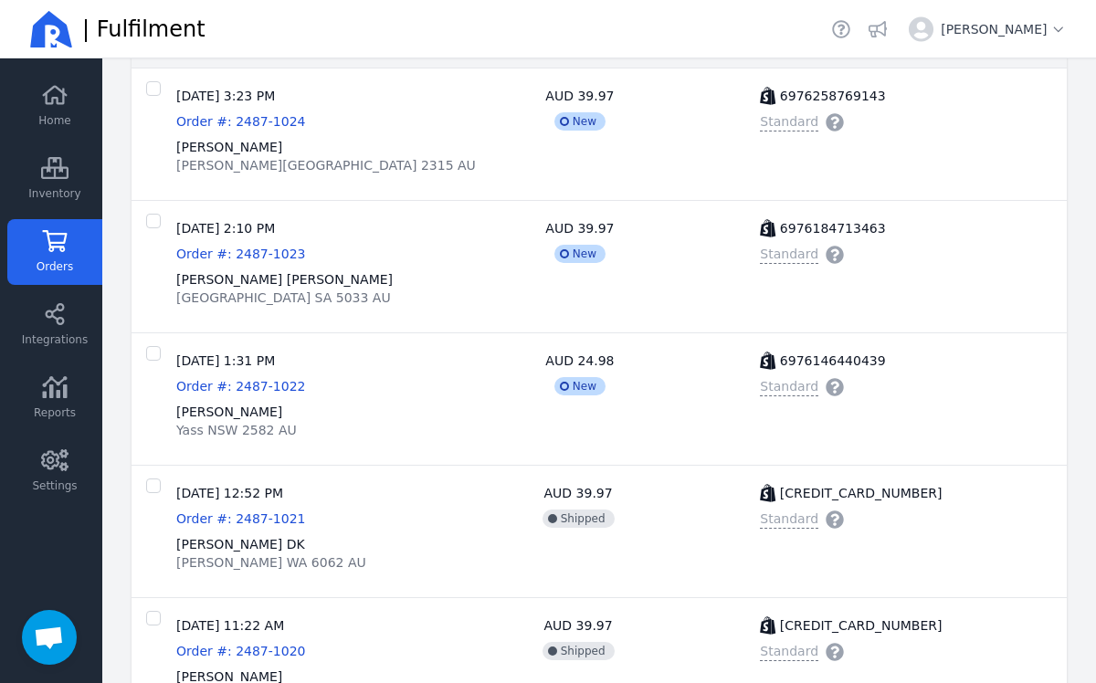
scroll to position [402, 0]
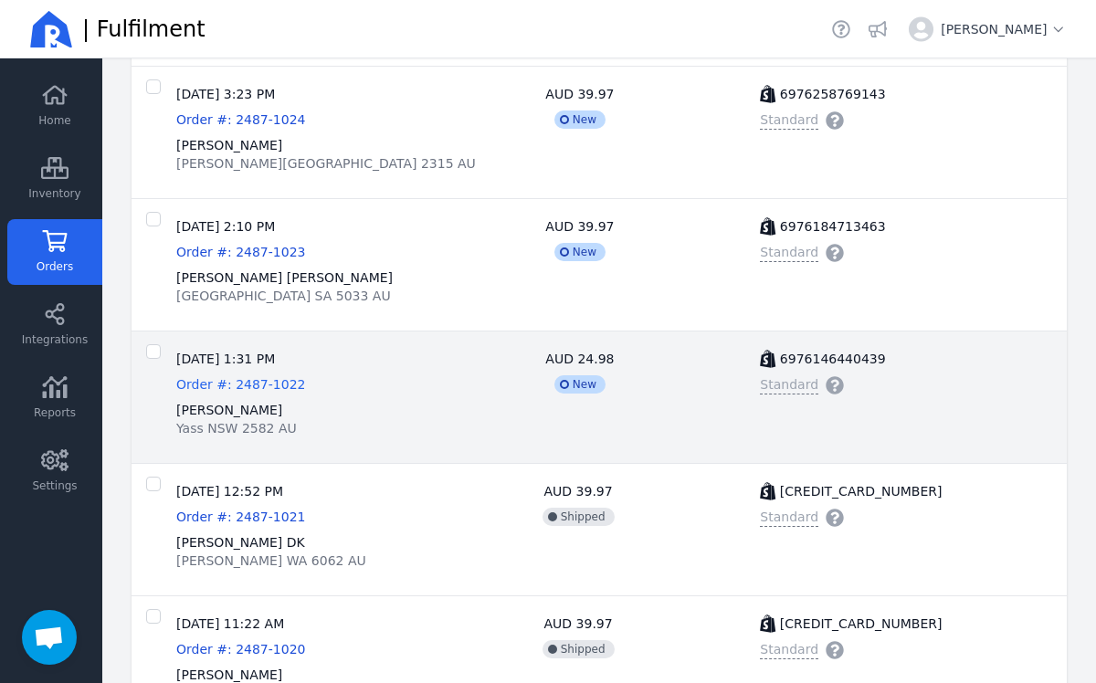
click at [258, 385] on span "Order #: 2487-1022" at bounding box center [240, 384] width 129 height 15
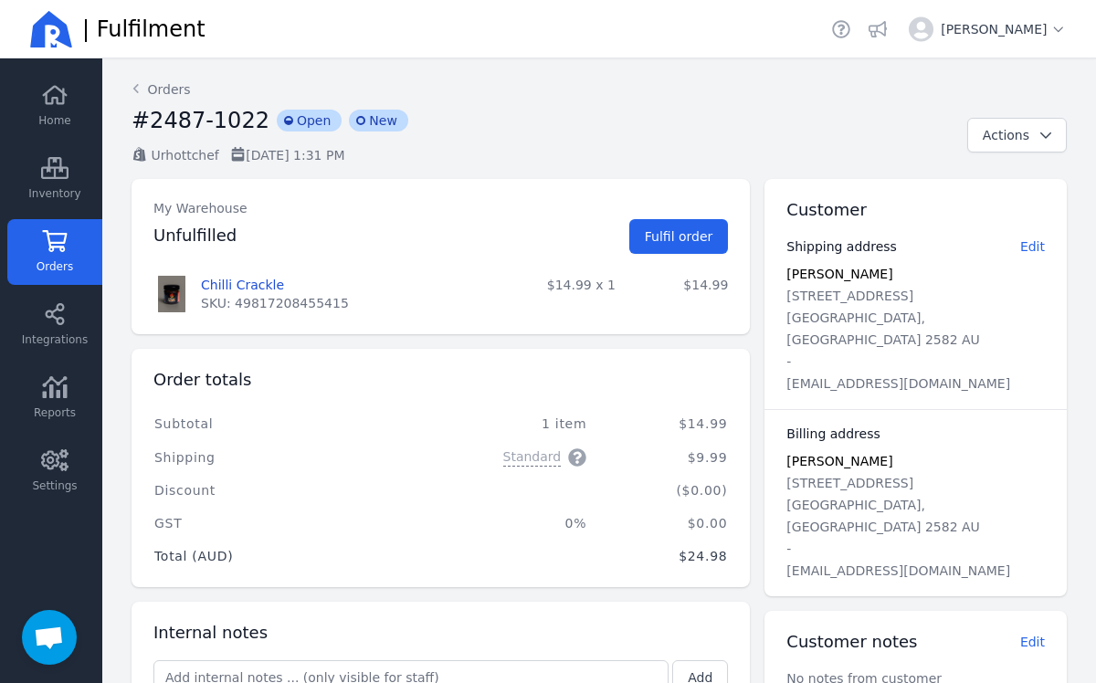
scroll to position [132, 0]
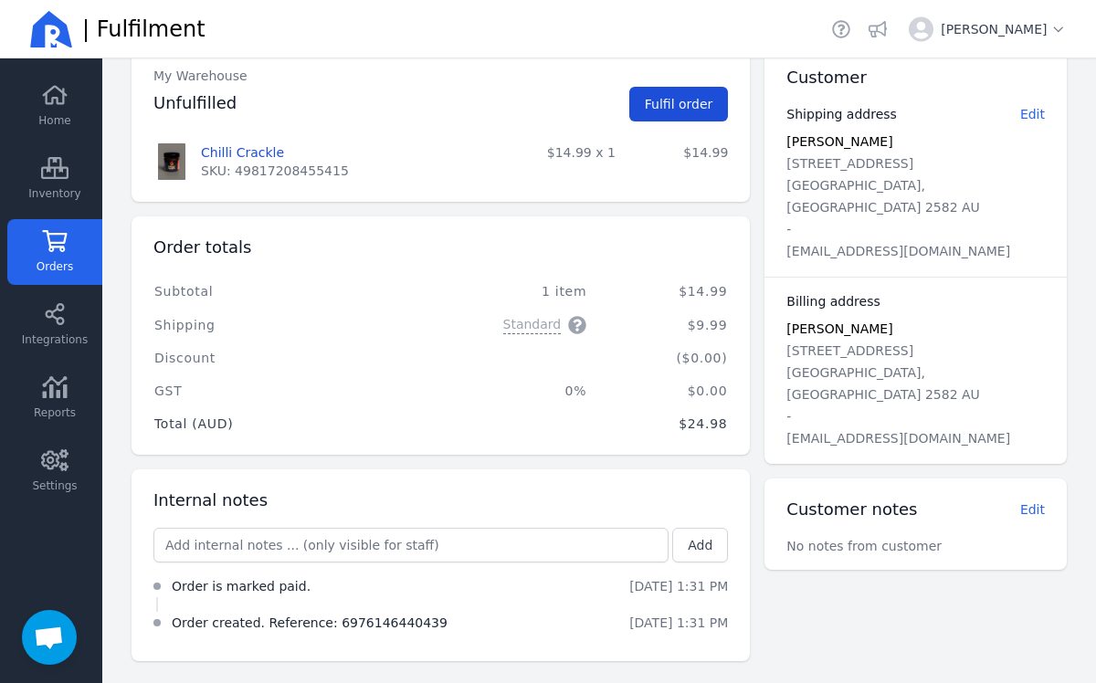
click at [681, 97] on span "Fulfil order" at bounding box center [679, 104] width 69 height 15
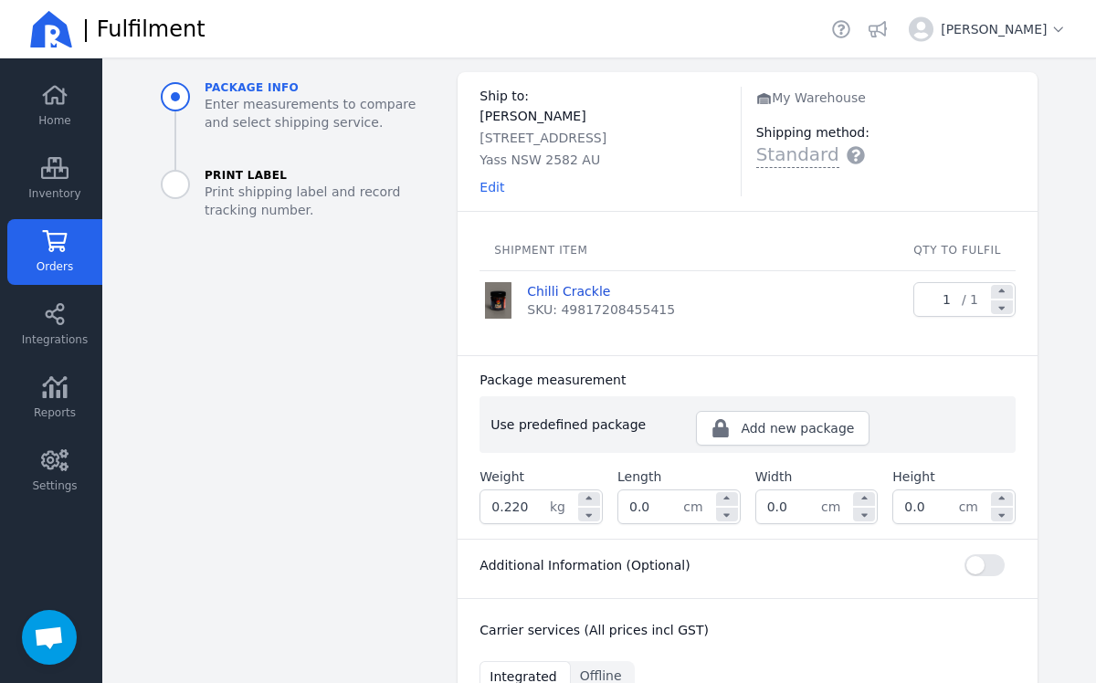
scroll to position [101, 0]
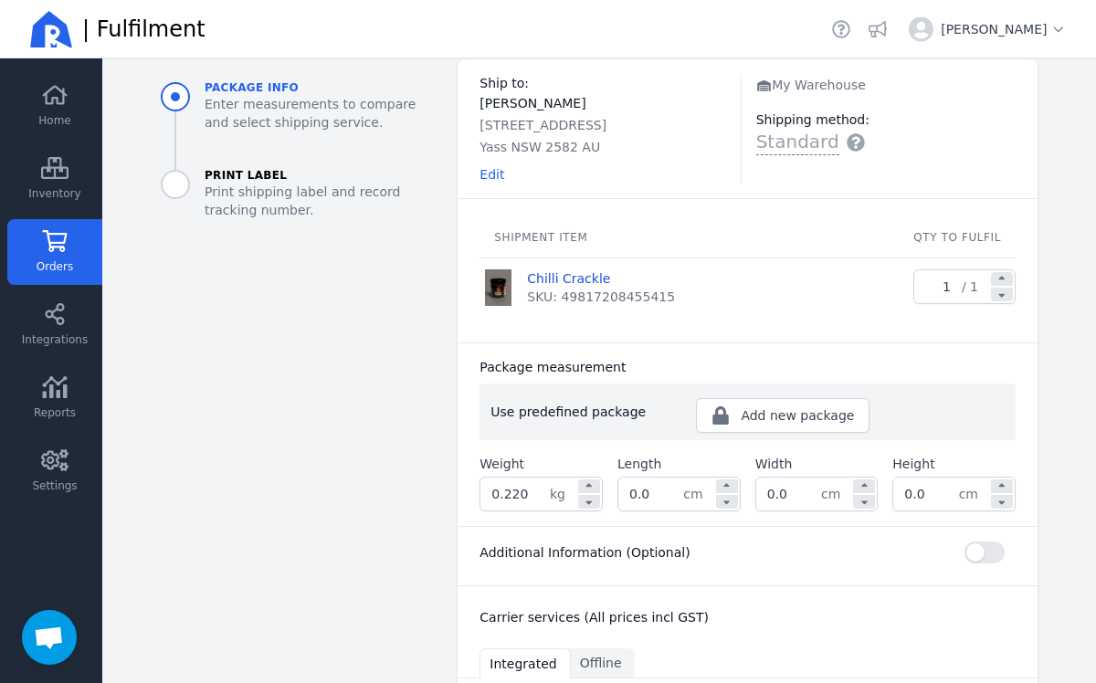
click at [547, 499] on input "0.220" at bounding box center [514, 494] width 69 height 33
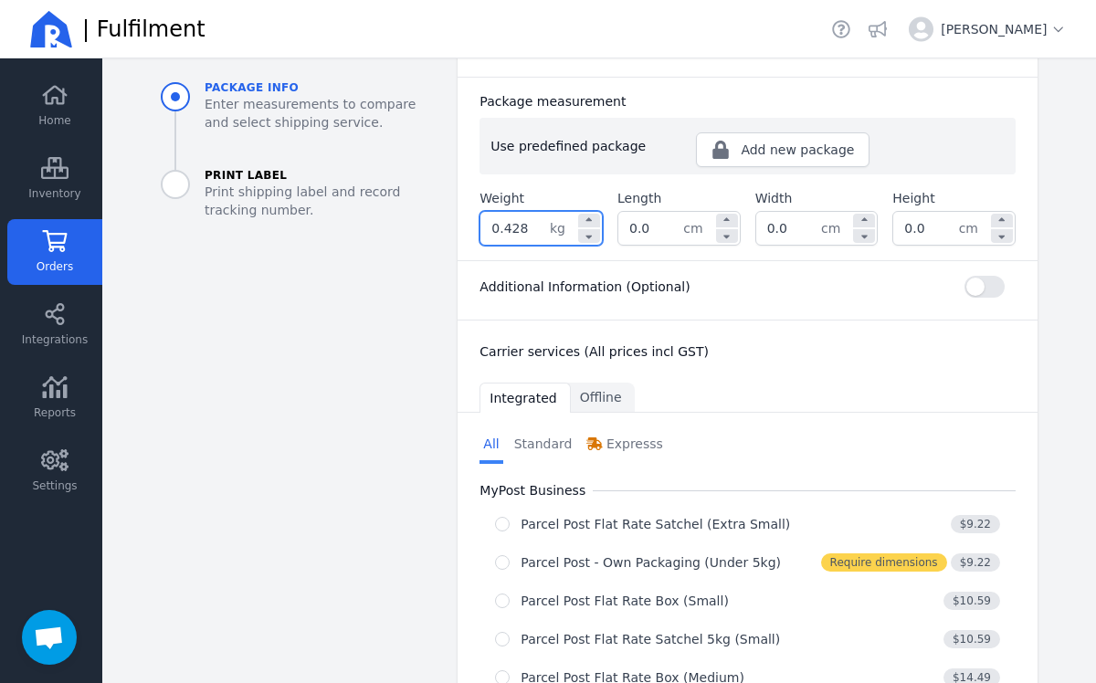
scroll to position [373, 0]
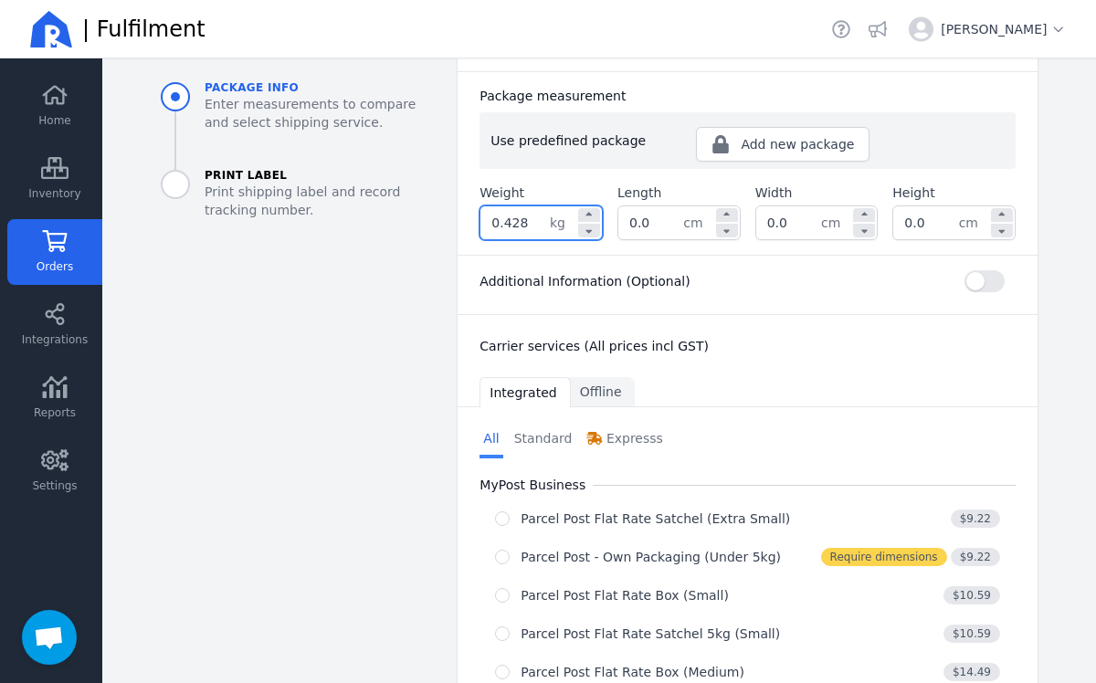
type input "0.428"
click at [652, 222] on div "Use predefined package Add new package ​ Weight 0.428 kg Length 0.0 cm Width 0.…" at bounding box center [748, 176] width 536 height 128
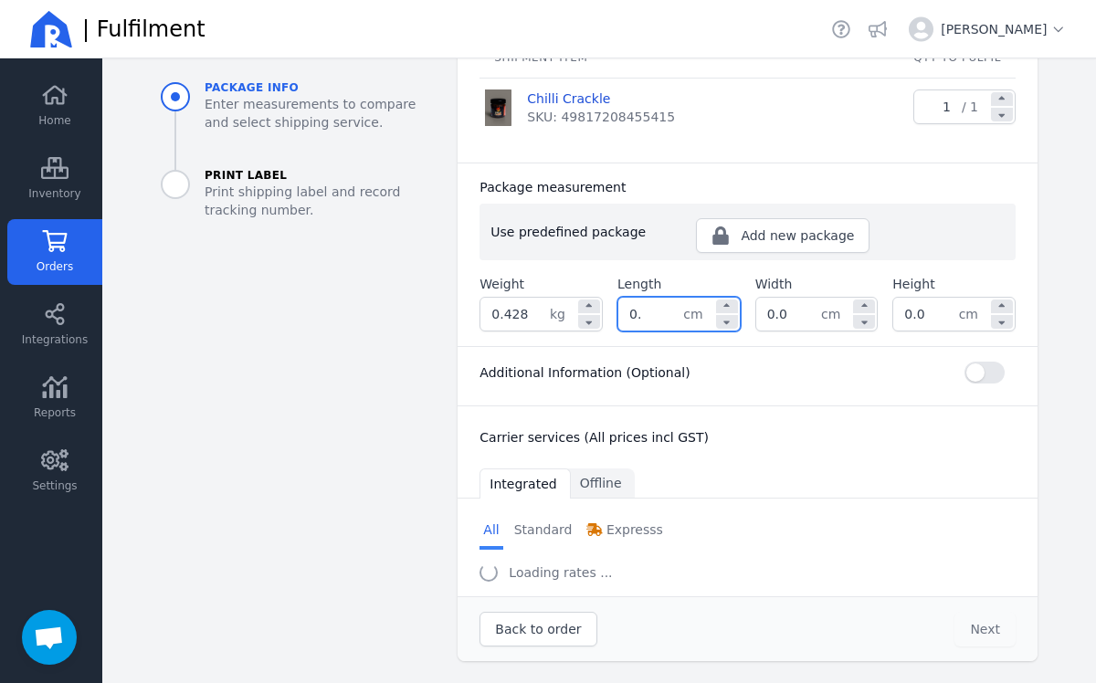
type input "0"
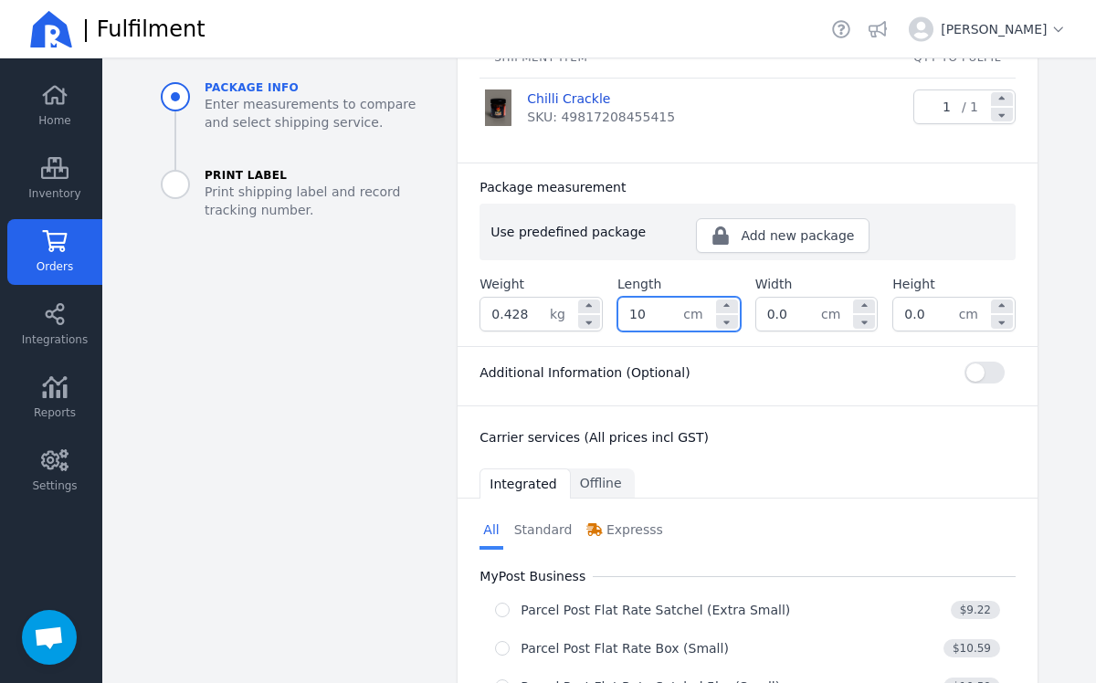
type input "10.0"
click at [794, 315] on input "0.0" at bounding box center [788, 314] width 65 height 33
type input "0"
type input "10.0"
click at [936, 318] on input "0.0" at bounding box center [925, 314] width 65 height 33
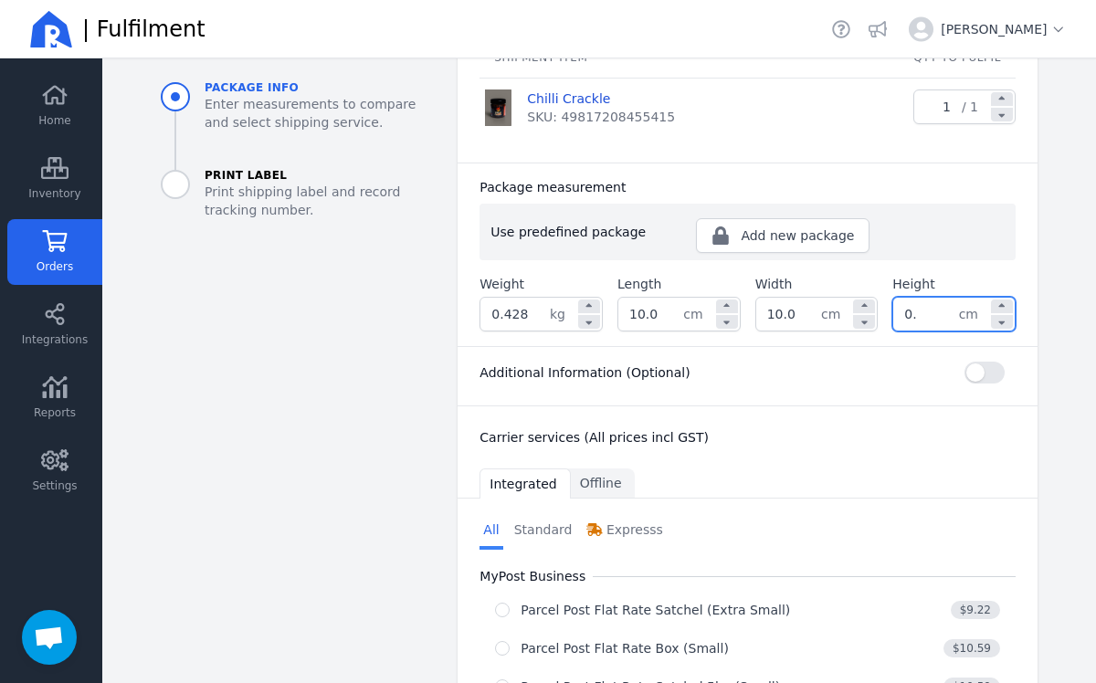
type input "0"
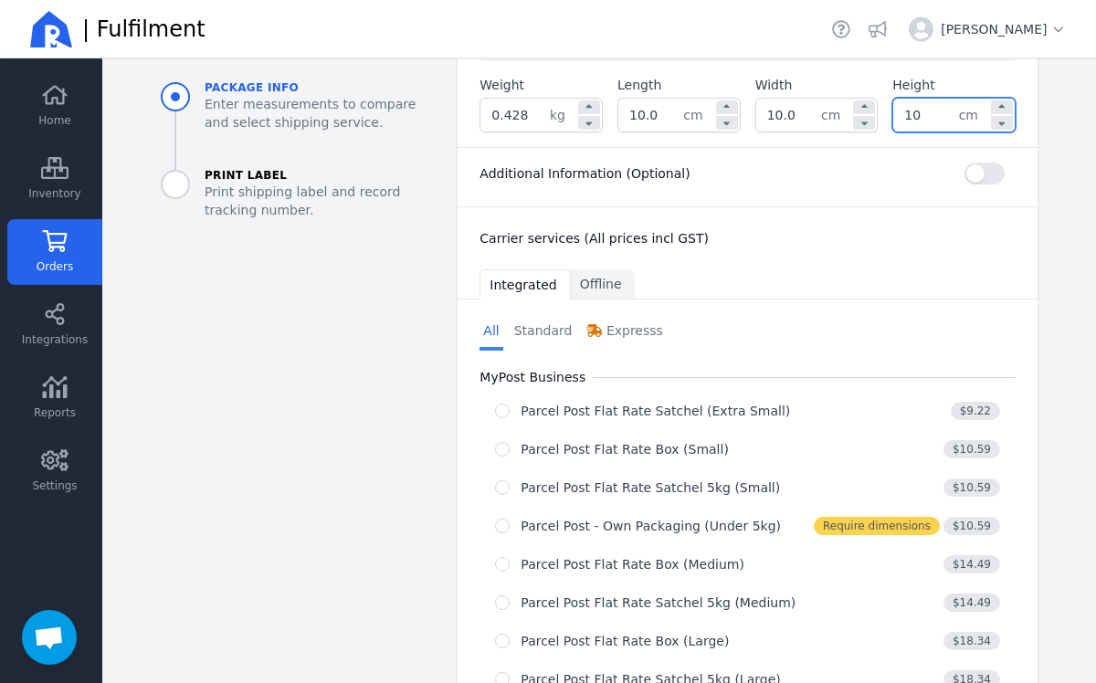
type input "10.0"
click at [896, 261] on div "Ship to: [PERSON_NAME] [STREET_ADDRESS] AU Edit My Warehouse Shipping method: S…" at bounding box center [748, 458] width 580 height 1556
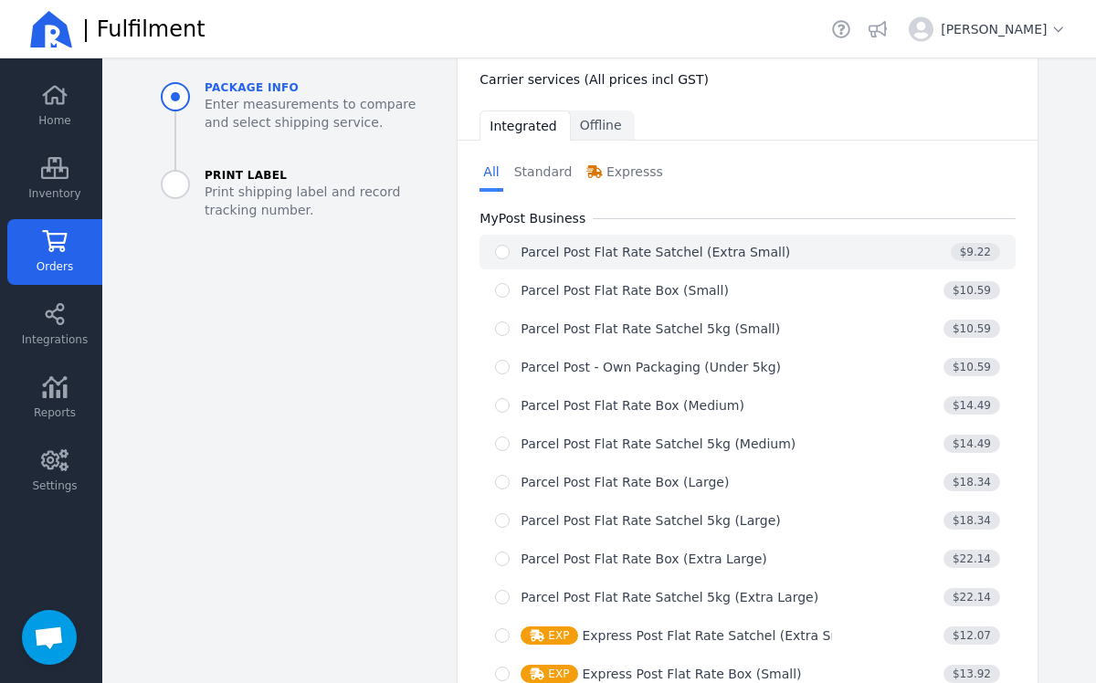
scroll to position [648, 0]
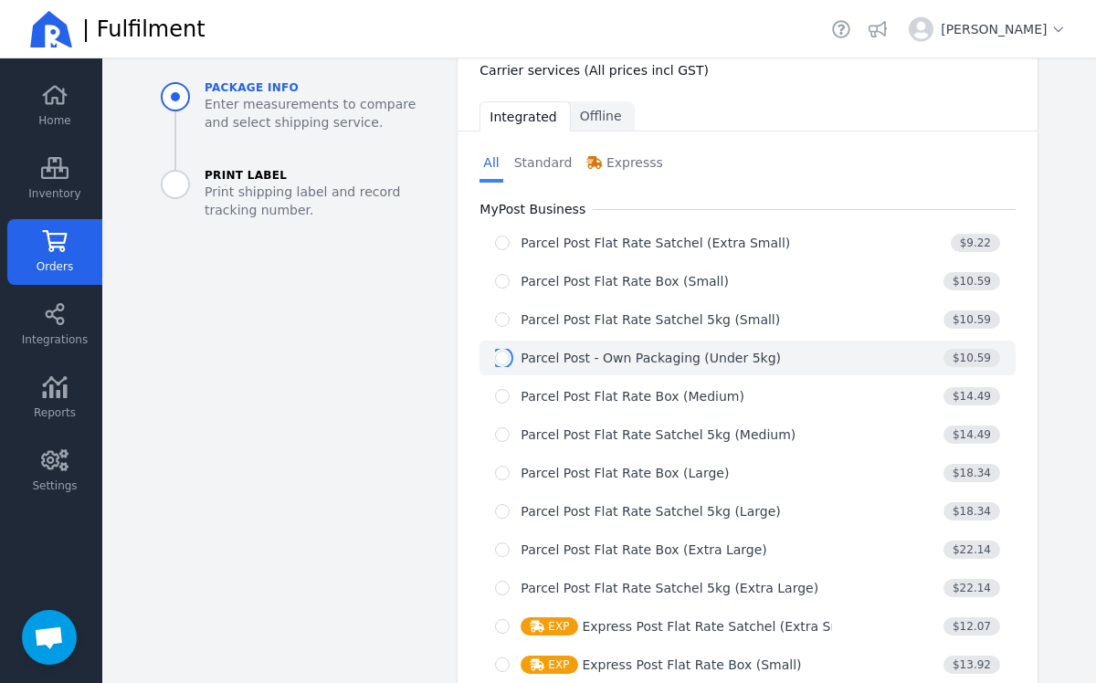
click at [505, 362] on input "radio" at bounding box center [502, 358] width 15 height 15
radio input "true"
select select "0"
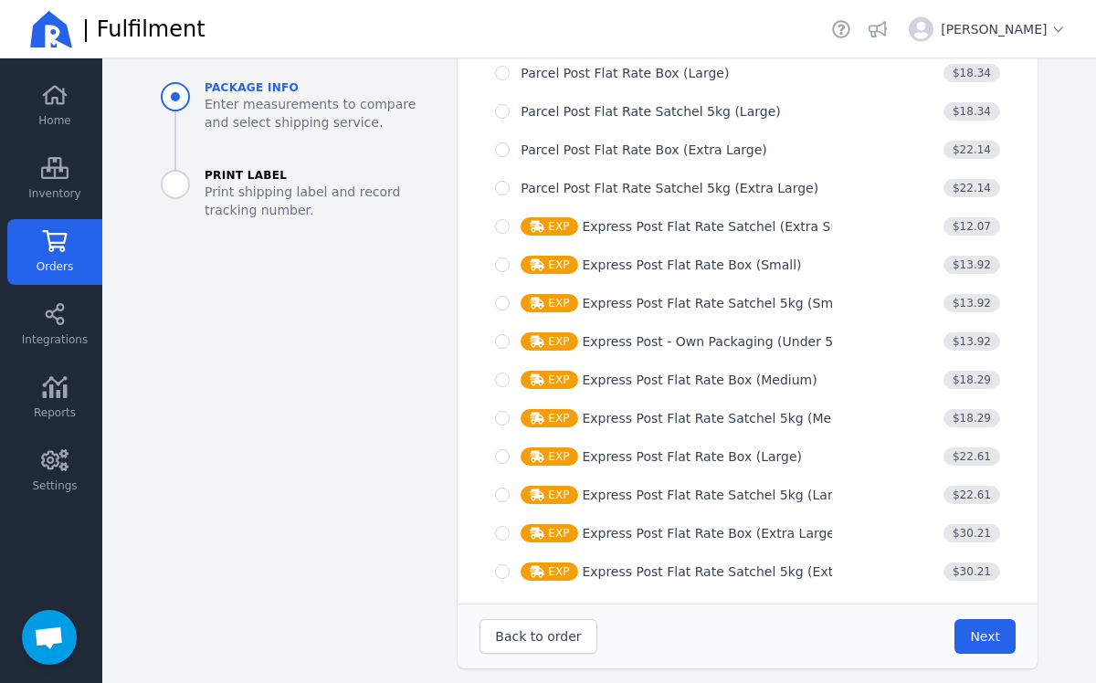
scroll to position [1257, 0]
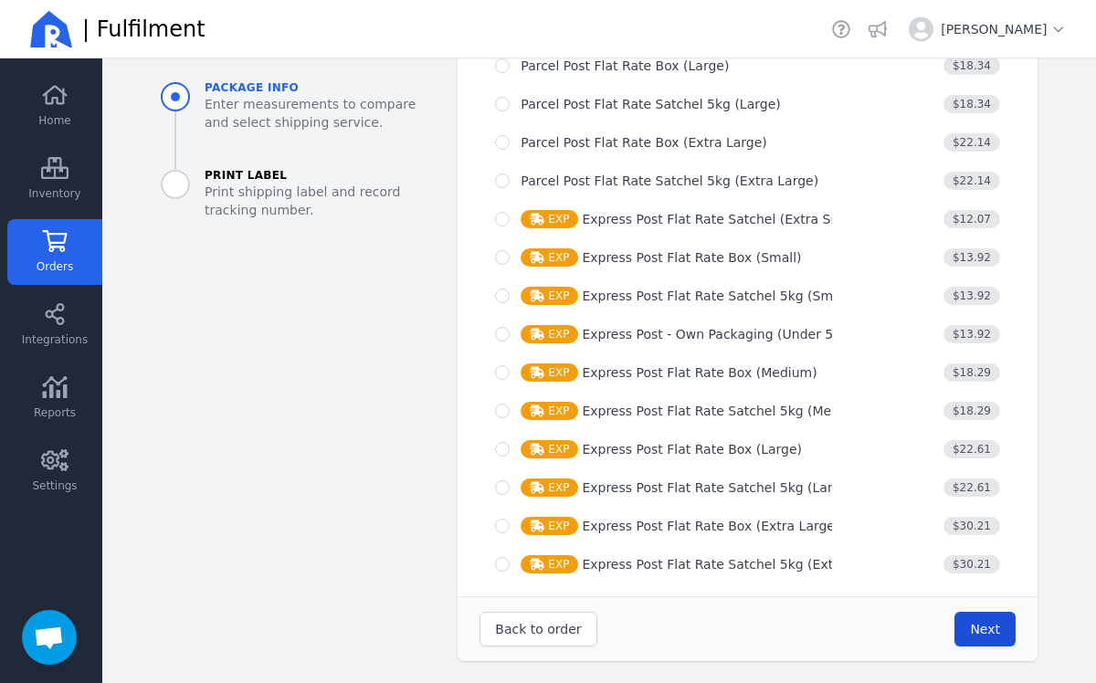
click at [999, 640] on button "Next" at bounding box center [984, 629] width 61 height 35
type input "10.0"
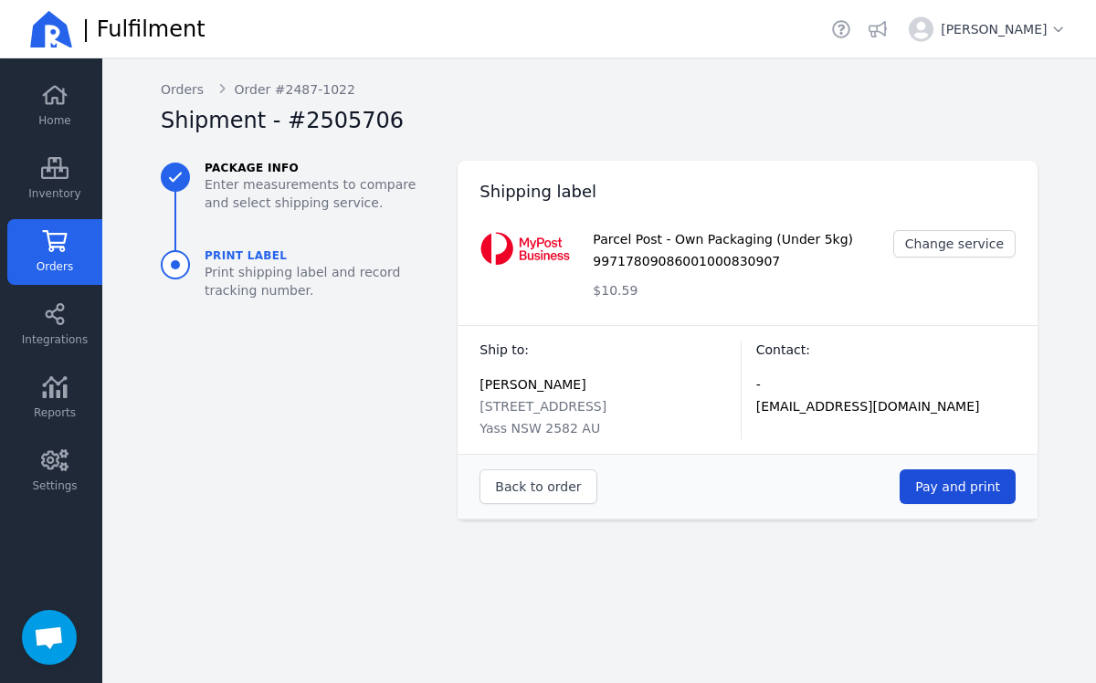
click at [932, 489] on span "Pay and print" at bounding box center [957, 487] width 85 height 15
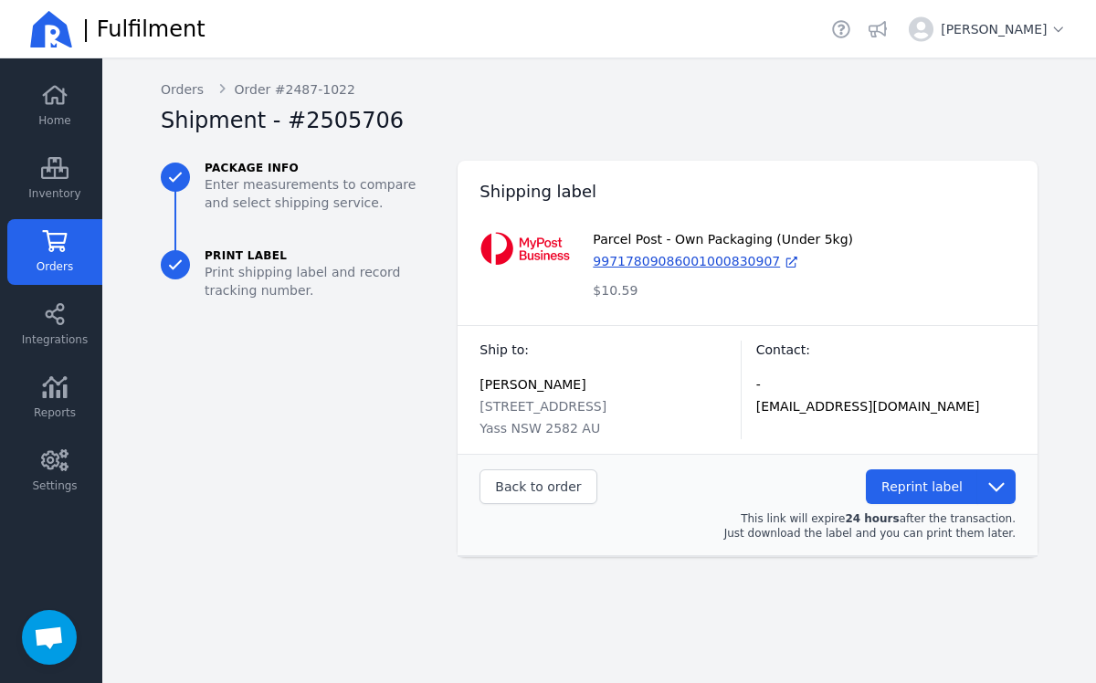
click at [66, 251] on icon at bounding box center [54, 241] width 27 height 22
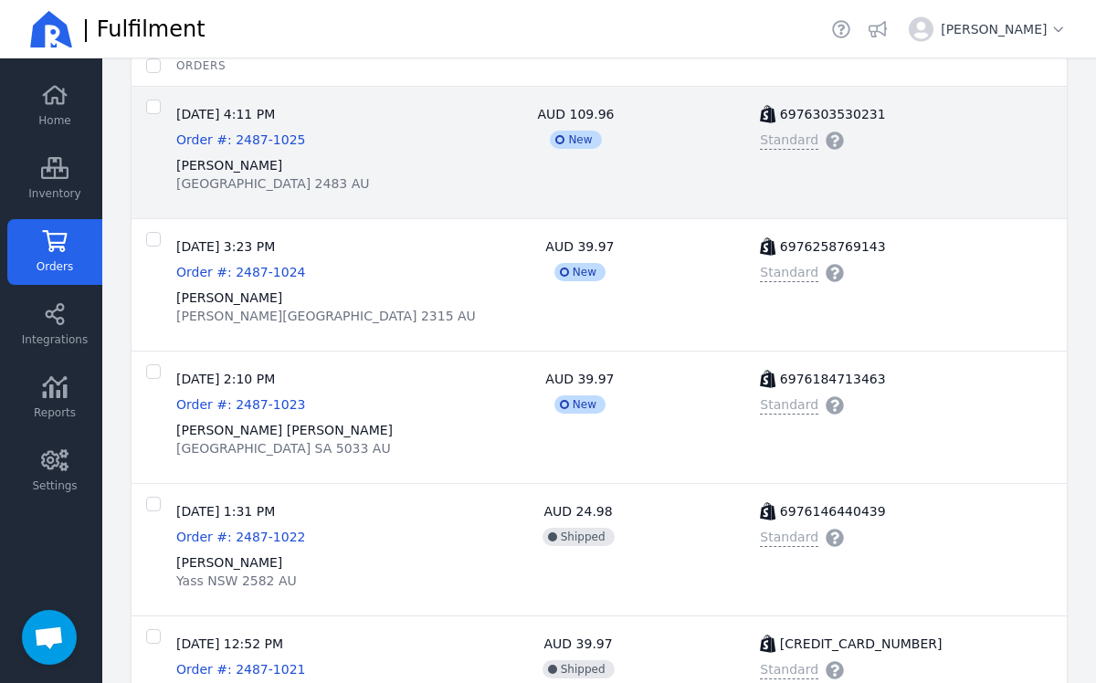
scroll to position [280, 0]
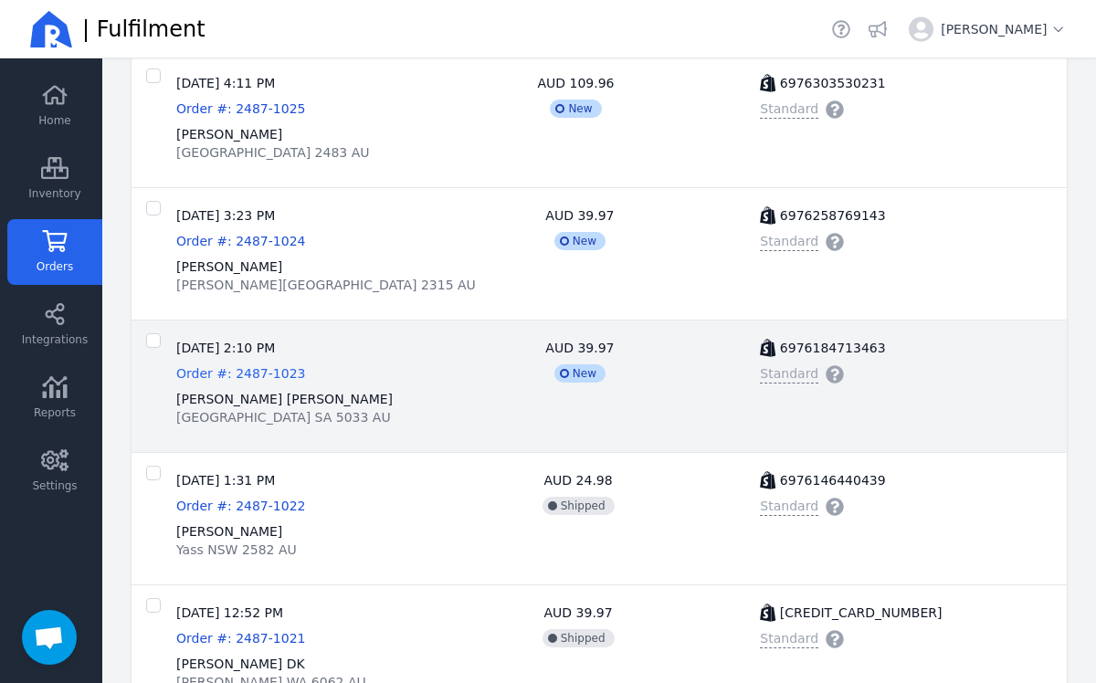
click at [279, 377] on span "Order #: 2487-1023" at bounding box center [240, 373] width 129 height 15
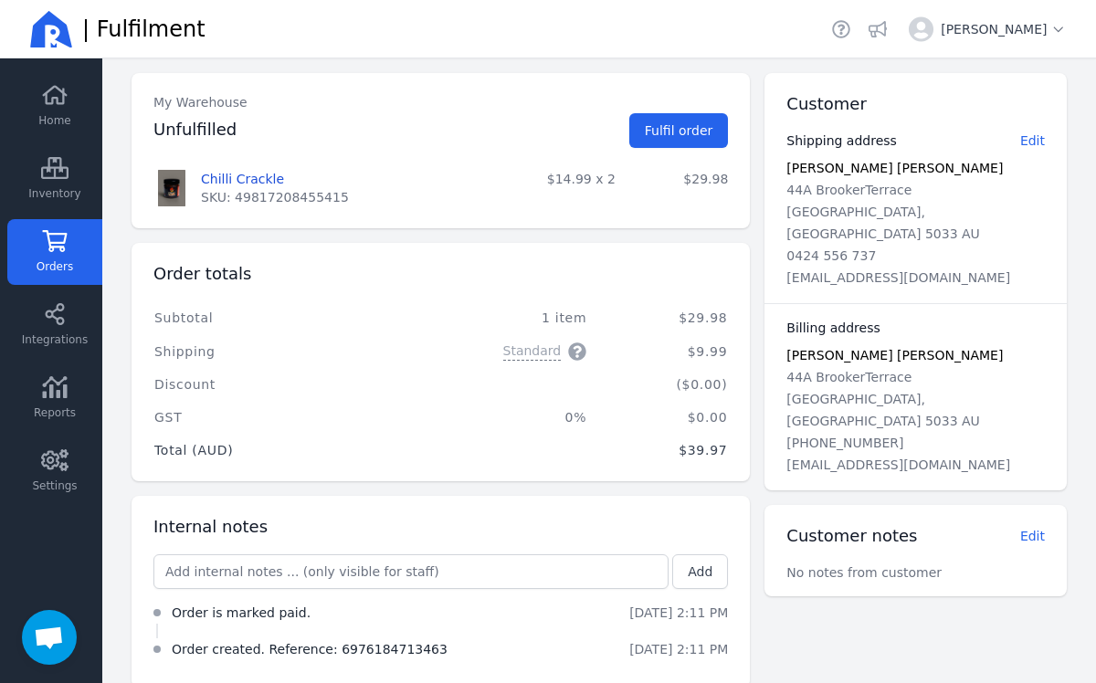
scroll to position [107, 0]
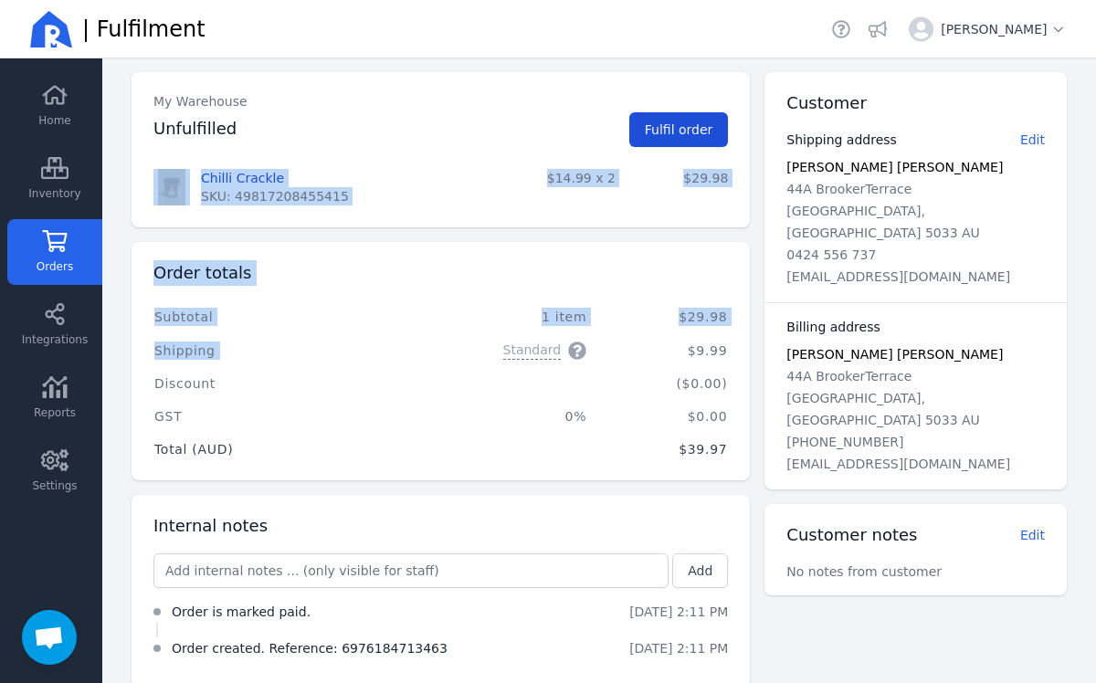
drag, startPoint x: 504, startPoint y: 353, endPoint x: 651, endPoint y: 135, distance: 263.2
click at [651, 136] on div "My Warehouse Unfulfilled Fulfil order product price x qty Total Chilli Crackle …" at bounding box center [433, 379] width 633 height 615
click at [660, 139] on button "Fulfil order" at bounding box center [679, 129] width 100 height 35
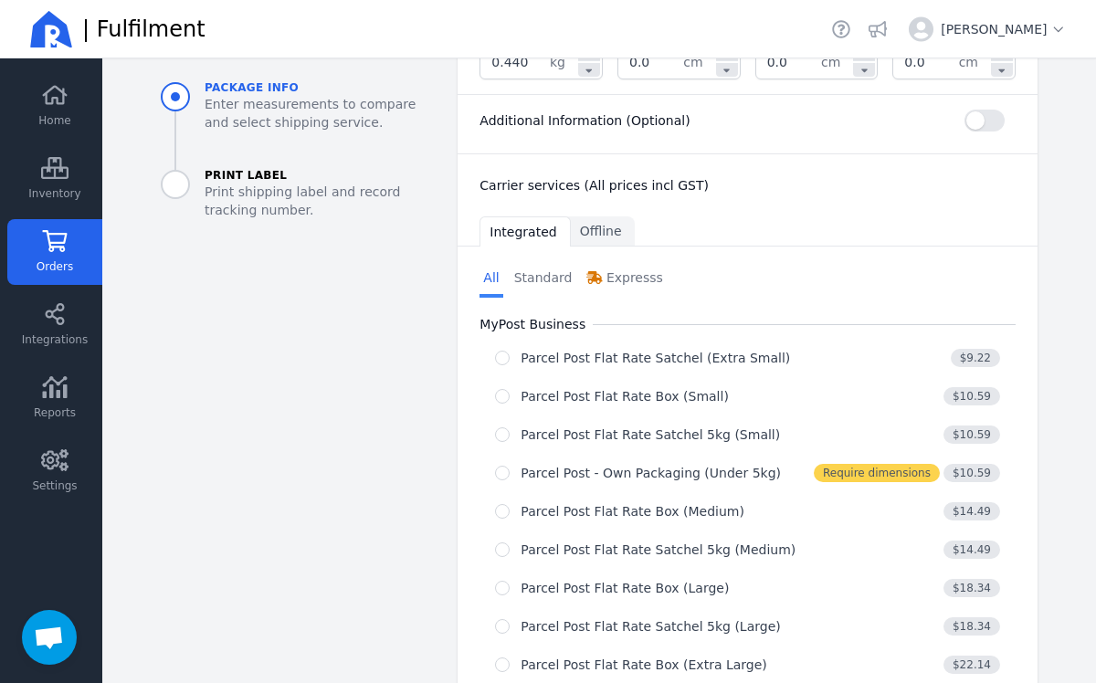
scroll to position [541, 0]
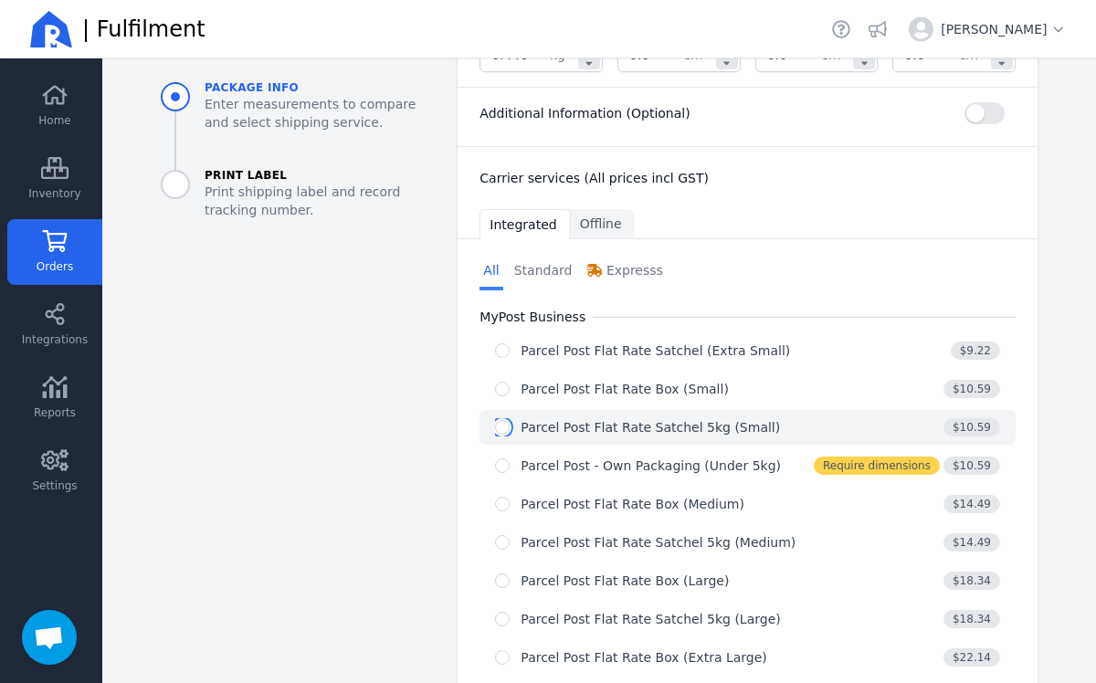
click at [504, 430] on input "radio" at bounding box center [502, 427] width 15 height 15
radio input "true"
select select "0"
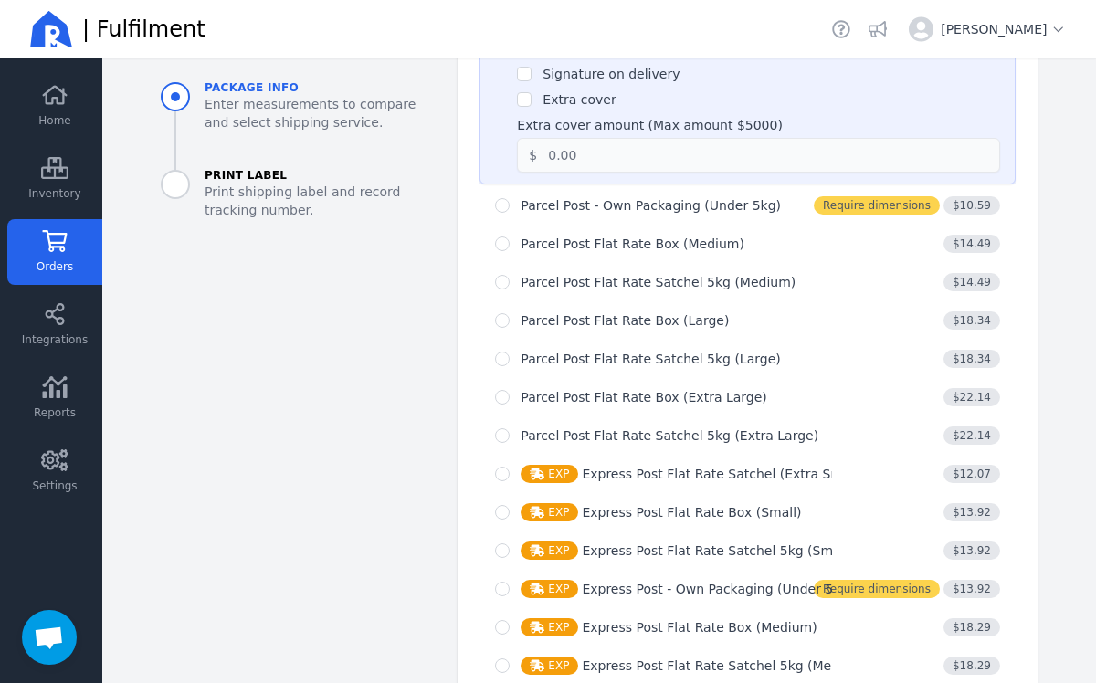
scroll to position [1257, 0]
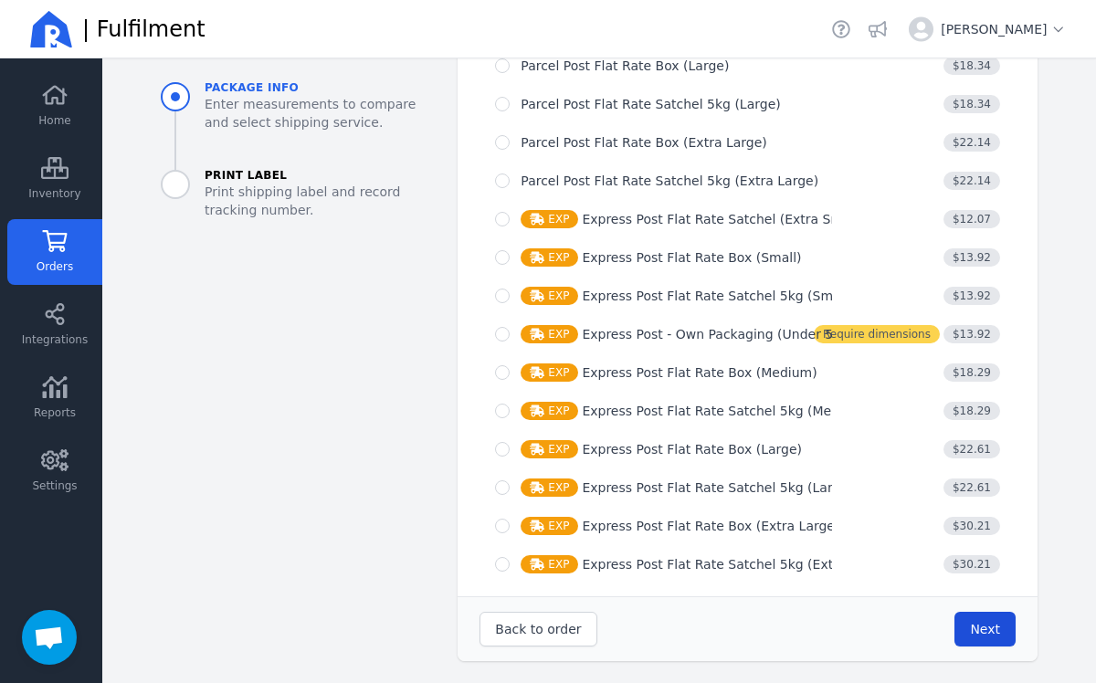
click at [994, 634] on span "Next" at bounding box center [985, 629] width 30 height 15
type input "0.0"
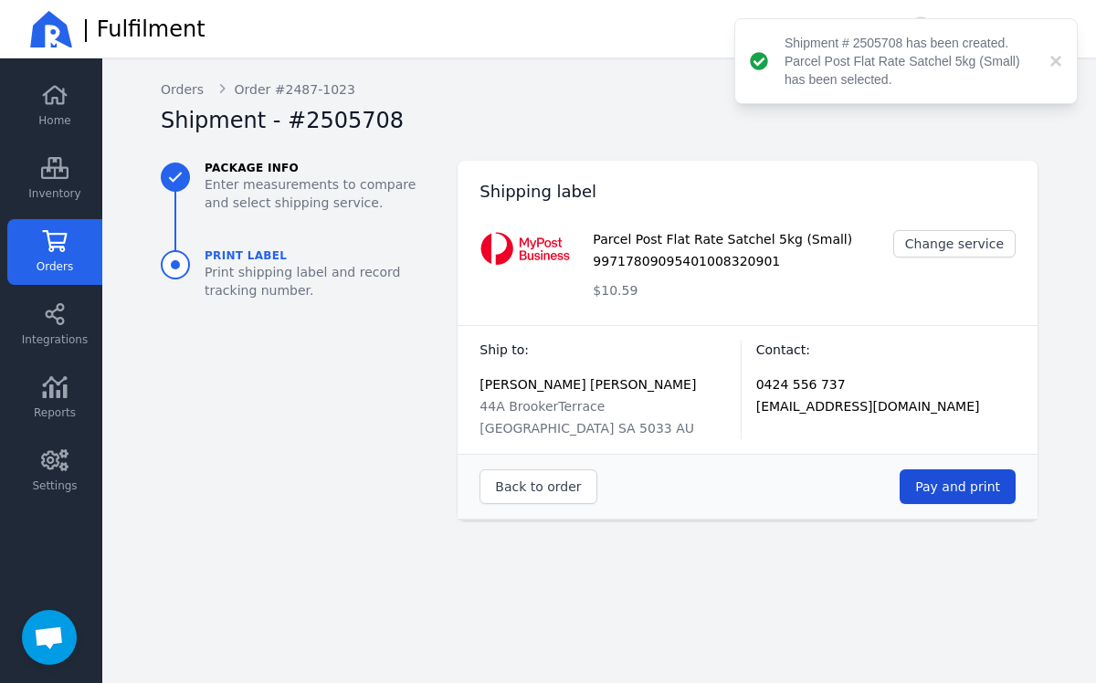
click at [979, 491] on span "Pay and print" at bounding box center [957, 487] width 85 height 15
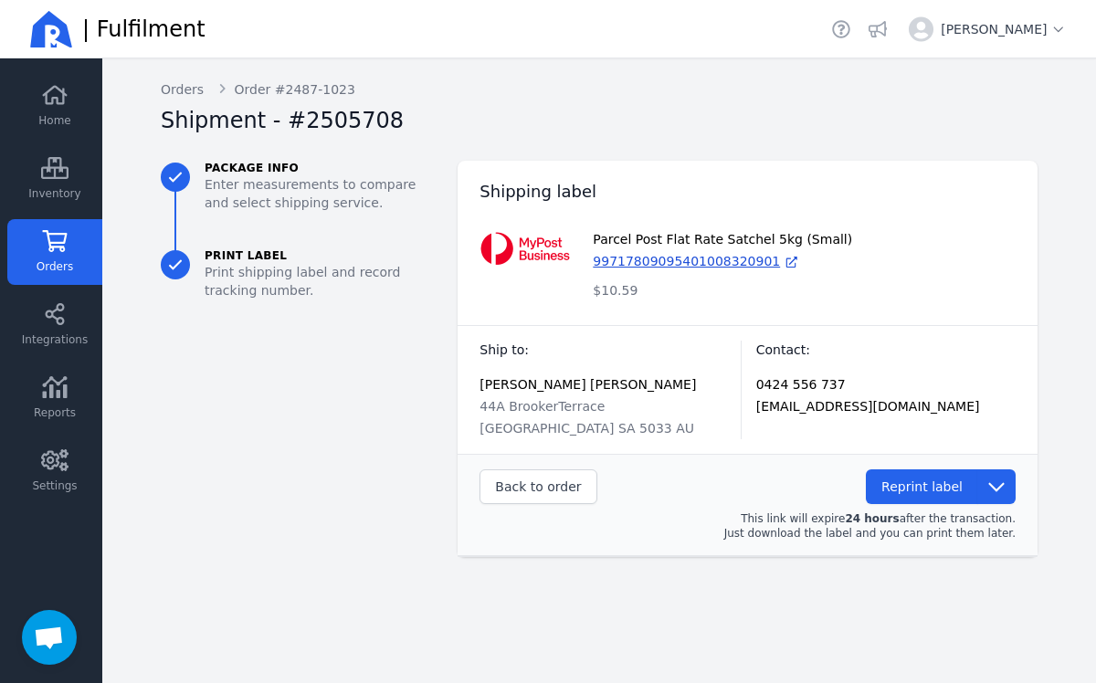
click at [45, 234] on icon at bounding box center [54, 241] width 27 height 22
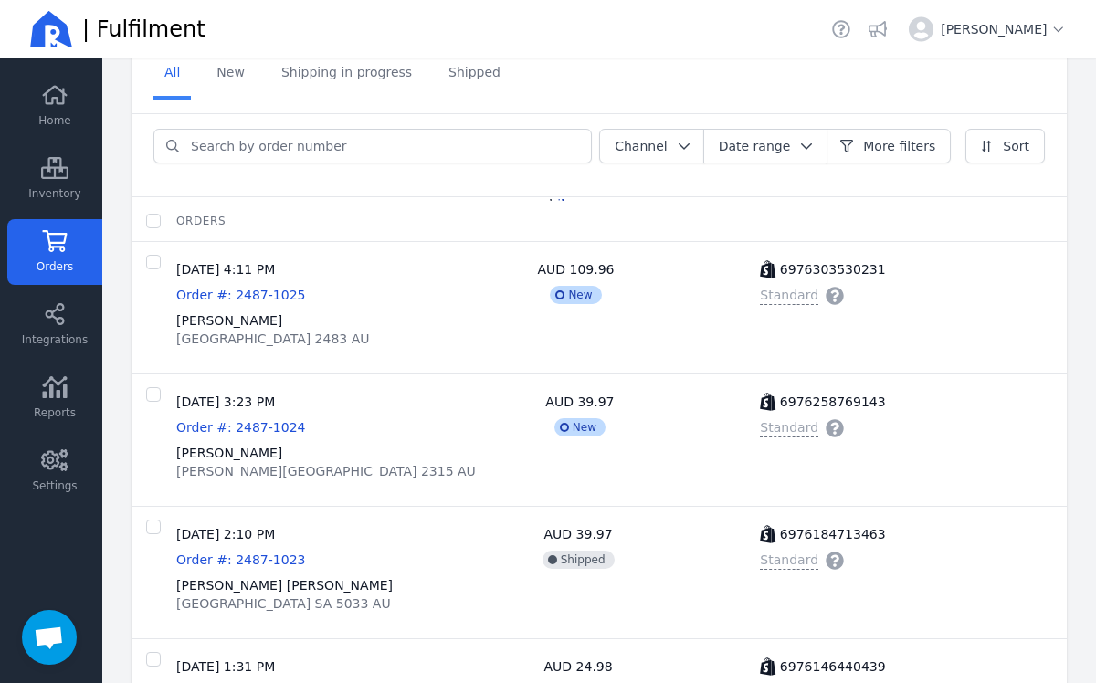
scroll to position [111, 0]
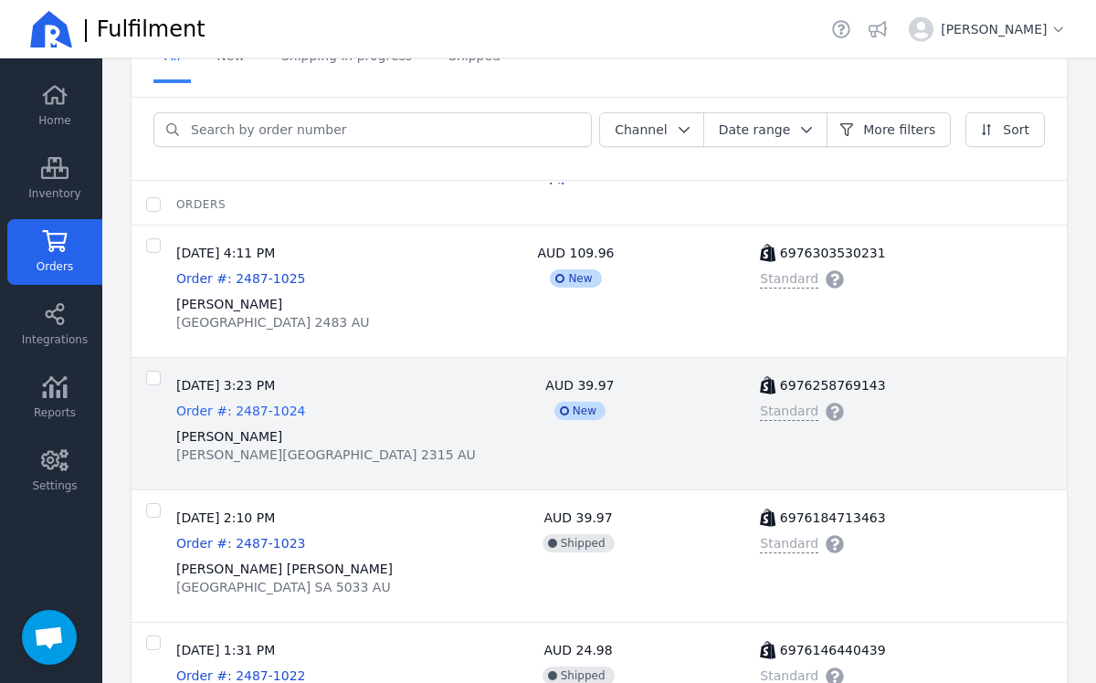
click at [242, 412] on span "Order #: 2487-1024" at bounding box center [240, 411] width 129 height 15
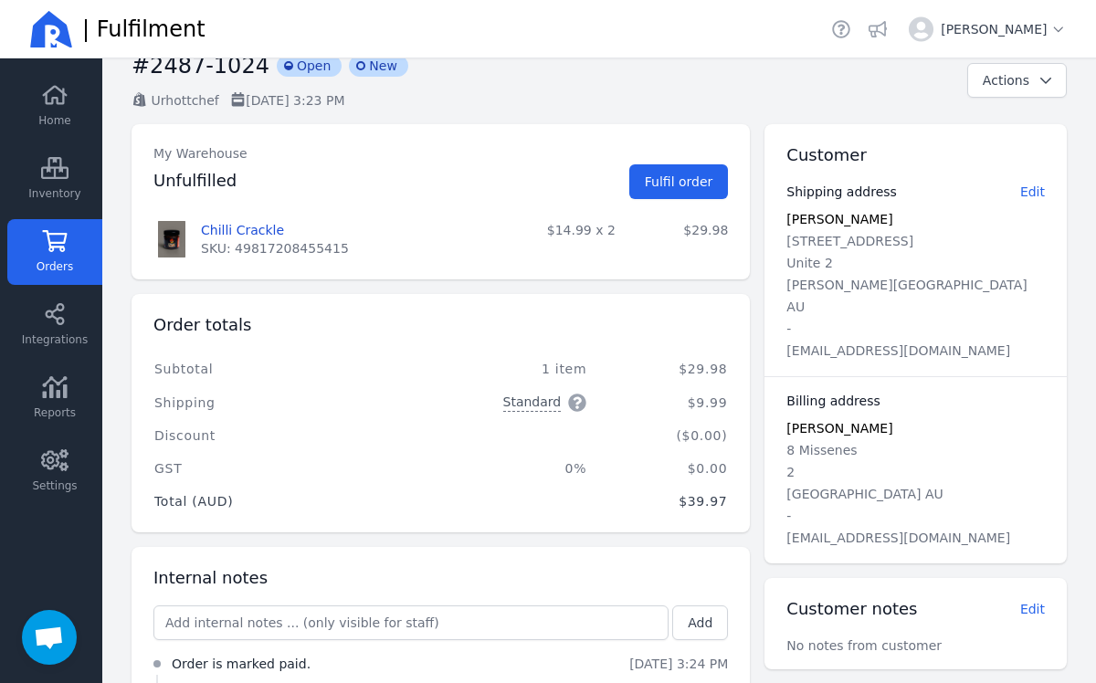
scroll to position [132, 0]
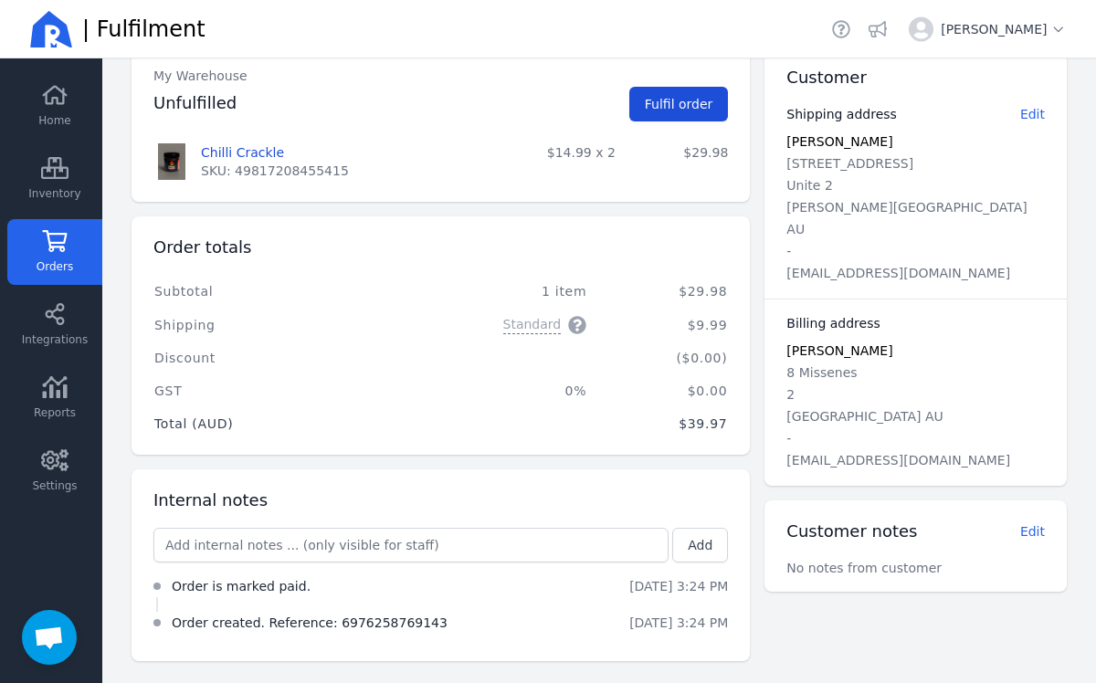
click at [658, 119] on button "Fulfil order" at bounding box center [679, 104] width 100 height 35
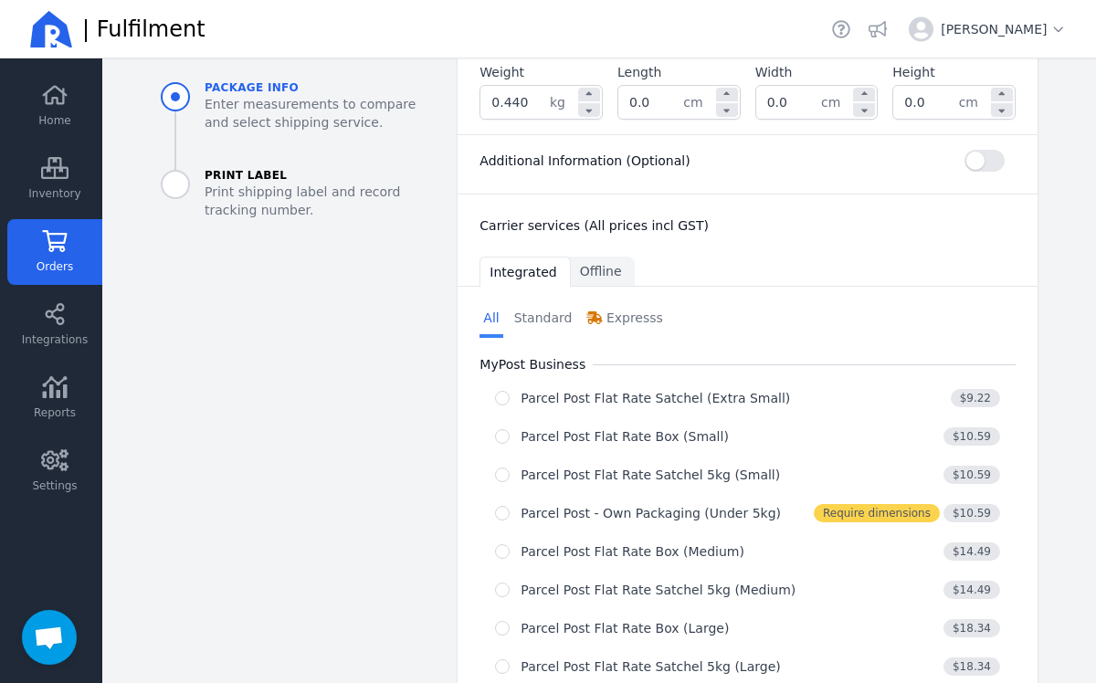
scroll to position [538, 0]
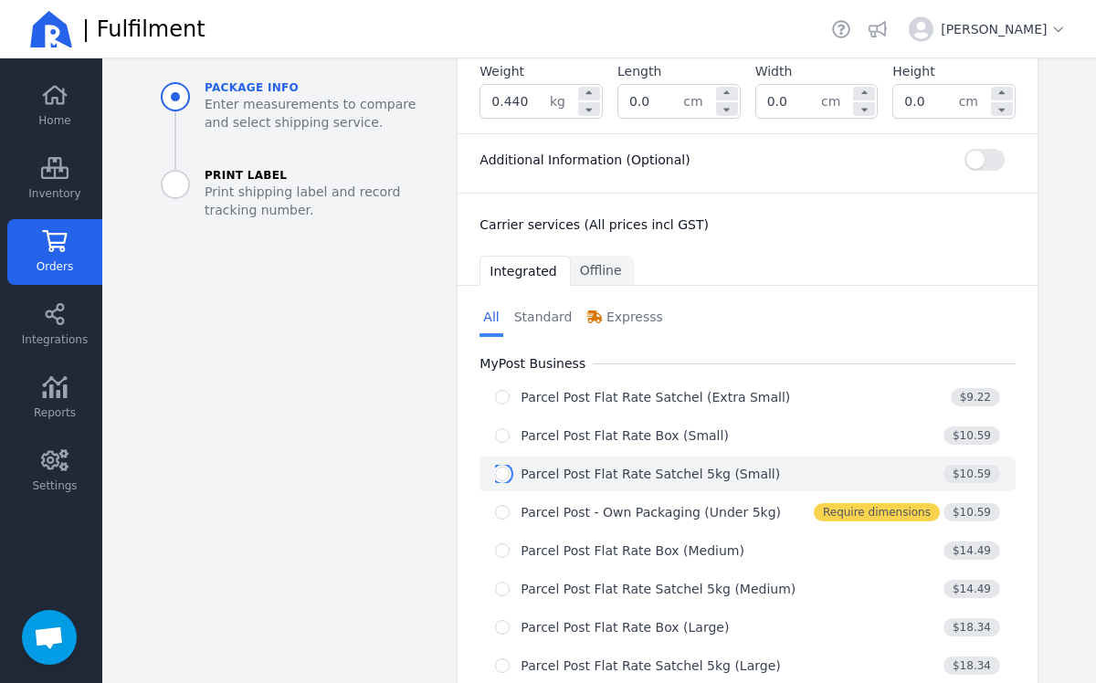
click at [501, 467] on input "radio" at bounding box center [502, 474] width 15 height 15
radio input "true"
select select "0"
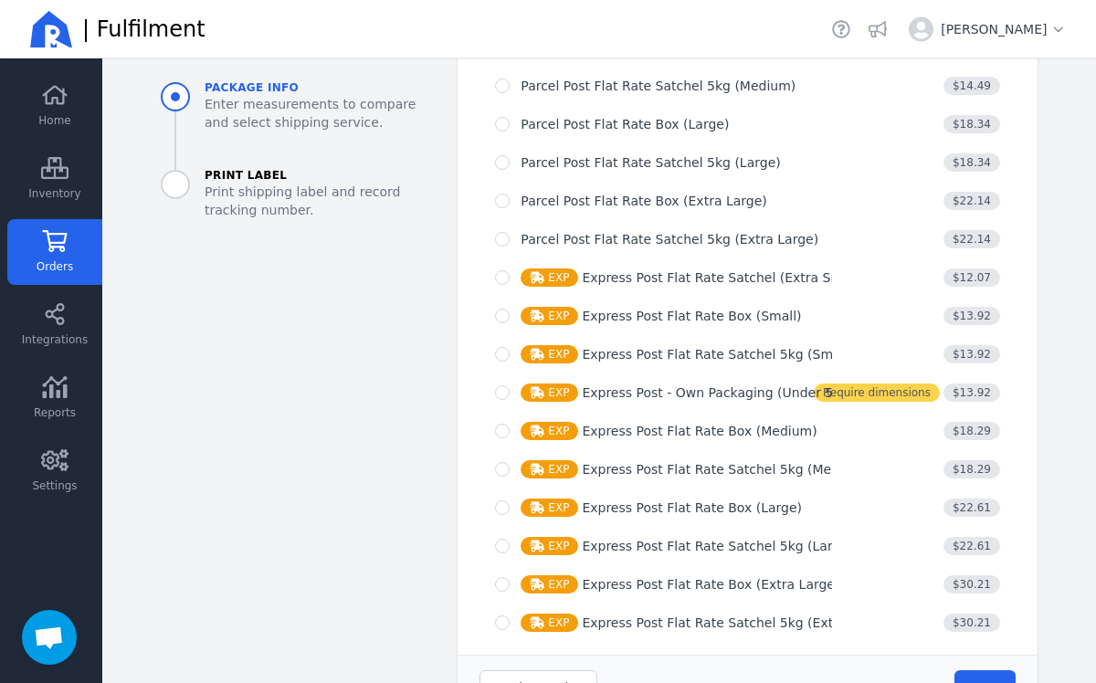
scroll to position [1279, 0]
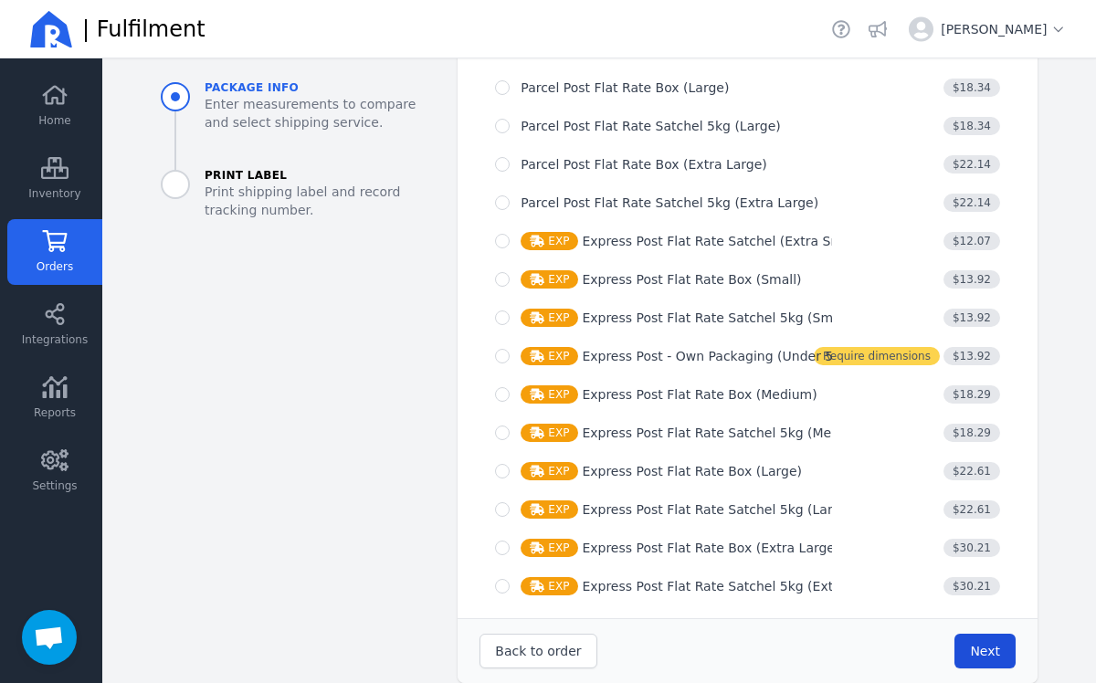
click at [980, 644] on span "Next" at bounding box center [985, 651] width 30 height 15
type input "0.0"
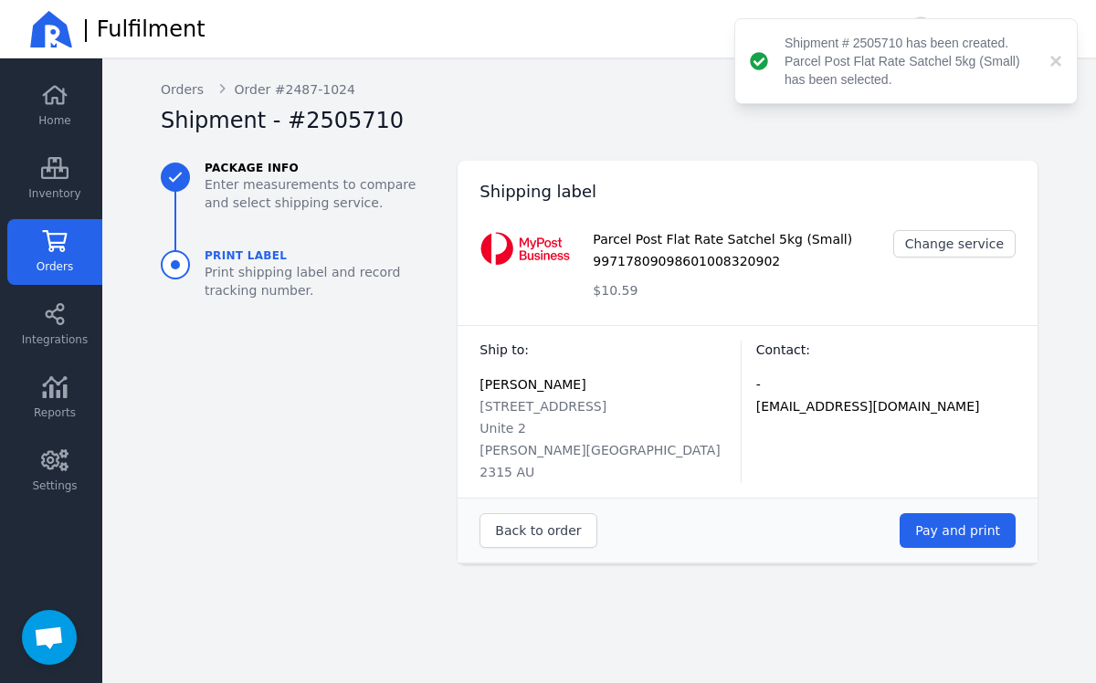
click at [977, 530] on div "Back to order Pay and print" at bounding box center [748, 530] width 580 height 65
click at [977, 521] on button "Pay and print" at bounding box center [958, 530] width 116 height 35
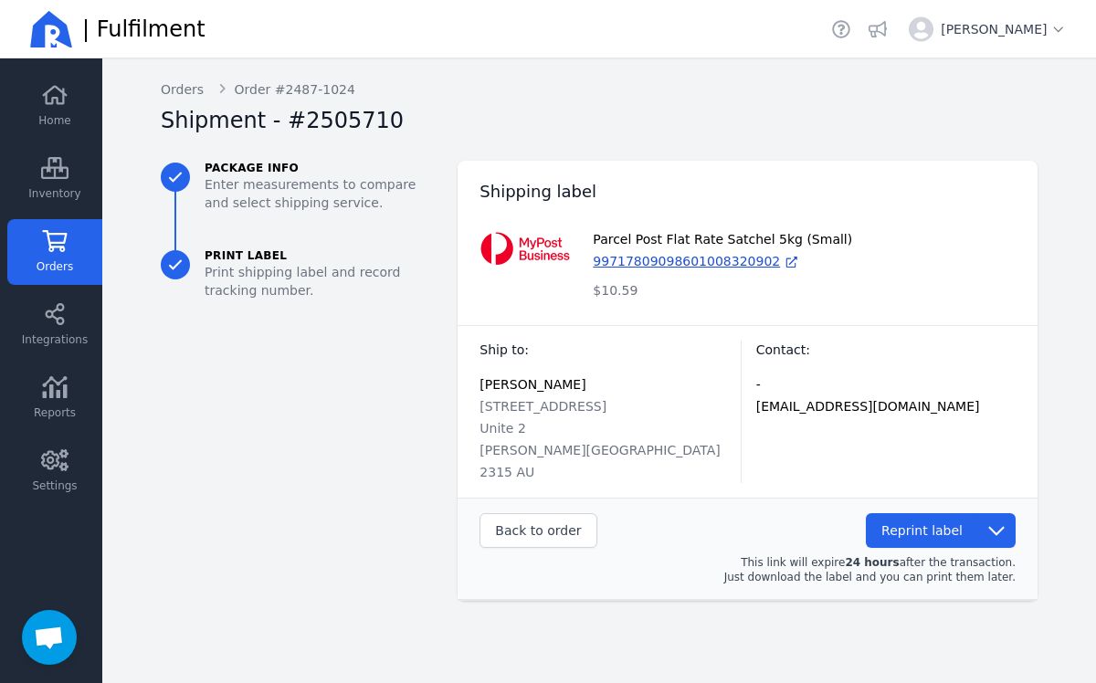
click at [48, 253] on link "Orders" at bounding box center [54, 252] width 95 height 66
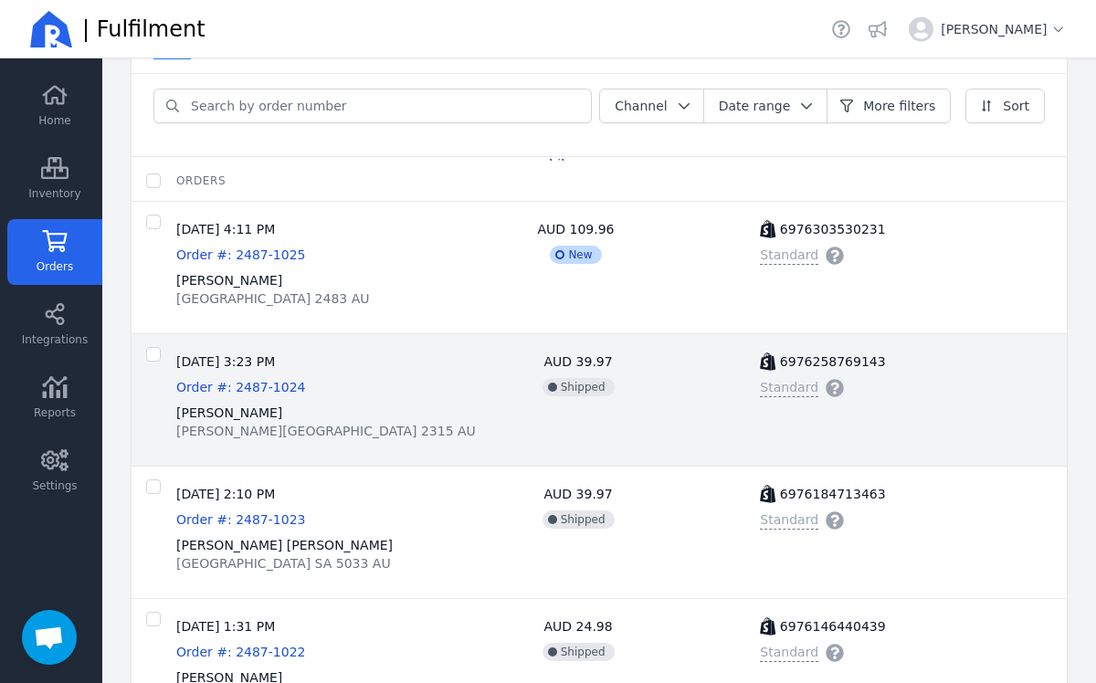
scroll to position [143, 0]
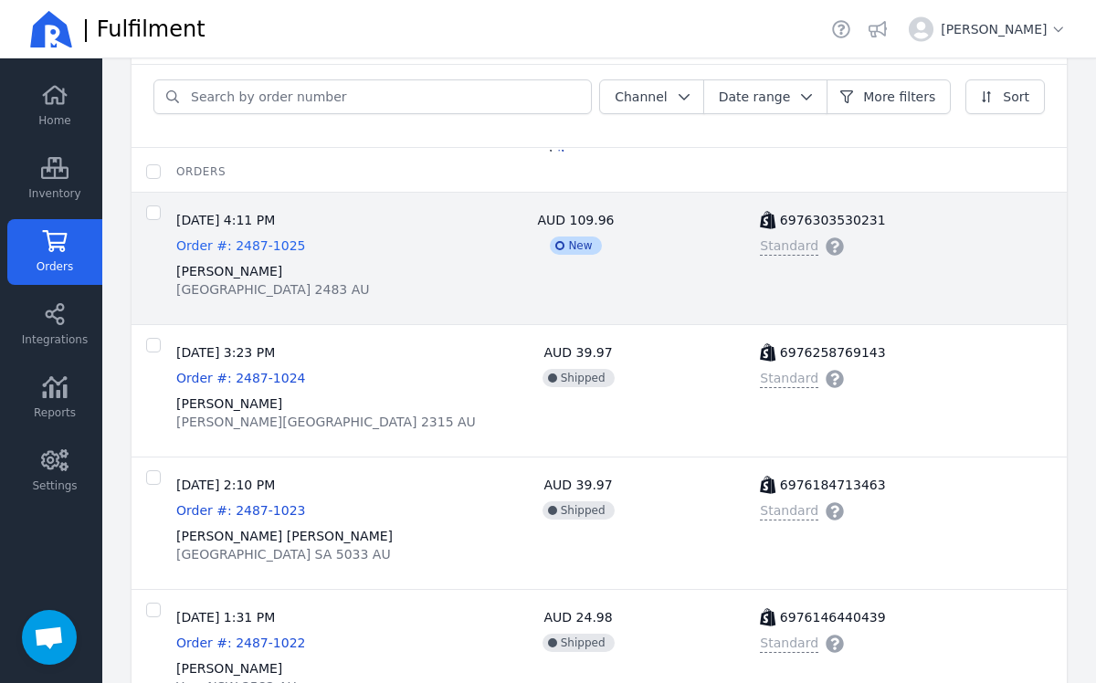
click at [237, 248] on span "Order #: 2487-1025" at bounding box center [240, 245] width 129 height 15
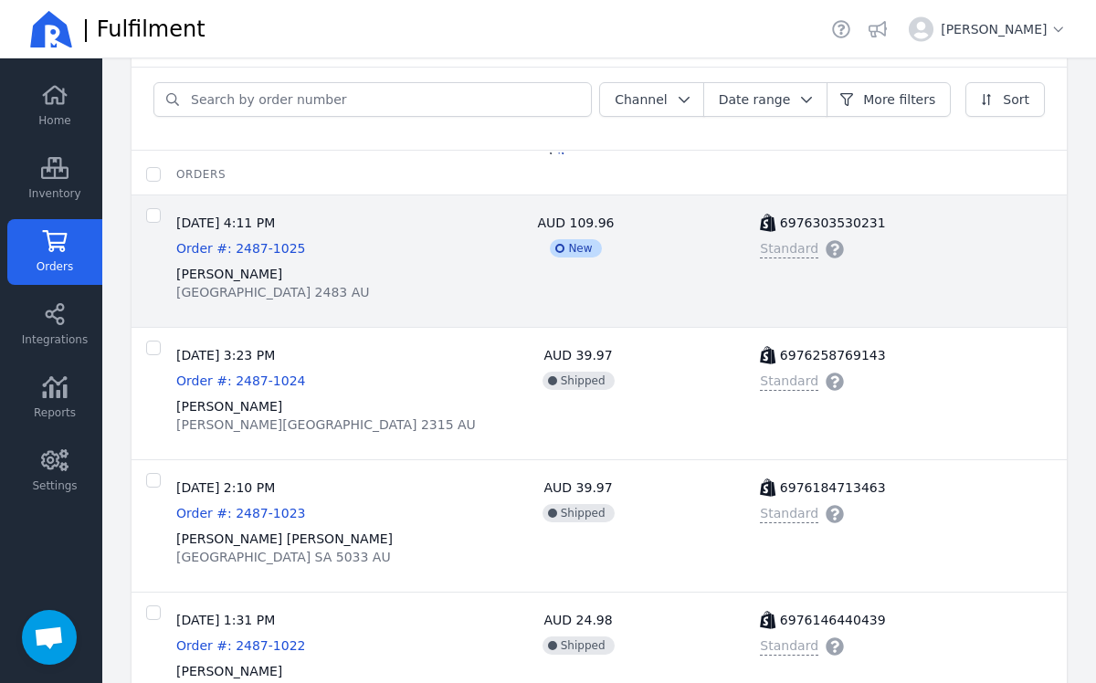
scroll to position [142, 0]
